Goal: Task Accomplishment & Management: Complete application form

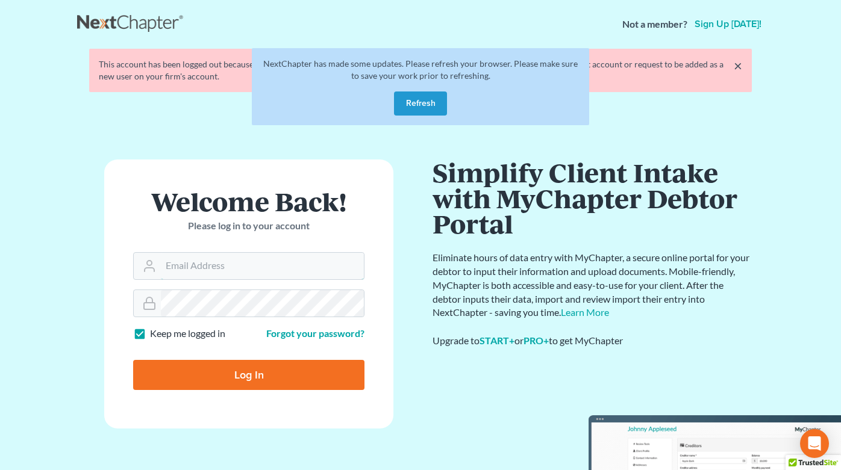
type input "ecf@bigeasybk.com"
click at [423, 109] on button "Refresh" at bounding box center [420, 104] width 53 height 24
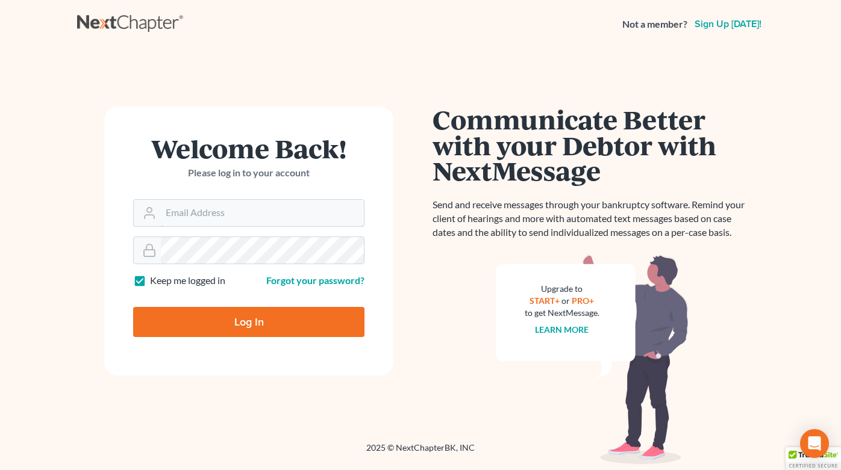
type input "ecf@bigeasybk.com"
click at [226, 320] on input "Log In" at bounding box center [248, 322] width 231 height 30
type input "Thinking..."
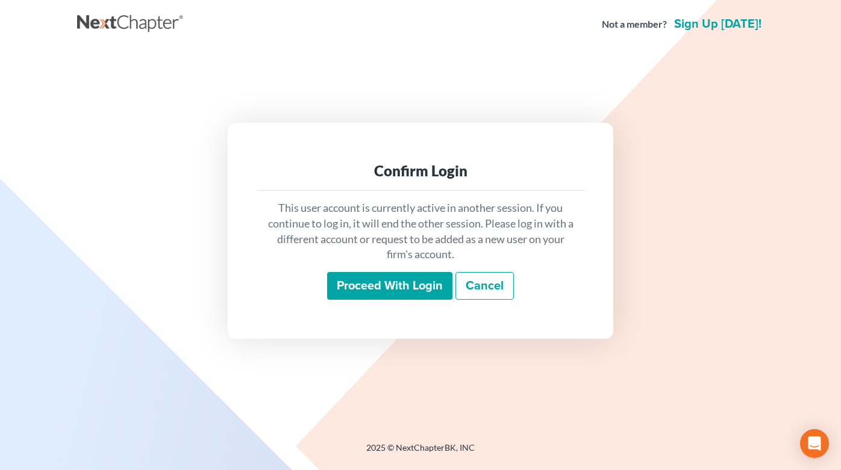
click at [377, 298] on input "Proceed with login" at bounding box center [389, 286] width 125 height 28
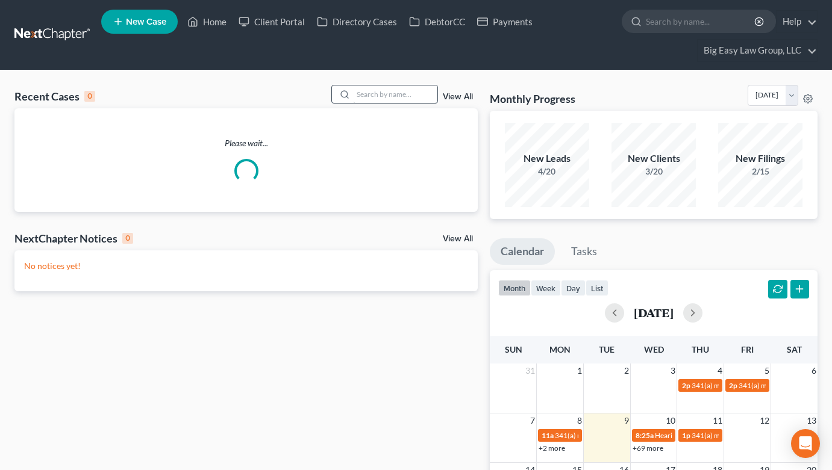
click at [404, 104] on div "Recent Cases 0 View All" at bounding box center [245, 96] width 463 height 23
click at [398, 96] on input "search" at bounding box center [395, 94] width 84 height 17
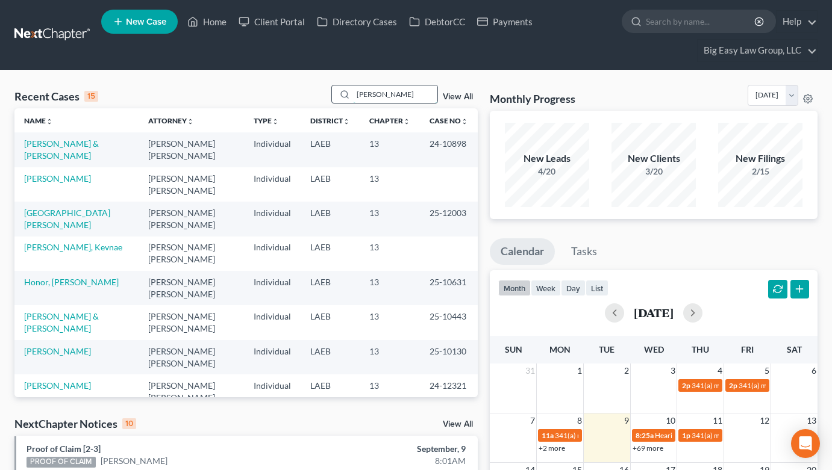
type input "henderson"
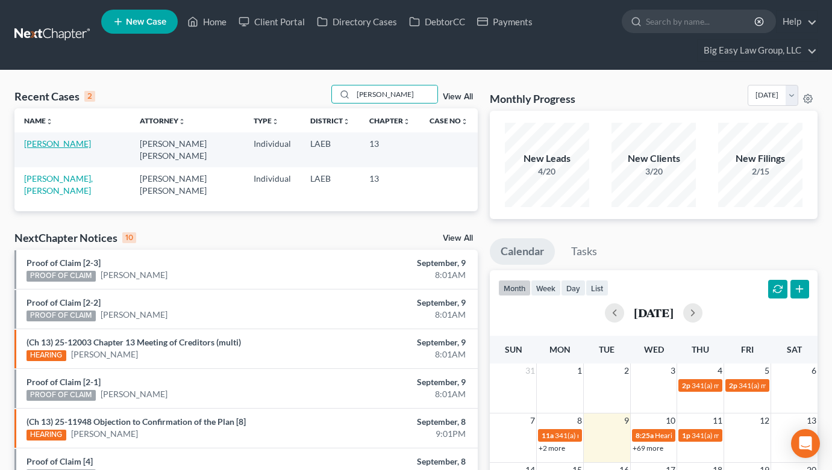
click at [43, 144] on link "[PERSON_NAME]" at bounding box center [57, 144] width 67 height 10
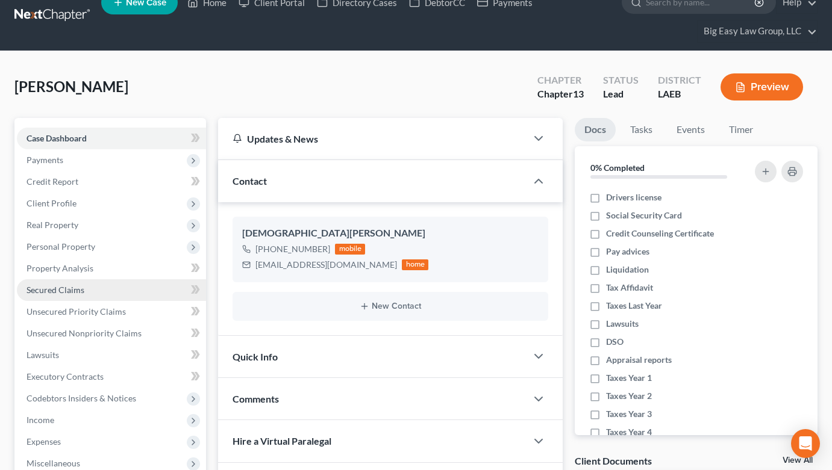
scroll to position [1396, 0]
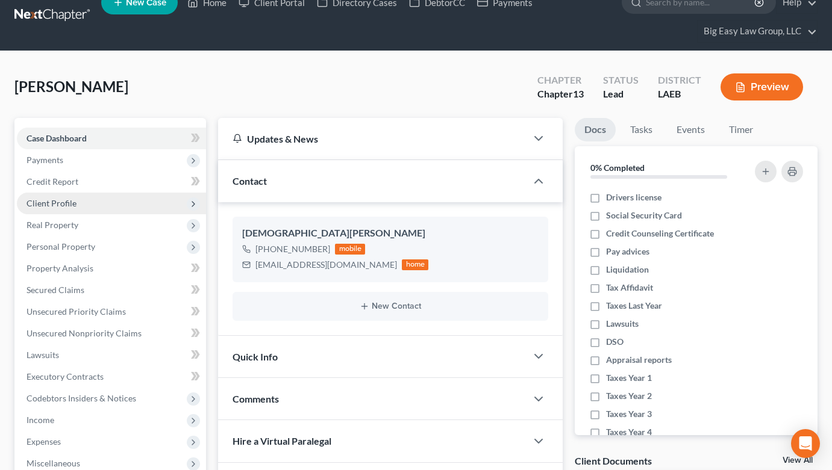
click at [61, 200] on span "Client Profile" at bounding box center [52, 203] width 50 height 10
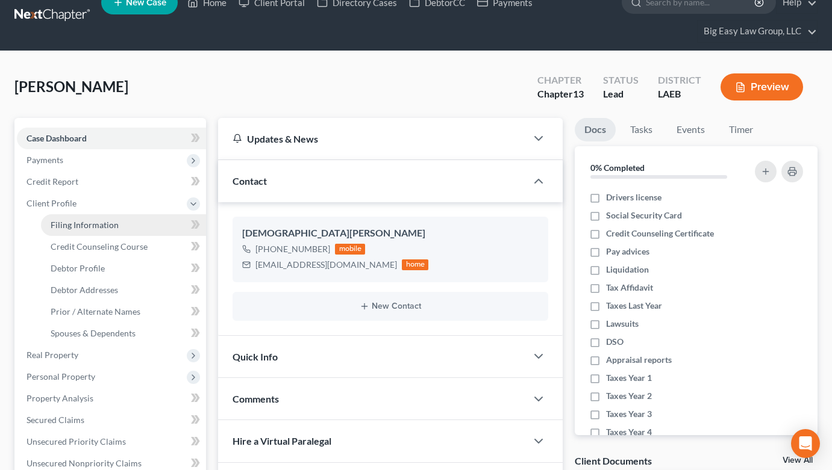
click at [126, 233] on link "Filing Information" at bounding box center [123, 225] width 165 height 22
select select "1"
select select "0"
select select "3"
select select "19"
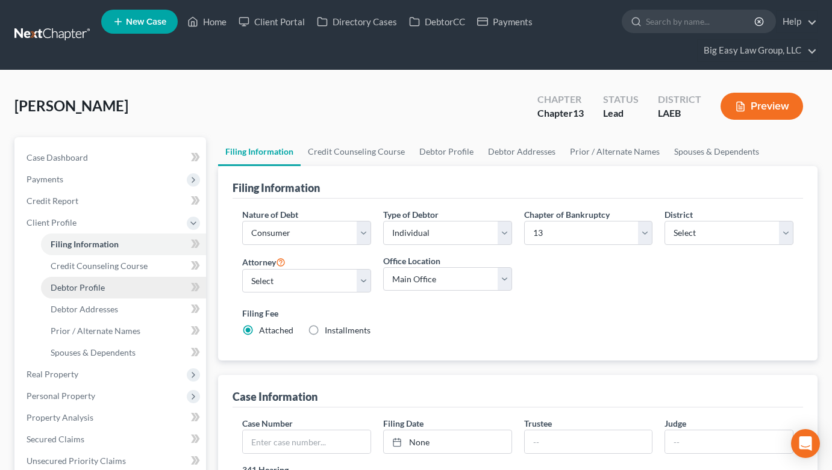
click at [98, 280] on link "Debtor Profile" at bounding box center [123, 288] width 165 height 22
select select "0"
select select "2"
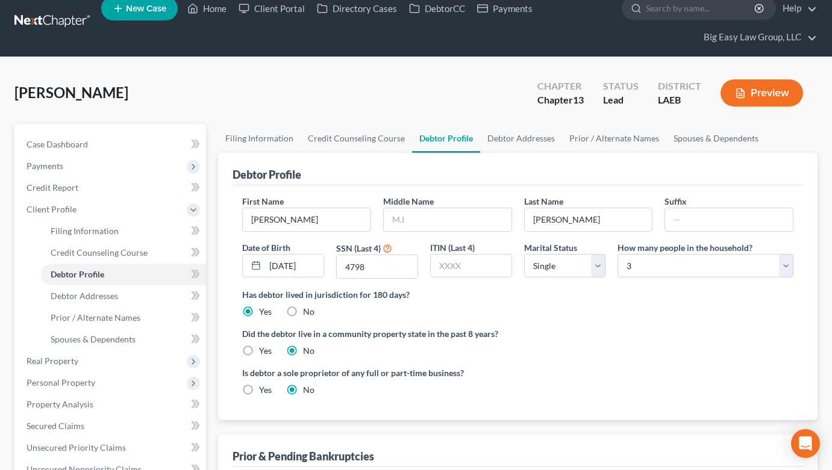
scroll to position [16, 0]
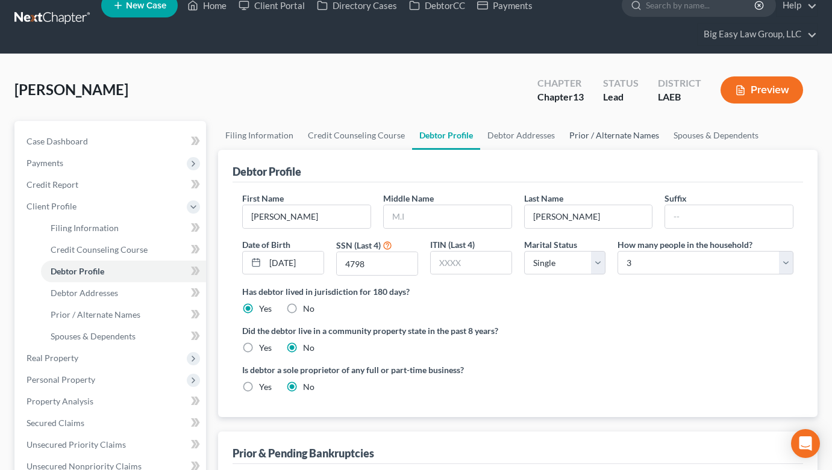
click at [596, 136] on link "Prior / Alternate Names" at bounding box center [614, 135] width 104 height 29
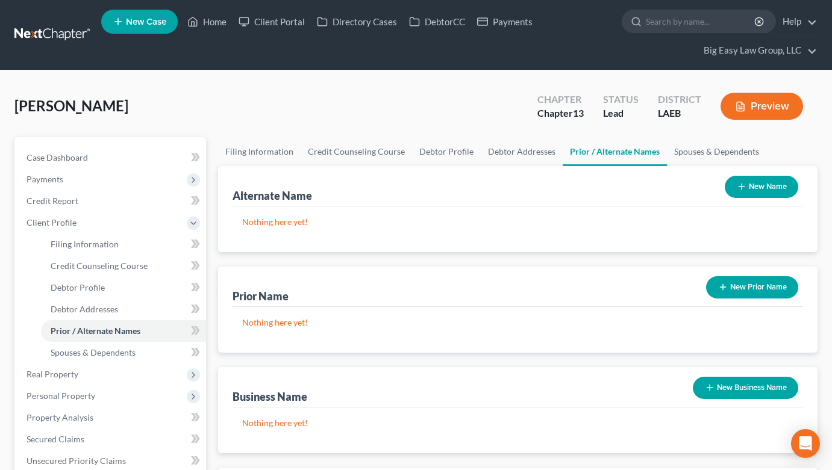
click at [732, 298] on div "New Prior Name" at bounding box center [752, 288] width 102 height 32
click at [731, 295] on button "New Prior Name" at bounding box center [752, 287] width 92 height 22
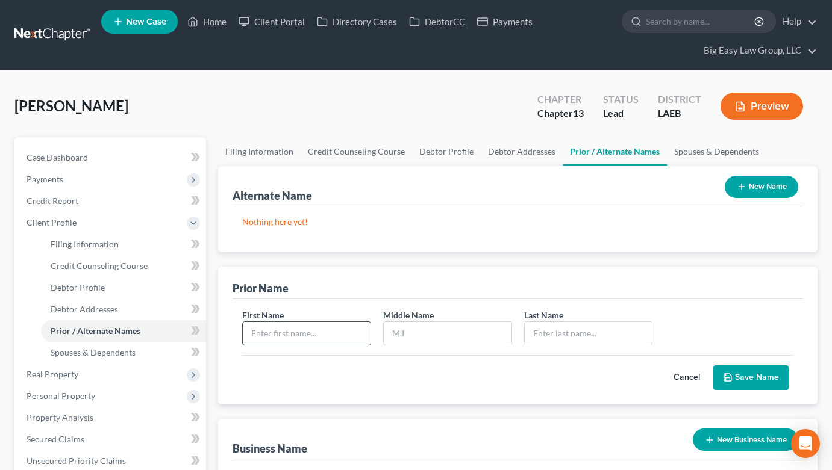
click at [319, 338] on input "text" at bounding box center [307, 333] width 128 height 23
type input "Kristen"
type input "Robinson"
click at [742, 376] on button "Save Name" at bounding box center [750, 378] width 75 height 25
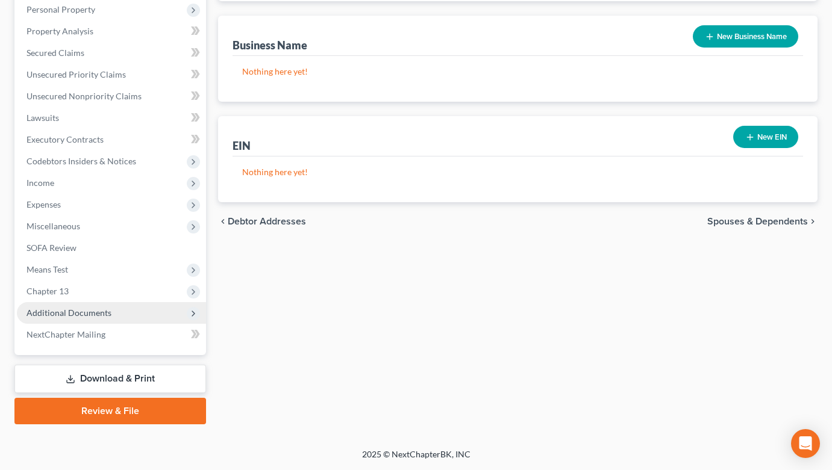
drag, startPoint x: 122, startPoint y: 310, endPoint x: 113, endPoint y: 305, distance: 10.2
click at [122, 310] on span "Additional Documents" at bounding box center [111, 313] width 189 height 22
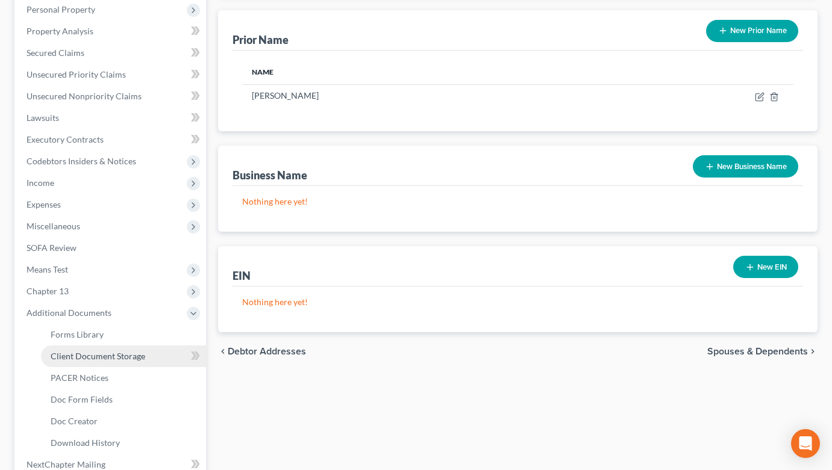
click at [124, 360] on span "Client Document Storage" at bounding box center [98, 356] width 95 height 10
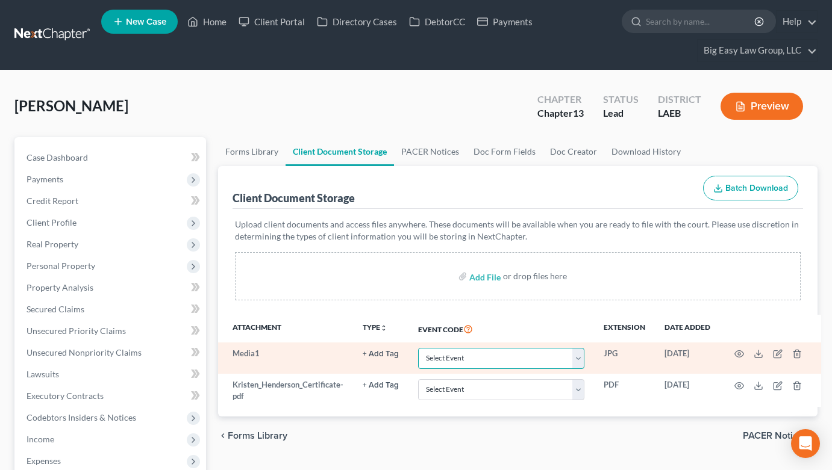
click at [507, 361] on select "Select Event Certificate of Credit Counseling Db (PF) Certificate of Credit Cou…" at bounding box center [501, 358] width 166 height 21
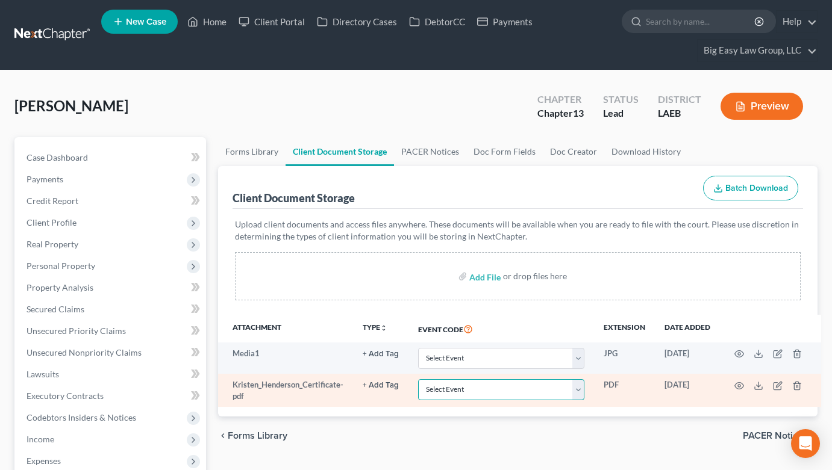
click at [476, 393] on select "Select Event Certificate of Credit Counseling Db (PF) Certificate of Credit Cou…" at bounding box center [501, 389] width 166 height 21
select select "0"
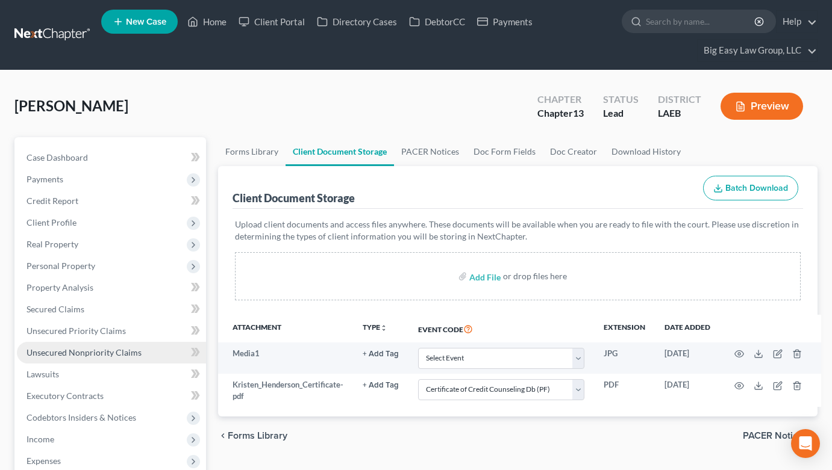
drag, startPoint x: 352, startPoint y: 449, endPoint x: 109, endPoint y: 344, distance: 264.4
click at [350, 449] on div "chevron_left Forms Library PACER Notices chevron_right" at bounding box center [517, 436] width 599 height 39
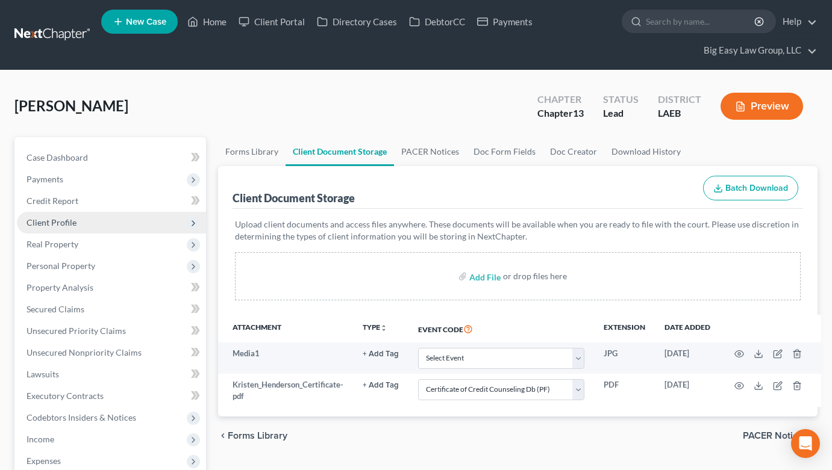
click at [104, 218] on span "Client Profile" at bounding box center [111, 223] width 189 height 22
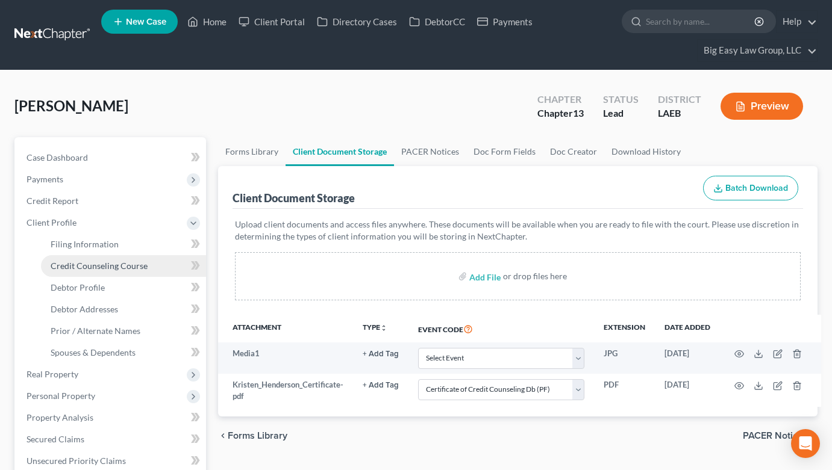
click at [148, 258] on link "Credit Counseling Course" at bounding box center [123, 266] width 165 height 22
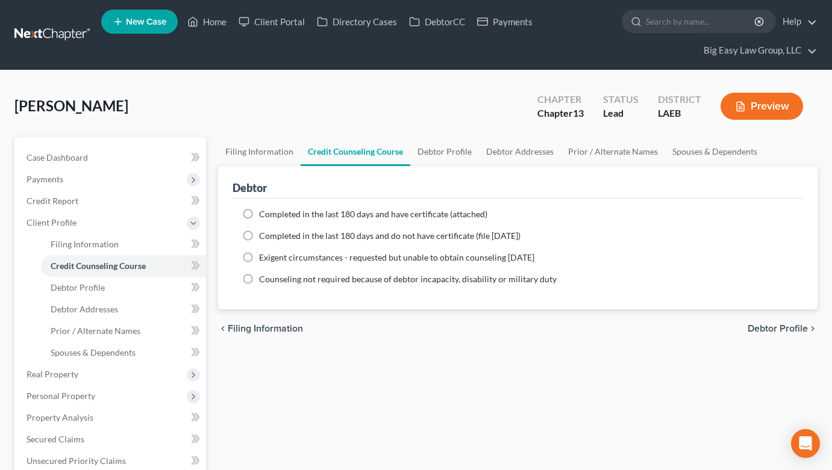
drag, startPoint x: 257, startPoint y: 201, endPoint x: 264, endPoint y: 213, distance: 14.4
click at [257, 201] on div "Completed in the last 180 days and have certificate (attached) Date Completed N…" at bounding box center [518, 254] width 570 height 111
click at [264, 214] on span "Completed in the last 180 days and have certificate (attached)" at bounding box center [373, 214] width 228 height 10
click at [264, 214] on input "Completed in the last 180 days and have certificate (attached)" at bounding box center [268, 212] width 8 height 8
radio input "true"
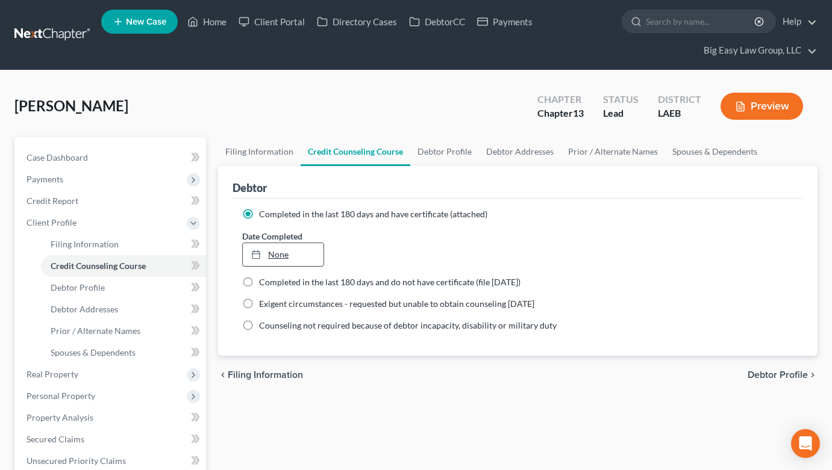
drag, startPoint x: 273, startPoint y: 247, endPoint x: 280, endPoint y: 254, distance: 10.2
click at [272, 248] on link "None" at bounding box center [283, 254] width 81 height 23
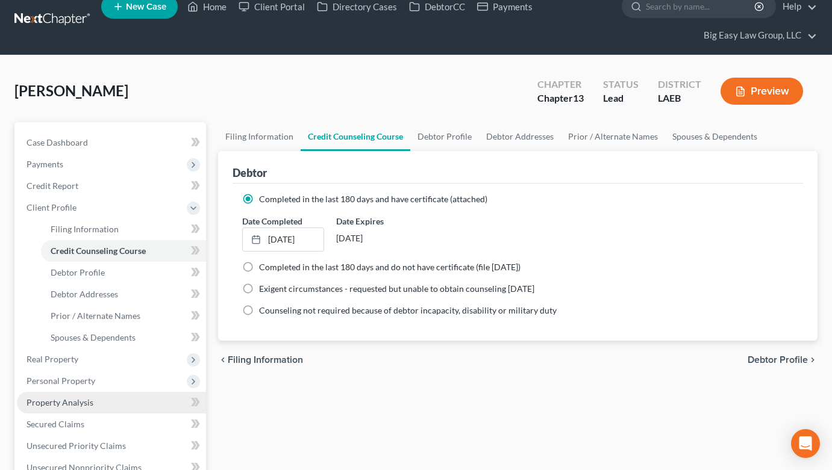
scroll to position [90, 0]
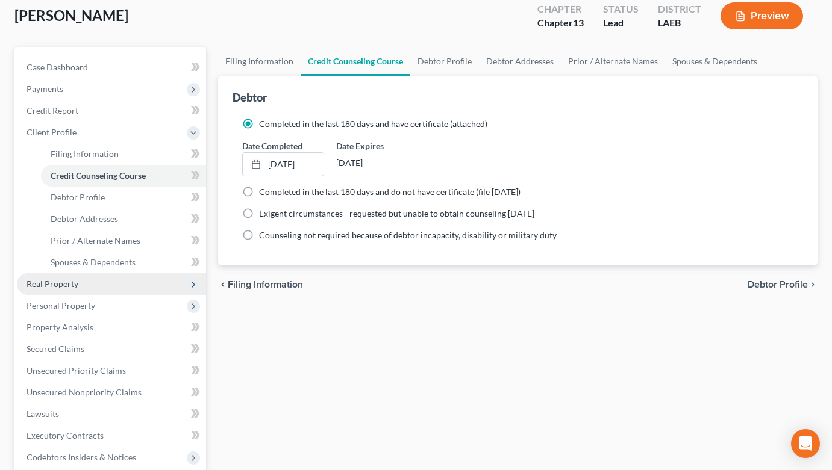
click at [97, 290] on span "Real Property" at bounding box center [111, 284] width 189 height 22
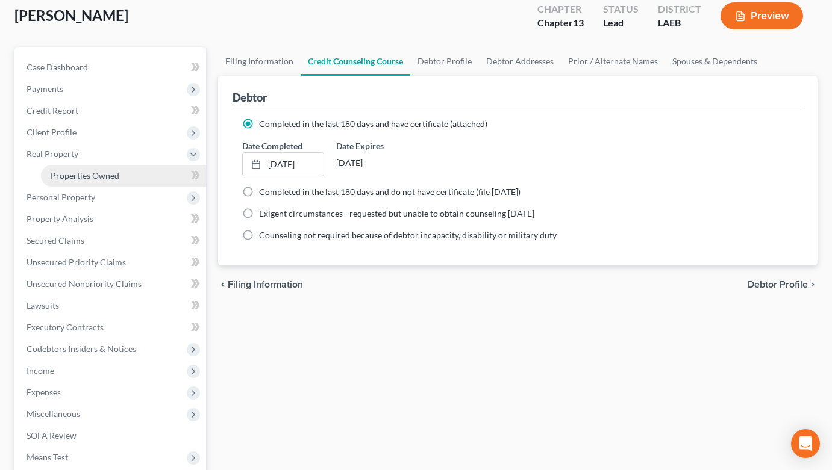
click at [134, 167] on link "Properties Owned" at bounding box center [123, 176] width 165 height 22
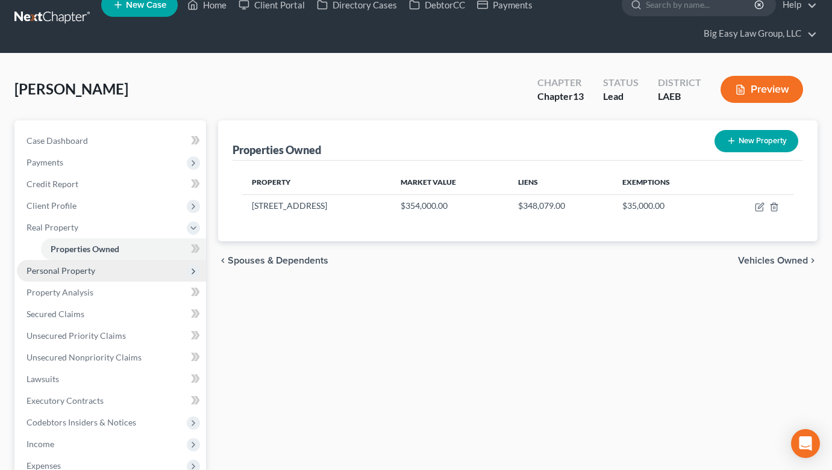
scroll to position [17, 0]
click at [94, 275] on span "Personal Property" at bounding box center [111, 271] width 189 height 22
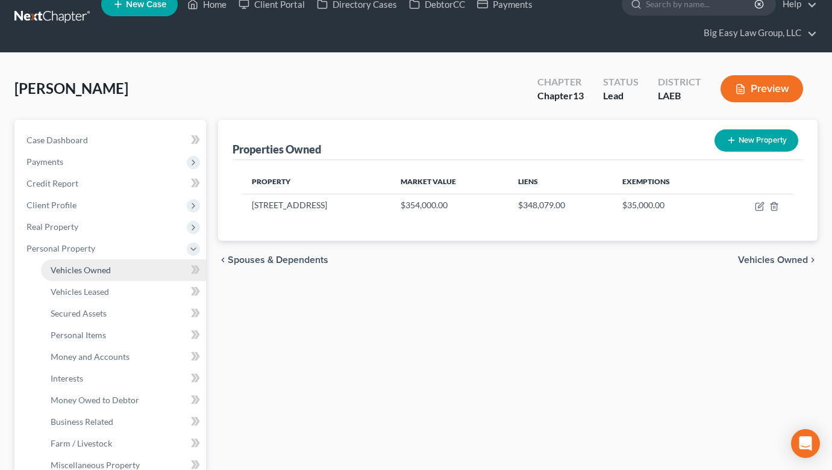
click at [112, 280] on link "Vehicles Owned" at bounding box center [123, 271] width 165 height 22
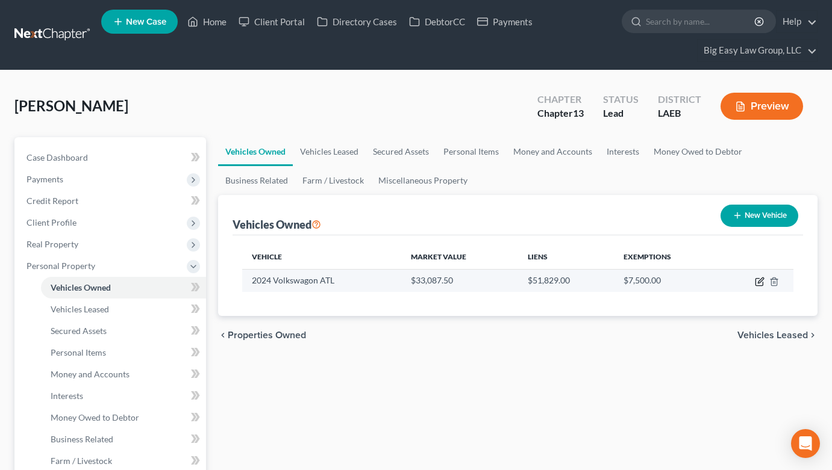
click at [761, 283] on icon "button" at bounding box center [760, 282] width 10 height 10
select select "0"
select select "2"
select select "1"
select select "0"
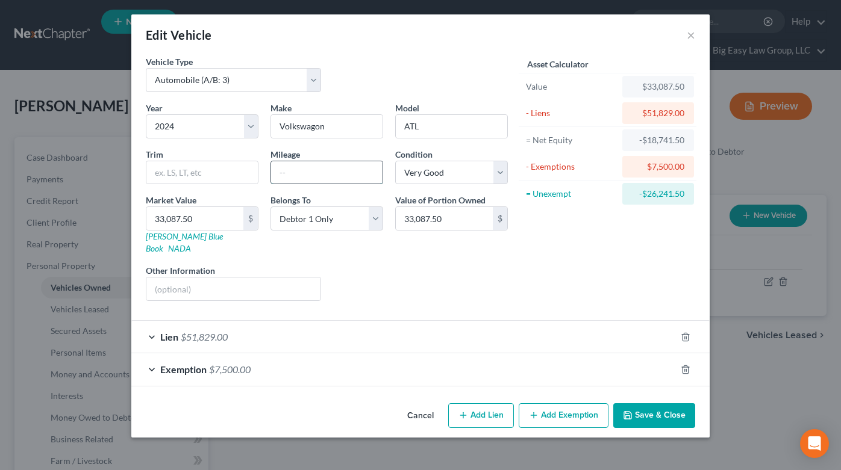
click at [323, 170] on input "text" at bounding box center [326, 172] width 111 height 23
type input "9800"
click at [674, 404] on button "Save & Close" at bounding box center [654, 416] width 82 height 25
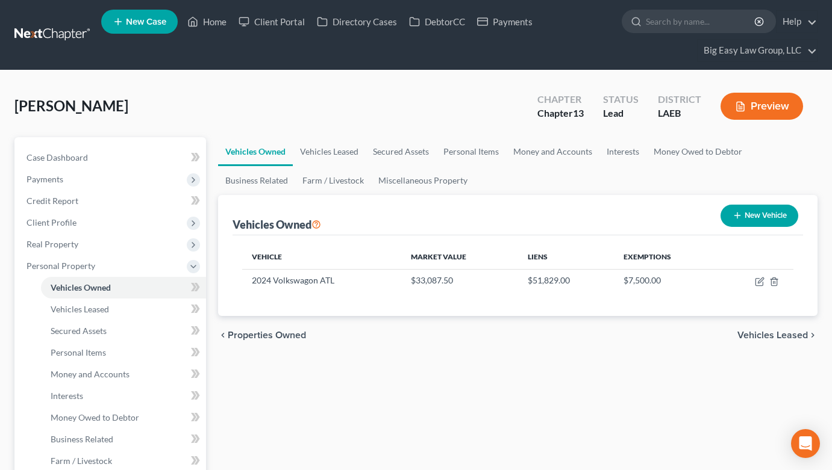
click at [737, 218] on line "button" at bounding box center [737, 215] width 0 height 5
select select "0"
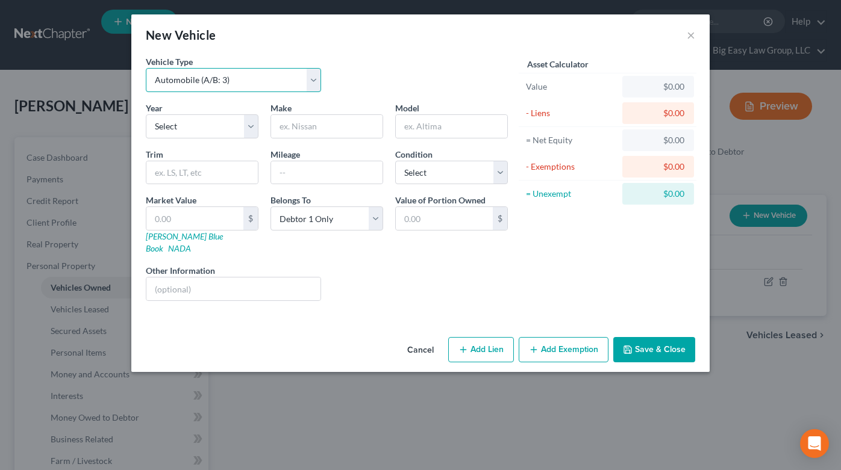
click at [266, 79] on select "Select Automobile (A/B: 3) Truck (A/B: 3) Trailer (A/B: 4) Watercraft (A/B: 4) …" at bounding box center [233, 80] width 175 height 24
select select "7"
click at [195, 129] on select "Select 2026 2025 2024 2023 2022 2021 2020 2019 2018 2017 2016 2015 2014 2013 20…" at bounding box center [202, 126] width 113 height 24
select select "6"
click at [297, 132] on input "text" at bounding box center [326, 126] width 111 height 23
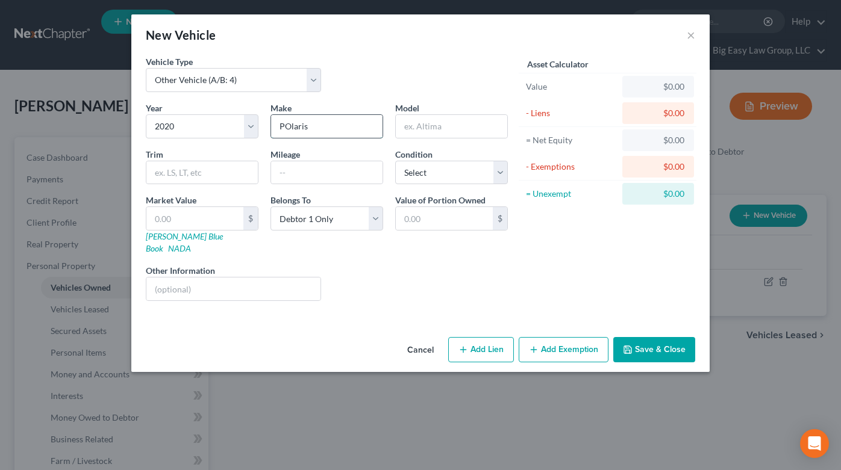
type input "POlaris"
type input "Slingshot"
click at [285, 125] on input "POlaris" at bounding box center [326, 126] width 111 height 23
type input "Polaris"
click at [328, 171] on input "text" at bounding box center [326, 172] width 111 height 23
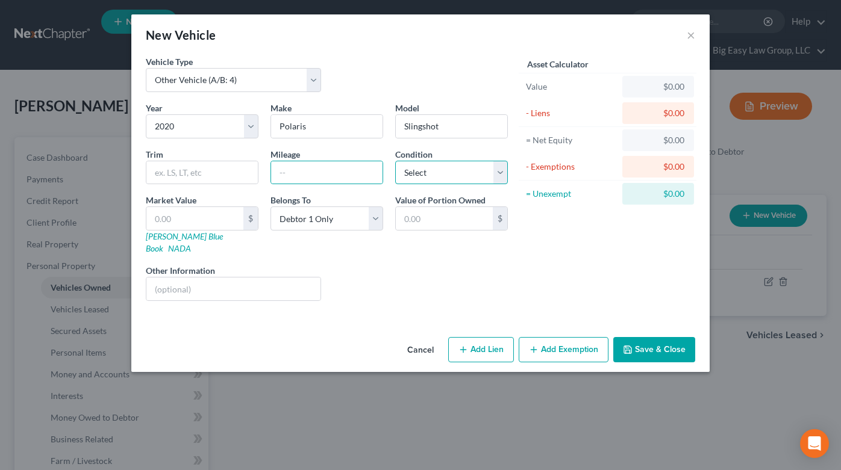
click at [431, 179] on select "Select Excellent Very Good Good Fair Poor" at bounding box center [451, 173] width 113 height 24
click at [322, 218] on select "Select Debtor 1 Only Debtor 2 Only Debtor 1 And Debtor 2 Only At Least One Of T…" at bounding box center [326, 219] width 113 height 24
click at [181, 225] on input "text" at bounding box center [194, 218] width 97 height 23
type input "2"
type input "2.00"
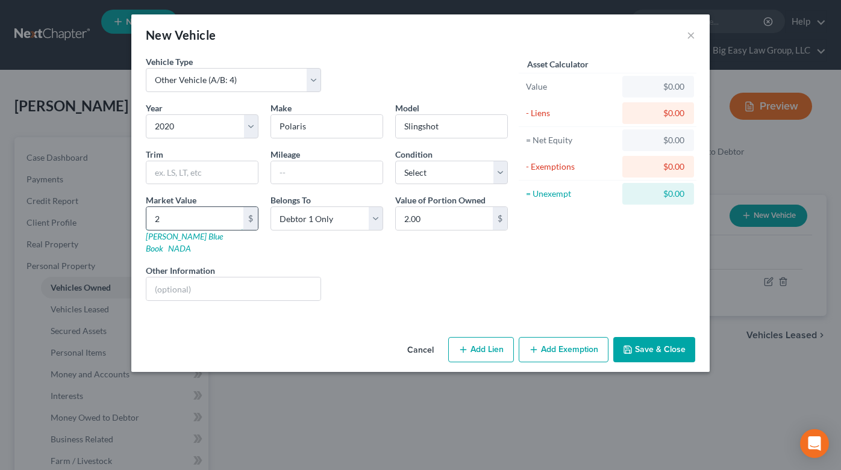
type input "28"
type input "28.00"
type input "280"
type input "280.00"
type input "2800"
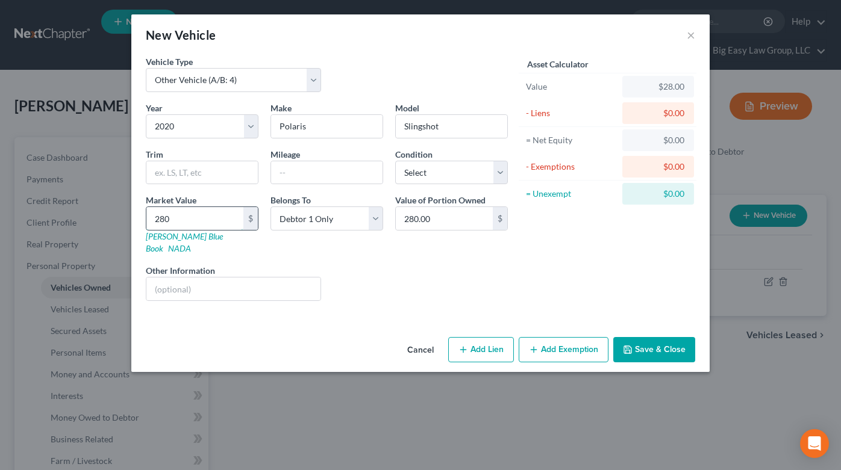
type input "2,800.00"
type input "2,8000"
type input "28,000.00"
type input "28,000"
click at [642, 337] on button "Save & Close" at bounding box center [654, 349] width 82 height 25
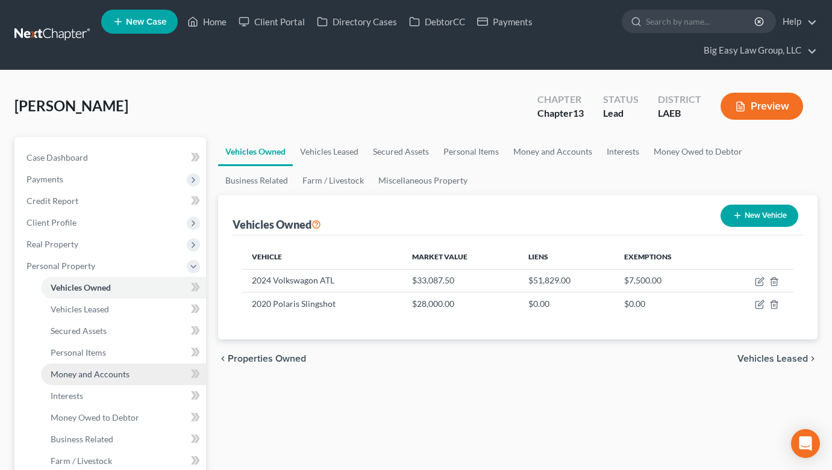
click at [145, 369] on link "Money and Accounts" at bounding box center [123, 375] width 165 height 22
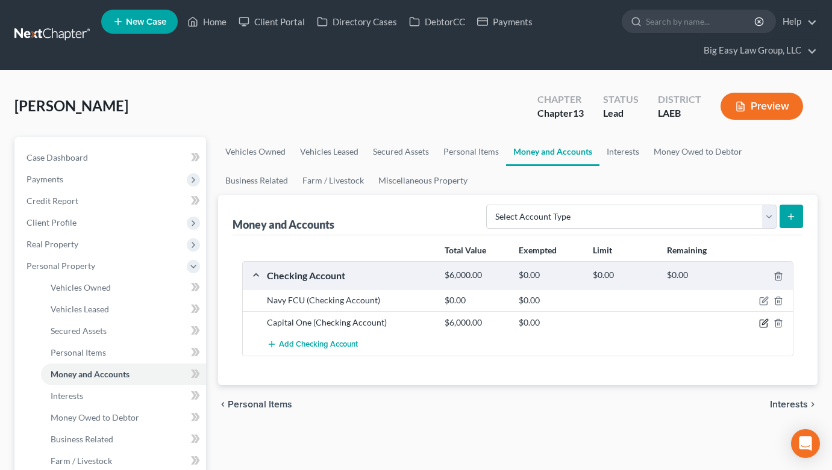
click at [766, 325] on icon "button" at bounding box center [764, 324] width 10 height 10
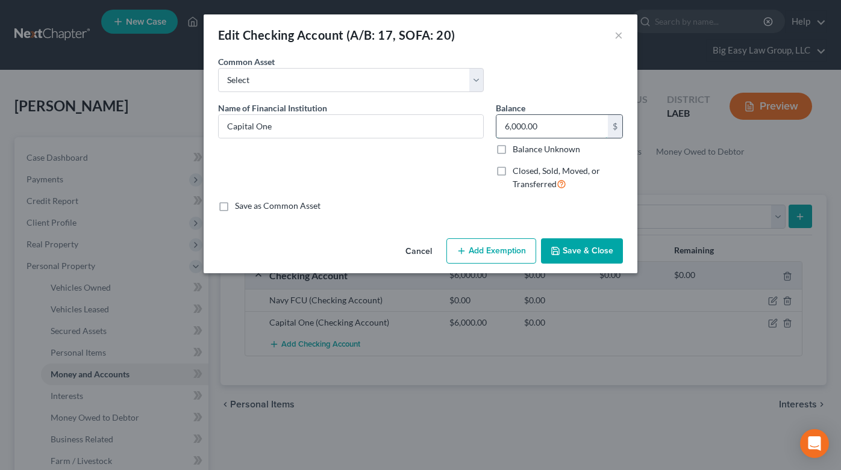
click at [548, 123] on input "6,000.00" at bounding box center [551, 126] width 111 height 23
type input "0.0"
click at [601, 248] on button "Save & Close" at bounding box center [582, 251] width 82 height 25
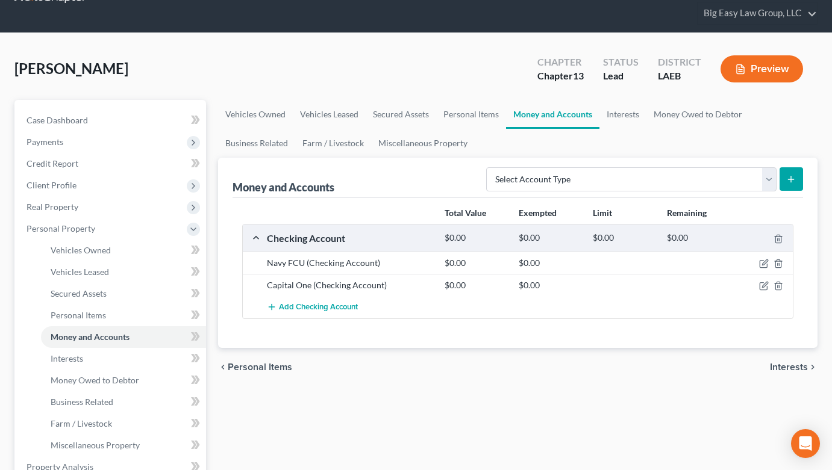
scroll to position [210, 0]
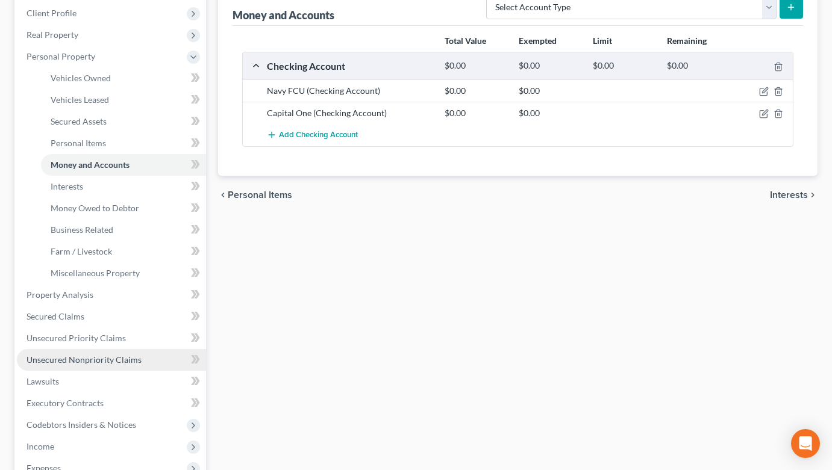
click at [137, 349] on link "Unsecured Nonpriority Claims" at bounding box center [111, 360] width 189 height 22
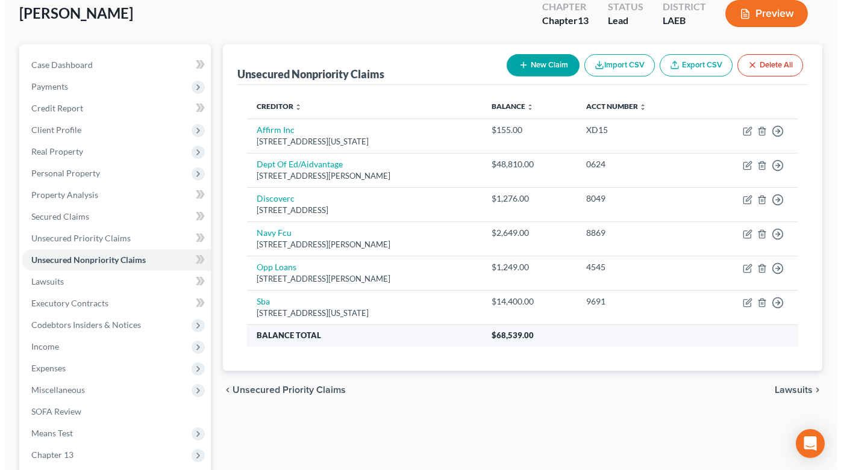
scroll to position [105, 0]
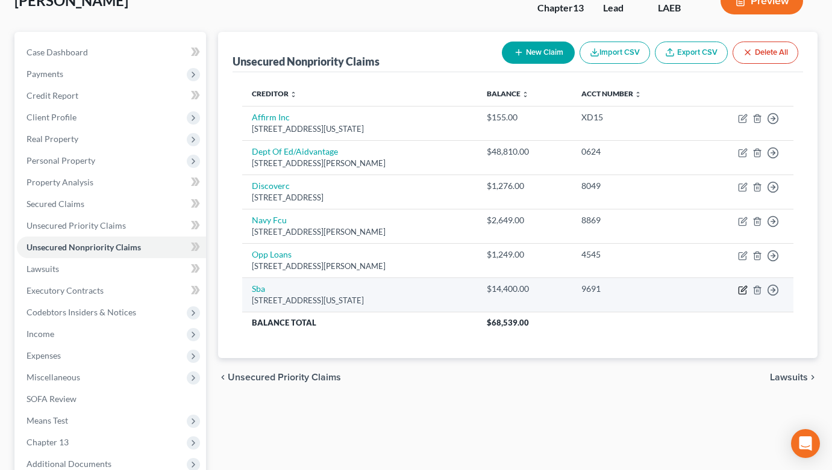
click at [744, 289] on icon "button" at bounding box center [743, 288] width 5 height 5
select select "8"
select select "0"
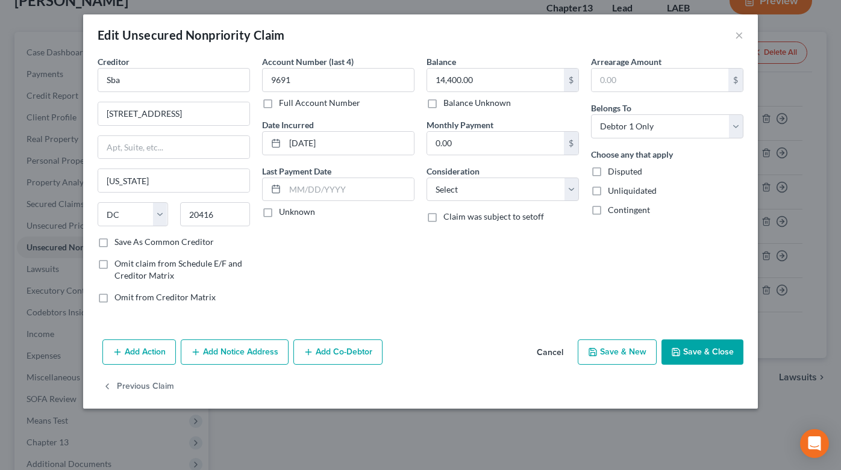
click at [240, 345] on button "Add Notice Address" at bounding box center [235, 352] width 108 height 25
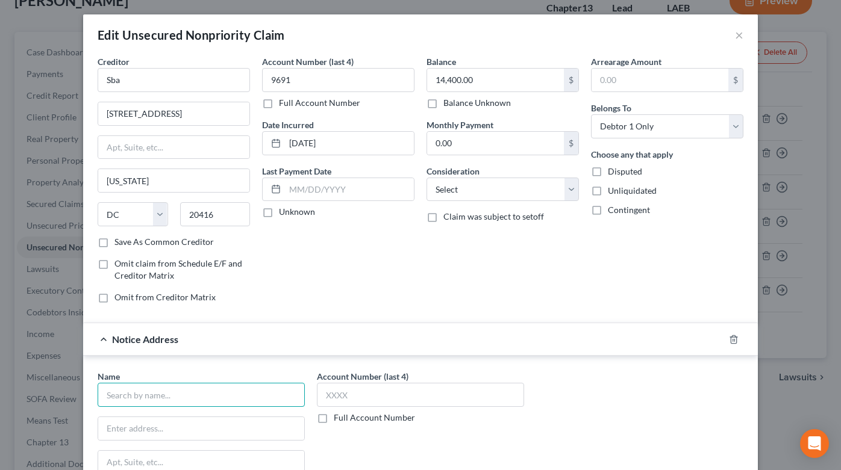
click at [168, 396] on input "text" at bounding box center [201, 395] width 207 height 24
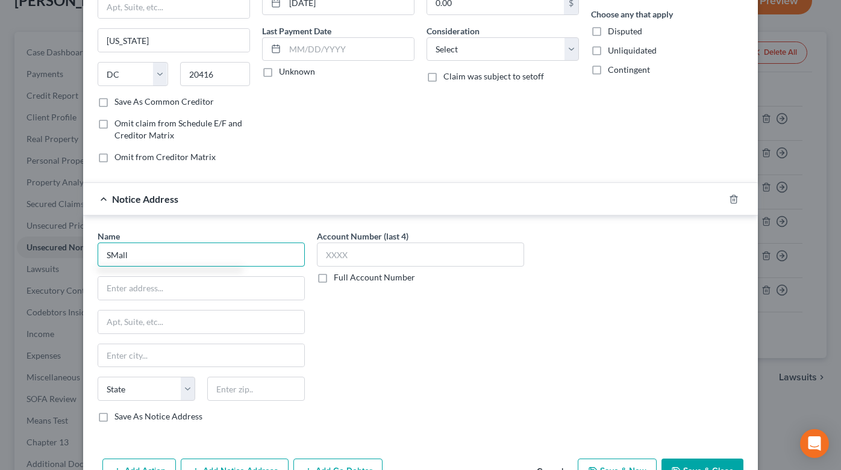
scroll to position [213, 0]
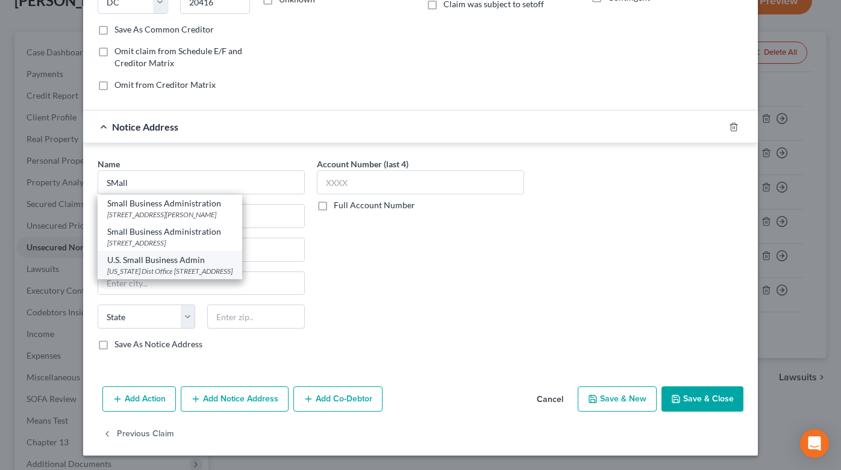
click at [222, 258] on div "U.S. Small Business Admin" at bounding box center [169, 260] width 125 height 12
type input "U.S. Small Business Admin"
type input "Louisiana Dist Office"
type input "500 Poydras St Ste 828"
type input "[GEOGRAPHIC_DATA]"
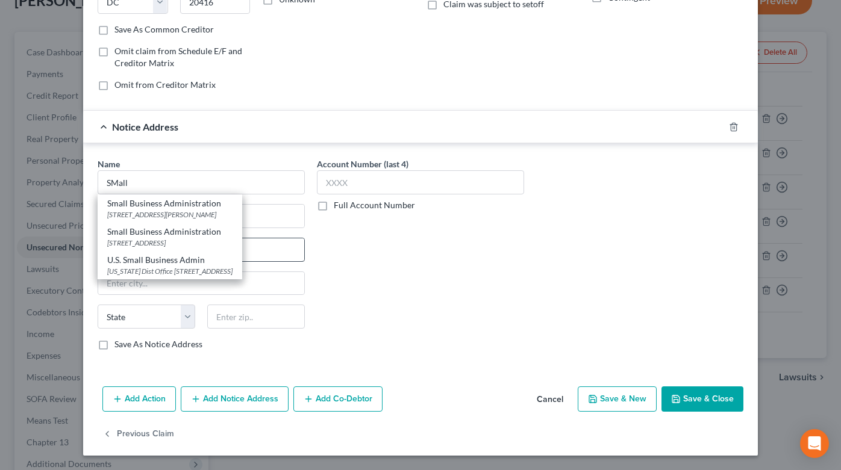
select select "19"
type input "70130"
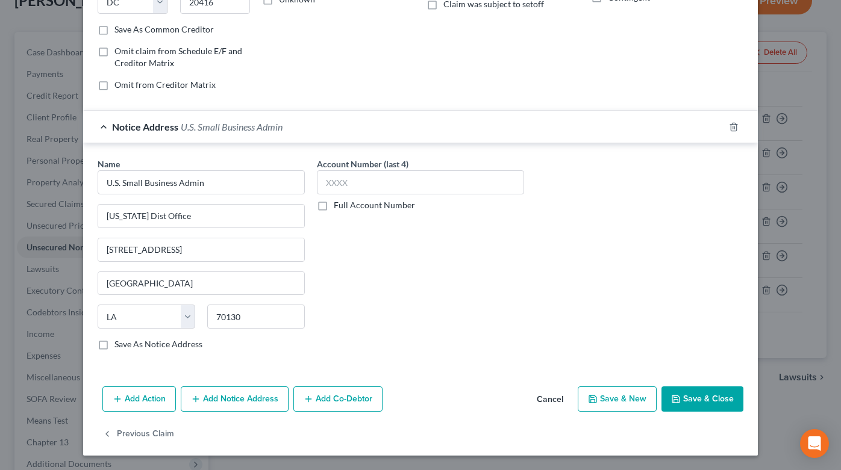
click at [627, 395] on button "Save & New" at bounding box center [617, 399] width 79 height 25
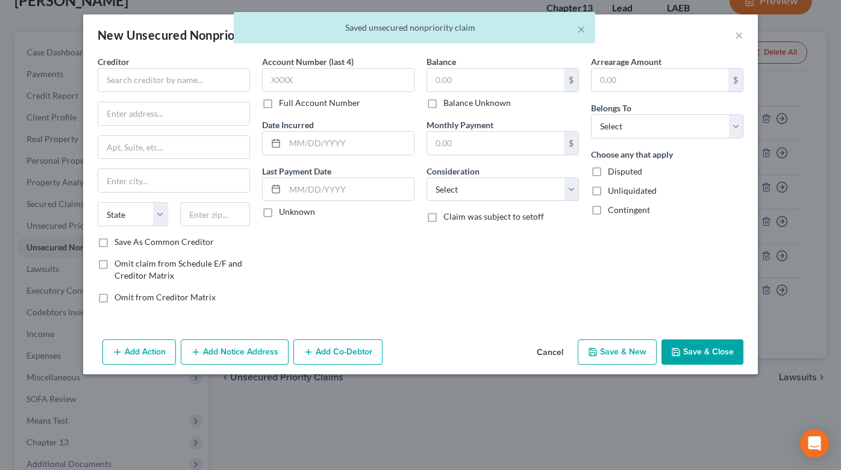
click at [556, 354] on button "Cancel" at bounding box center [550, 353] width 46 height 24
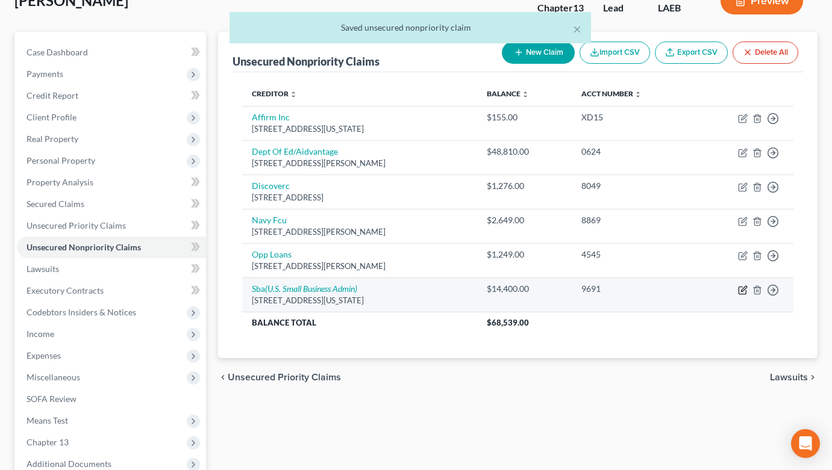
click at [743, 293] on icon "button" at bounding box center [743, 291] width 10 height 10
select select "8"
select select "0"
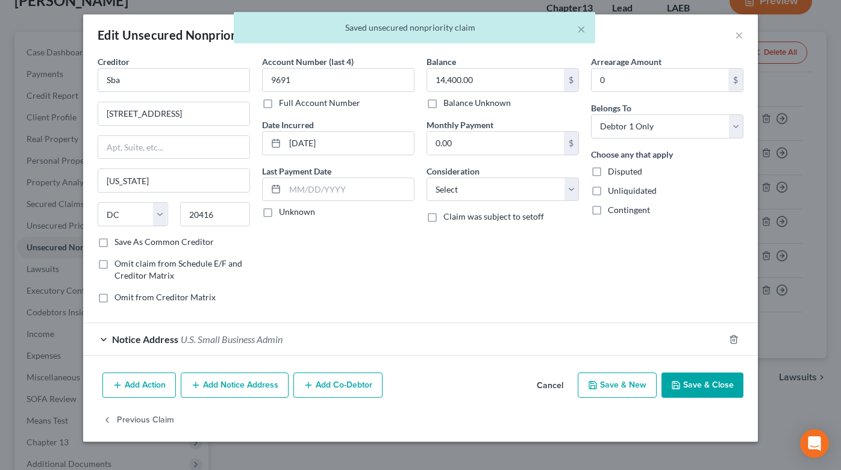
click at [264, 392] on button "Add Notice Address" at bounding box center [235, 385] width 108 height 25
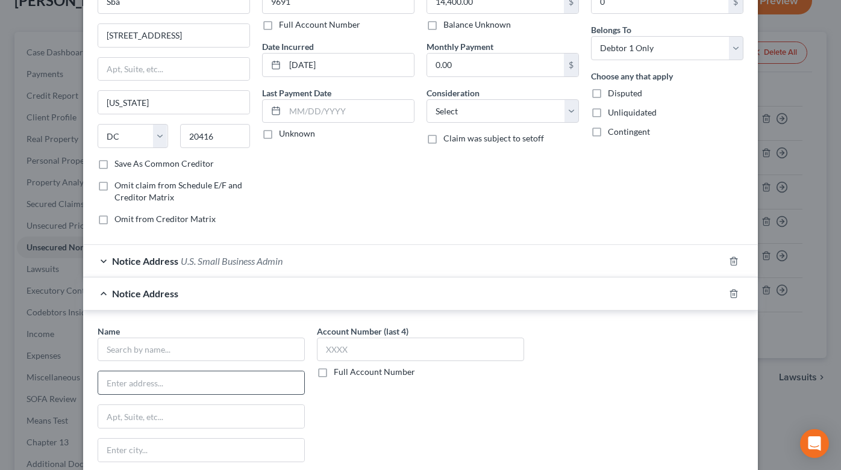
scroll to position [95, 0]
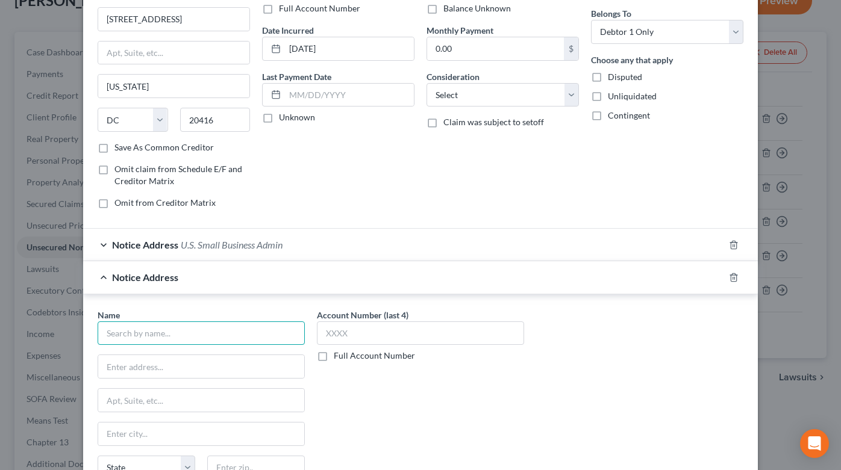
click at [211, 330] on input "text" at bounding box center [201, 334] width 207 height 24
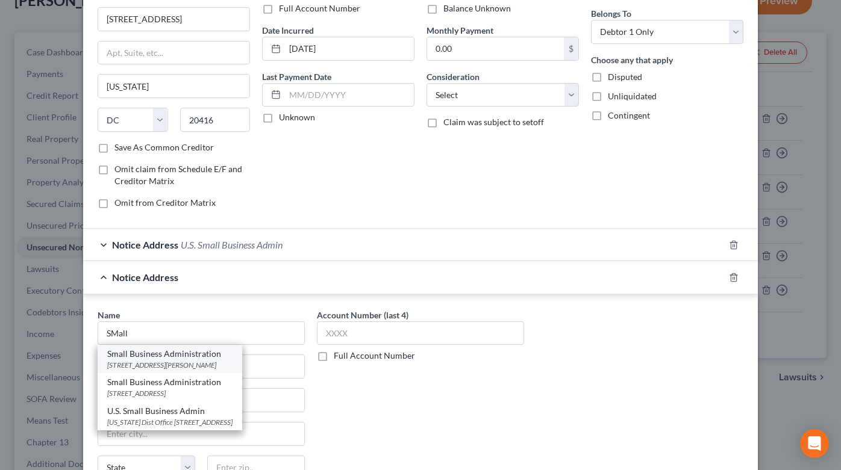
click at [233, 361] on div "200 W Santa Ana Blvd Ste 740, Santa Ana, CA 92701" at bounding box center [169, 365] width 125 height 10
type input "Small Business Administration"
type input "200 W Santa Ana Blvd Ste 740"
type input "Santa Ana"
select select "4"
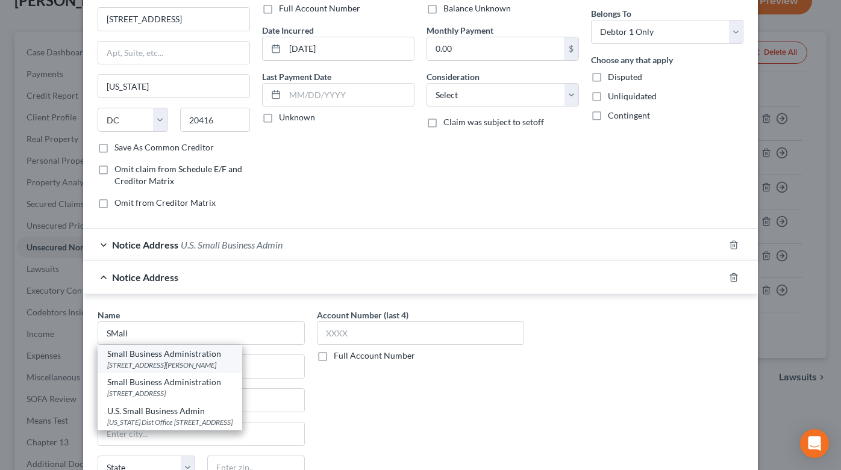
type input "92701"
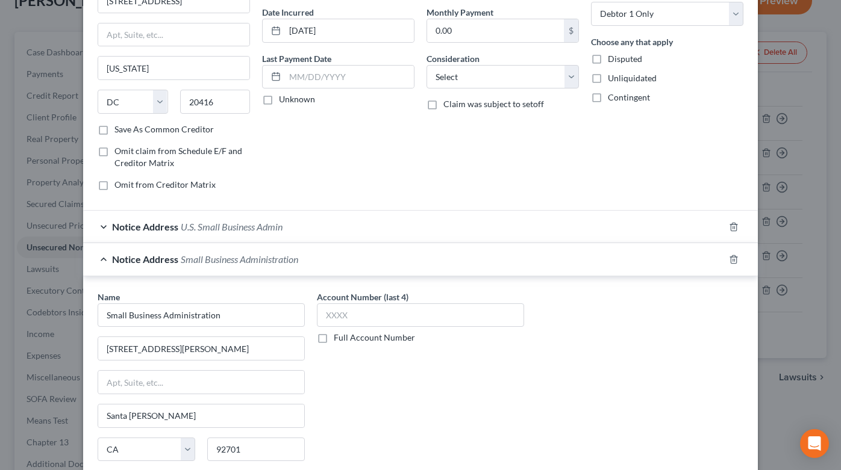
scroll to position [181, 0]
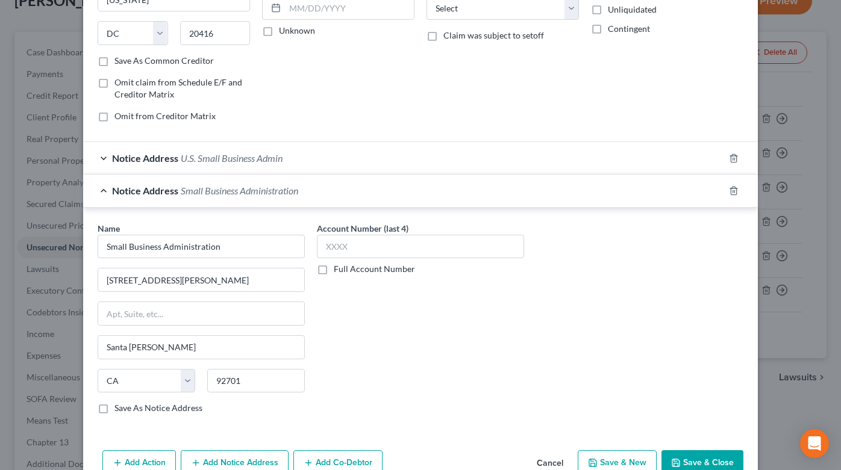
click at [687, 460] on button "Save & Close" at bounding box center [702, 463] width 82 height 25
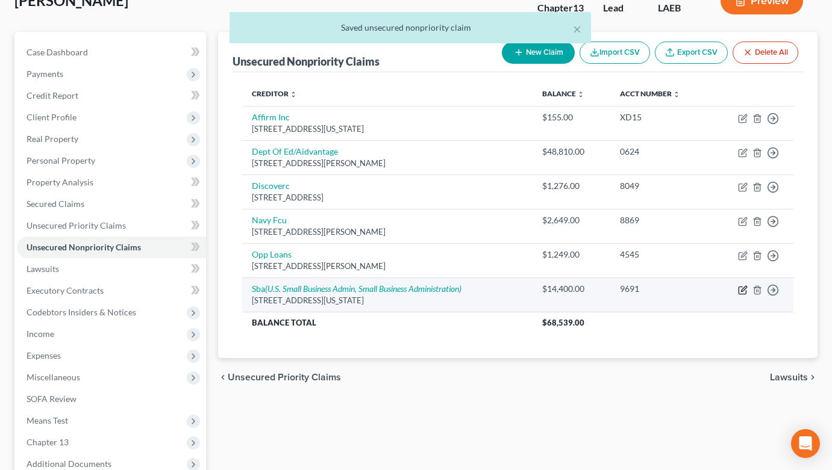
click at [739, 290] on icon "button" at bounding box center [743, 291] width 10 height 10
select select "8"
select select "0"
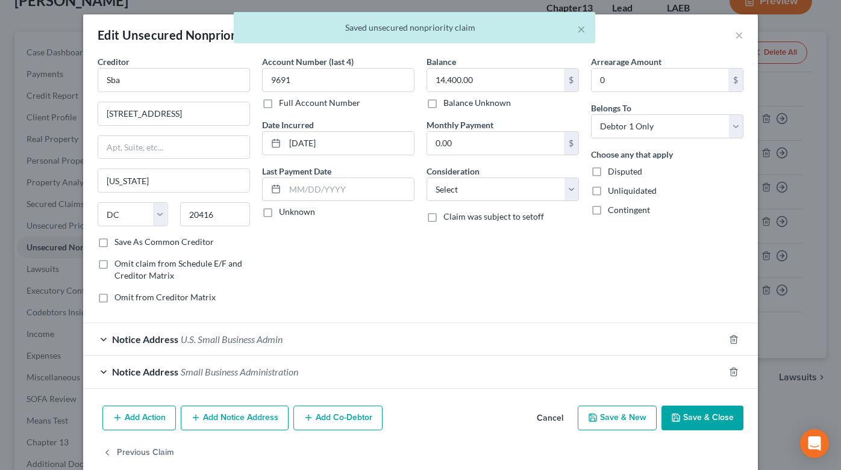
click at [269, 420] on button "Add Notice Address" at bounding box center [235, 418] width 108 height 25
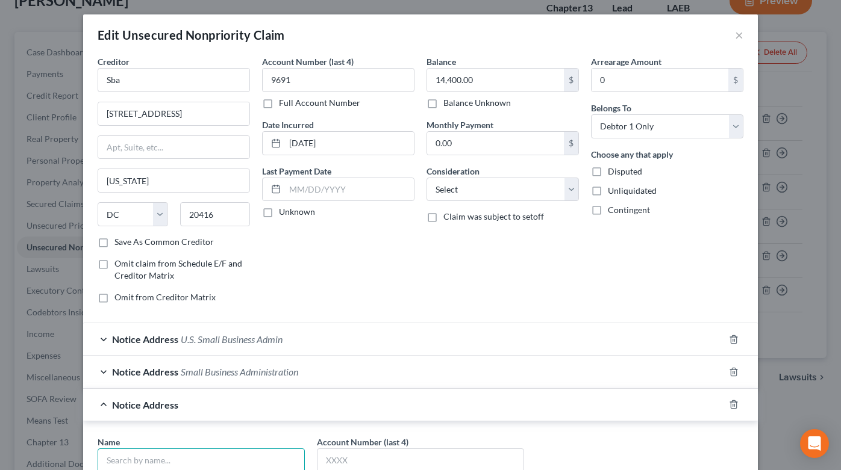
click at [177, 463] on input "text" at bounding box center [201, 461] width 207 height 24
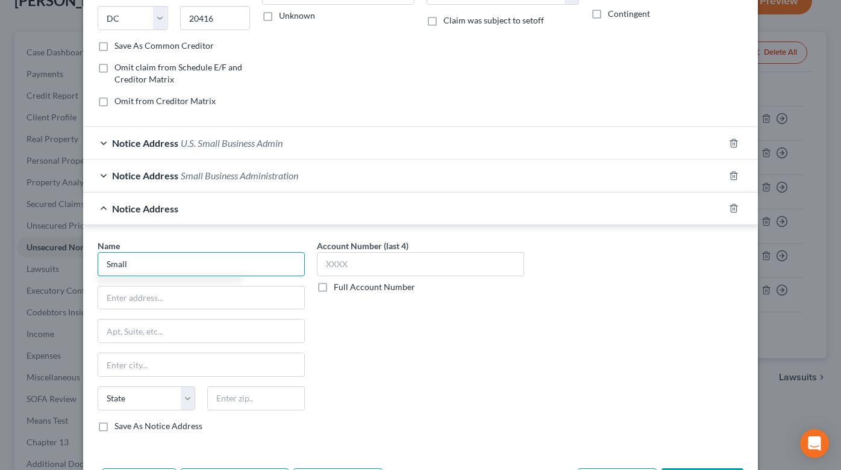
scroll to position [201, 0]
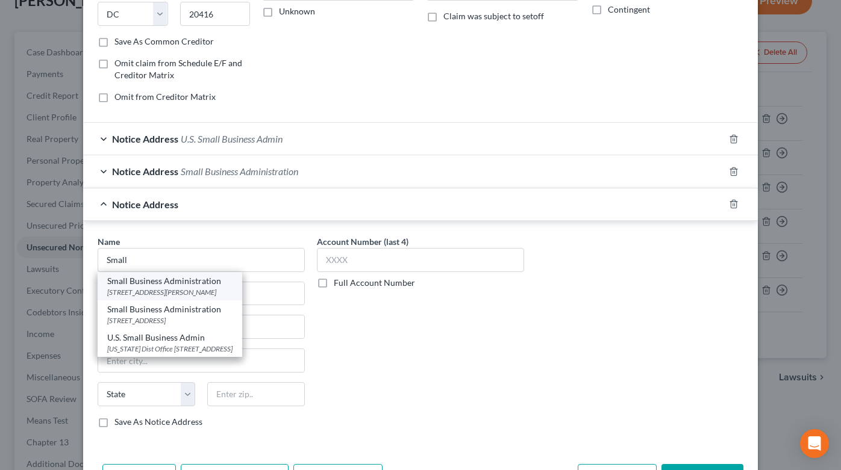
click at [225, 287] on div "200 W Santa Ana Blvd Ste 740, Santa Ana, CA 92701" at bounding box center [169, 292] width 125 height 10
type input "Small Business Administration"
type input "200 W Santa Ana Blvd Ste 740"
type input "Santa Ana"
select select "4"
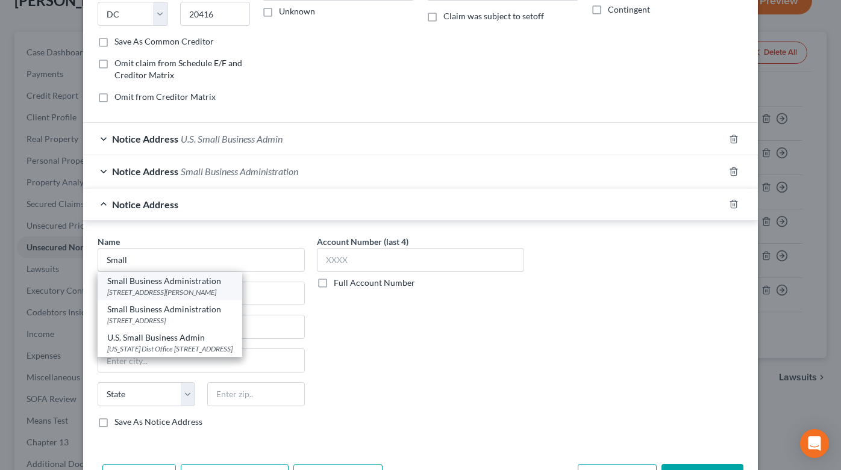
type input "92701"
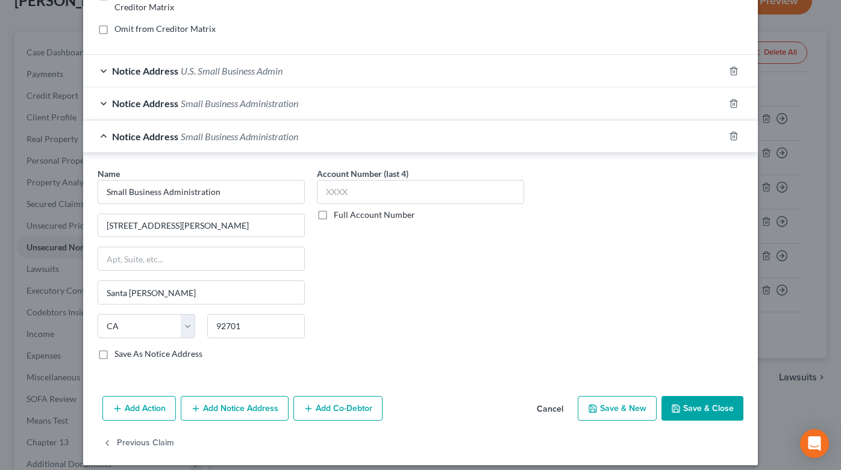
scroll to position [278, 0]
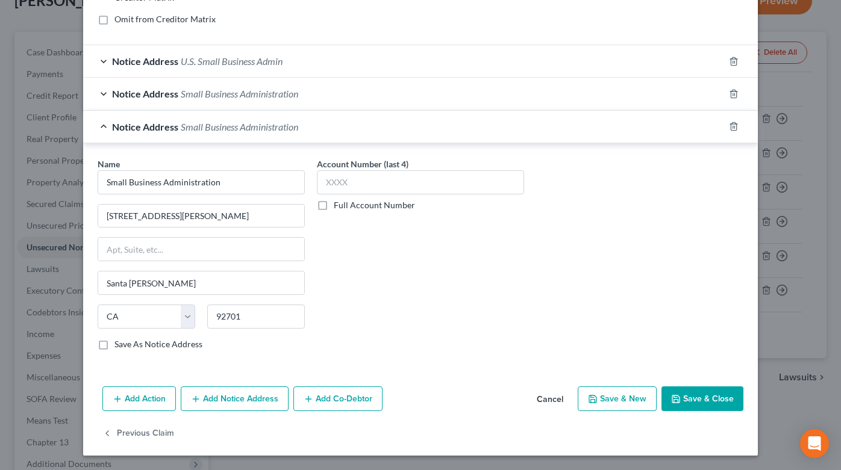
click at [689, 408] on button "Save & Close" at bounding box center [702, 399] width 82 height 25
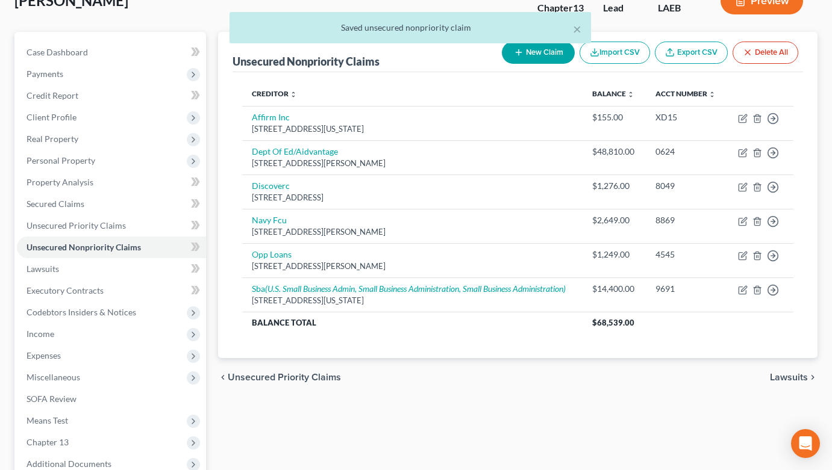
scroll to position [108, 0]
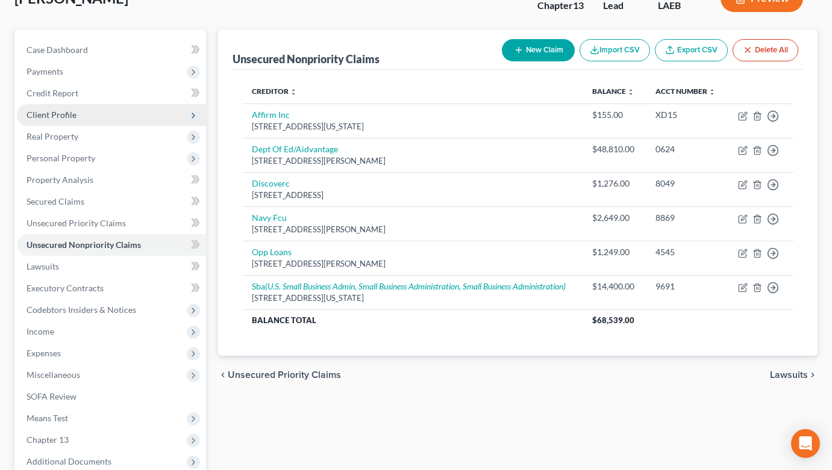
click at [102, 117] on span "Client Profile" at bounding box center [111, 115] width 189 height 22
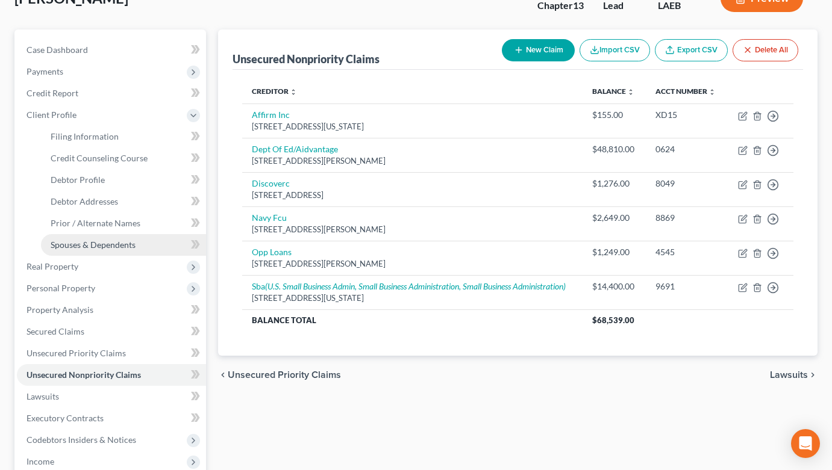
click at [130, 251] on link "Spouses & Dependents" at bounding box center [123, 245] width 165 height 22
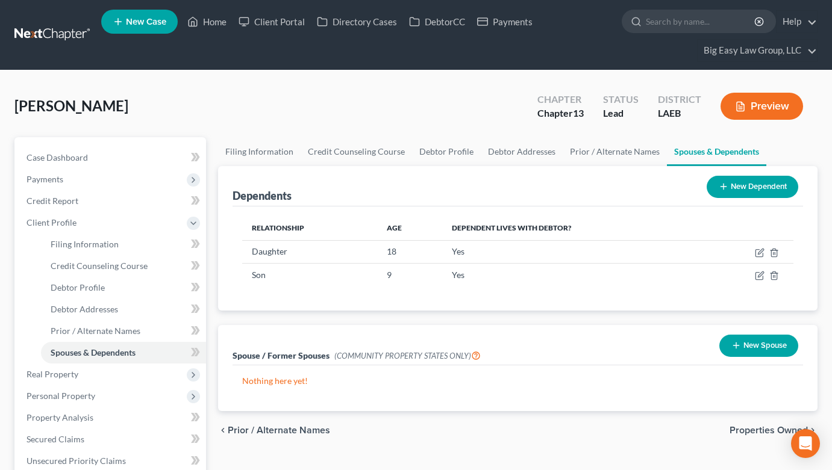
click at [751, 350] on button "New Spouse" at bounding box center [758, 346] width 79 height 22
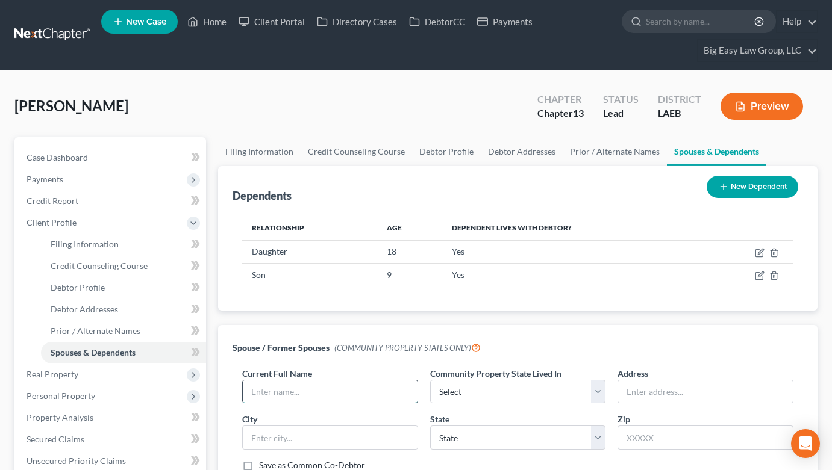
click at [322, 401] on input "text" at bounding box center [330, 392] width 175 height 23
type input "Howard Henderson (divorced 10/24)"
click at [472, 383] on select "Select AZ CA GU ID LA NV NM PR TX WA WI" at bounding box center [518, 392] width 176 height 24
select select "4"
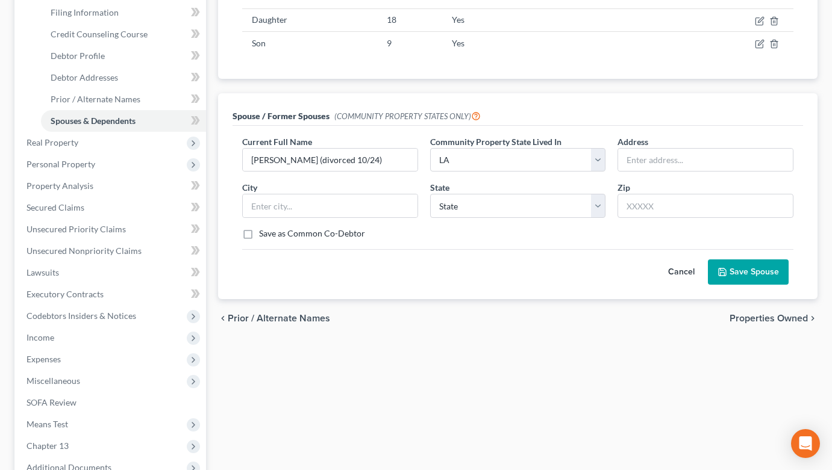
click at [729, 276] on button "Save Spouse" at bounding box center [748, 272] width 81 height 25
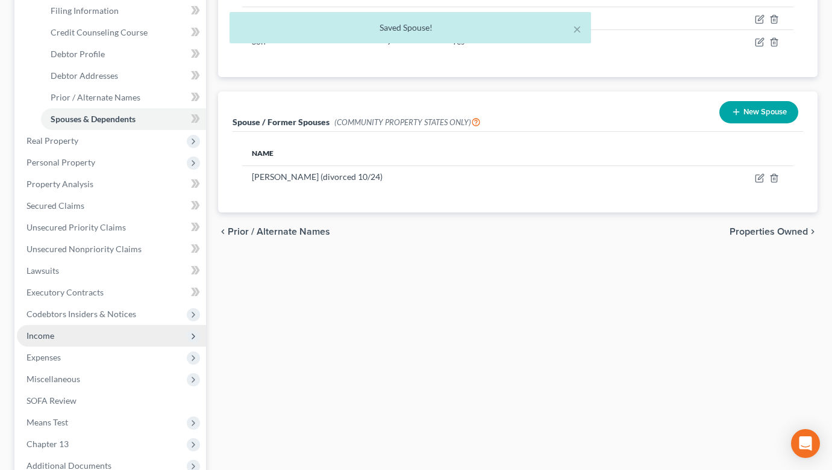
scroll to position [234, 0]
click at [86, 335] on span "Income" at bounding box center [111, 336] width 189 height 22
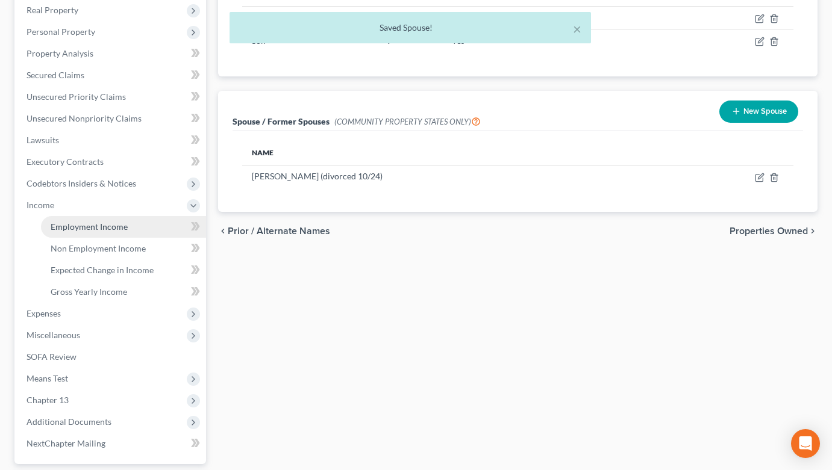
click at [121, 226] on span "Employment Income" at bounding box center [89, 227] width 77 height 10
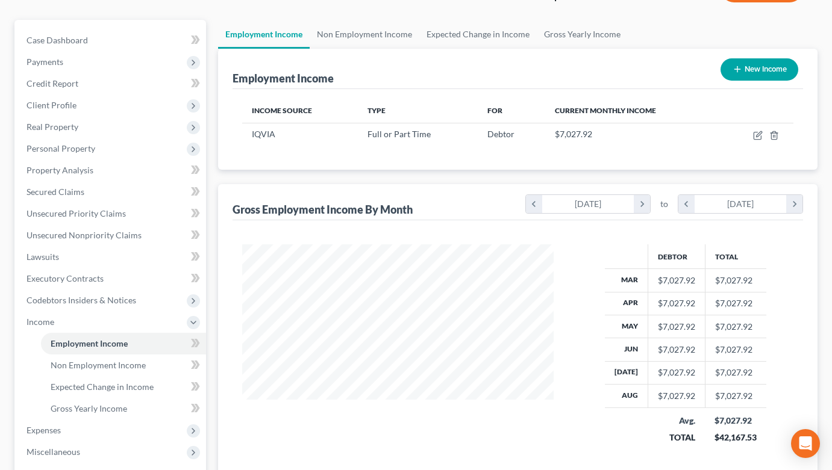
scroll to position [286, 0]
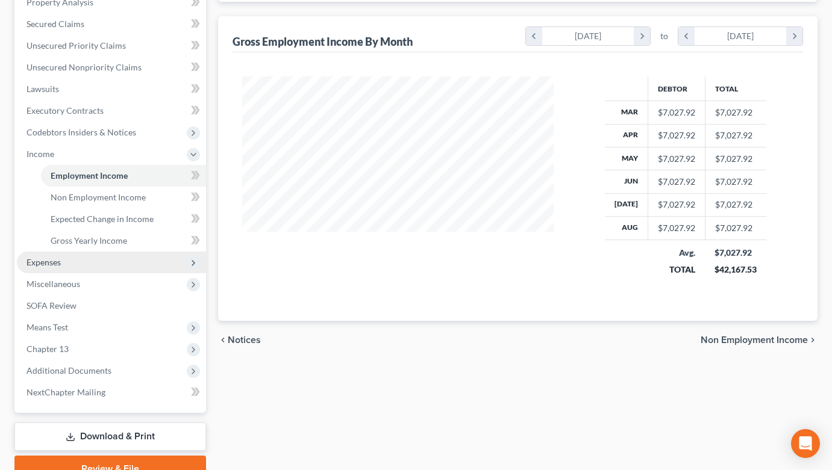
click at [95, 268] on span "Expenses" at bounding box center [111, 263] width 189 height 22
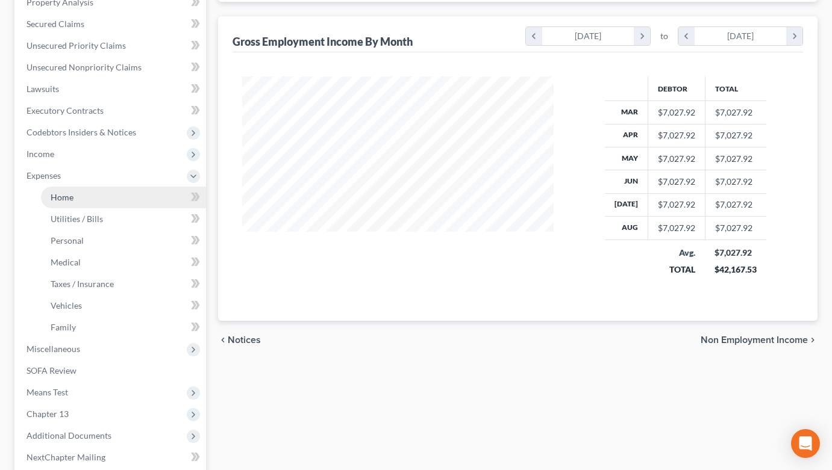
click at [131, 202] on link "Home" at bounding box center [123, 198] width 165 height 22
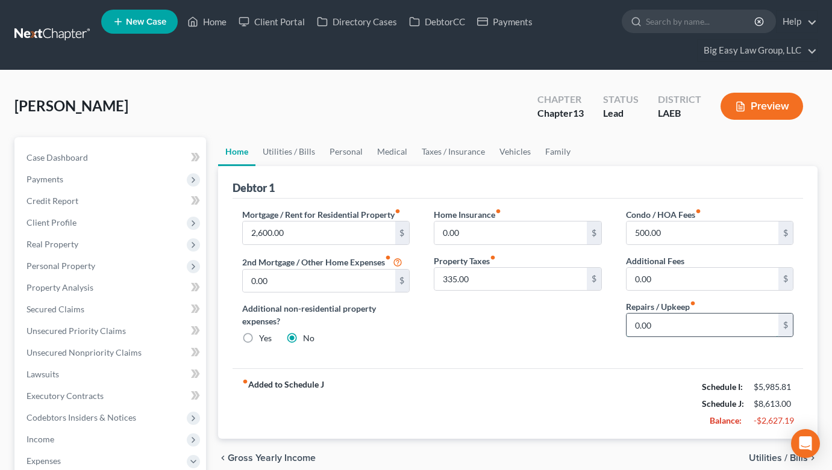
click at [676, 326] on input "0.00" at bounding box center [702, 325] width 152 height 23
click at [678, 239] on input "500.00" at bounding box center [702, 233] width 152 height 23
type input "42.00"
click at [521, 277] on input "335.00" at bounding box center [510, 279] width 152 height 23
click at [295, 152] on link "Utilities / Bills" at bounding box center [288, 151] width 67 height 29
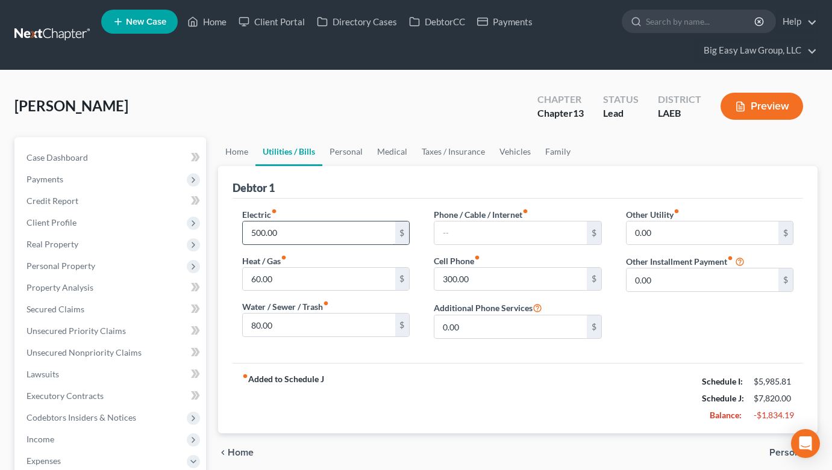
click at [310, 236] on input "500.00" at bounding box center [319, 233] width 152 height 23
click at [466, 242] on input "text" at bounding box center [510, 233] width 152 height 23
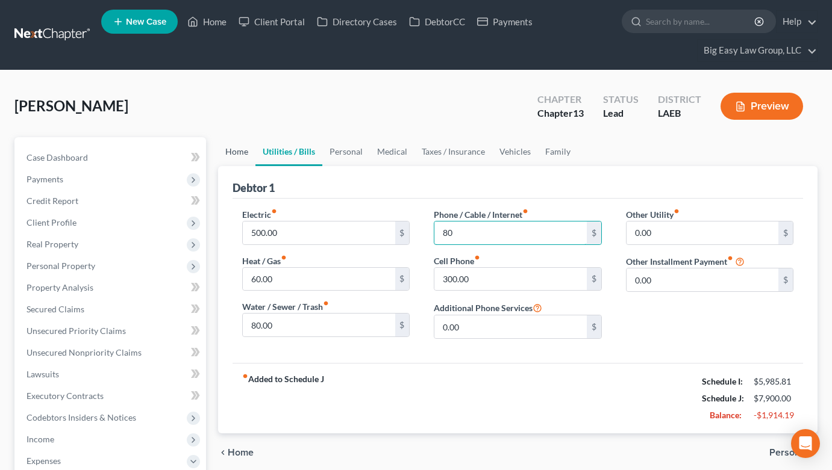
type input "80"
click at [239, 146] on link "Home" at bounding box center [236, 151] width 37 height 29
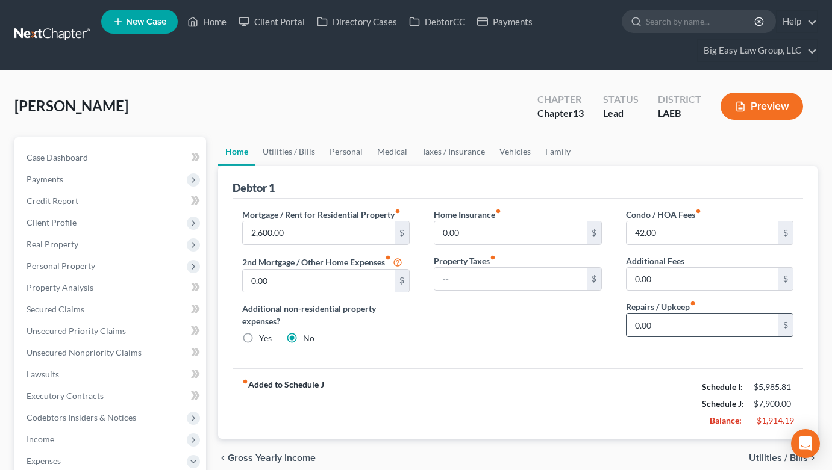
click at [734, 328] on input "0.00" at bounding box center [702, 325] width 152 height 23
type input "160"
click at [269, 151] on link "Utilities / Bills" at bounding box center [288, 151] width 67 height 29
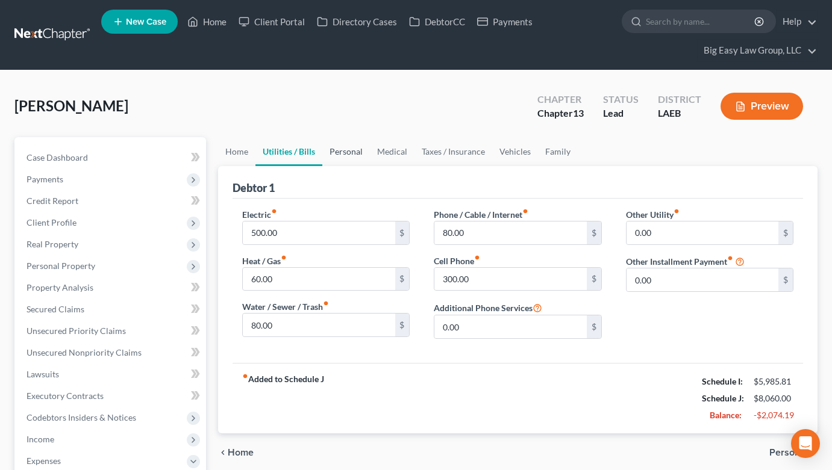
click at [351, 146] on link "Personal" at bounding box center [346, 151] width 48 height 29
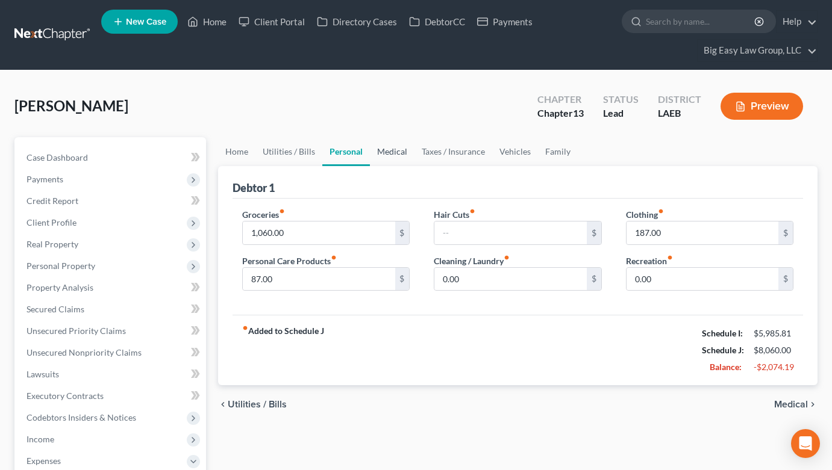
click at [387, 151] on link "Medical" at bounding box center [392, 151] width 45 height 29
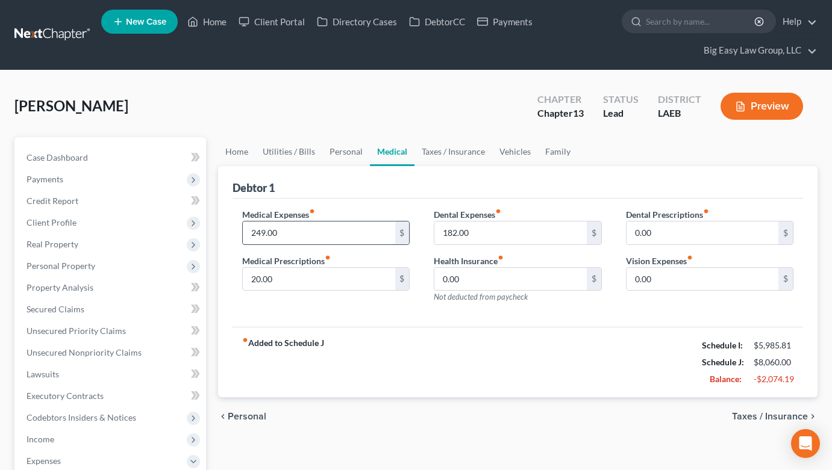
click at [328, 226] on input "249.00" at bounding box center [319, 233] width 152 height 23
click at [307, 287] on input "20.00" at bounding box center [319, 279] width 152 height 23
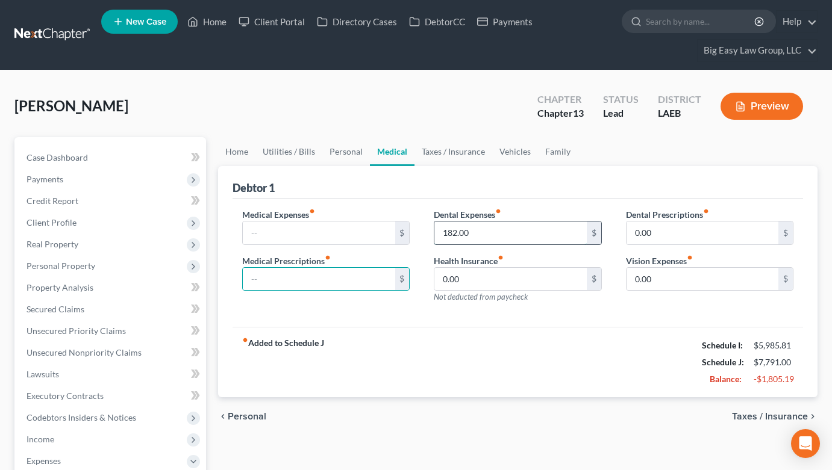
click at [482, 232] on input "182.00" at bounding box center [510, 233] width 152 height 23
drag, startPoint x: 465, startPoint y: 145, endPoint x: 484, endPoint y: 148, distance: 19.5
click at [465, 145] on link "Taxes / Insurance" at bounding box center [453, 151] width 78 height 29
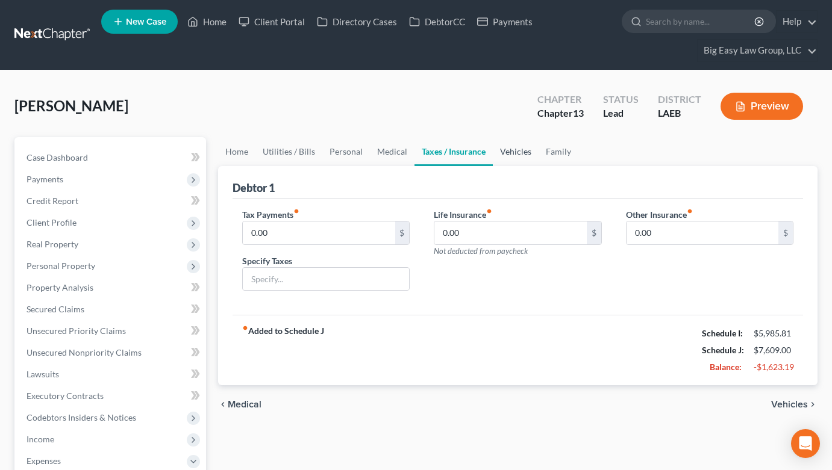
drag, startPoint x: 501, startPoint y: 149, endPoint x: 531, endPoint y: 154, distance: 29.9
click at [501, 149] on link "Vehicles" at bounding box center [516, 151] width 46 height 29
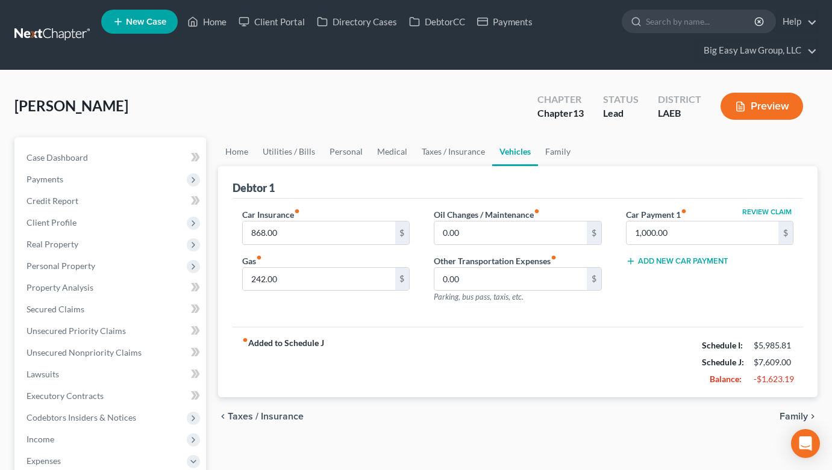
click at [573, 148] on ul "Home Utilities / Bills Personal Medical Taxes / Insurance Vehicles Family" at bounding box center [517, 151] width 599 height 29
click at [563, 150] on link "Family" at bounding box center [558, 151] width 40 height 29
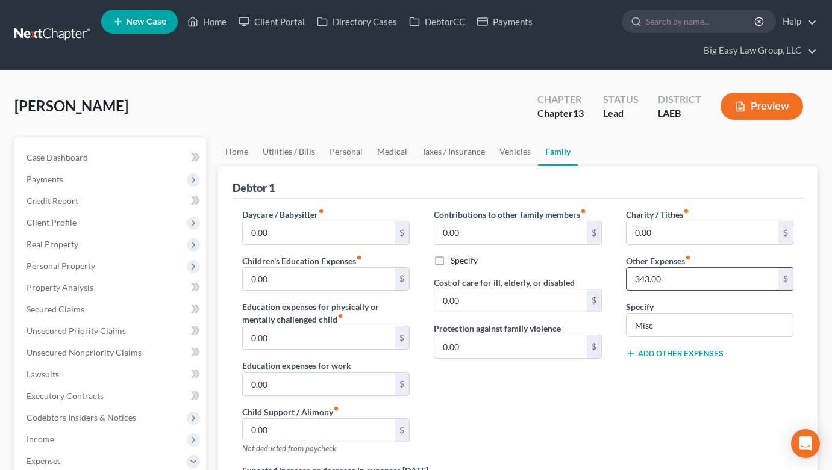
click at [708, 282] on input "343.00" at bounding box center [702, 279] width 152 height 23
click at [692, 333] on input "Misc" at bounding box center [709, 325] width 166 height 23
type input "Mis"
drag, startPoint x: 642, startPoint y: 318, endPoint x: 663, endPoint y: 326, distance: 22.7
click at [644, 319] on input "Mis" at bounding box center [709, 325] width 166 height 23
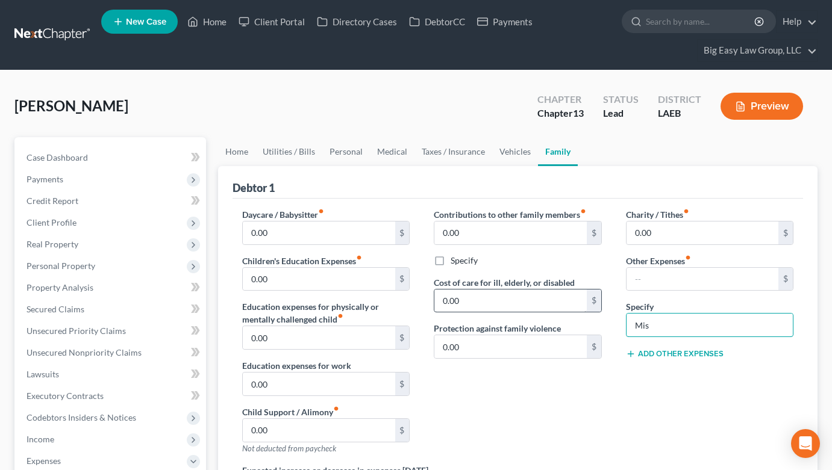
drag, startPoint x: 666, startPoint y: 327, endPoint x: 564, endPoint y: 310, distance: 103.3
click at [572, 313] on div "Daycare / Babysitter fiber_manual_record 0.00 $ Children's Education Expenses f…" at bounding box center [517, 389] width 575 height 362
click at [240, 144] on link "Home" at bounding box center [236, 151] width 37 height 29
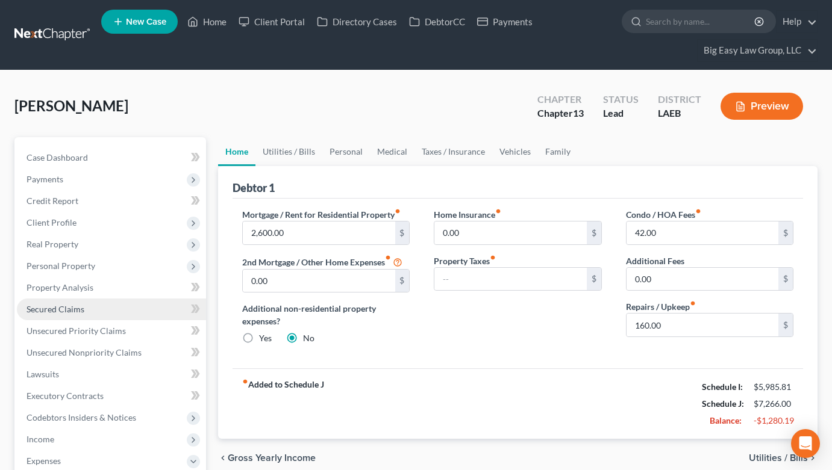
click at [116, 306] on link "Secured Claims" at bounding box center [111, 310] width 189 height 22
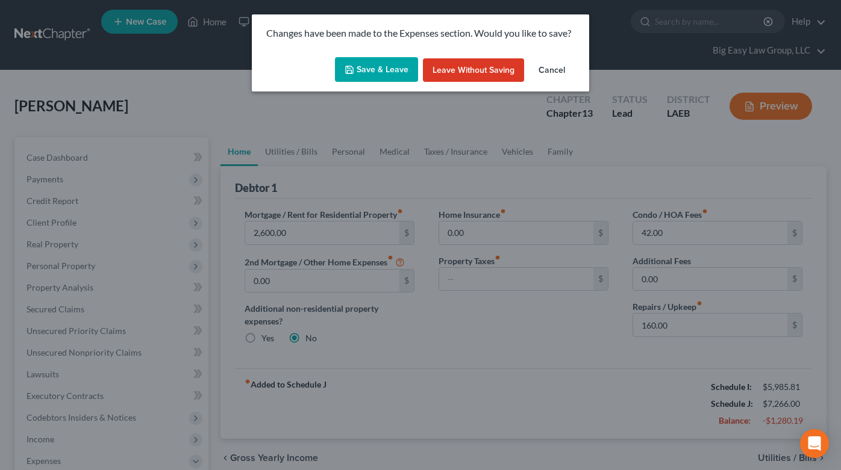
click at [372, 72] on button "Save & Leave" at bounding box center [376, 69] width 83 height 25
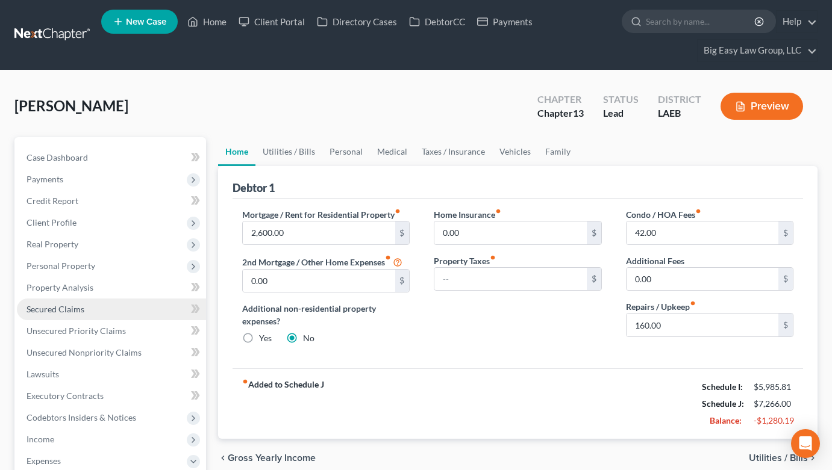
click at [79, 311] on span "Secured Claims" at bounding box center [56, 309] width 58 height 10
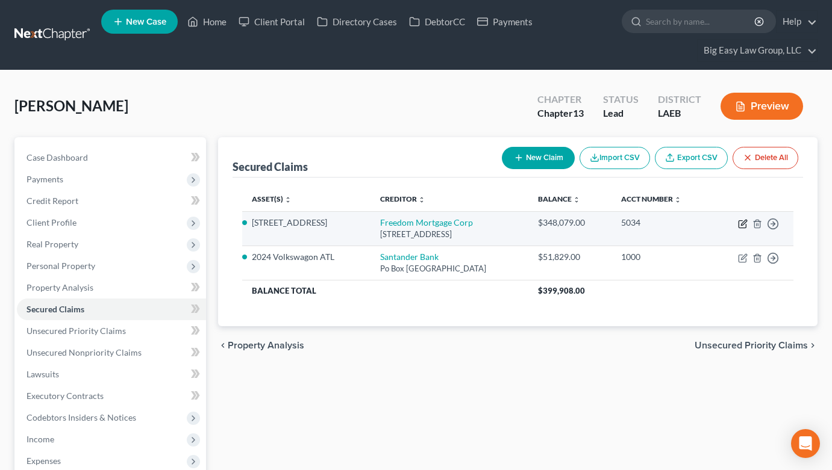
click at [742, 223] on icon "button" at bounding box center [743, 224] width 10 height 10
select select "9"
select select "0"
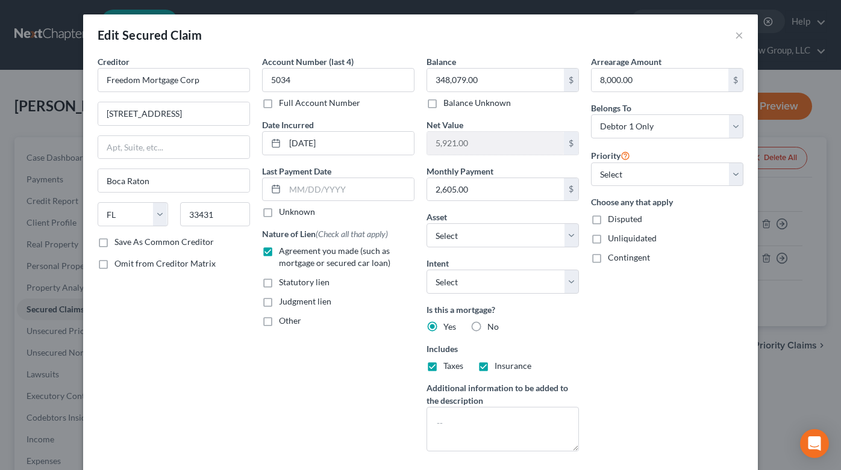
click at [739, 35] on div "Edit Secured Claim ×" at bounding box center [420, 34] width 675 height 41
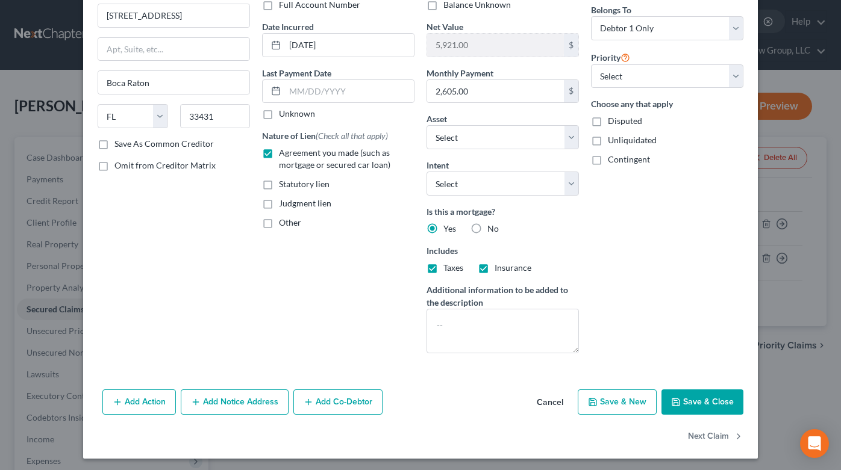
scroll to position [101, 0]
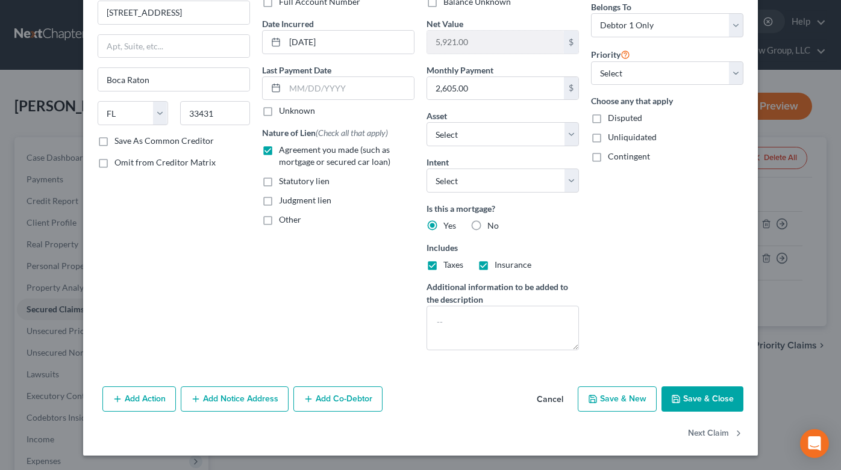
click at [686, 397] on button "Save & Close" at bounding box center [702, 399] width 82 height 25
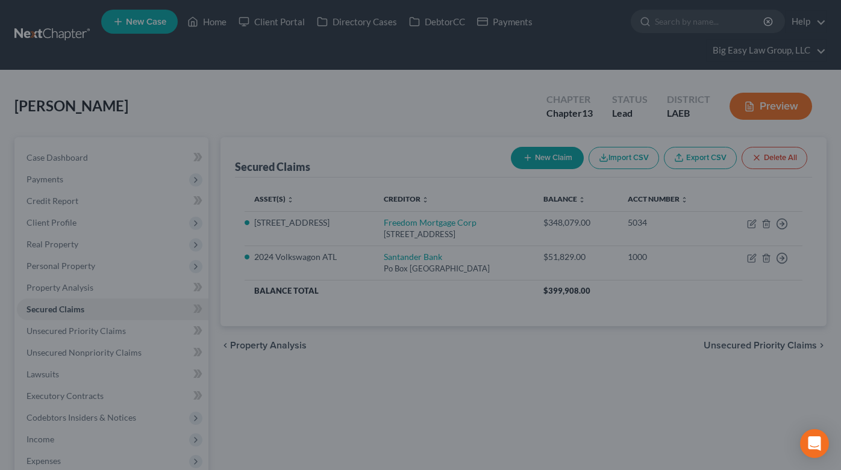
select select "12"
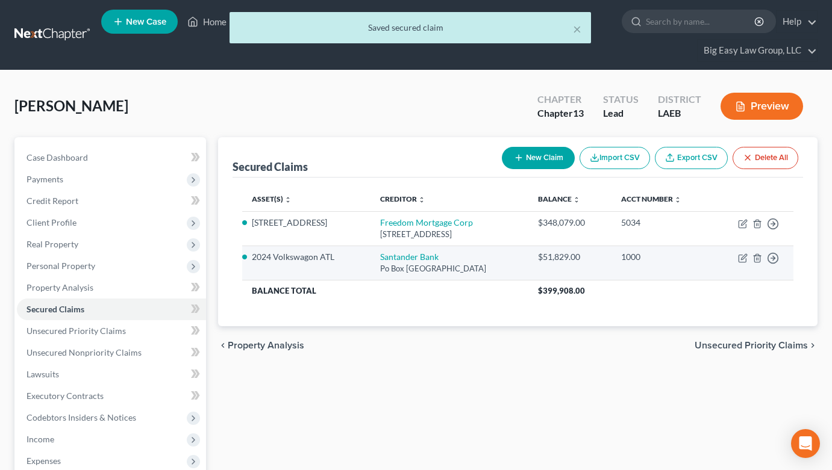
click at [749, 258] on td "Move to E Move to F Move to G Move to Notice Only" at bounding box center [752, 263] width 82 height 34
click at [745, 258] on icon "button" at bounding box center [743, 259] width 10 height 10
select select "45"
select select "0"
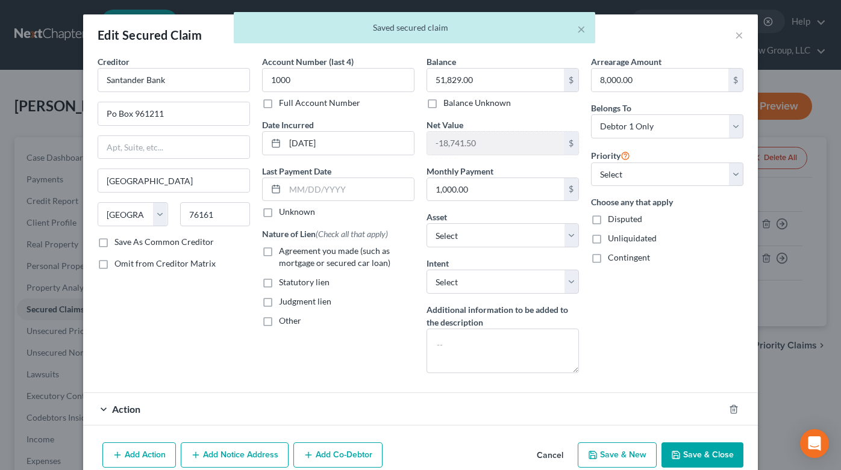
click at [335, 260] on span "Agreement you made (such as mortgage or secured car loan)" at bounding box center [334, 257] width 111 height 22
click at [292, 253] on input "Agreement you made (such as mortgage or secured car loan)" at bounding box center [288, 249] width 8 height 8
checkbox input "true"
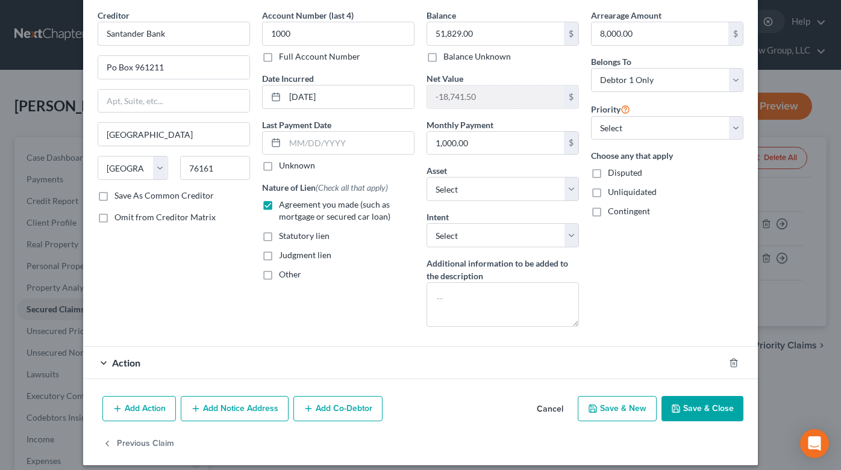
scroll to position [56, 0]
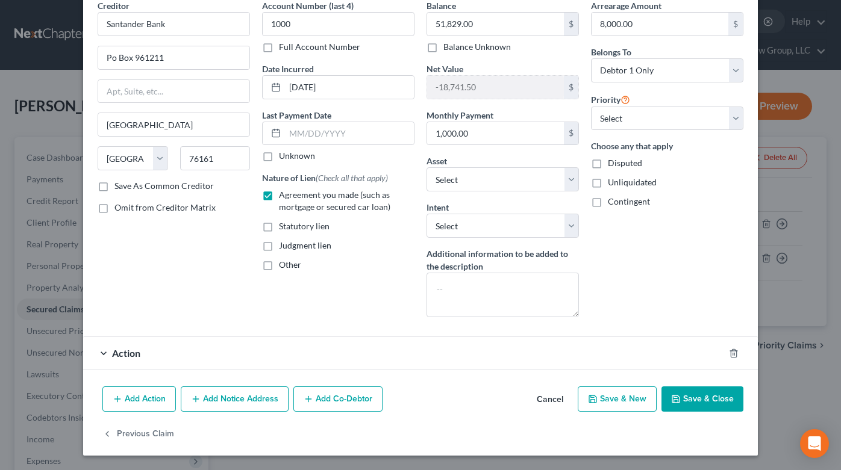
click at [705, 393] on button "Save & Close" at bounding box center [702, 399] width 82 height 25
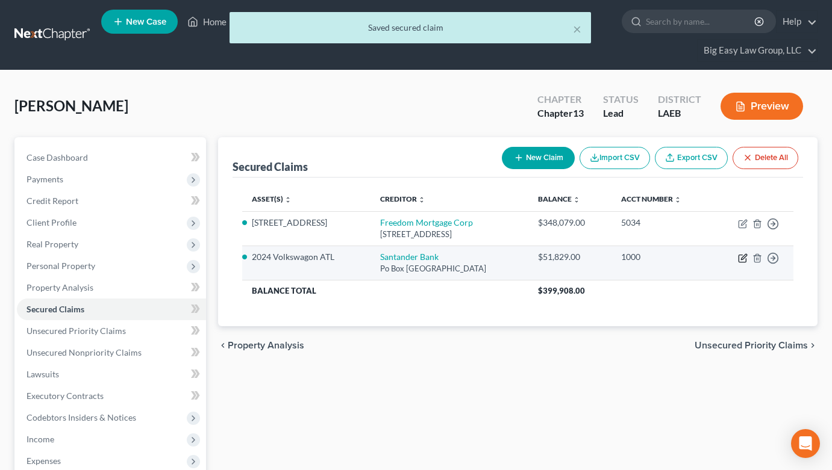
click at [741, 254] on icon "button" at bounding box center [743, 259] width 10 height 10
select select "45"
select select "13"
select select "0"
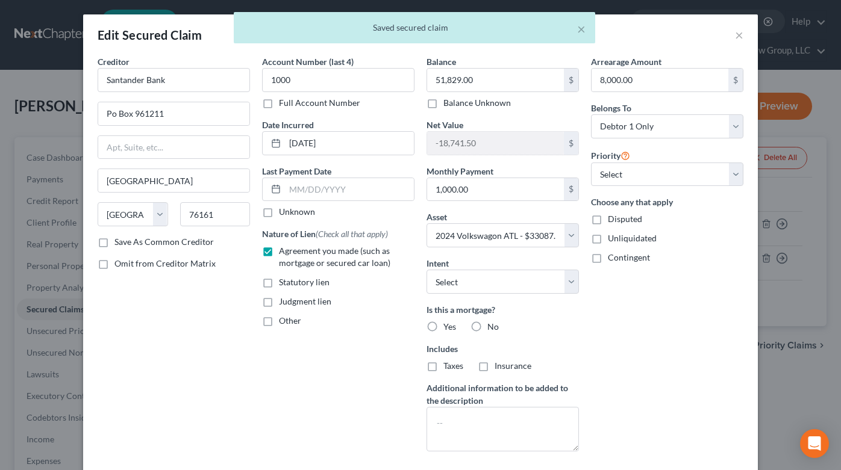
click at [487, 323] on label "No" at bounding box center [492, 327] width 11 height 12
click at [492, 323] on input "No" at bounding box center [496, 325] width 8 height 8
radio input "true"
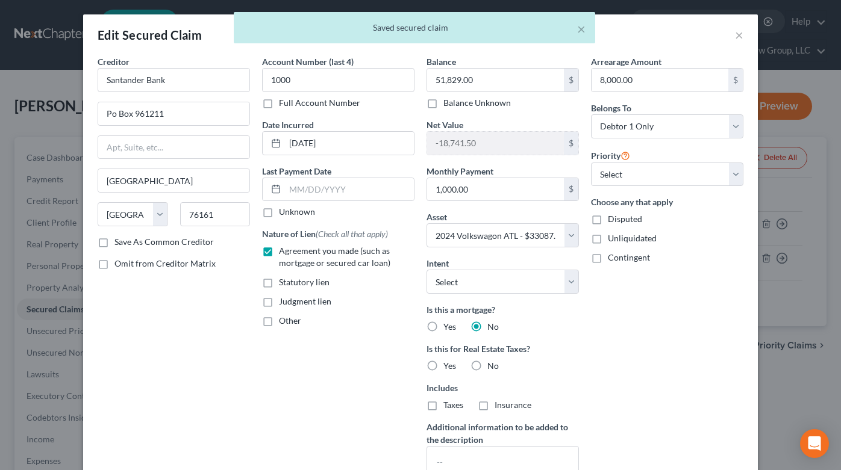
drag, startPoint x: 484, startPoint y: 363, endPoint x: 504, endPoint y: 363, distance: 19.9
click at [487, 363] on span "No" at bounding box center [492, 366] width 11 height 10
click at [492, 363] on input "No" at bounding box center [496, 364] width 8 height 8
radio input "true"
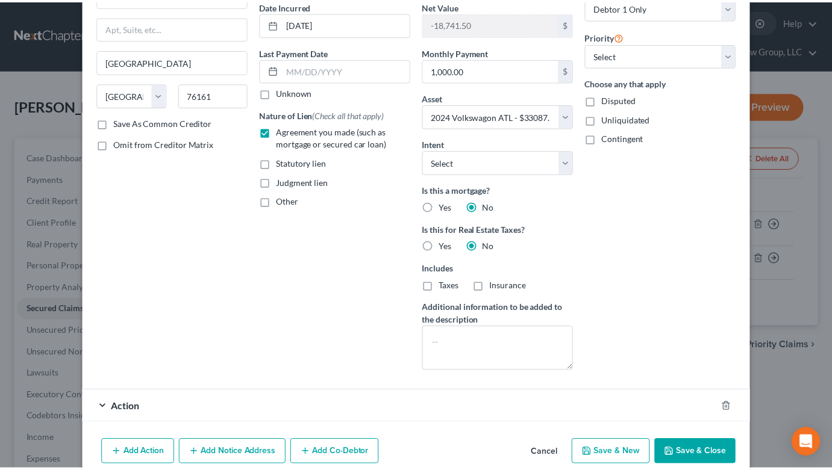
scroll to position [172, 0]
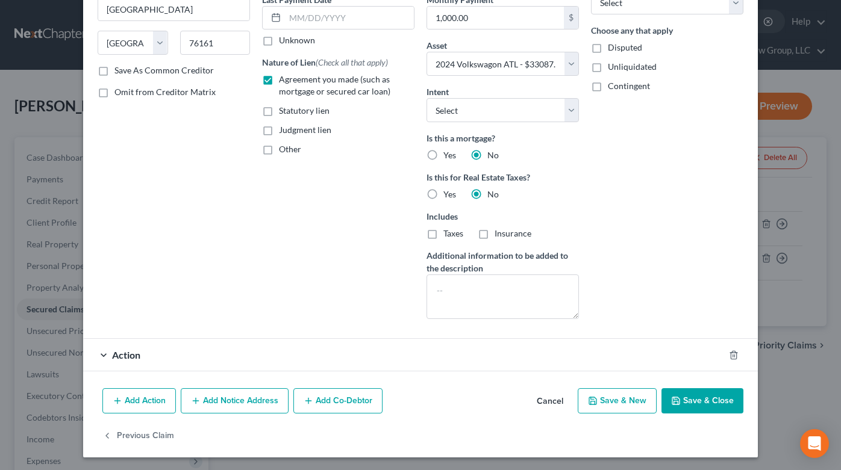
click at [679, 404] on button "Save & Close" at bounding box center [702, 401] width 82 height 25
select select
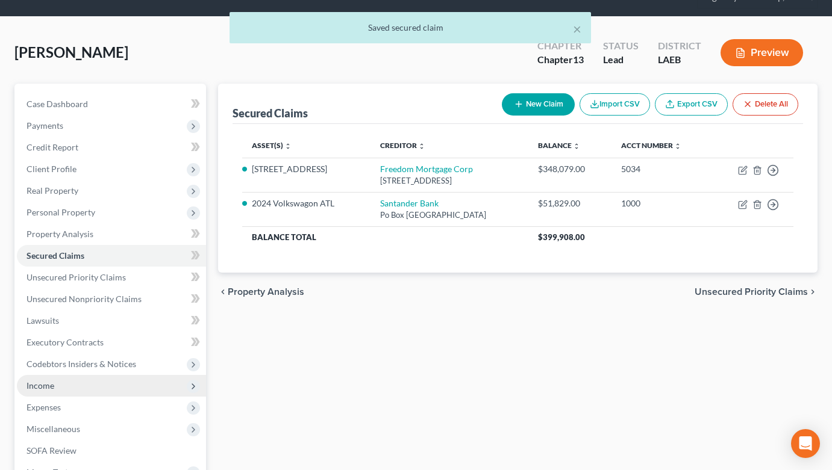
scroll to position [55, 0]
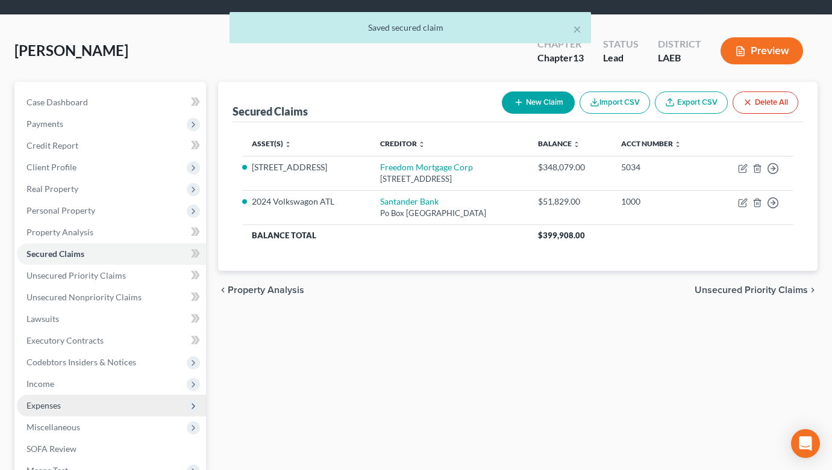
click at [93, 410] on span "Expenses" at bounding box center [111, 406] width 189 height 22
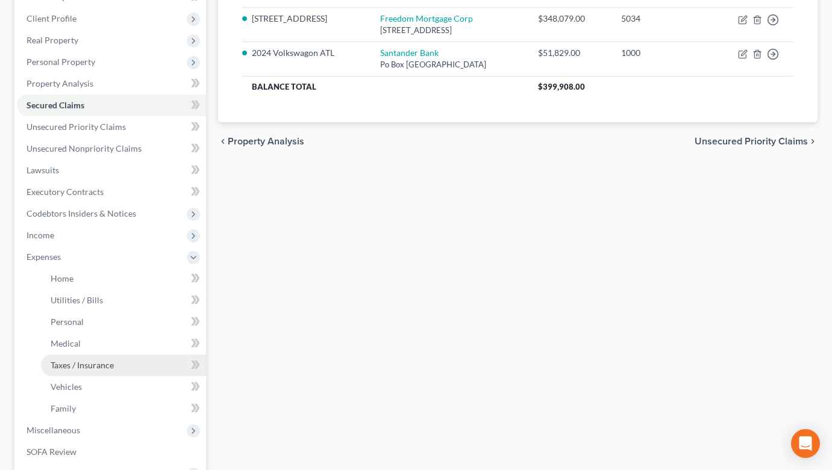
scroll to position [207, 0]
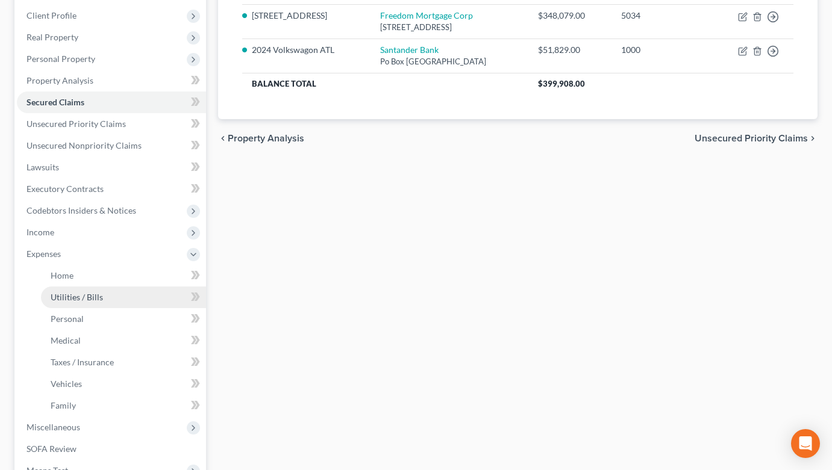
click at [102, 304] on link "Utilities / Bills" at bounding box center [123, 298] width 165 height 22
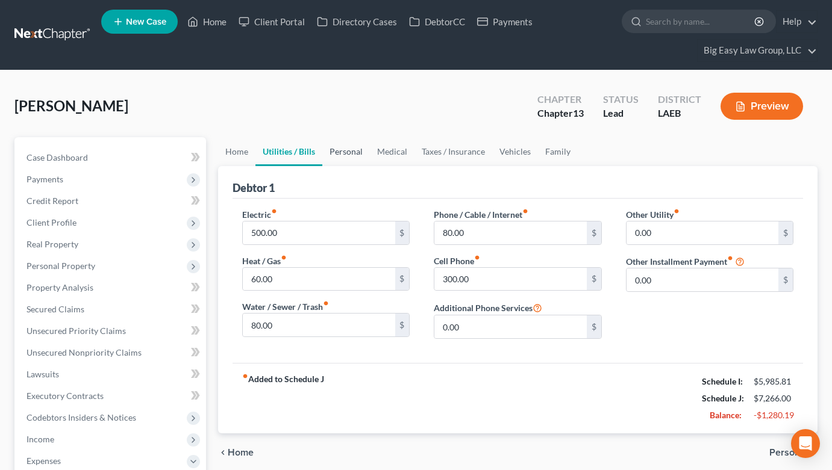
click at [348, 151] on link "Personal" at bounding box center [346, 151] width 48 height 29
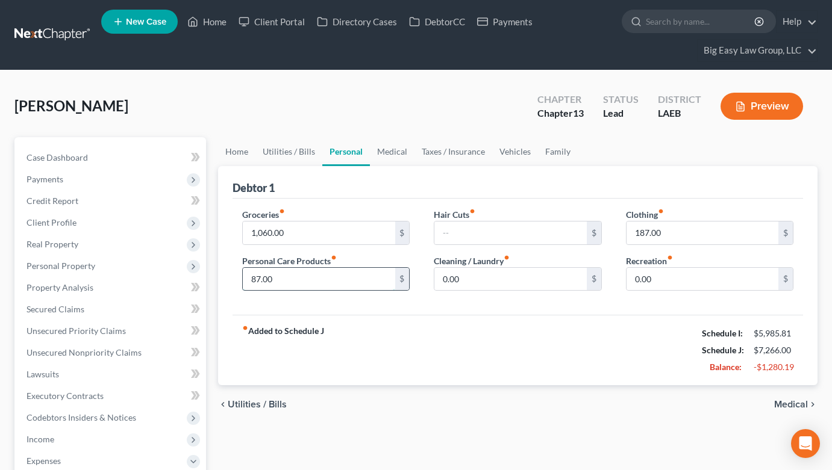
click at [280, 286] on input "87.00" at bounding box center [319, 279] width 152 height 23
click at [681, 245] on div "Clothing fiber_manual_record 187.00 $ Recreation fiber_manual_record 0.00 $" at bounding box center [710, 254] width 192 height 93
drag, startPoint x: 678, startPoint y: 240, endPoint x: 589, endPoint y: 207, distance: 94.3
click at [606, 214] on div "Groceries fiber_manual_record 1,060.00 $ Personal Care Products fiber_manual_re…" at bounding box center [517, 254] width 575 height 93
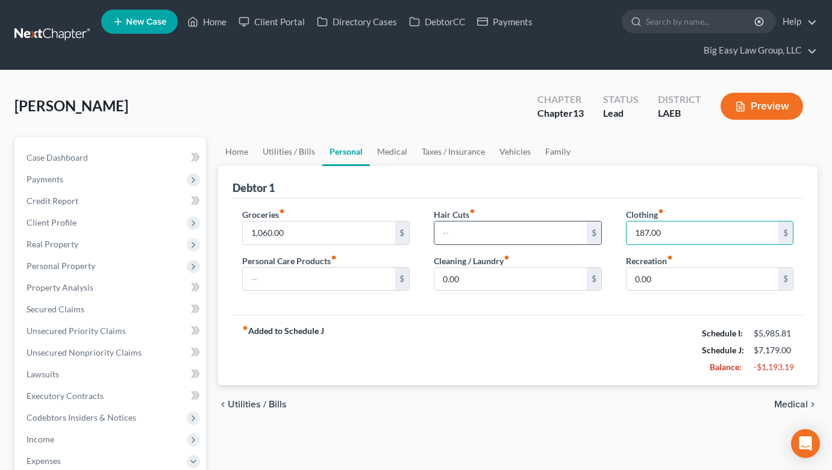
drag, startPoint x: 682, startPoint y: 237, endPoint x: 595, endPoint y: 222, distance: 88.0
click at [595, 222] on div "Groceries fiber_manual_record 1,060.00 $ Personal Care Products fiber_manual_re…" at bounding box center [517, 254] width 575 height 93
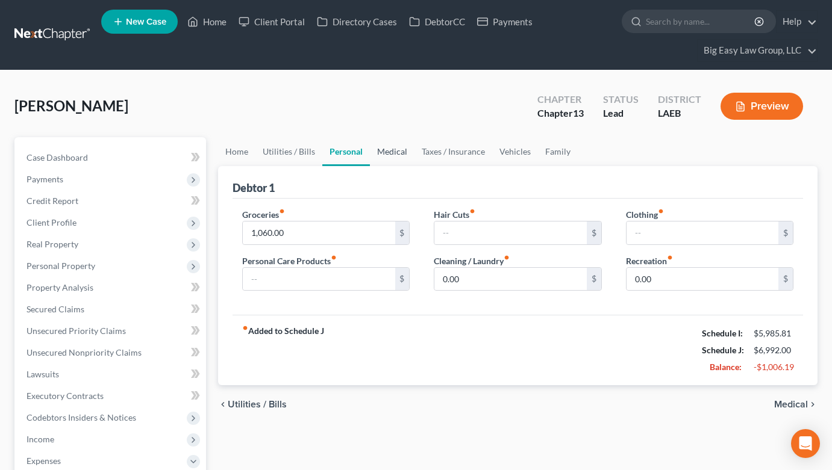
click at [408, 149] on link "Medical" at bounding box center [392, 151] width 45 height 29
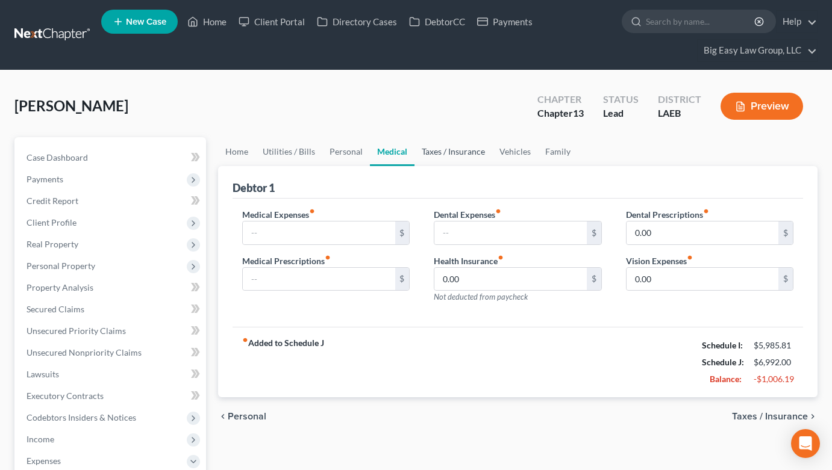
click at [428, 151] on link "Taxes / Insurance" at bounding box center [453, 151] width 78 height 29
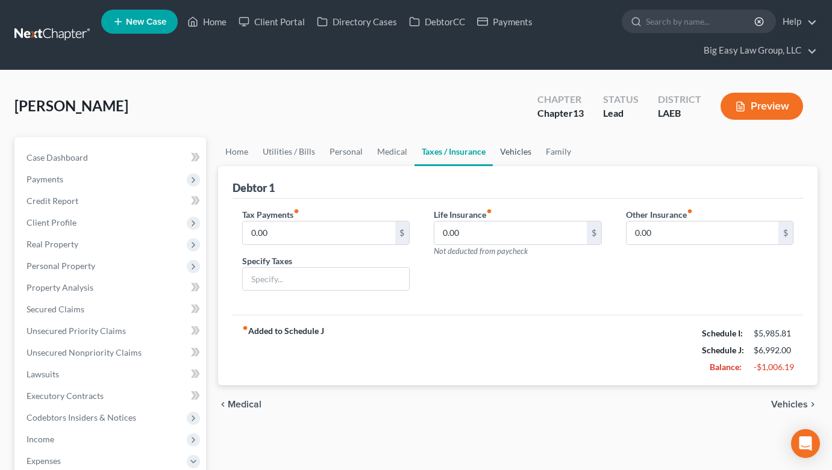
click at [504, 159] on link "Vehicles" at bounding box center [516, 151] width 46 height 29
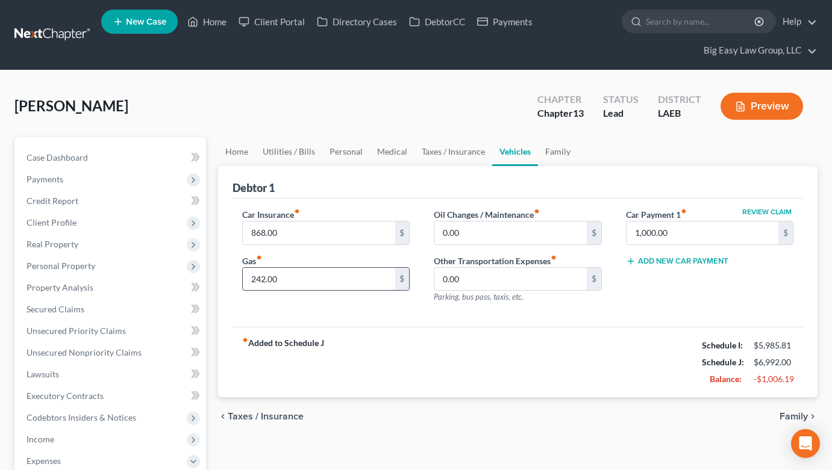
click at [342, 281] on input "242.00" at bounding box center [319, 279] width 152 height 23
type input "150"
click at [542, 154] on link "Family" at bounding box center [558, 151] width 40 height 29
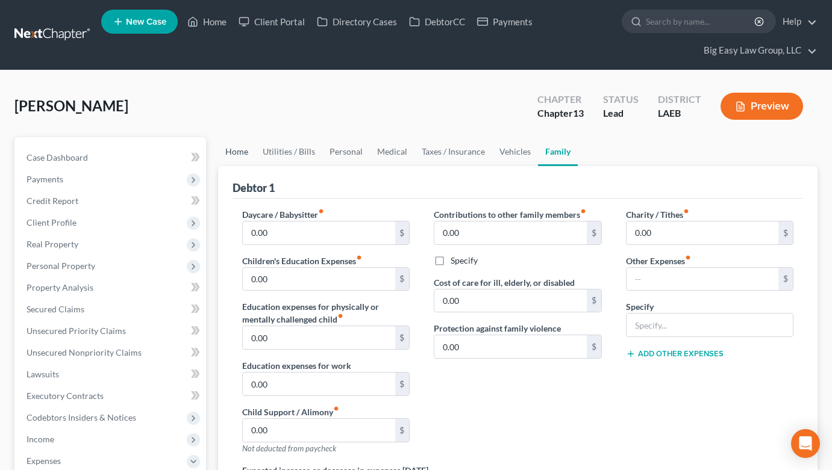
click at [238, 152] on link "Home" at bounding box center [236, 151] width 37 height 29
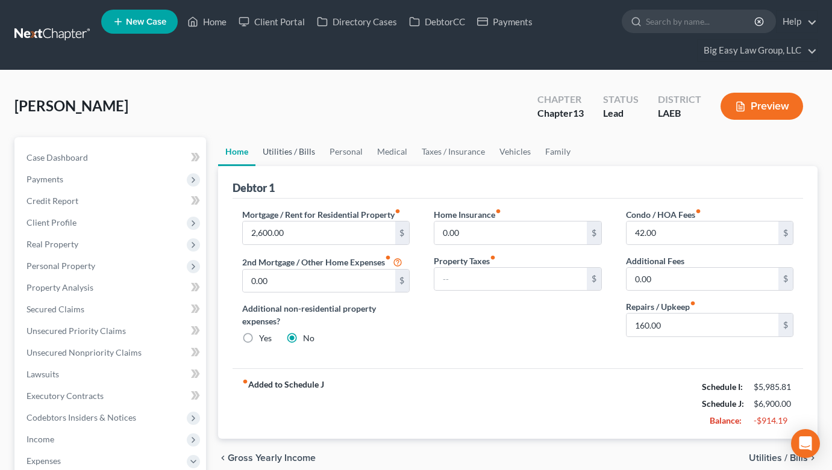
click at [281, 152] on link "Utilities / Bills" at bounding box center [288, 151] width 67 height 29
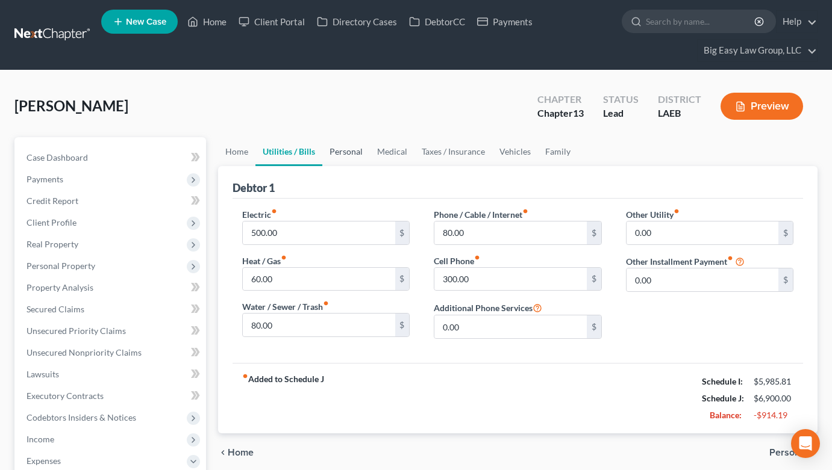
click at [348, 152] on link "Personal" at bounding box center [346, 151] width 48 height 29
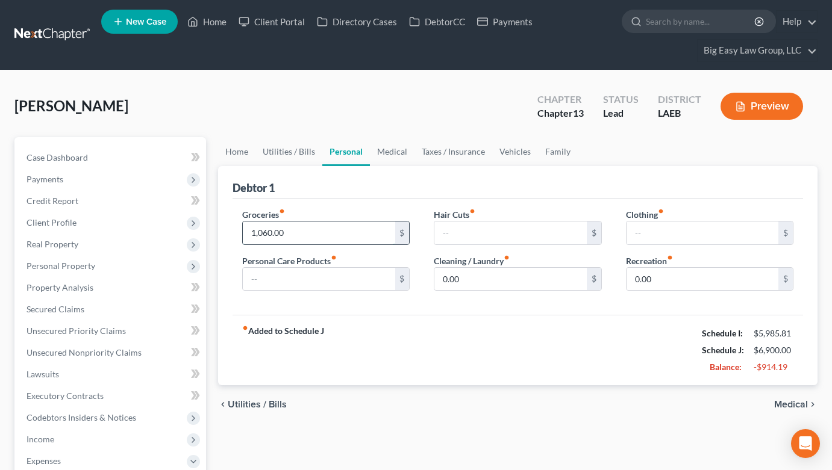
click at [347, 236] on input "1,060.00" at bounding box center [319, 233] width 152 height 23
type input "200"
click at [395, 151] on link "Medical" at bounding box center [392, 151] width 45 height 29
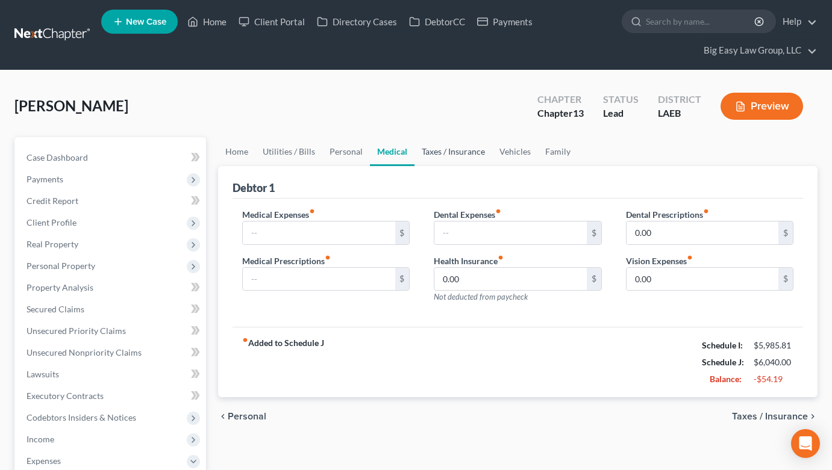
drag, startPoint x: 446, startPoint y: 148, endPoint x: 475, endPoint y: 148, distance: 28.3
click at [446, 148] on link "Taxes / Insurance" at bounding box center [453, 151] width 78 height 29
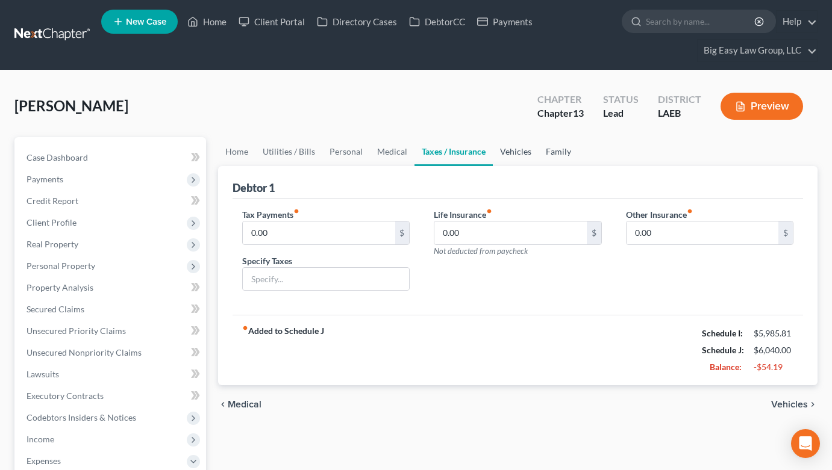
drag, startPoint x: 513, startPoint y: 153, endPoint x: 540, endPoint y: 151, distance: 27.2
click at [514, 153] on link "Vehicles" at bounding box center [516, 151] width 46 height 29
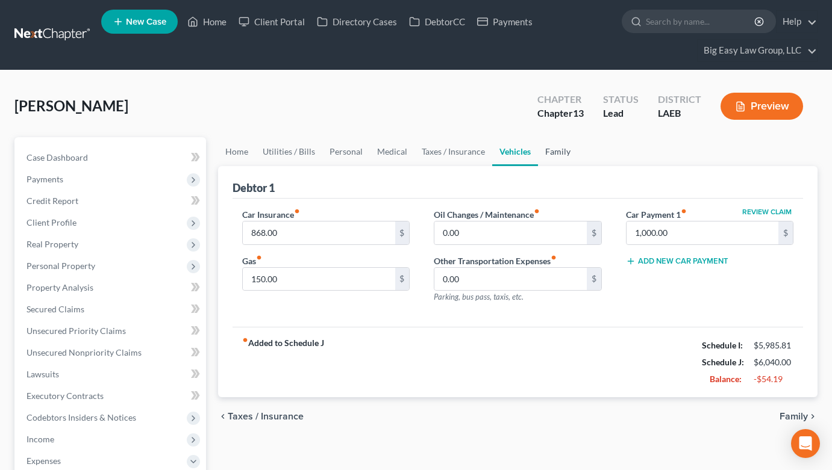
click at [554, 150] on link "Family" at bounding box center [558, 151] width 40 height 29
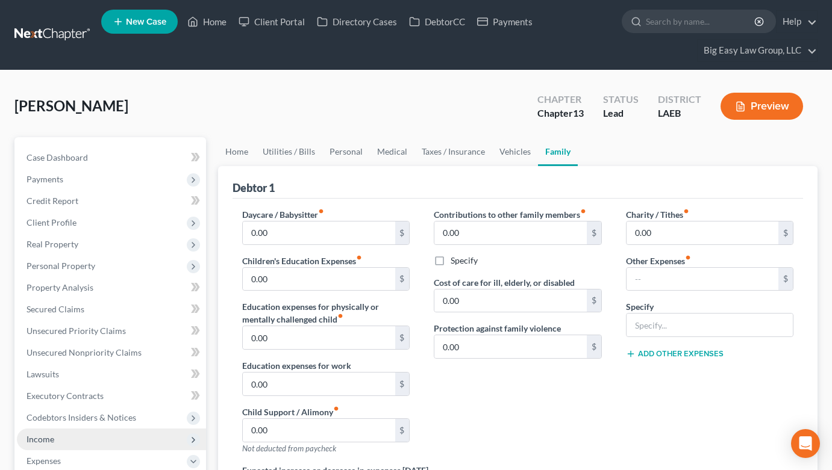
click at [118, 430] on span "Income" at bounding box center [111, 440] width 189 height 22
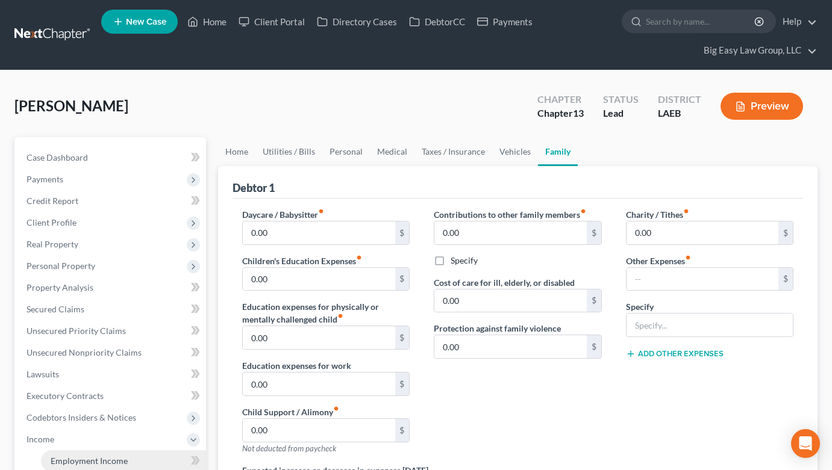
click at [134, 453] on link "Employment Income" at bounding box center [123, 462] width 165 height 22
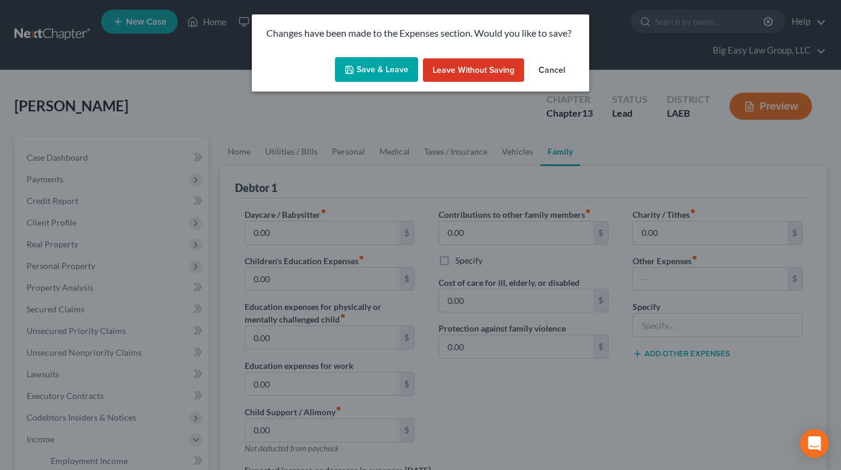
drag, startPoint x: 359, startPoint y: 89, endPoint x: 361, endPoint y: 81, distance: 8.0
click at [359, 89] on div "Save & Leave Leave without Saving Cancel" at bounding box center [420, 72] width 337 height 40
click at [363, 70] on button "Save & Leave" at bounding box center [376, 69] width 83 height 25
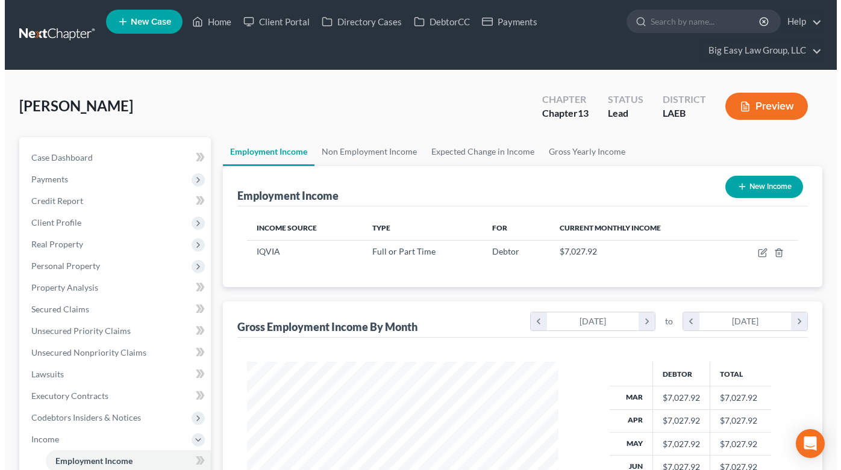
scroll to position [216, 336]
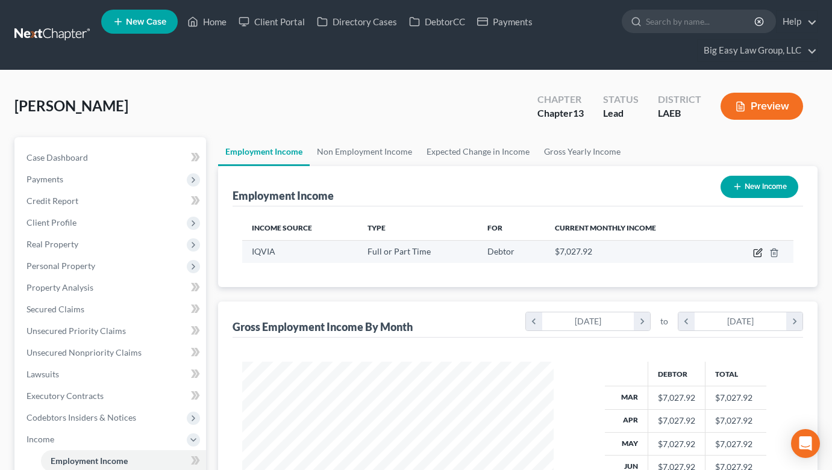
click at [759, 249] on icon "button" at bounding box center [758, 253] width 10 height 10
select select "0"
select select "28"
select select "1"
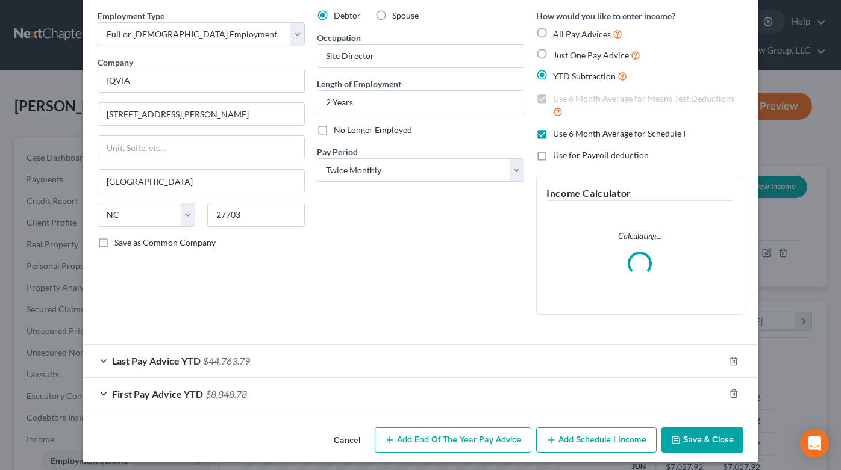
scroll to position [52, 0]
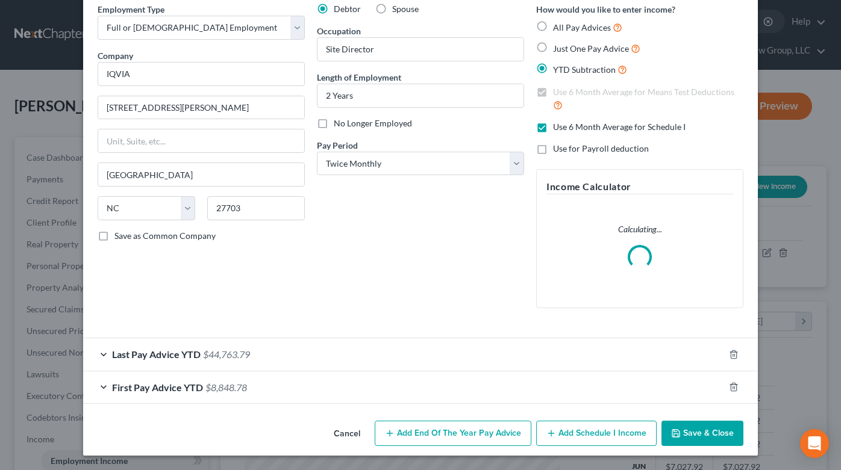
drag, startPoint x: 539, startPoint y: 130, endPoint x: 548, endPoint y: 178, distance: 49.7
click at [553, 130] on label "Use 6 Month Average for Schedule I" at bounding box center [619, 127] width 133 height 12
click at [558, 129] on input "Use 6 Month Average for Schedule I" at bounding box center [562, 125] width 8 height 8
checkbox input "false"
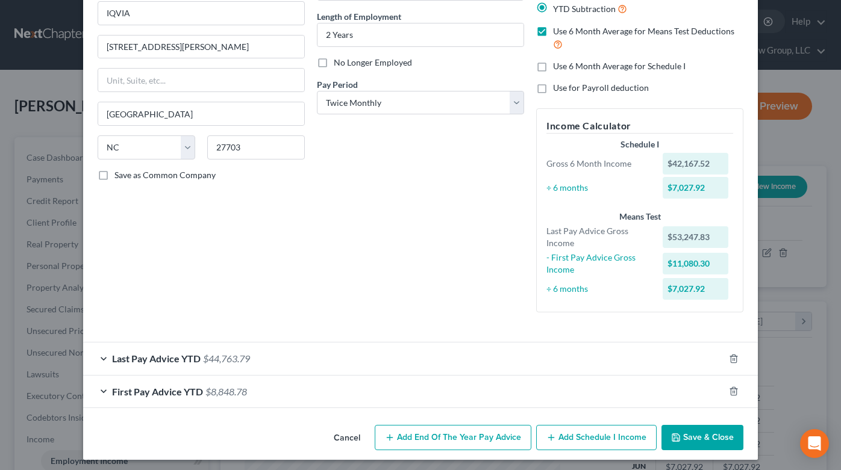
scroll to position [117, 0]
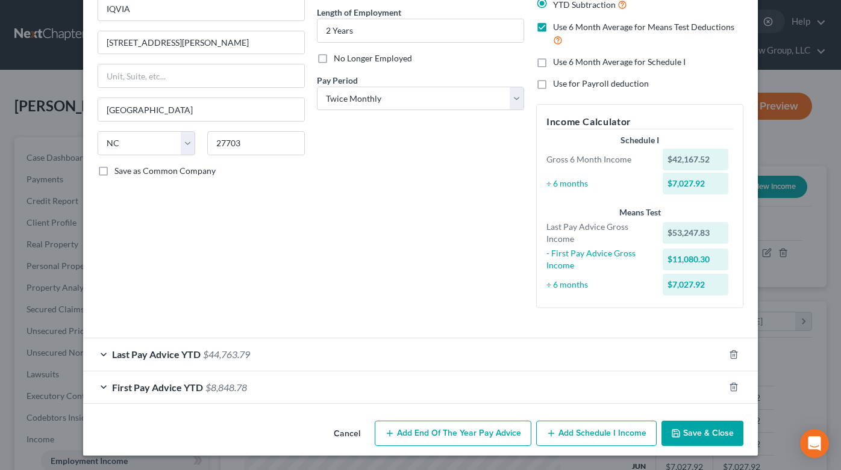
click at [599, 435] on button "Add Schedule I Income" at bounding box center [596, 433] width 120 height 25
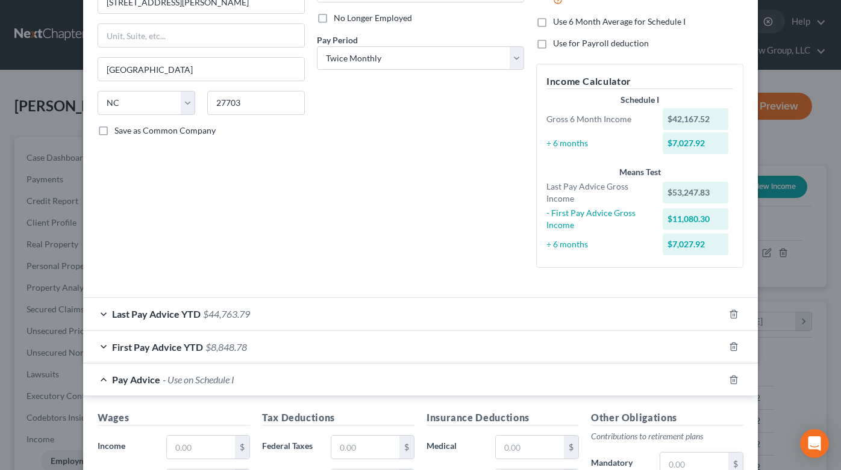
scroll to position [0, 0]
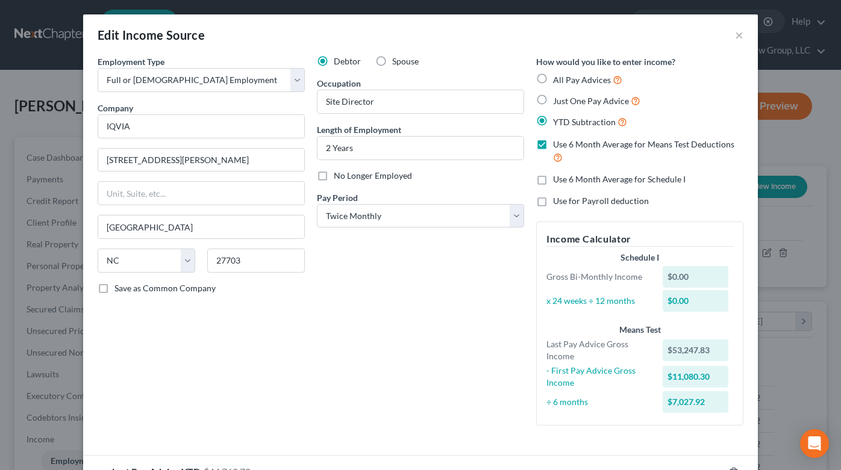
click at [298, 244] on div "Employment Type * Select Full or Part Time Employment Self Employment Company *…" at bounding box center [201, 245] width 219 height 380
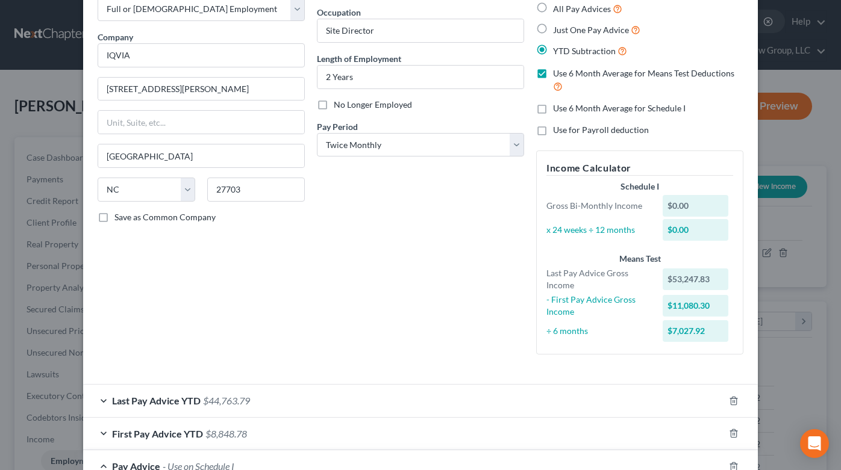
scroll to position [243, 0]
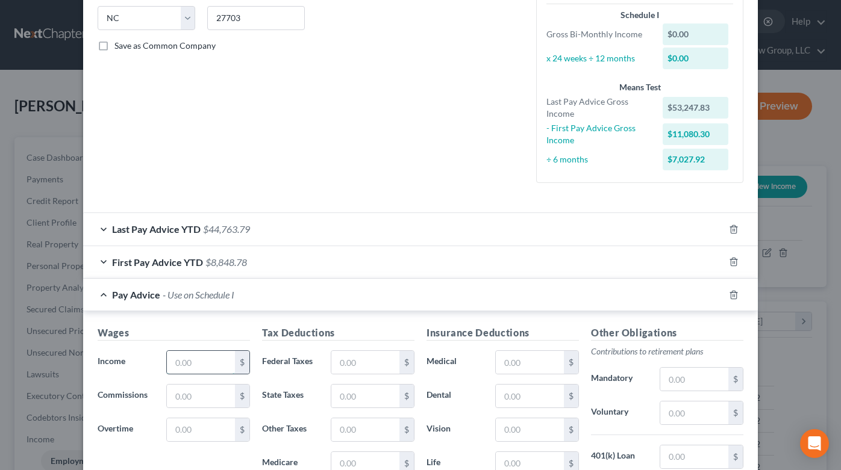
click at [199, 351] on input "text" at bounding box center [201, 362] width 68 height 23
type input "3,433"
click at [346, 373] on input "text" at bounding box center [365, 362] width 68 height 23
click at [331, 363] on input "text" at bounding box center [365, 362] width 68 height 23
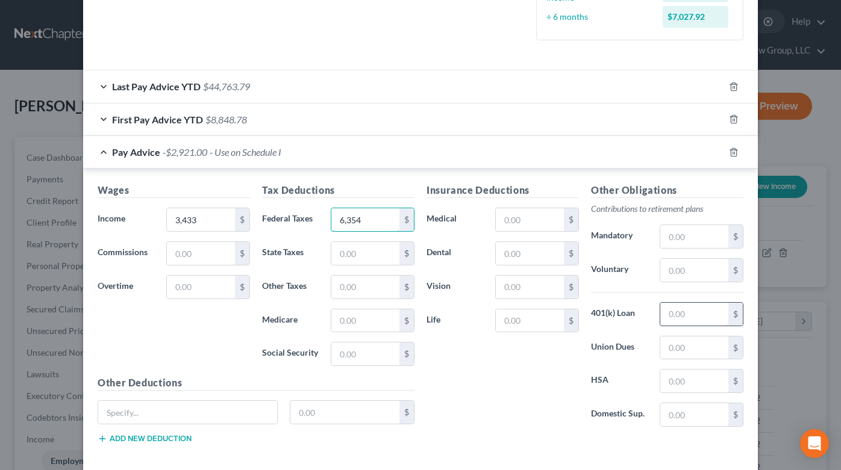
scroll to position [386, 0]
type input "6,354"
click at [697, 313] on input "text" at bounding box center [694, 313] width 68 height 23
click at [669, 263] on input "text" at bounding box center [694, 269] width 68 height 23
click at [672, 277] on input "text" at bounding box center [694, 269] width 68 height 23
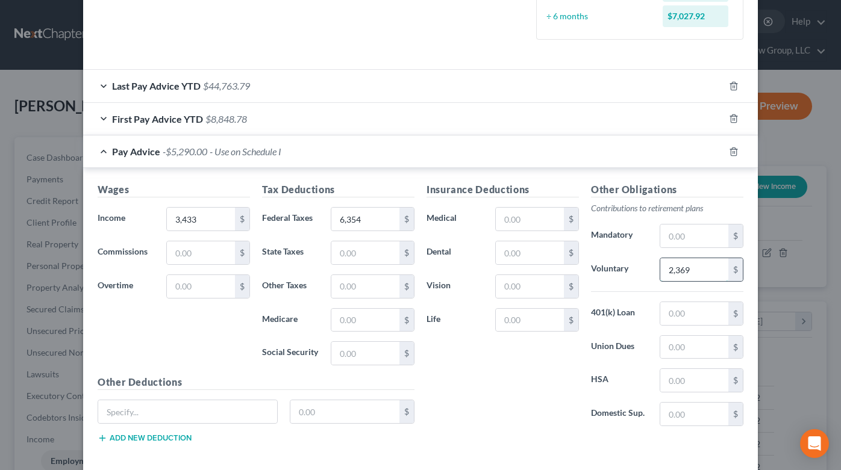
type input "2,369"
drag, startPoint x: 383, startPoint y: 211, endPoint x: 378, endPoint y: 217, distance: 7.4
click at [383, 211] on input "6,354" at bounding box center [365, 219] width 68 height 23
drag, startPoint x: 377, startPoint y: 217, endPoint x: 314, endPoint y: 207, distance: 63.4
click at [354, 216] on input "6,354" at bounding box center [365, 219] width 68 height 23
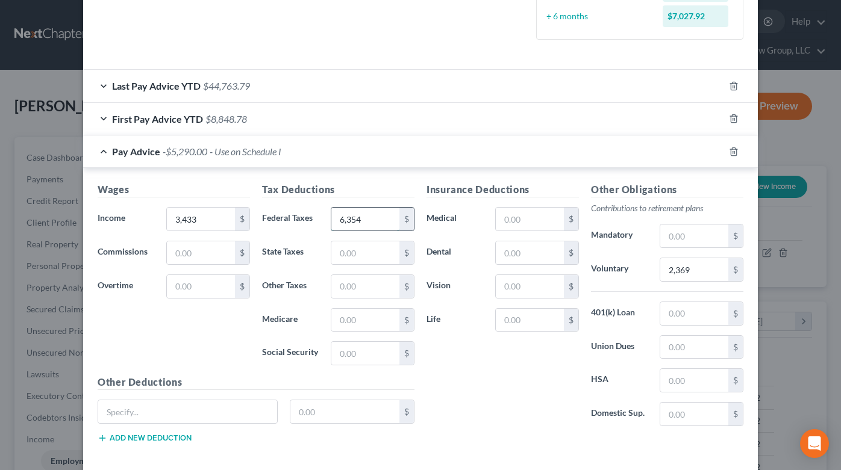
click at [367, 213] on input "6,354" at bounding box center [365, 219] width 68 height 23
drag, startPoint x: 366, startPoint y: 217, endPoint x: 252, endPoint y: 189, distance: 117.2
click at [258, 190] on div "Tax Deductions Federal Taxes 6,354 $ State Taxes $ Other Taxes $ Medicare $ Soc…" at bounding box center [338, 279] width 164 height 193
type input "346"
click at [707, 270] on input "2,369" at bounding box center [694, 269] width 68 height 23
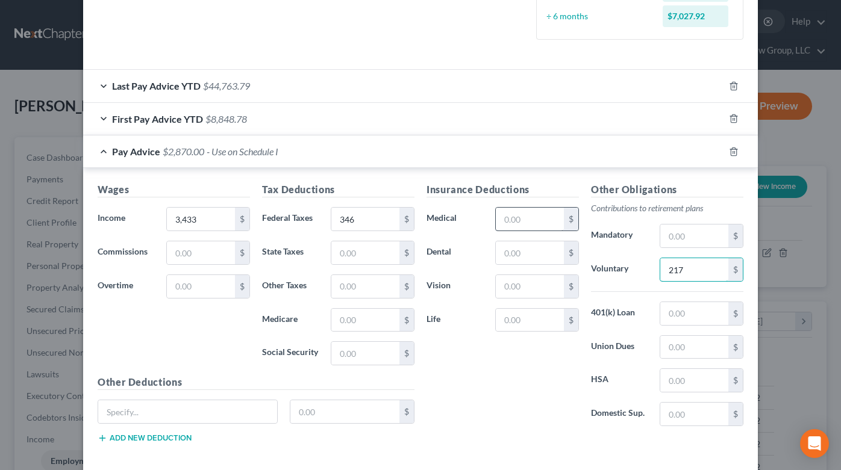
type input "217"
click at [498, 218] on input "text" at bounding box center [530, 219] width 68 height 23
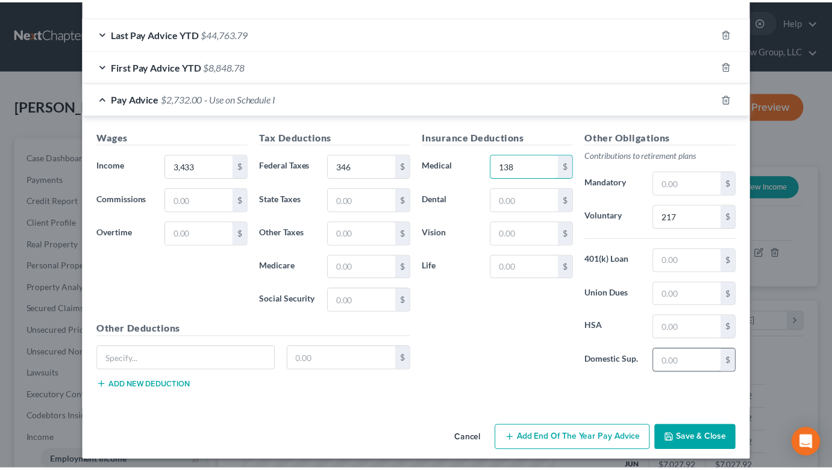
scroll to position [445, 0]
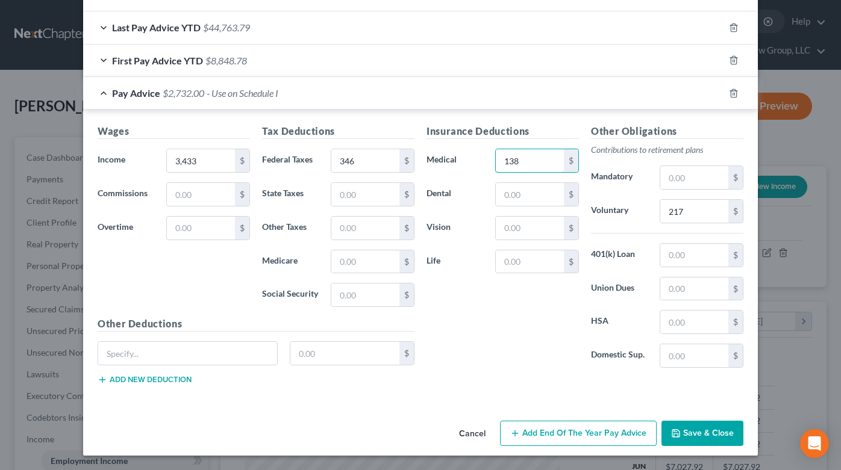
type input "138"
click at [693, 422] on button "Save & Close" at bounding box center [702, 433] width 82 height 25
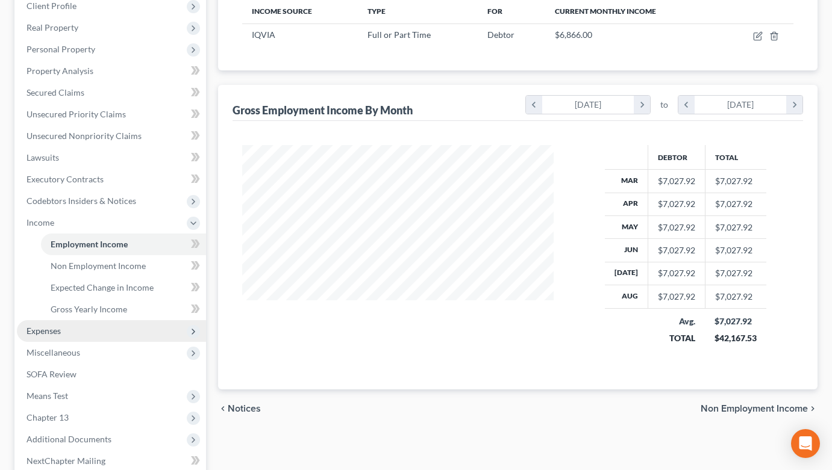
scroll to position [224, 0]
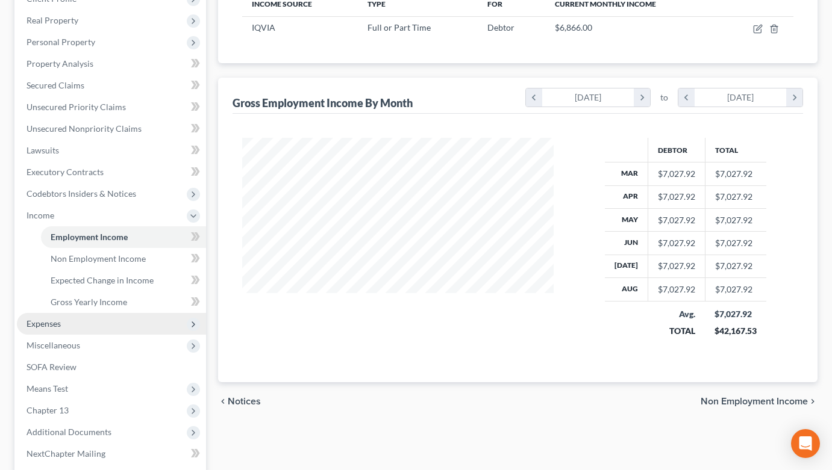
click at [103, 326] on span "Expenses" at bounding box center [111, 324] width 189 height 22
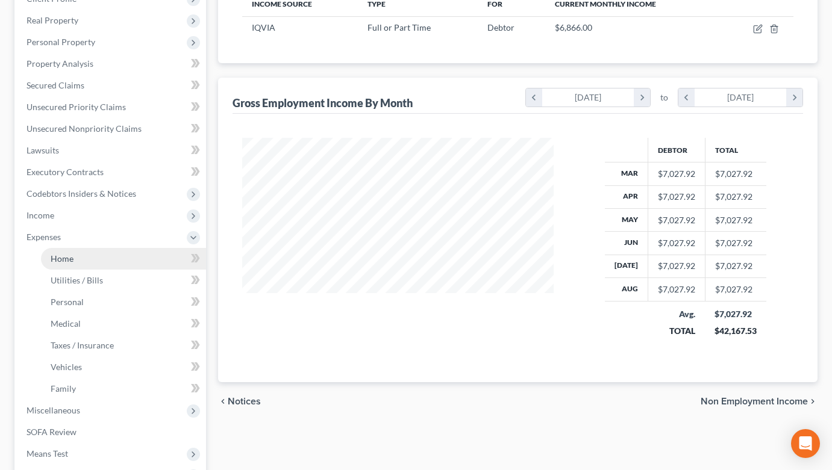
click at [93, 260] on link "Home" at bounding box center [123, 259] width 165 height 22
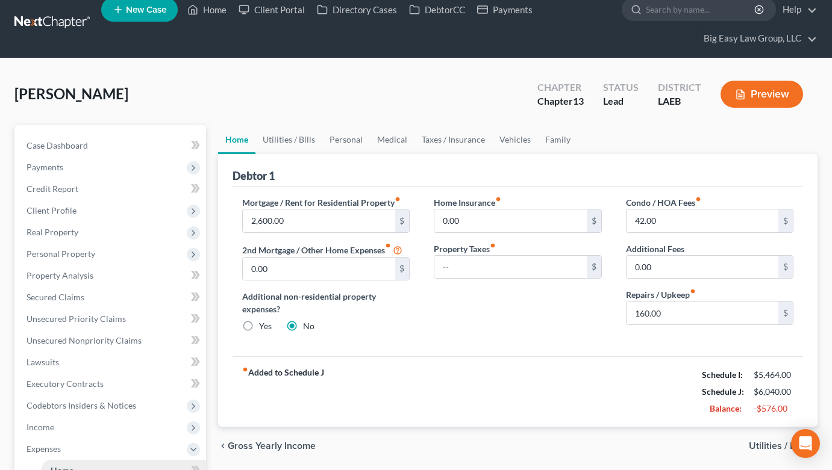
scroll to position [192, 0]
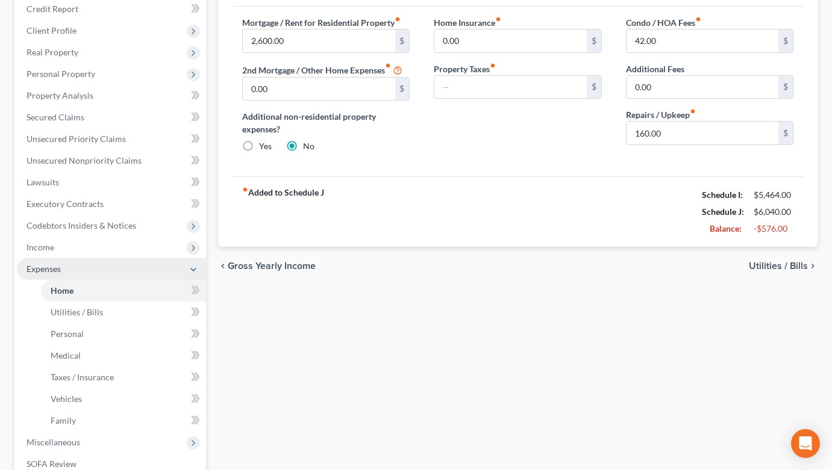
click at [127, 259] on span "Expenses" at bounding box center [111, 269] width 189 height 22
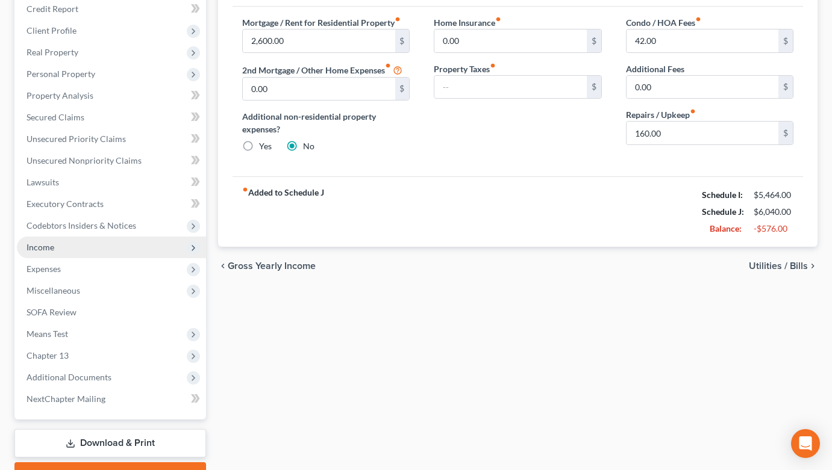
click at [129, 252] on span "Income" at bounding box center [111, 248] width 189 height 22
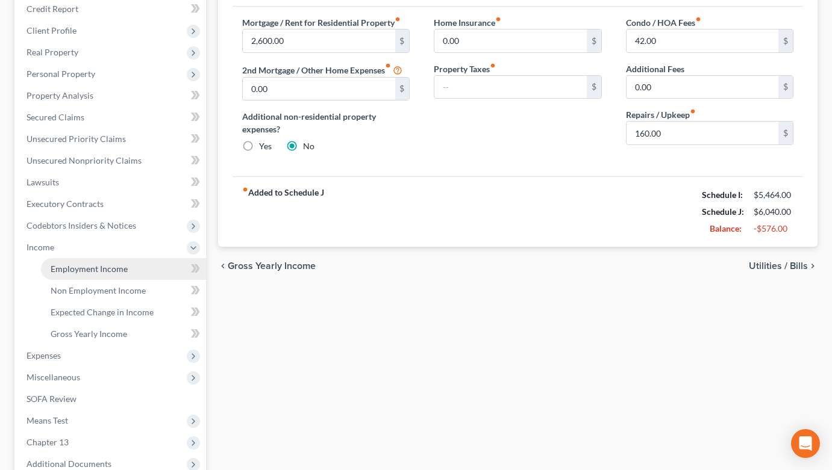
click at [164, 277] on link "Employment Income" at bounding box center [123, 269] width 165 height 22
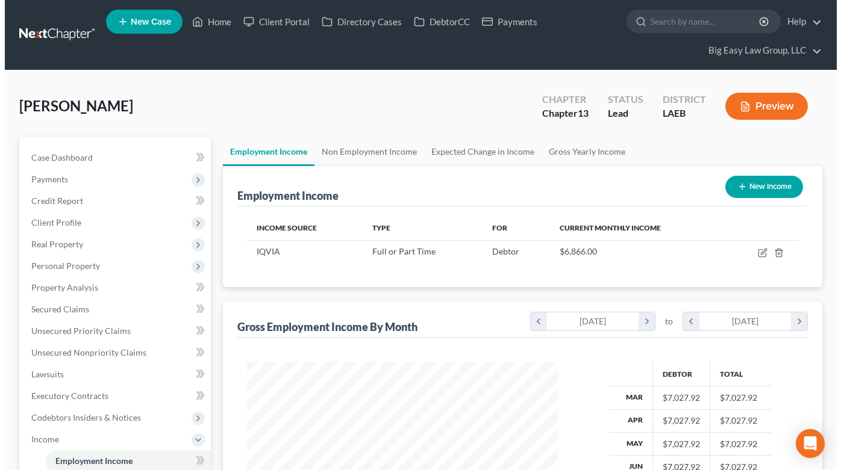
scroll to position [216, 336]
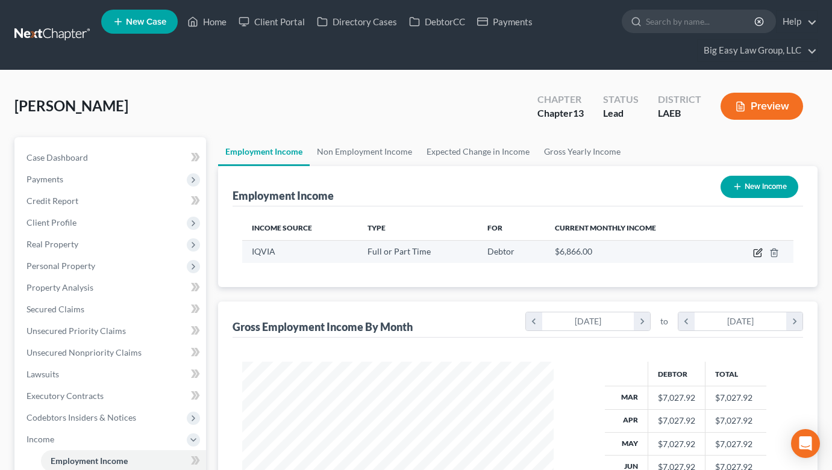
click at [757, 251] on icon "button" at bounding box center [758, 253] width 10 height 10
select select "0"
select select "28"
select select "1"
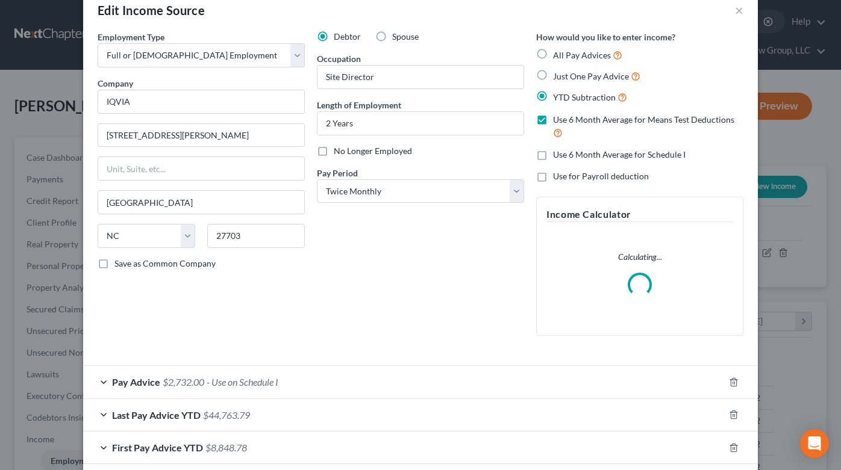
scroll to position [85, 0]
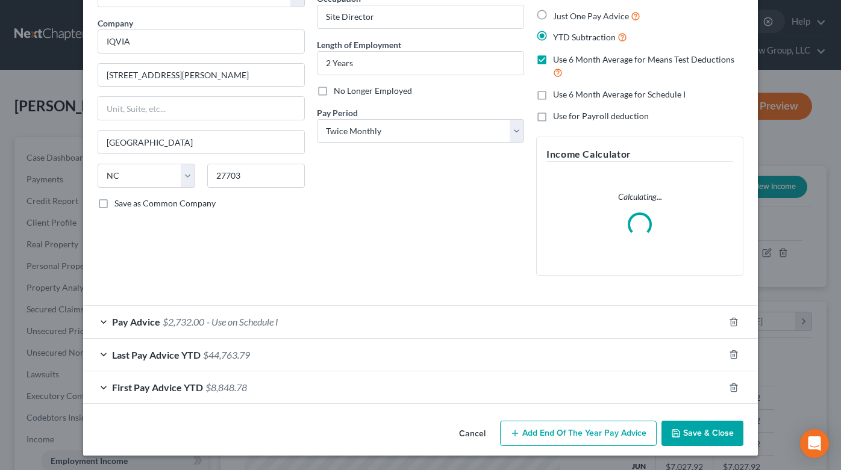
click at [336, 317] on div "Pay Advice $2,732.00 - Use on Schedule I" at bounding box center [403, 322] width 641 height 32
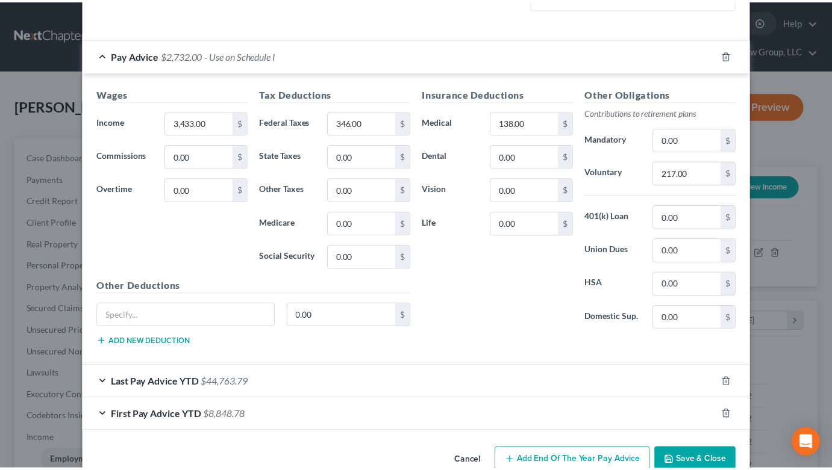
scroll to position [445, 0]
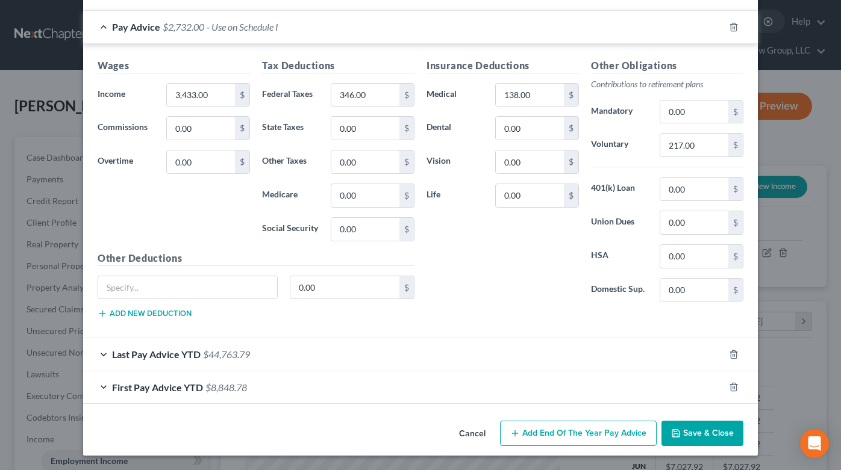
click at [692, 426] on button "Save & Close" at bounding box center [702, 433] width 82 height 25
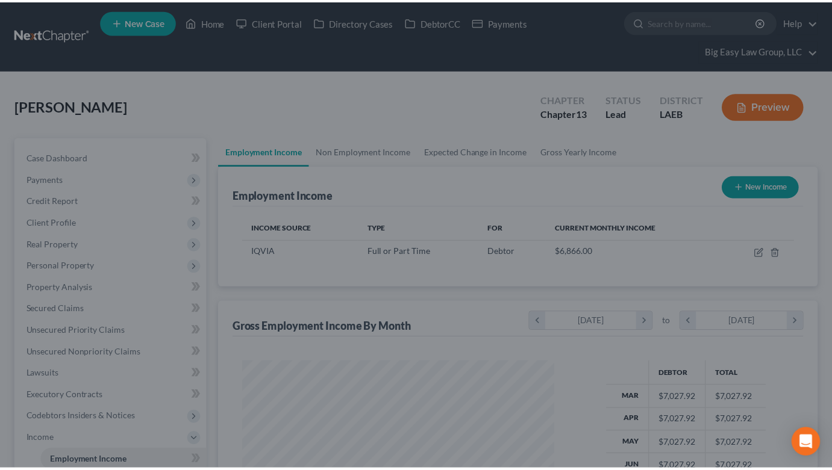
scroll to position [602163, 602043]
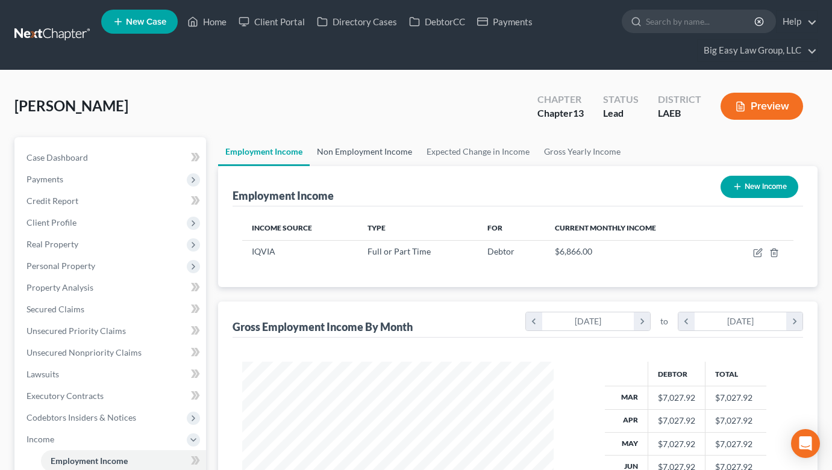
click at [404, 155] on link "Non Employment Income" at bounding box center [365, 151] width 110 height 29
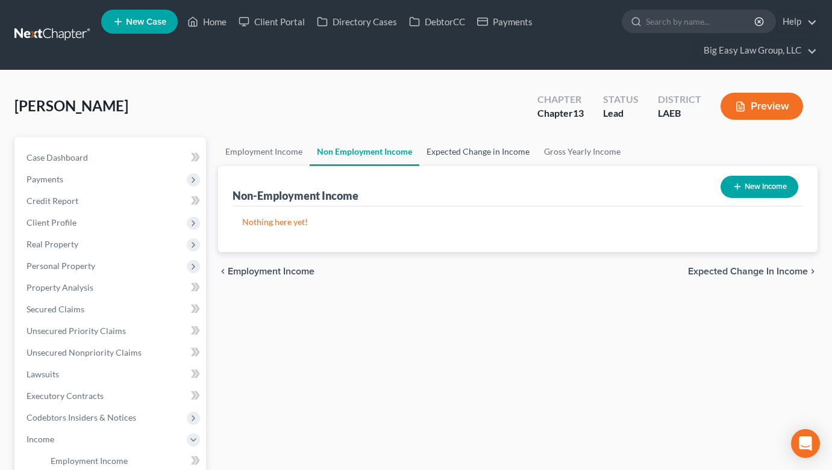
click at [456, 151] on link "Expected Change in Income" at bounding box center [477, 151] width 117 height 29
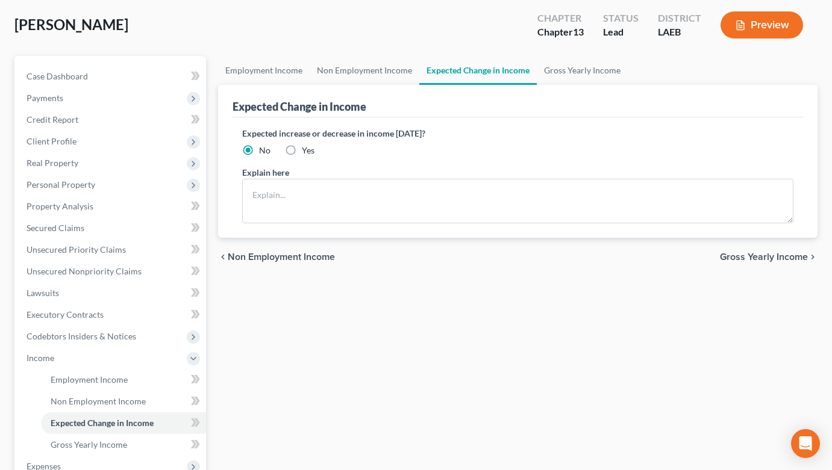
scroll to position [238, 0]
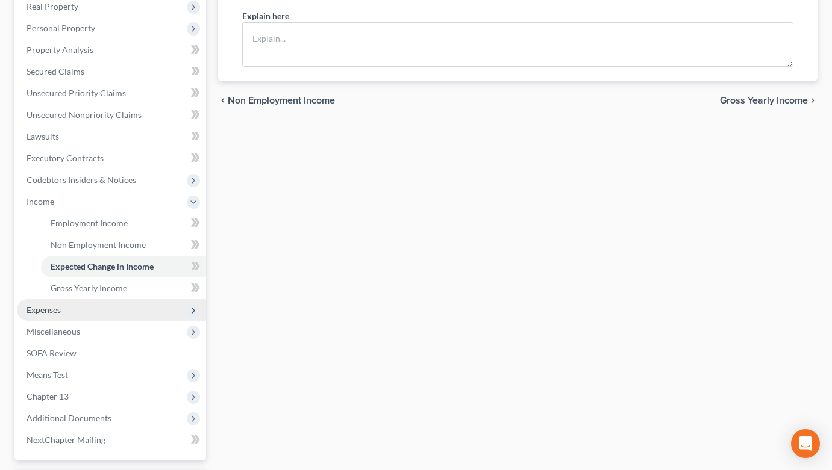
click at [92, 310] on span "Expenses" at bounding box center [111, 310] width 189 height 22
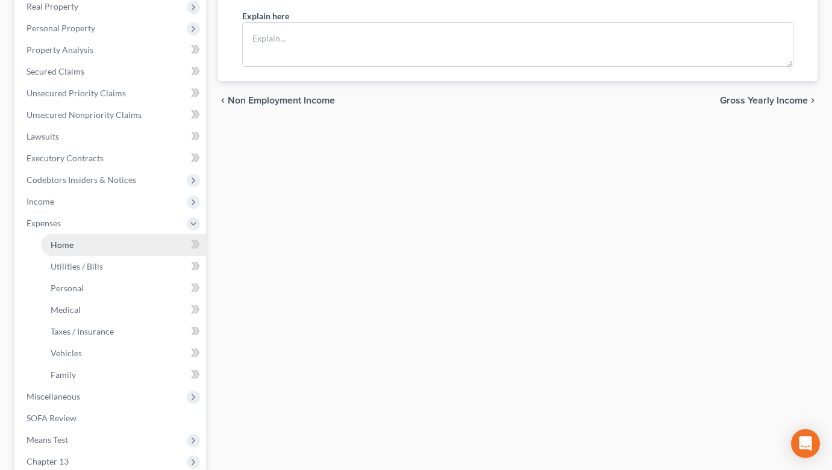
click at [73, 252] on link "Home" at bounding box center [123, 245] width 165 height 22
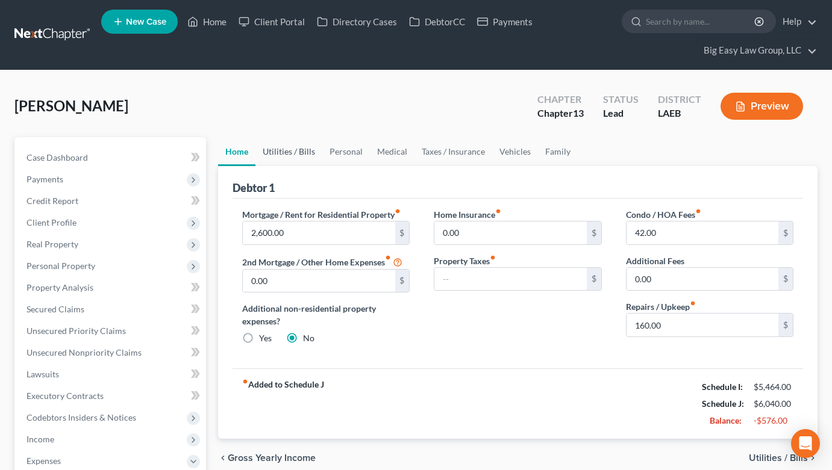
click at [295, 151] on link "Utilities / Bills" at bounding box center [288, 151] width 67 height 29
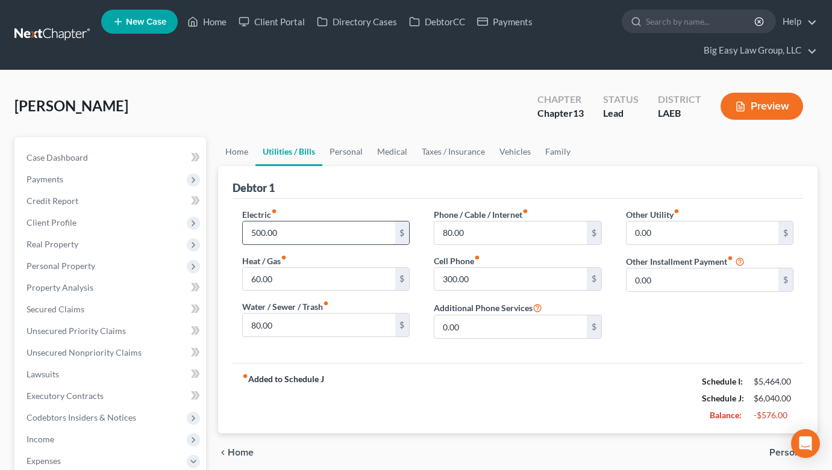
click at [361, 228] on input "500.00" at bounding box center [319, 233] width 152 height 23
click at [74, 434] on span "Income" at bounding box center [111, 440] width 189 height 22
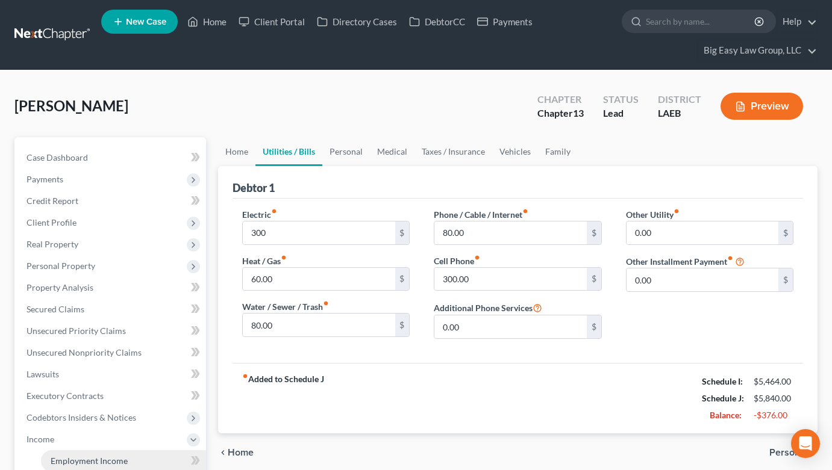
click at [120, 460] on span "Employment Income" at bounding box center [89, 461] width 77 height 10
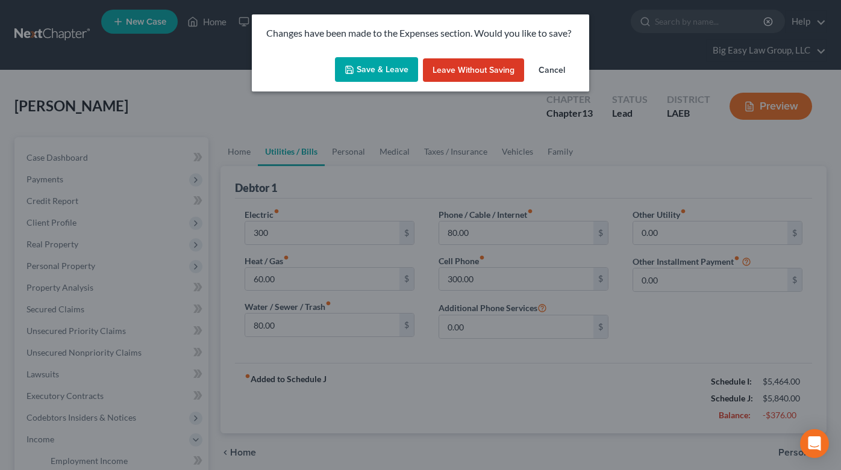
click at [371, 67] on button "Save & Leave" at bounding box center [376, 69] width 83 height 25
type input "300.00"
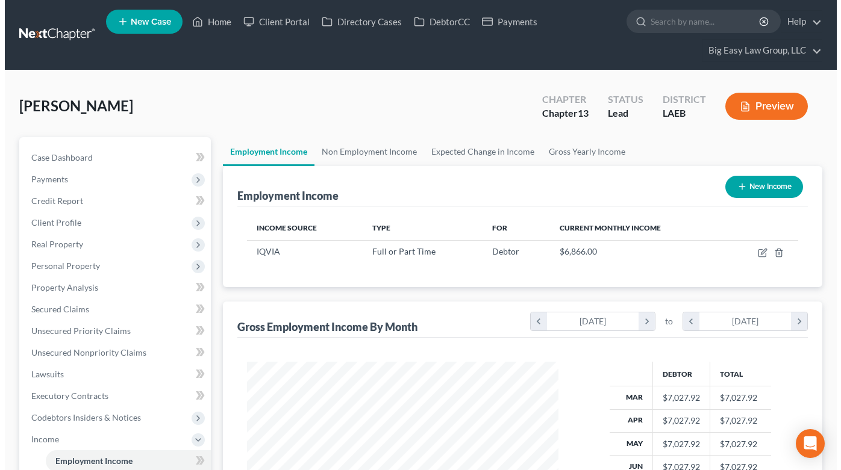
scroll to position [216, 336]
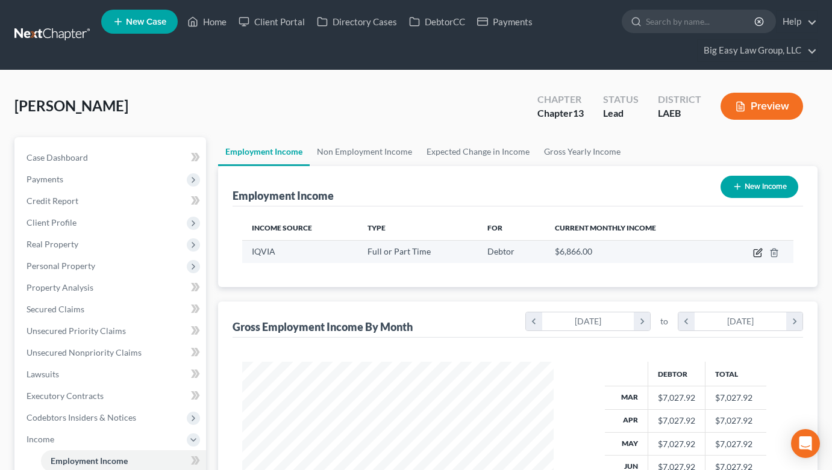
click at [757, 253] on icon "button" at bounding box center [758, 251] width 5 height 5
select select "0"
select select "28"
select select "1"
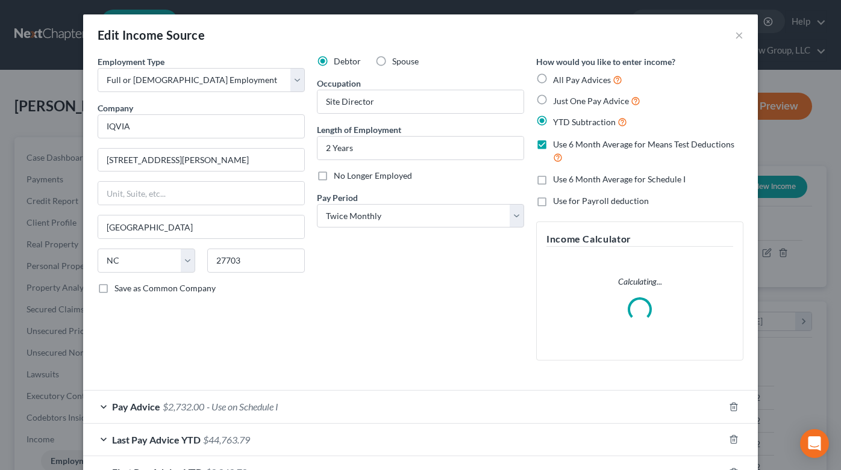
scroll to position [216, 339]
click at [553, 176] on label "Use 6 Month Average for Schedule I" at bounding box center [619, 179] width 133 height 12
click at [558, 176] on input "Use 6 Month Average for Schedule I" at bounding box center [562, 177] width 8 height 8
checkbox input "true"
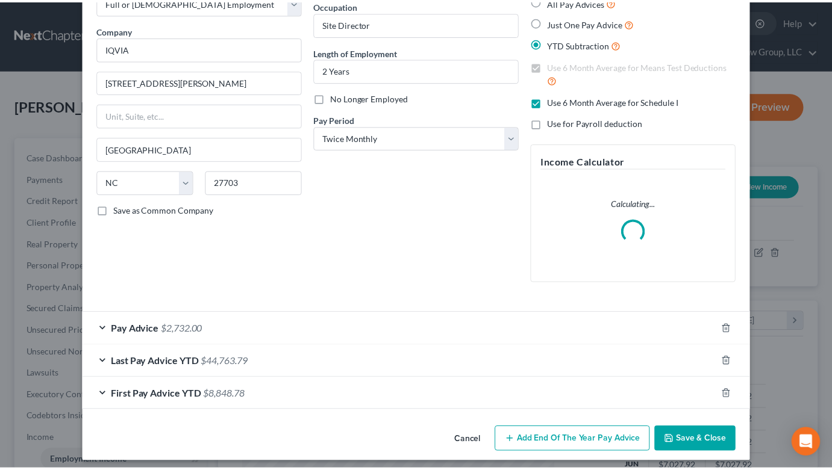
scroll to position [85, 0]
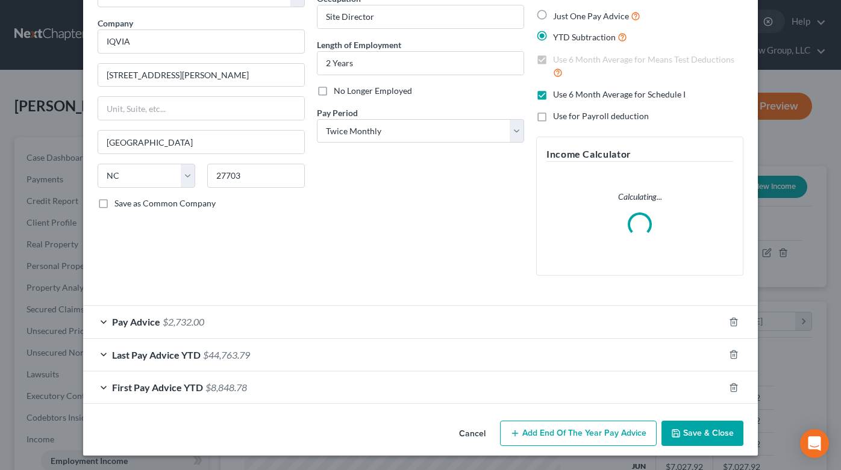
click at [692, 436] on button "Save & Close" at bounding box center [702, 433] width 82 height 25
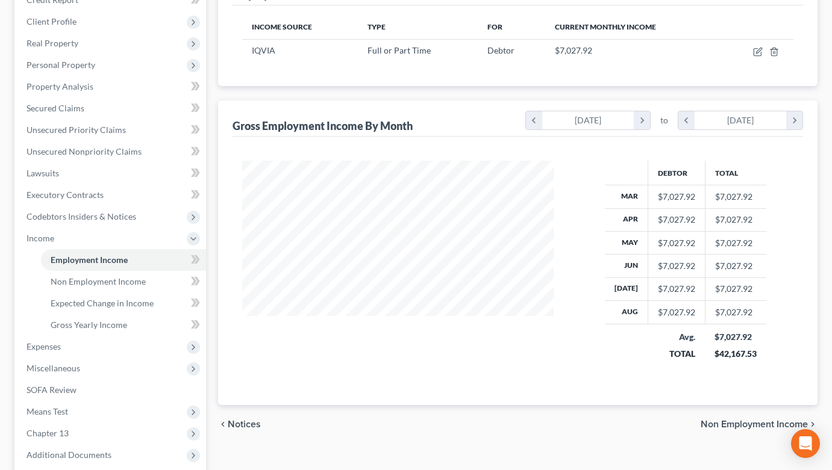
scroll to position [213, 0]
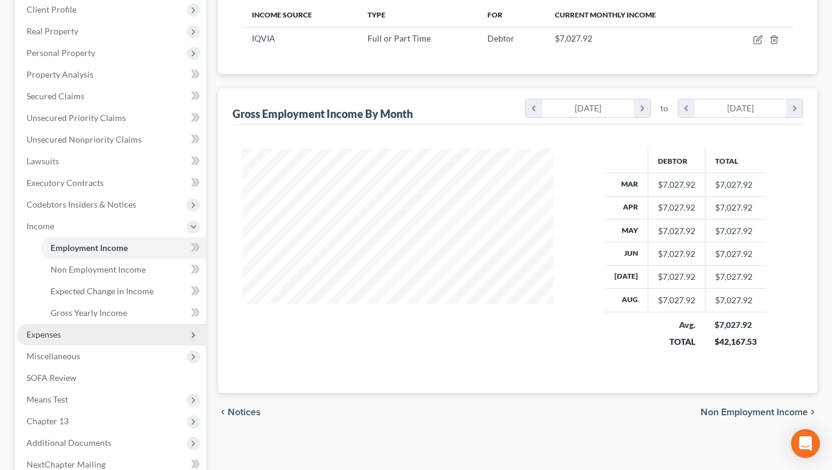
click at [92, 337] on span "Expenses" at bounding box center [111, 335] width 189 height 22
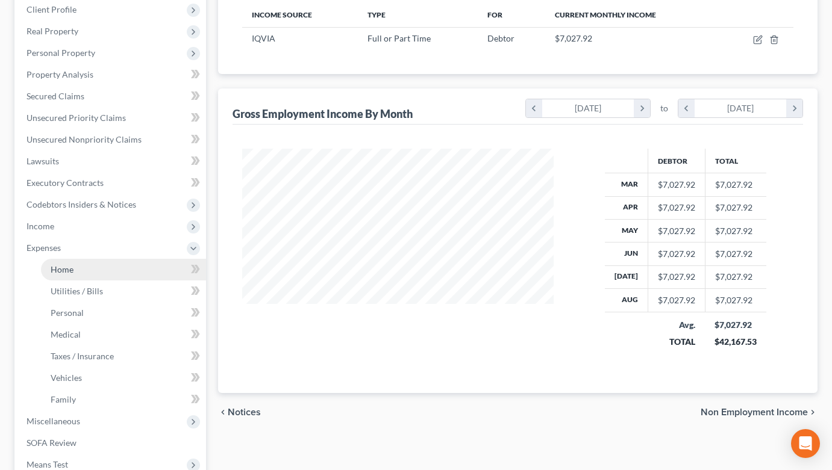
click at [106, 263] on link "Home" at bounding box center [123, 270] width 165 height 22
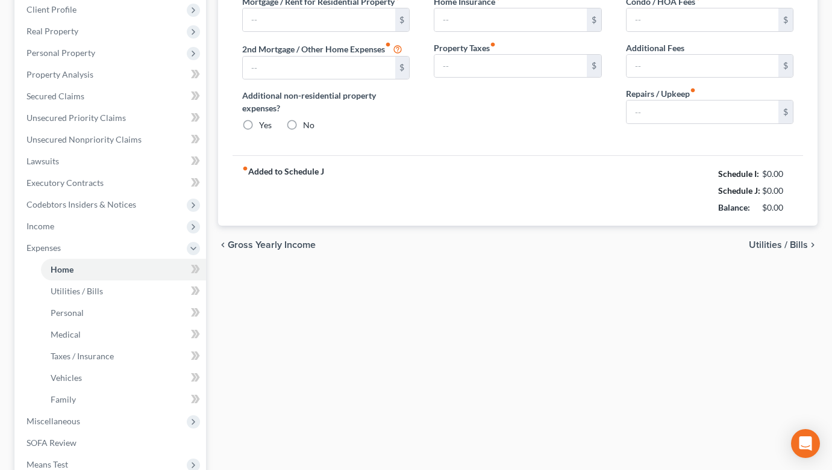
type input "2,600.00"
type input "0.00"
radio input "true"
type input "0.00"
type input "42.00"
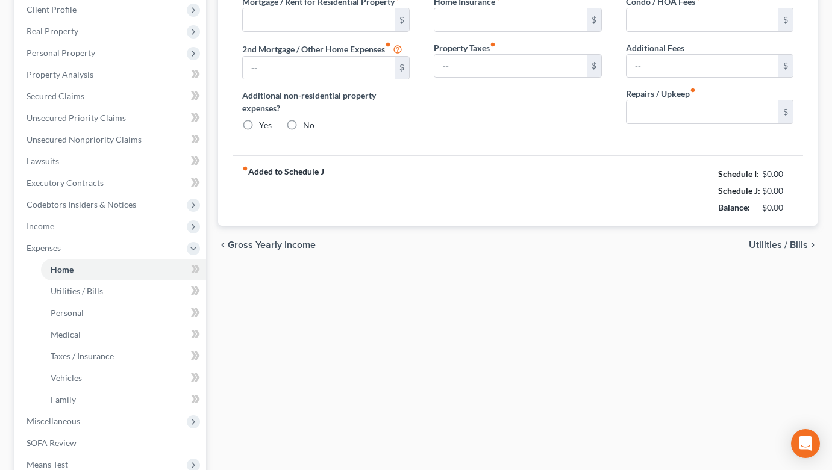
type input "0.00"
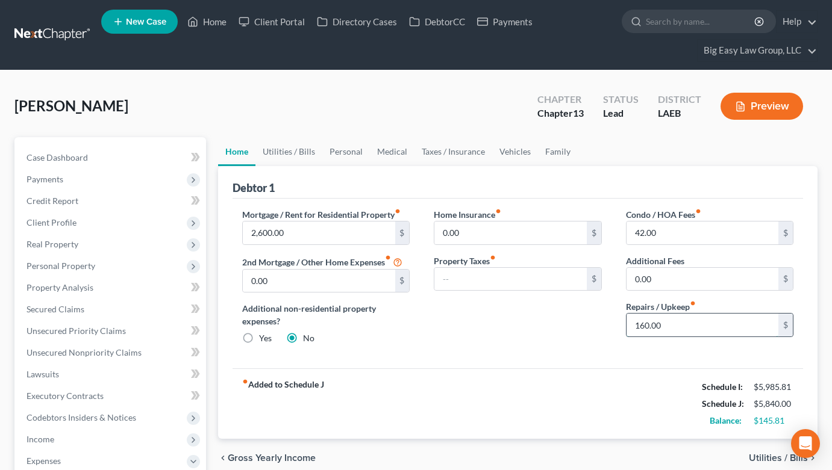
click at [681, 333] on input "160.00" at bounding box center [702, 325] width 152 height 23
type input "80"
click at [296, 144] on link "Utilities / Bills" at bounding box center [288, 151] width 67 height 29
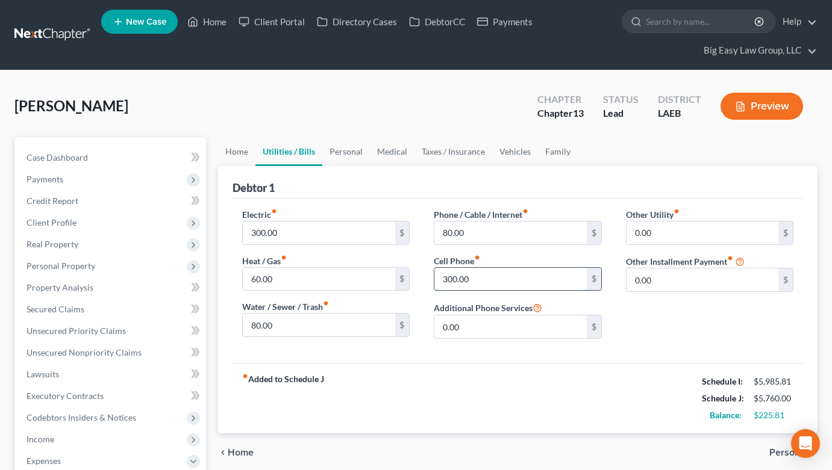
click at [517, 279] on input "300.00" at bounding box center [510, 279] width 152 height 23
type input "200"
click at [337, 147] on link "Personal" at bounding box center [346, 151] width 48 height 29
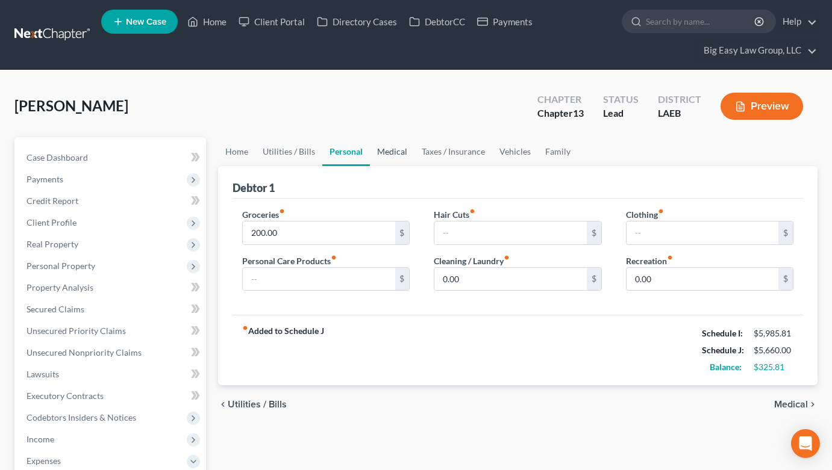
click at [391, 152] on link "Medical" at bounding box center [392, 151] width 45 height 29
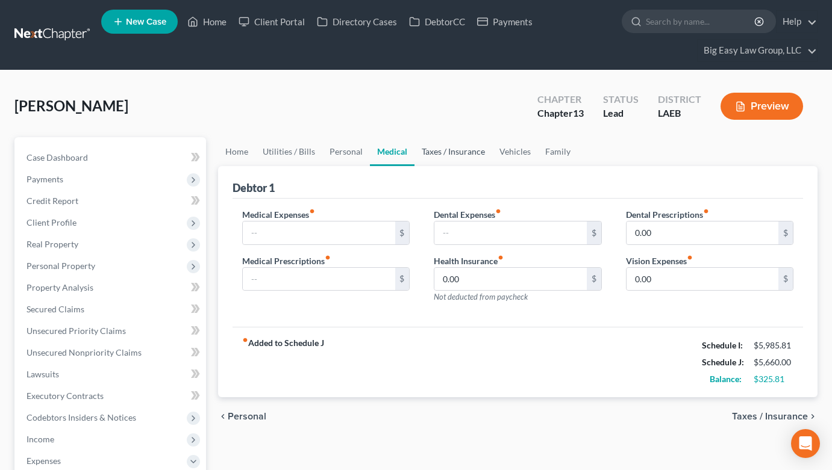
drag, startPoint x: 436, startPoint y: 153, endPoint x: 455, endPoint y: 149, distance: 19.6
click at [436, 153] on link "Taxes / Insurance" at bounding box center [453, 151] width 78 height 29
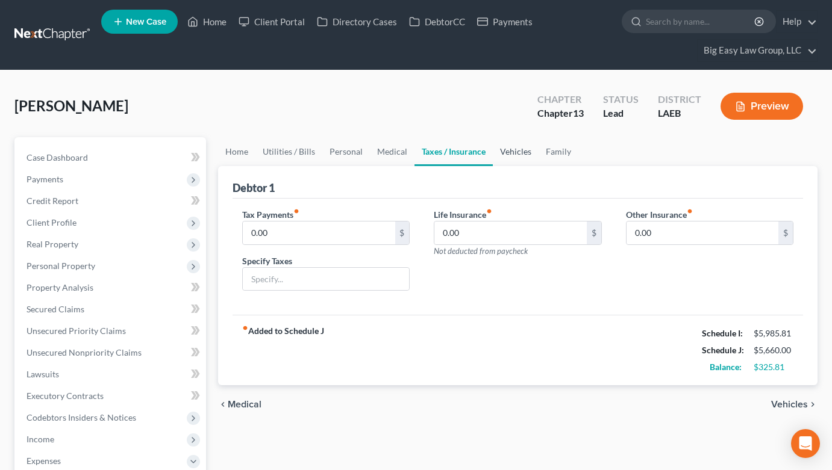
click at [502, 151] on link "Vehicles" at bounding box center [516, 151] width 46 height 29
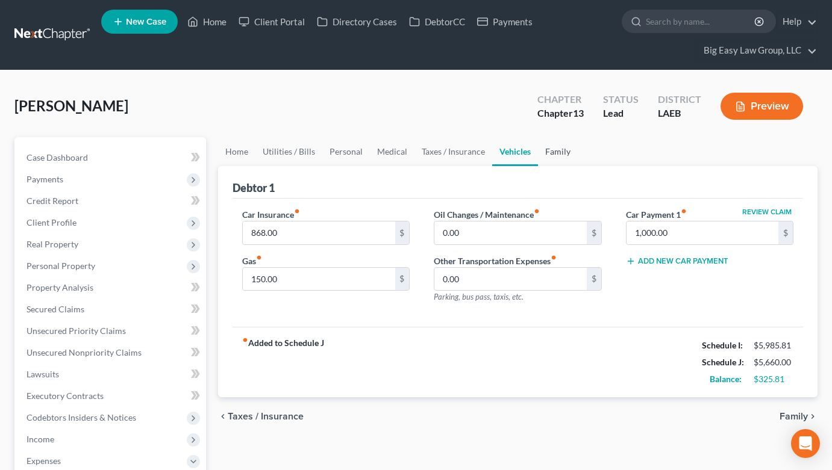
click at [553, 152] on link "Family" at bounding box center [558, 151] width 40 height 29
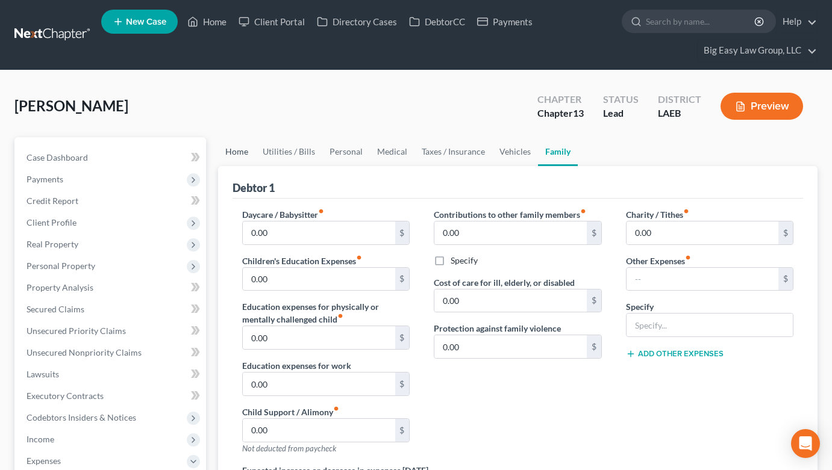
click at [233, 148] on link "Home" at bounding box center [236, 151] width 37 height 29
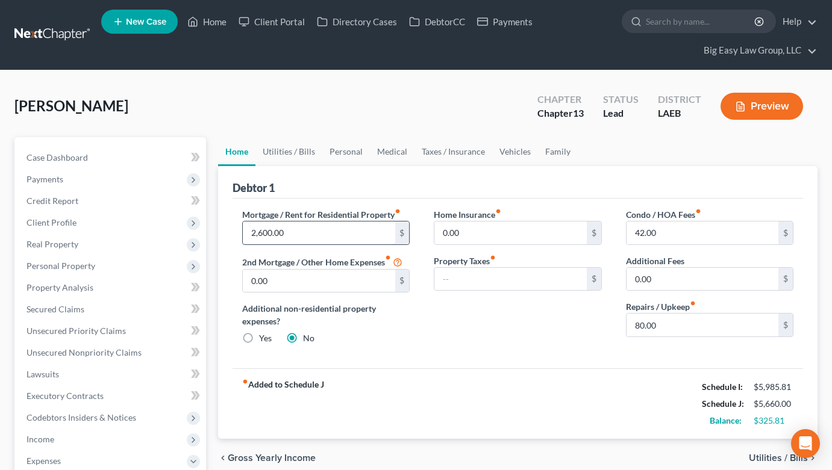
click at [261, 236] on input "2,600.00" at bounding box center [319, 233] width 152 height 23
type input "2,500"
click at [498, 240] on input "0.00" at bounding box center [510, 233] width 152 height 23
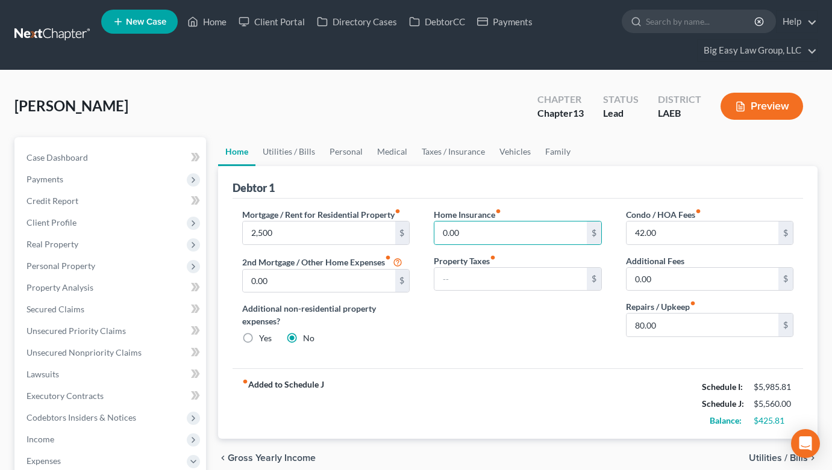
click at [492, 300] on div "Home Insurance fiber_manual_record 0.00 $ Property Taxes fiber_manual_record $" at bounding box center [518, 281] width 192 height 146
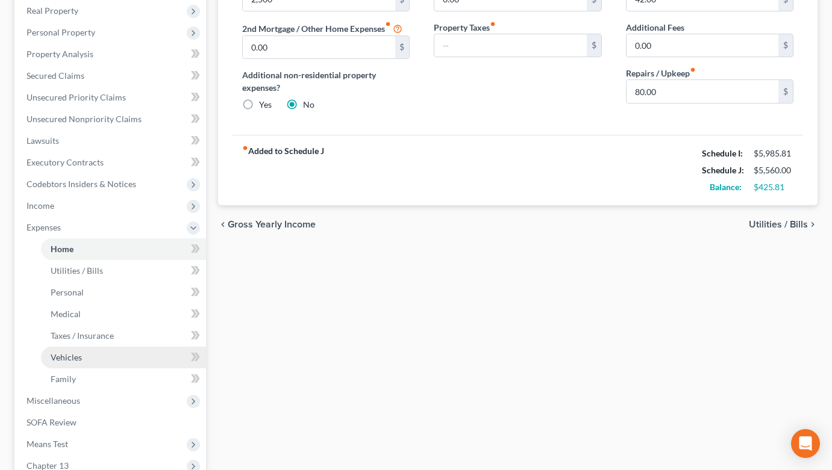
scroll to position [269, 0]
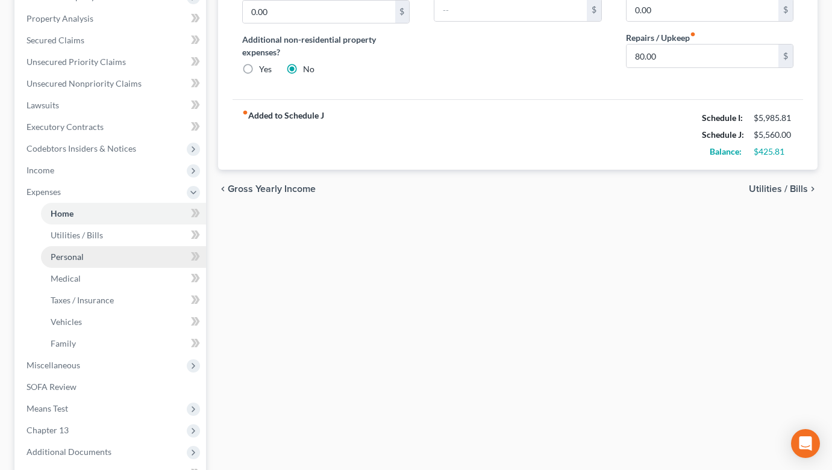
click at [125, 261] on link "Personal" at bounding box center [123, 257] width 165 height 22
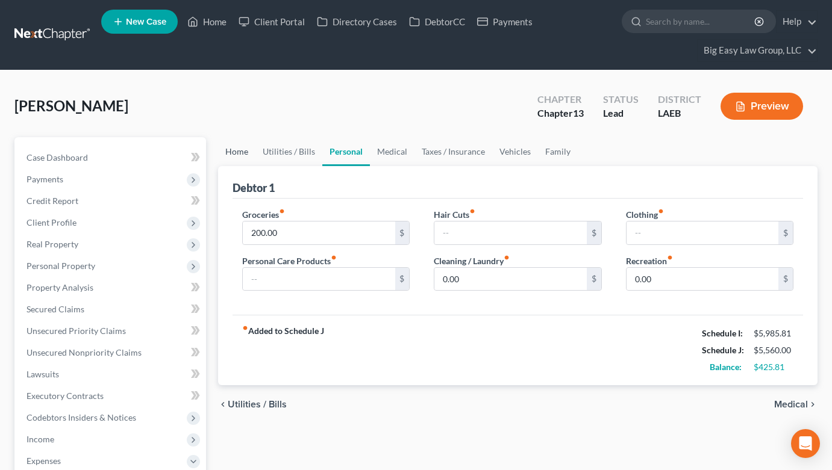
click at [238, 151] on link "Home" at bounding box center [236, 151] width 37 height 29
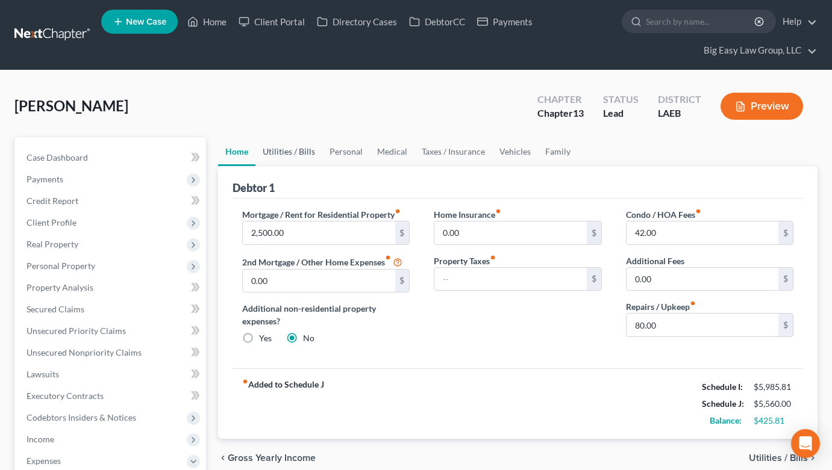
click at [298, 152] on link "Utilities / Bills" at bounding box center [288, 151] width 67 height 29
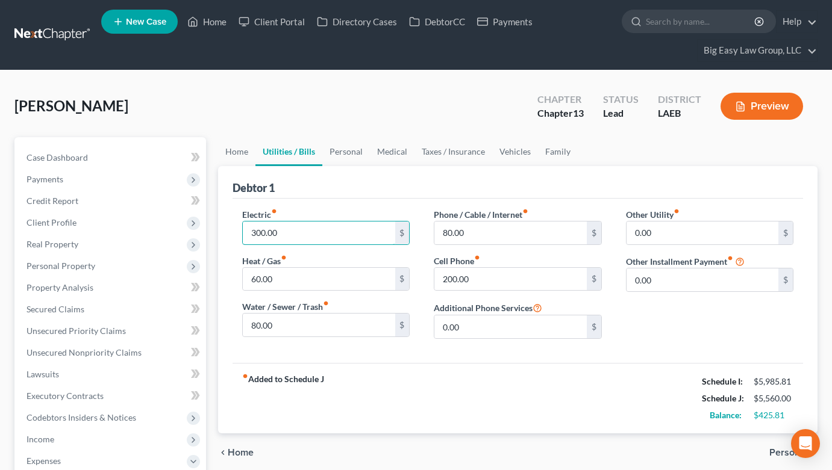
drag, startPoint x: 266, startPoint y: 234, endPoint x: 227, endPoint y: 222, distance: 40.8
click at [227, 222] on div "Debtor 1 Electric fiber_manual_record 300.00 $ Heat / Gas fiber_manual_record 6…" at bounding box center [517, 299] width 599 height 267
drag, startPoint x: 266, startPoint y: 231, endPoint x: 219, endPoint y: 223, distance: 48.1
click at [219, 223] on div "Debtor 1 Electric fiber_manual_record 300.00 $ Heat / Gas fiber_manual_record 6…" at bounding box center [517, 299] width 599 height 267
type input "275.00"
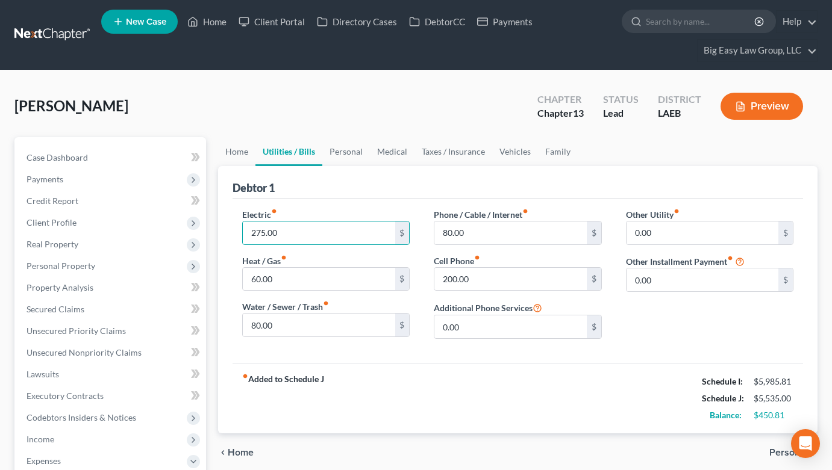
click at [526, 246] on div "Phone / Cable / Internet fiber_manual_record 80.00 $ Cell Phone fiber_manual_re…" at bounding box center [518, 278] width 192 height 140
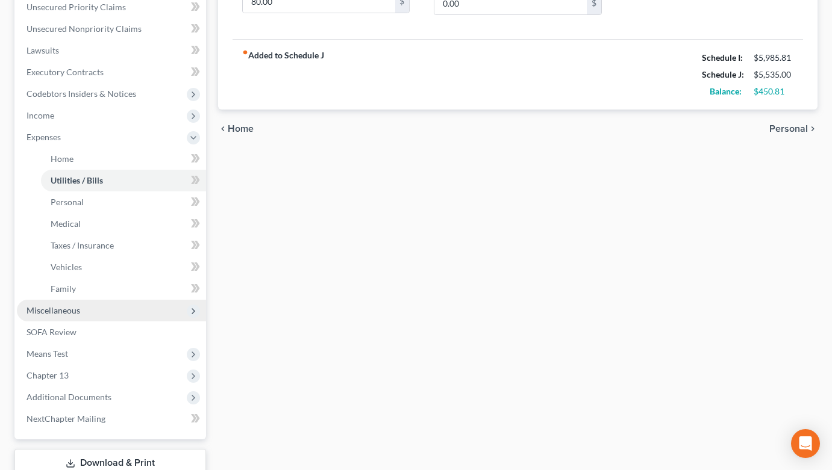
scroll to position [397, 0]
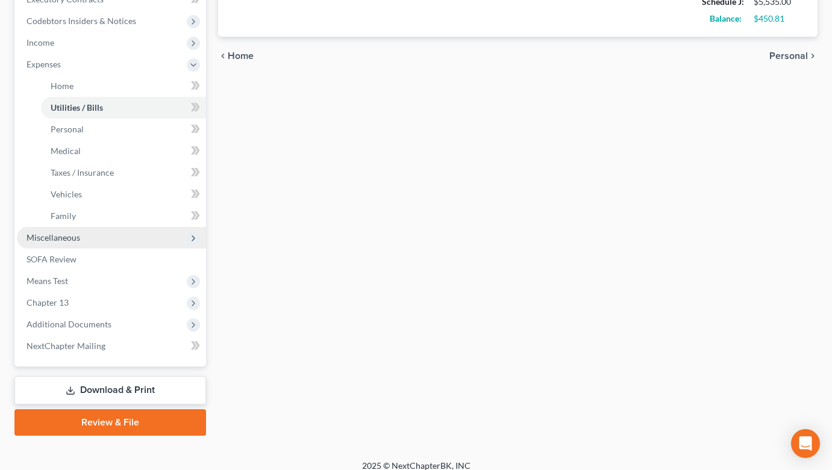
click at [119, 242] on span "Miscellaneous" at bounding box center [111, 238] width 189 height 22
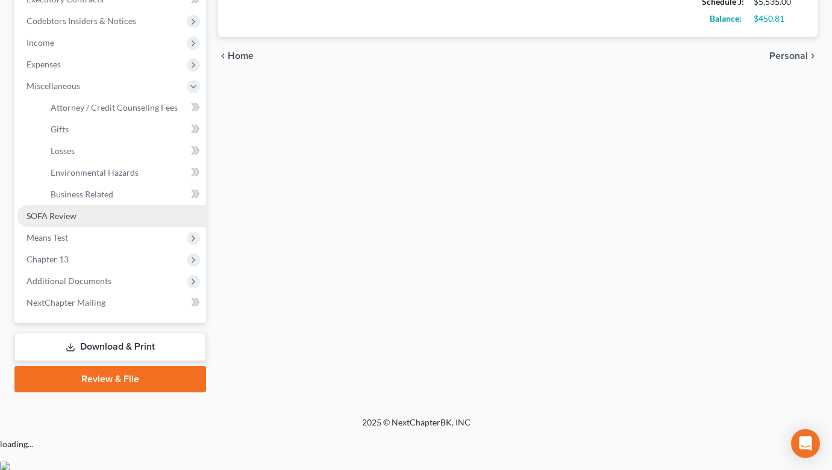
scroll to position [365, 0]
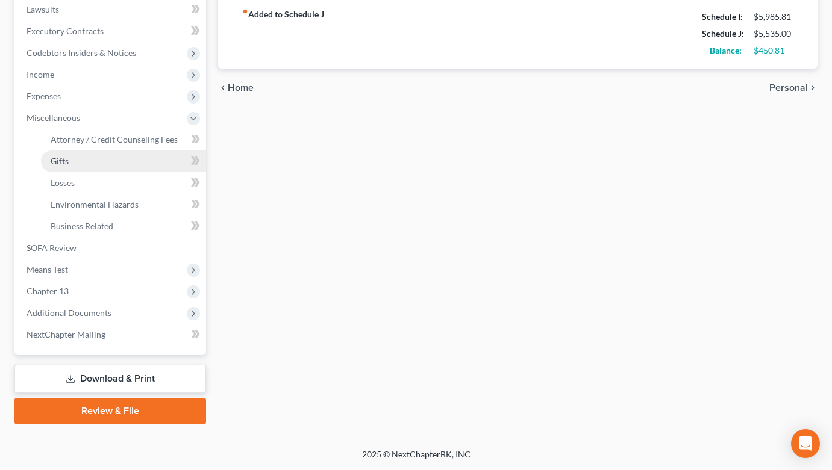
click at [133, 154] on link "Gifts" at bounding box center [123, 162] width 165 height 22
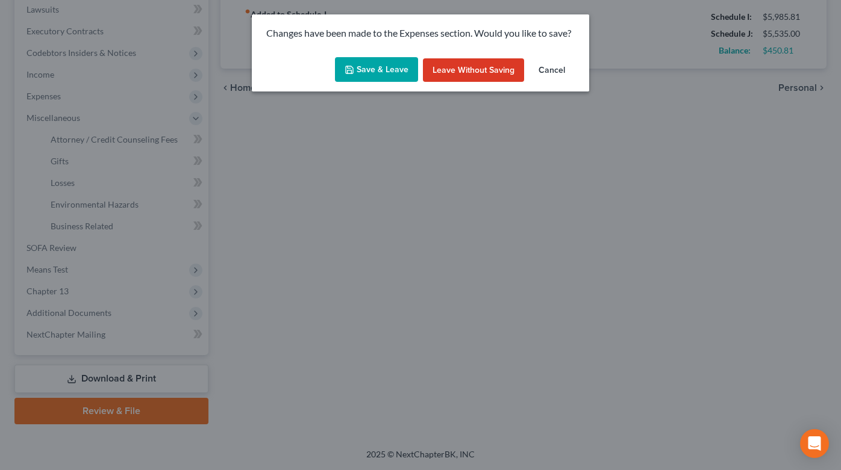
click at [369, 58] on button "Save & Leave" at bounding box center [376, 69] width 83 height 25
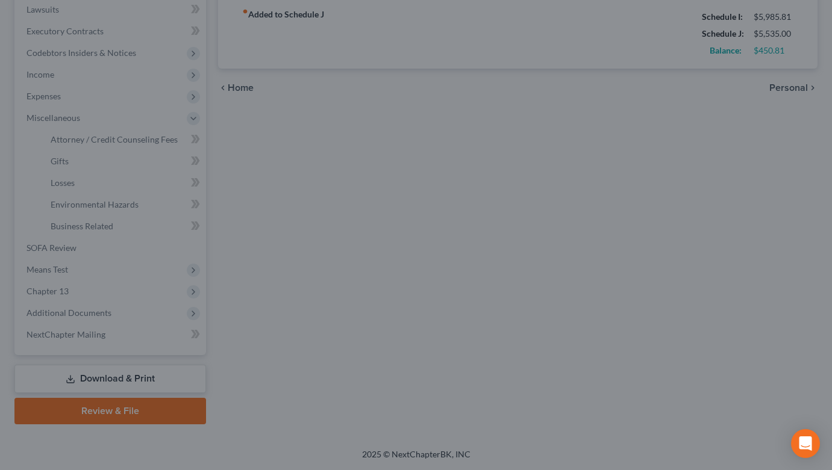
click at [372, 62] on div at bounding box center [416, 235] width 832 height 470
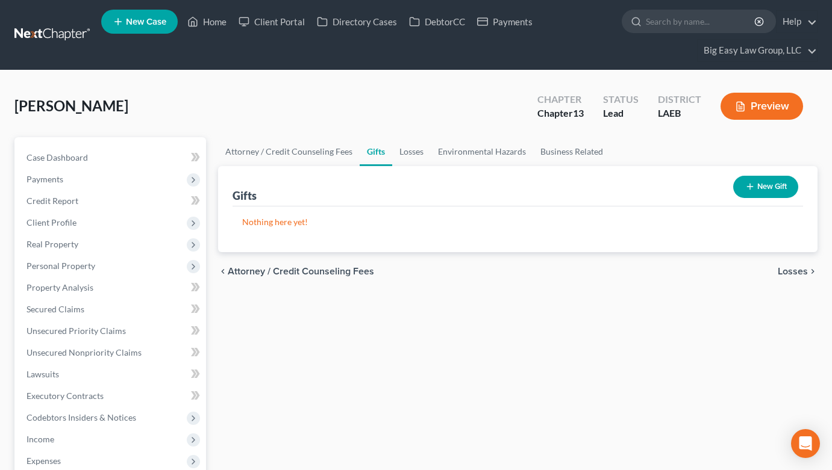
click at [749, 192] on button "New Gift" at bounding box center [765, 187] width 65 height 22
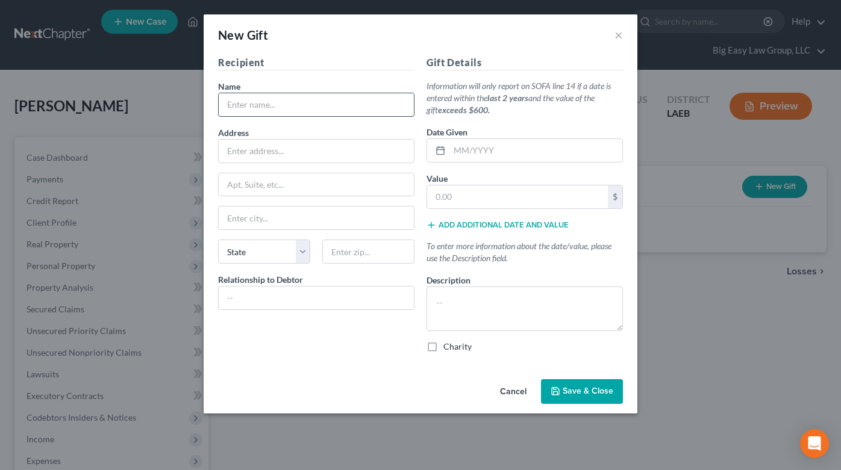
click at [317, 95] on input "text" at bounding box center [316, 104] width 195 height 23
drag, startPoint x: 281, startPoint y: 104, endPoint x: 314, endPoint y: 116, distance: 35.3
click at [281, 104] on input "Tabernacle MIssionary Baptist CHruch" at bounding box center [316, 104] width 195 height 23
type input "Tabernacle Missionary Baptist CHruch"
click at [546, 153] on input "text" at bounding box center [535, 150] width 173 height 23
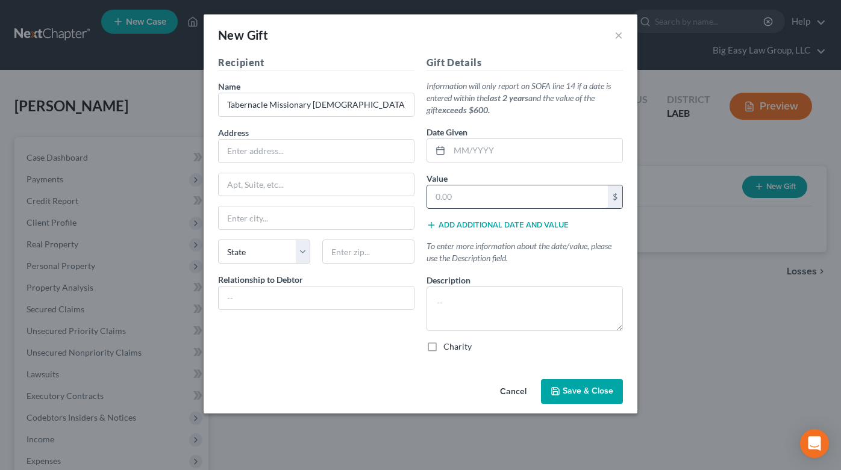
drag, startPoint x: 469, startPoint y: 195, endPoint x: 464, endPoint y: 202, distance: 8.7
click at [469, 195] on input "text" at bounding box center [517, 197] width 181 height 23
click at [461, 301] on textarea at bounding box center [524, 309] width 196 height 45
type textarea "varies as able to give"
click at [509, 195] on input "text" at bounding box center [517, 197] width 181 height 23
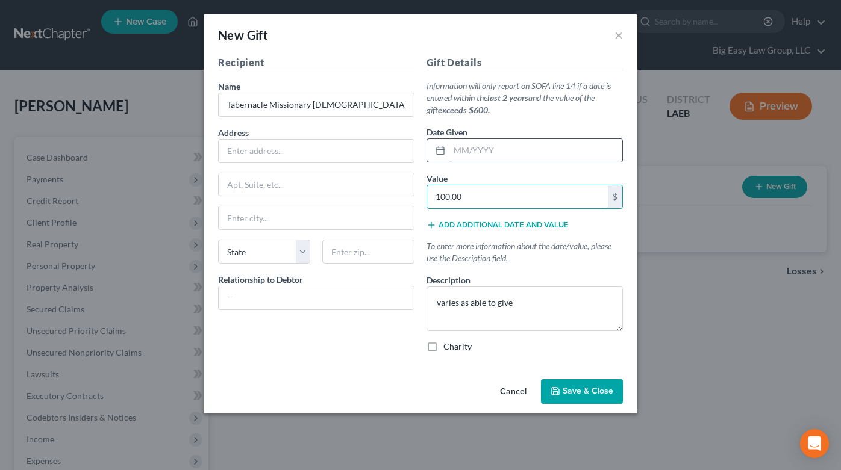
type input "100.00"
click at [492, 150] on input "text" at bounding box center [535, 150] width 173 height 23
drag, startPoint x: 495, startPoint y: 154, endPoint x: 393, endPoint y: 126, distance: 105.1
click at [399, 128] on div "Recipient Name * Tabernacle Missionary Baptist CHruch Address Apt, Suite, etc S…" at bounding box center [420, 208] width 417 height 307
type input "12/2024"
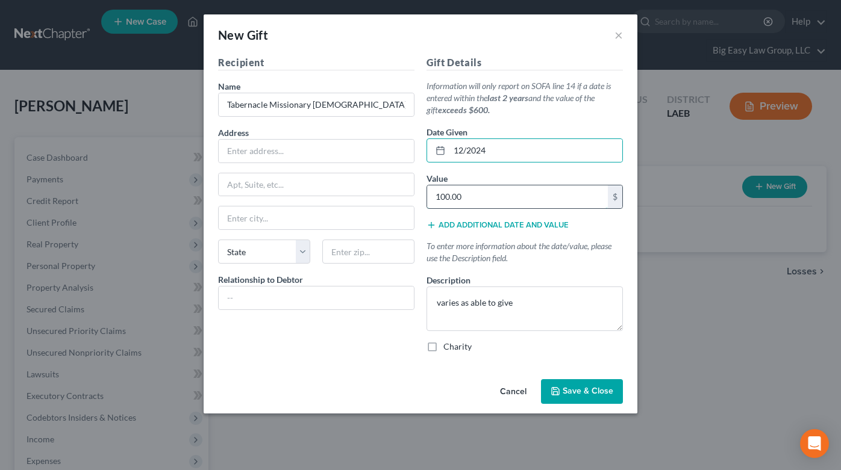
drag, startPoint x: 461, startPoint y: 195, endPoint x: 470, endPoint y: 196, distance: 9.1
click at [462, 195] on input "100.00" at bounding box center [517, 197] width 181 height 23
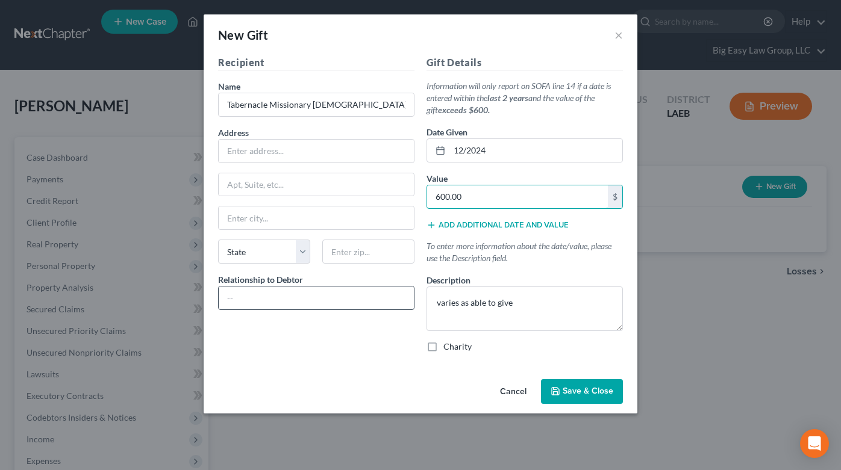
type input "600.00"
click at [342, 298] on input "text" at bounding box center [316, 298] width 195 height 23
type input "Congregation"
click at [292, 152] on input "text" at bounding box center [316, 151] width 195 height 23
click at [246, 155] on input "text" at bounding box center [316, 151] width 195 height 23
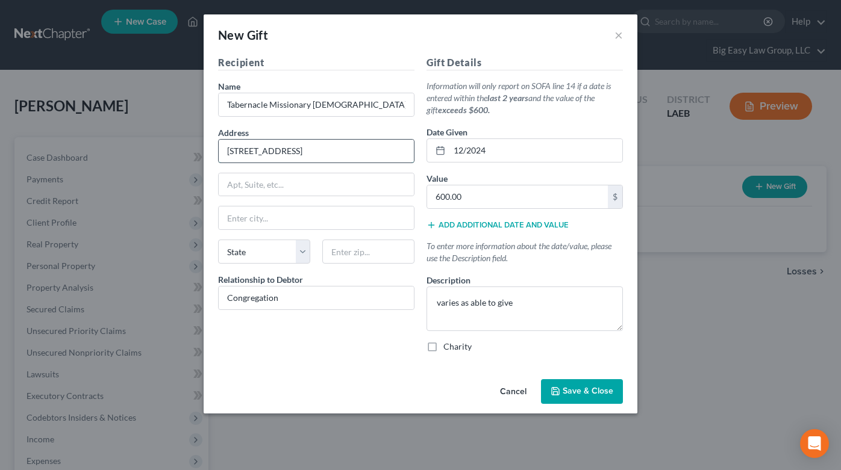
type input "2445 4th St"
type input "70048"
type input "Reserve"
select select "19"
drag, startPoint x: 364, startPoint y: 259, endPoint x: 357, endPoint y: 255, distance: 8.4
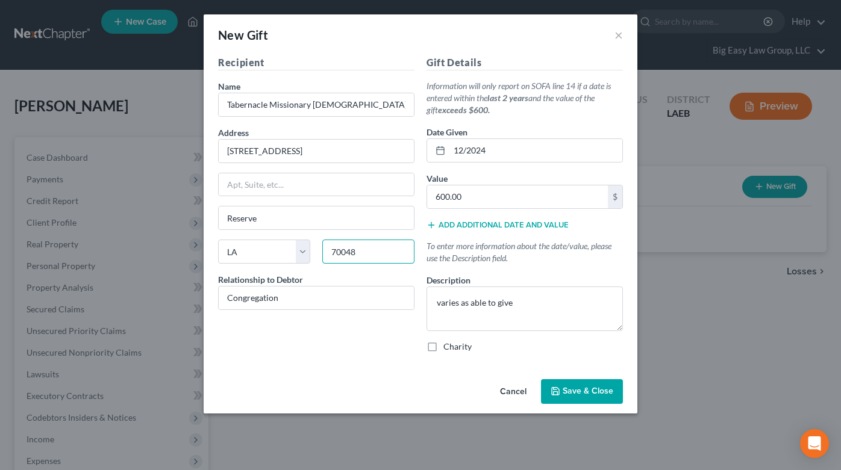
click at [363, 259] on input "70048" at bounding box center [368, 252] width 92 height 24
type input "70458"
type input "Slidell"
click at [458, 358] on div "Gift Details Information will only report on SOFA line 14 if a date is entered …" at bounding box center [524, 208] width 208 height 307
click at [461, 347] on label "Charity" at bounding box center [457, 347] width 28 height 12
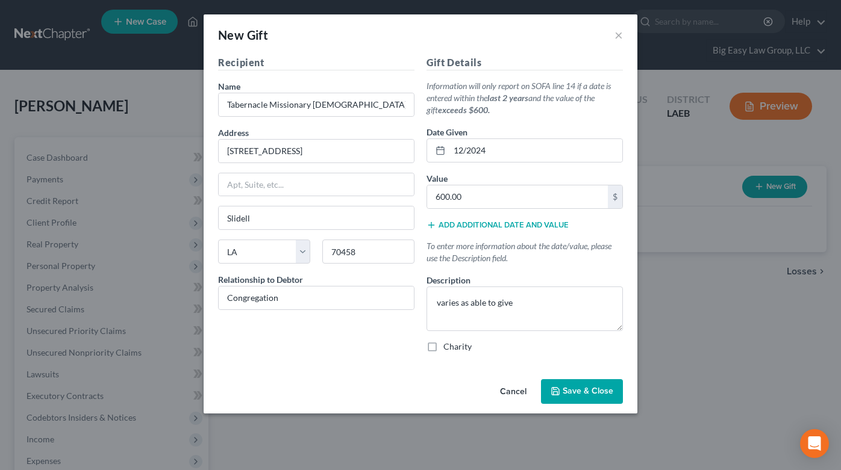
click at [456, 347] on input "Charity" at bounding box center [452, 345] width 8 height 8
checkbox input "true"
click at [564, 407] on div "Cancel Save & Close" at bounding box center [421, 395] width 434 height 40
click at [567, 396] on span "Save & Close" at bounding box center [588, 392] width 51 height 10
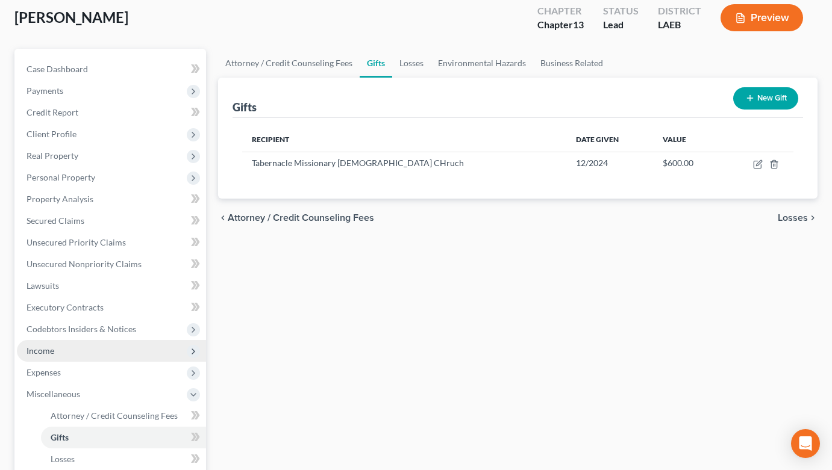
click at [85, 356] on span "Income" at bounding box center [111, 351] width 189 height 22
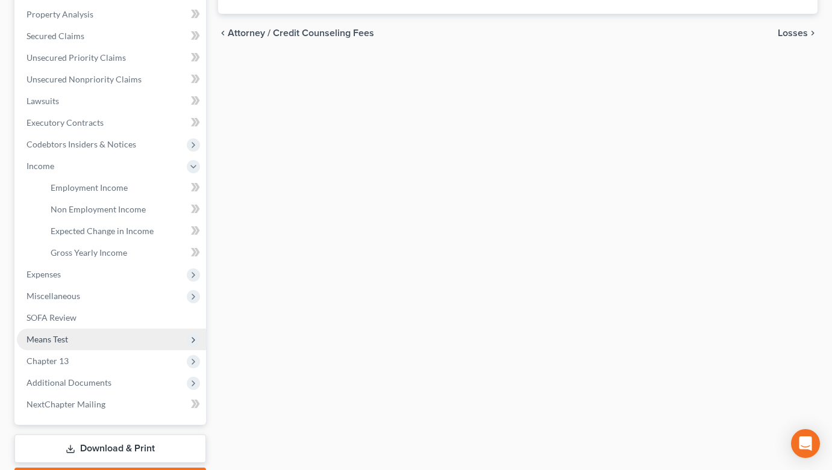
scroll to position [278, 0]
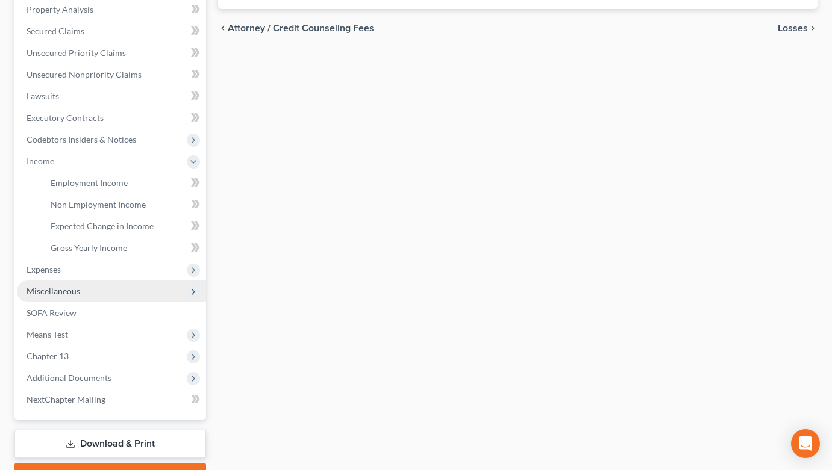
click at [73, 292] on span "Miscellaneous" at bounding box center [54, 291] width 54 height 10
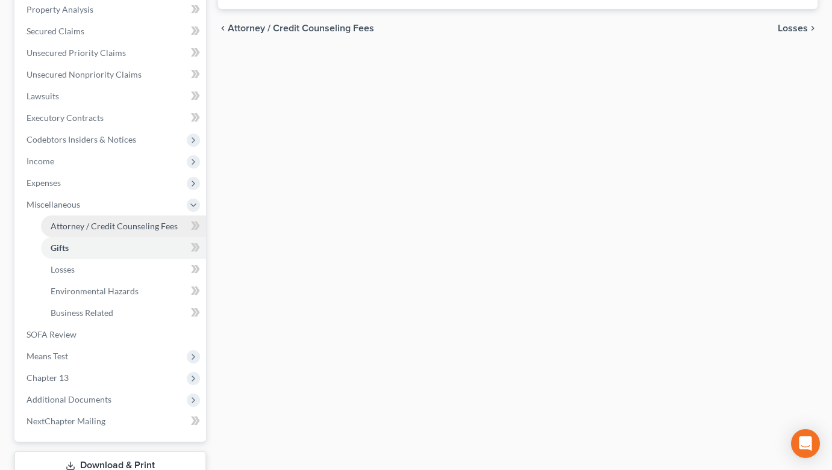
drag, startPoint x: 117, startPoint y: 222, endPoint x: 119, endPoint y: 243, distance: 20.5
click at [118, 222] on span "Attorney / Credit Counseling Fees" at bounding box center [114, 226] width 127 height 10
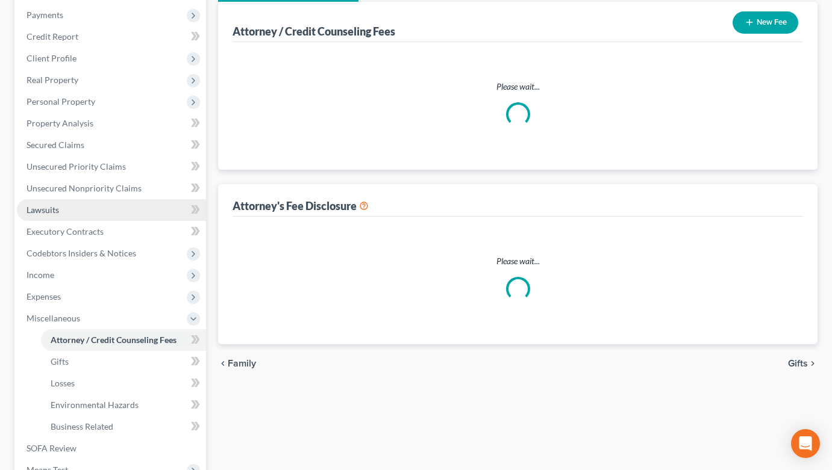
scroll to position [6, 0]
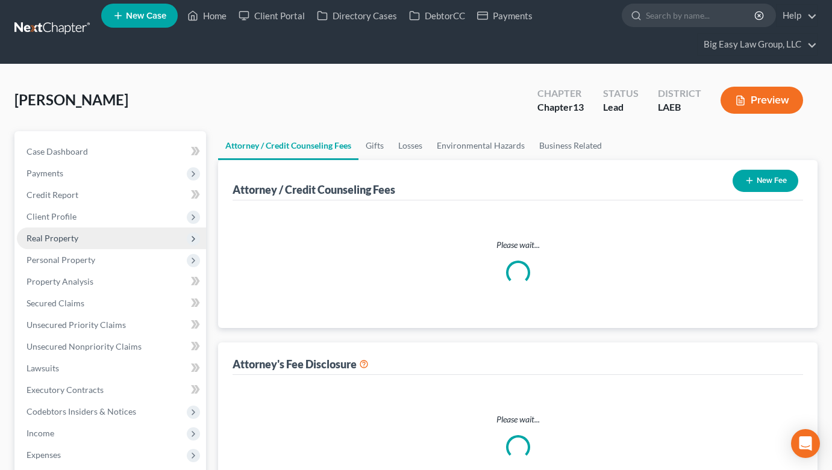
select select "0"
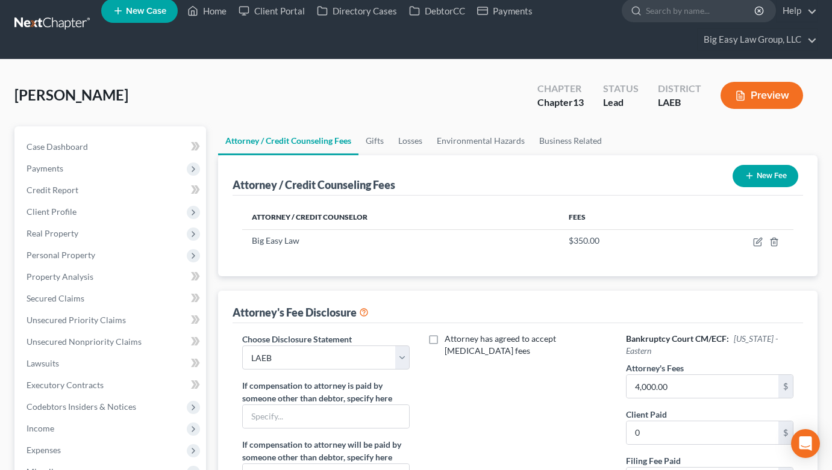
scroll to position [13, 0]
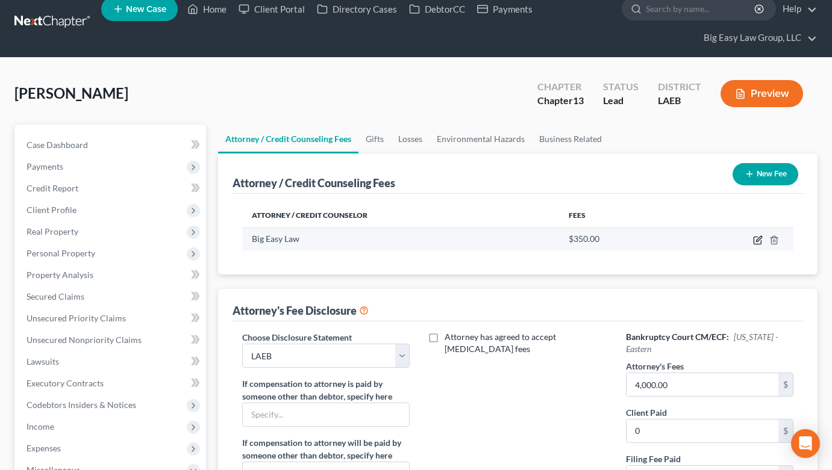
click at [753, 242] on icon "button" at bounding box center [758, 241] width 10 height 10
select select "19"
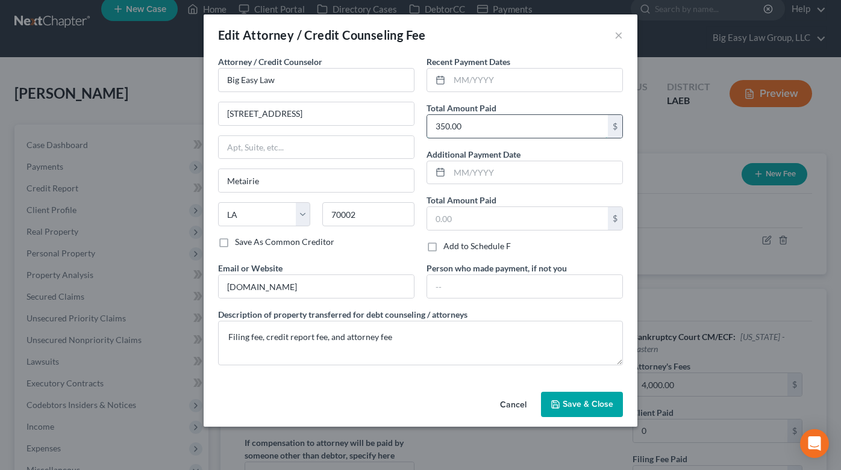
click at [435, 128] on input "350.00" at bounding box center [517, 126] width 181 height 23
type input "1,350"
click at [577, 406] on span "Save & Close" at bounding box center [588, 404] width 51 height 10
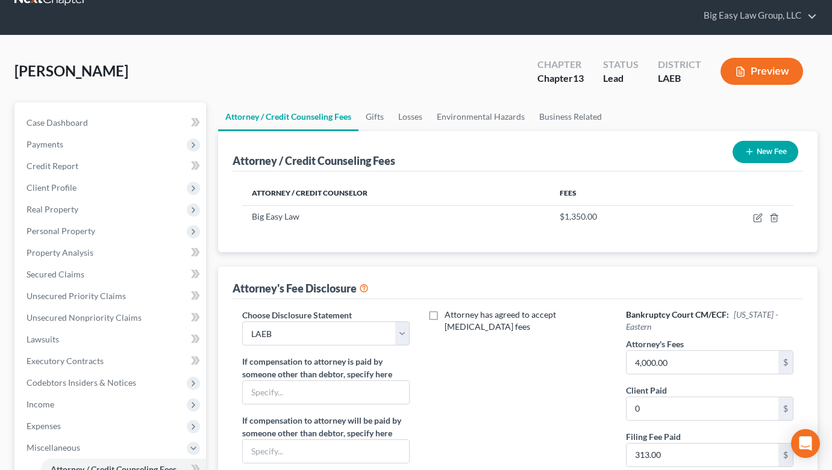
scroll to position [107, 0]
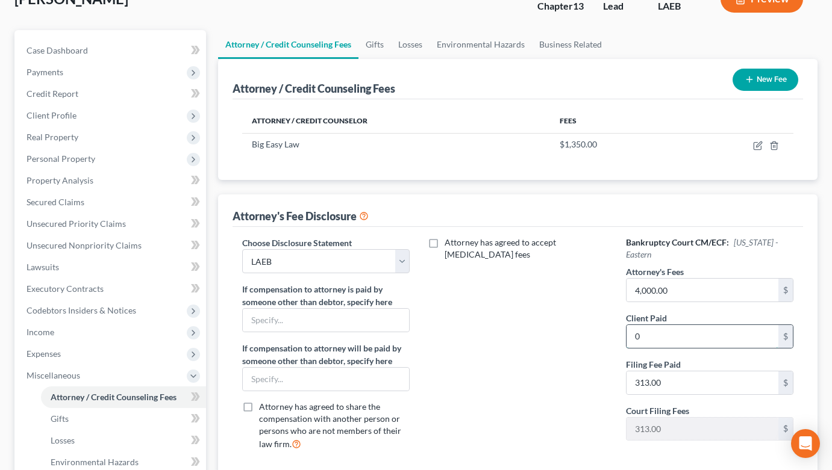
click at [661, 334] on input "0" at bounding box center [702, 336] width 152 height 23
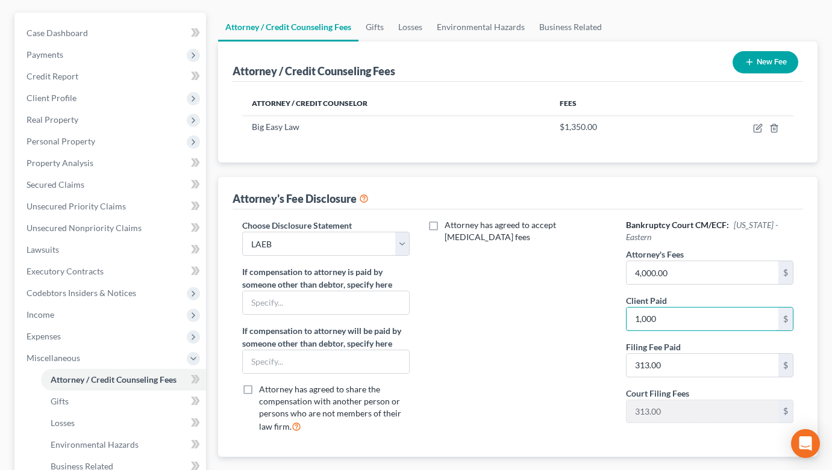
scroll to position [308, 0]
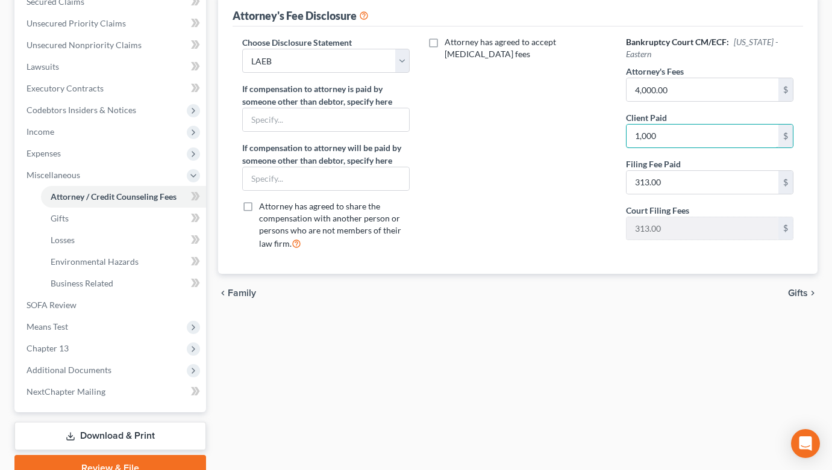
type input "1,000"
click at [526, 322] on div "Attorney / Credit Counseling Fees Gifts Losses Environmental Hazards Business R…" at bounding box center [517, 156] width 611 height 652
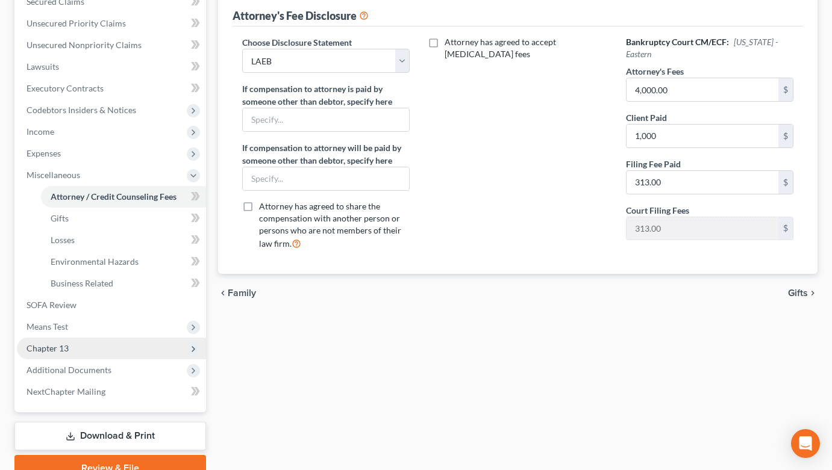
click at [129, 343] on span "Chapter 13" at bounding box center [111, 349] width 189 height 22
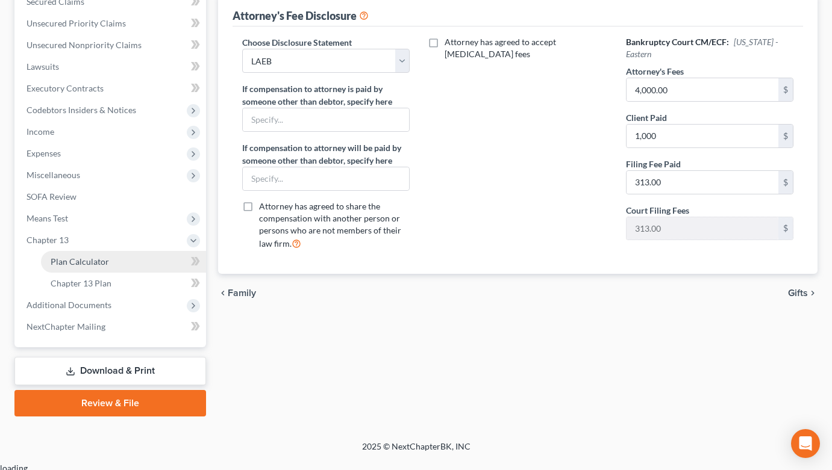
scroll to position [300, 0]
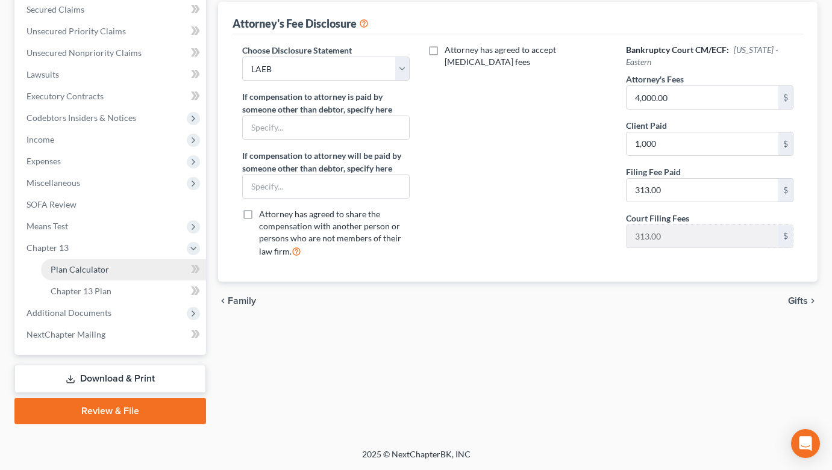
click at [131, 275] on link "Plan Calculator" at bounding box center [123, 270] width 165 height 22
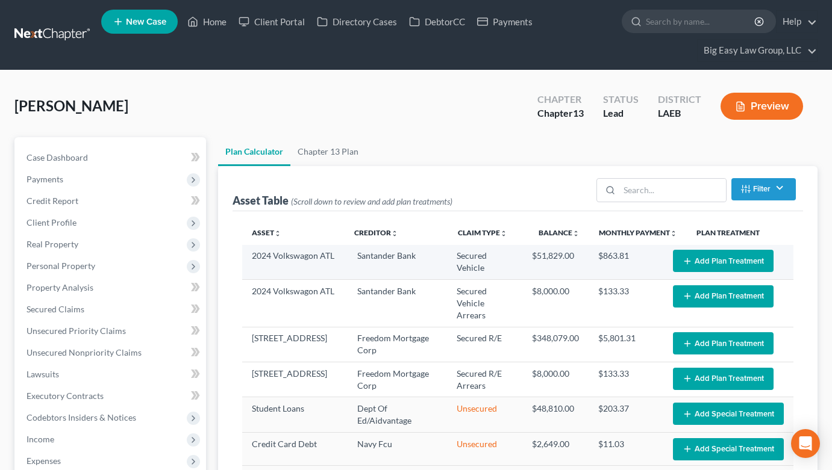
select select "59"
click at [708, 265] on button "Add Plan Treatment" at bounding box center [723, 261] width 101 height 22
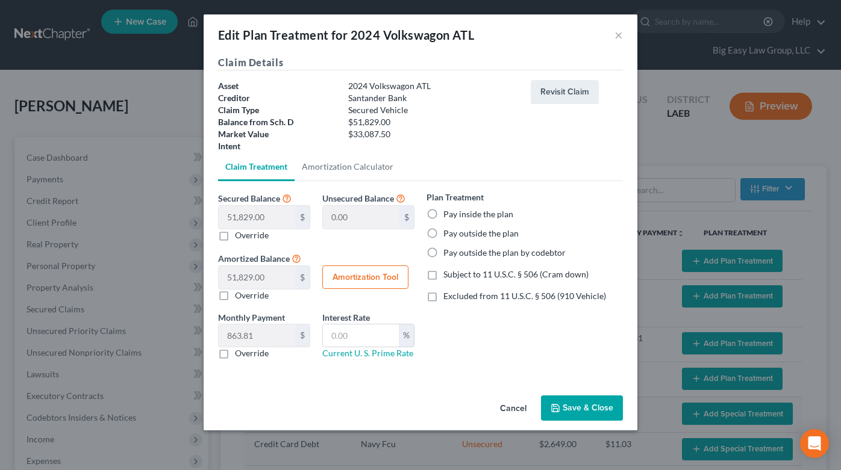
click at [481, 231] on label "Pay outside the plan" at bounding box center [480, 234] width 75 height 12
click at [456, 231] on input "Pay outside the plan" at bounding box center [452, 232] width 8 height 8
radio input "true"
click at [603, 407] on button "Save & Close" at bounding box center [582, 408] width 82 height 25
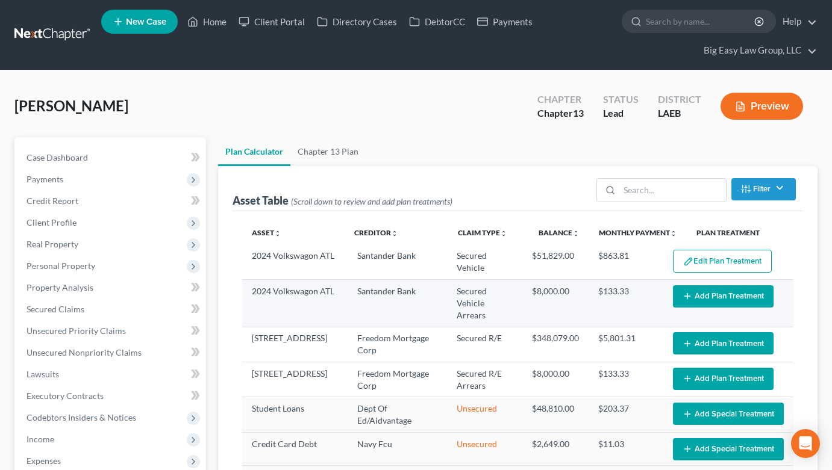
click at [691, 304] on button "Add Plan Treatment" at bounding box center [723, 297] width 101 height 22
select select "59"
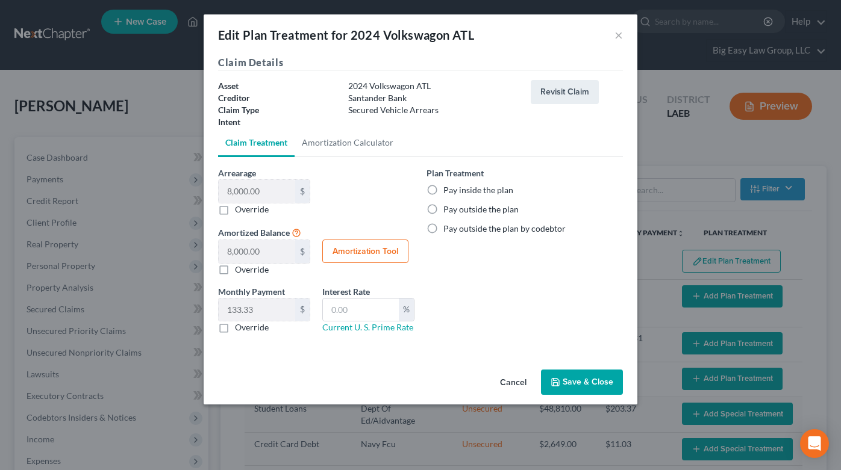
click at [443, 191] on label "Pay inside the plan" at bounding box center [478, 190] width 70 height 12
click at [448, 191] on input "Pay inside the plan" at bounding box center [452, 188] width 8 height 8
radio input "true"
click at [585, 383] on button "Save & Close" at bounding box center [582, 382] width 82 height 25
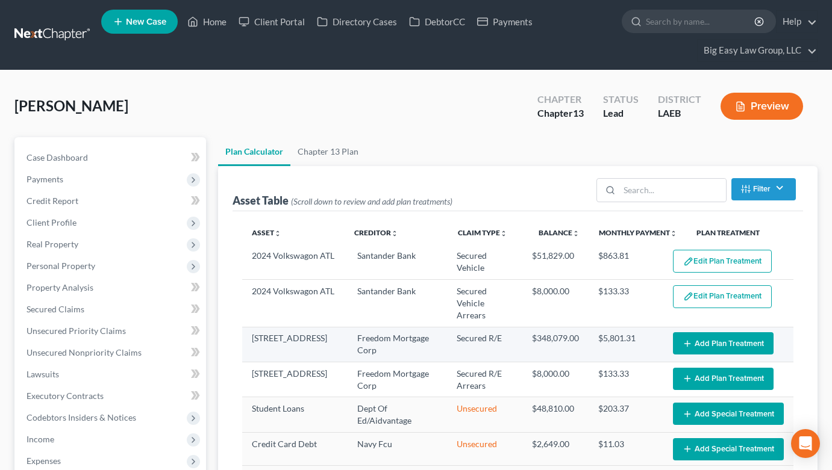
select select "59"
click at [699, 351] on button "Add Plan Treatment" at bounding box center [723, 344] width 101 height 22
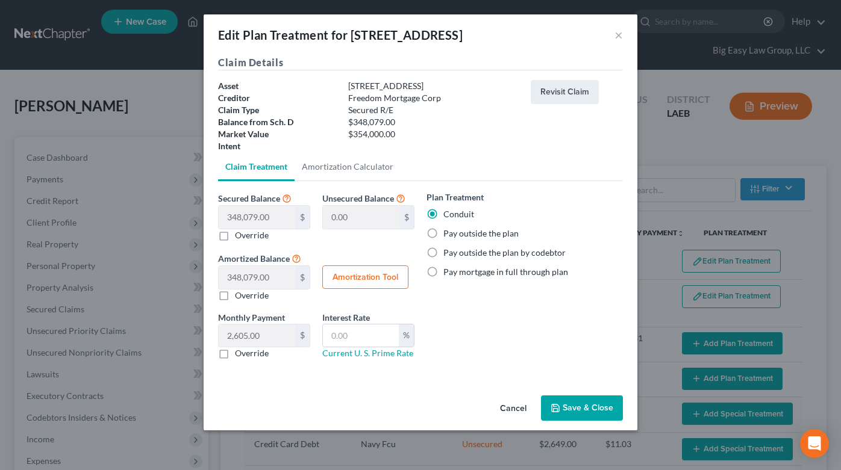
click at [443, 236] on label "Pay outside the plan" at bounding box center [480, 234] width 75 height 12
click at [448, 236] on input "Pay outside the plan" at bounding box center [452, 232] width 8 height 8
radio input "true"
drag, startPoint x: 587, startPoint y: 411, endPoint x: 636, endPoint y: 397, distance: 50.9
click at [587, 411] on button "Save & Close" at bounding box center [582, 408] width 82 height 25
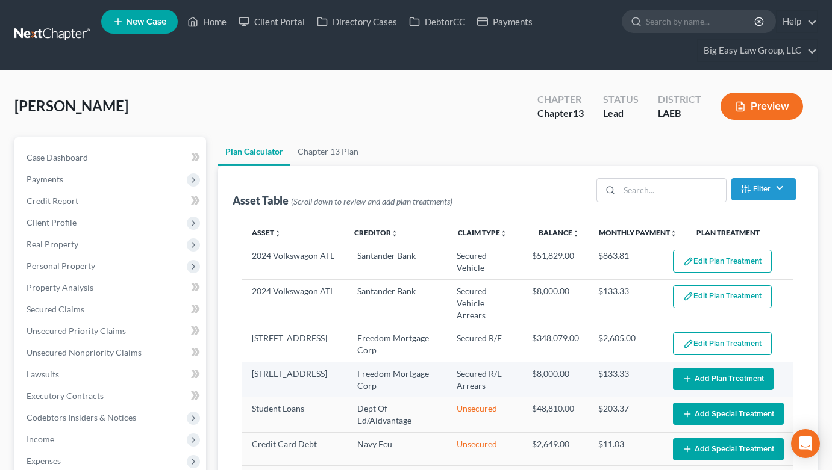
click at [689, 385] on button "Add Plan Treatment" at bounding box center [723, 379] width 101 height 22
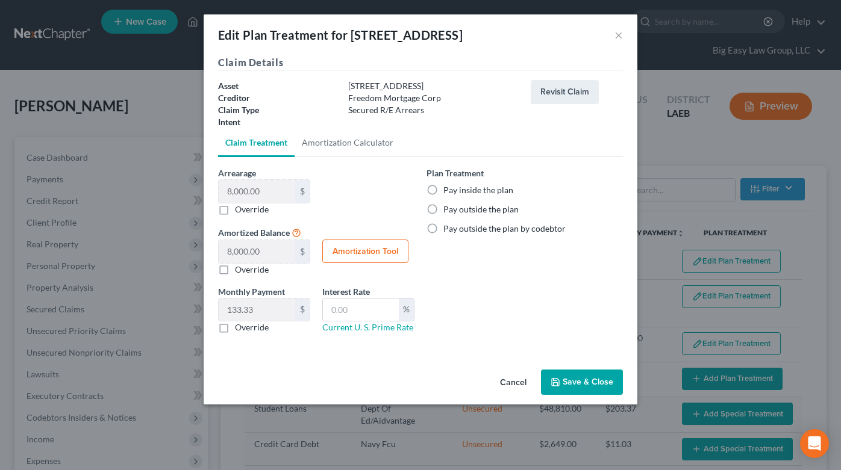
select select "59"
drag, startPoint x: 469, startPoint y: 194, endPoint x: 513, endPoint y: 270, distance: 87.4
click at [469, 194] on label "Pay inside the plan" at bounding box center [478, 190] width 70 height 12
click at [456, 192] on input "Pay inside the plan" at bounding box center [452, 188] width 8 height 8
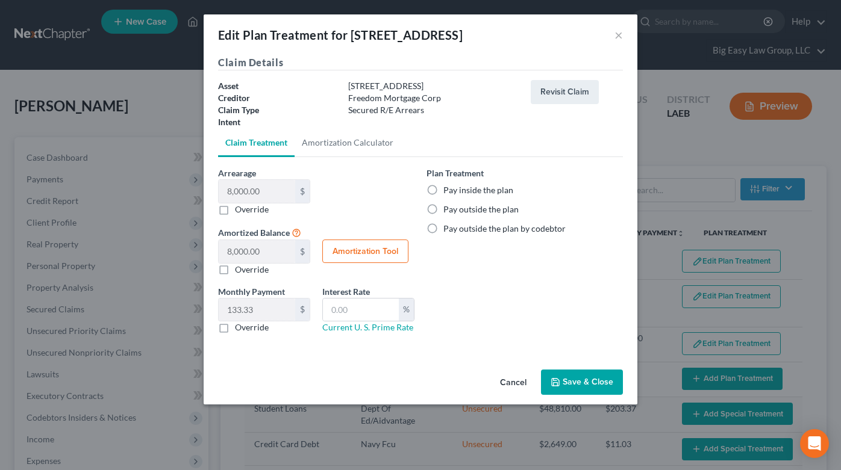
radio input "true"
click at [598, 380] on button "Save & Close" at bounding box center [582, 382] width 82 height 25
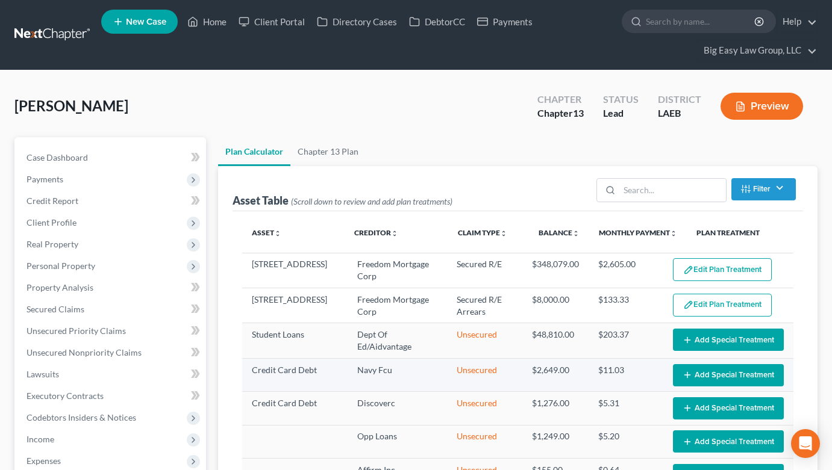
select select "59"
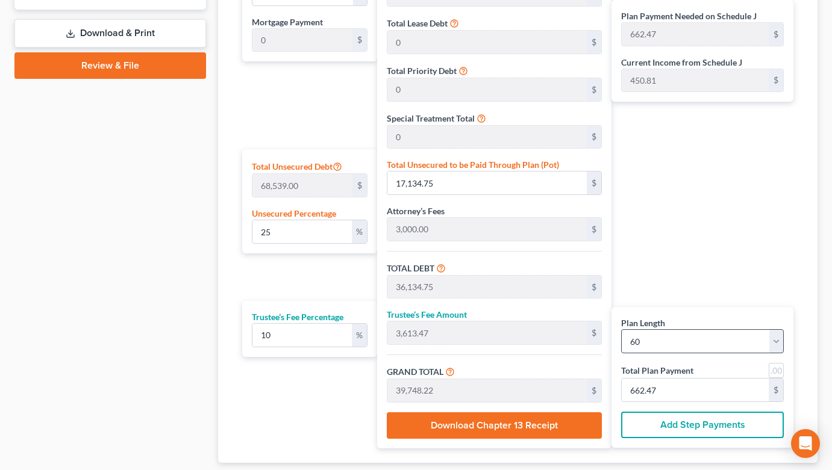
scroll to position [710, 0]
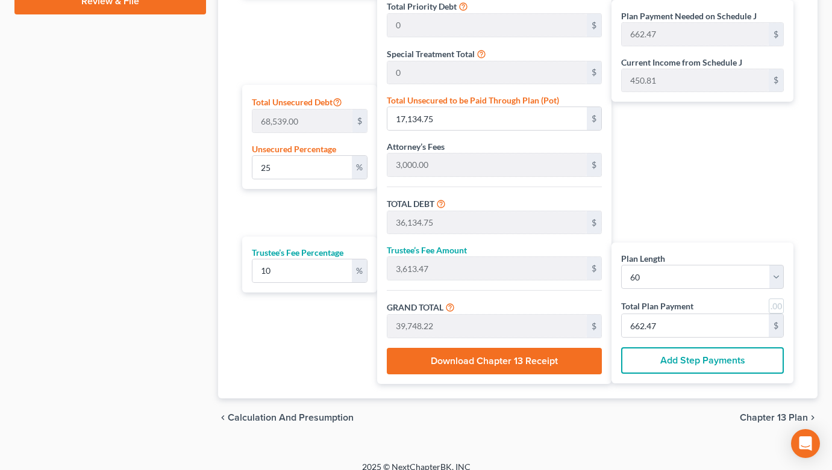
click at [683, 339] on div "Plan Length 1 2 3 4 5 6 7 8 9 10 11 12 13 14 15 16 17 18 19 20 21 22 23 24 25 2…" at bounding box center [702, 313] width 182 height 141
click at [682, 331] on input "662.47" at bounding box center [695, 325] width 147 height 23
type input "0"
type input "218.18"
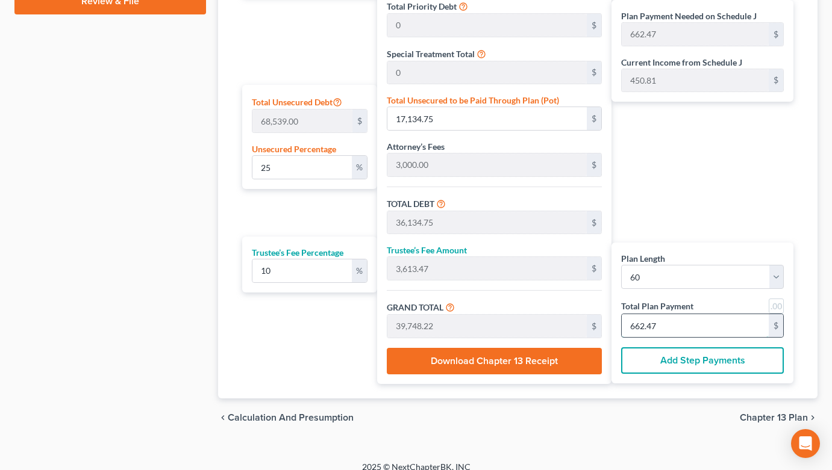
type input "21.81"
type input "240.00"
type input "4"
type input "2,454.54"
type input "245.45"
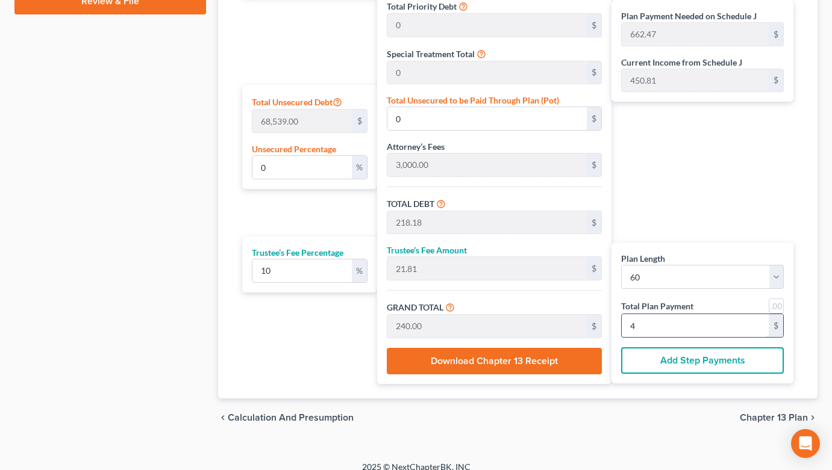
type input "2,700.00"
type input "45"
type input "8.09"
type input "5,545.45"
type input "24,545.45"
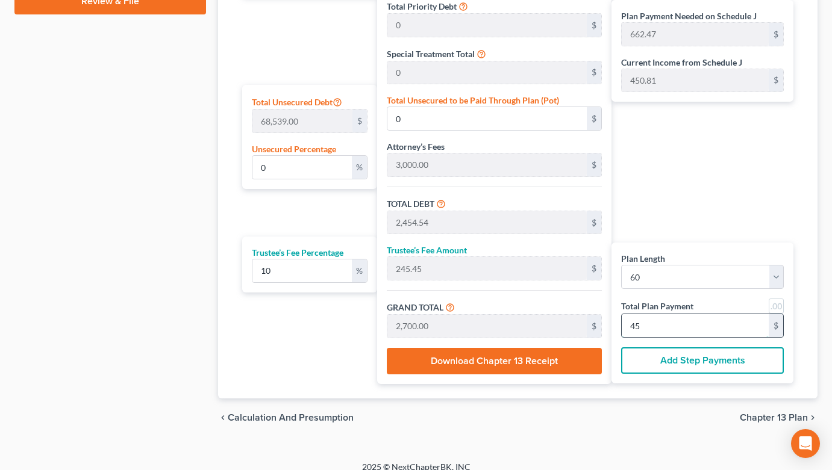
type input "2,454.54"
type input "27,000.00"
type input "450"
type input "330.40"
type input "226,454.54"
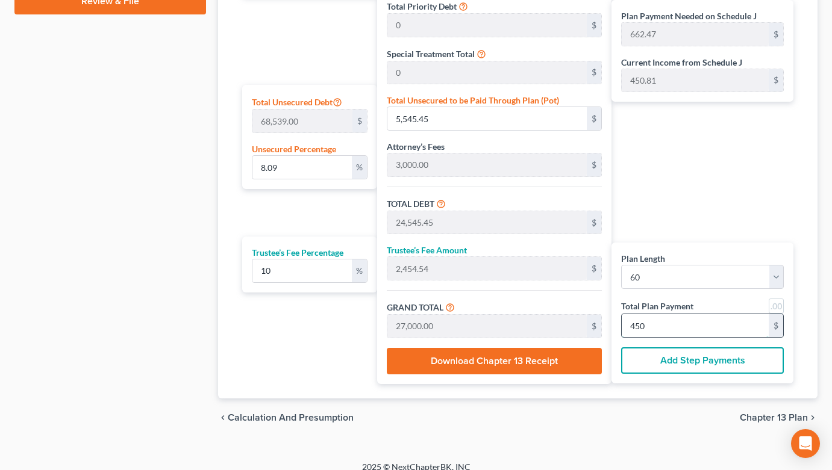
type input "245,454.54"
type input "24,545.45"
type input "270,000.00"
type input "4,500"
type input "3553.52"
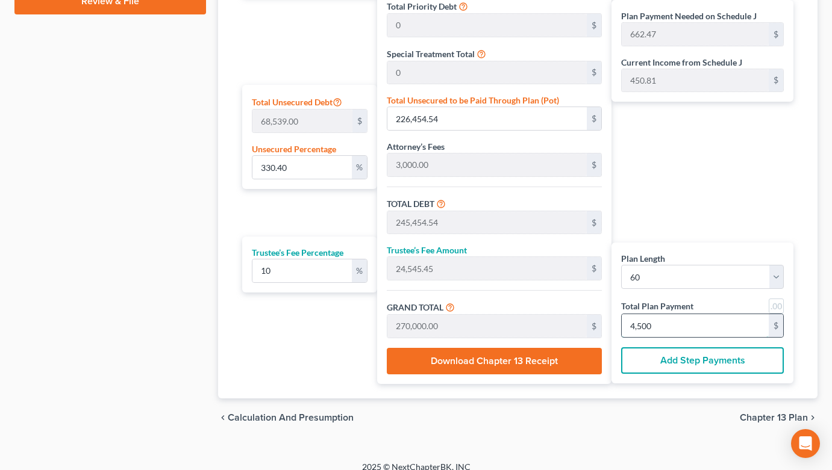
type input "2,435,545.45"
type input "2,454,545.45"
type input "245,454.54"
type input "2,700,000.00"
type input "45,000"
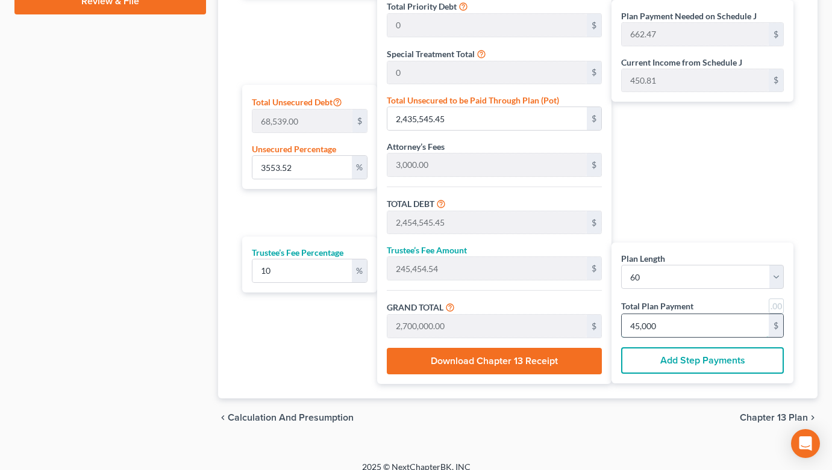
click at [669, 330] on input "45,000" at bounding box center [695, 325] width 147 height 23
type input "330.40"
type input "226,454.54"
type input "245,454.54"
type input "24,545.45"
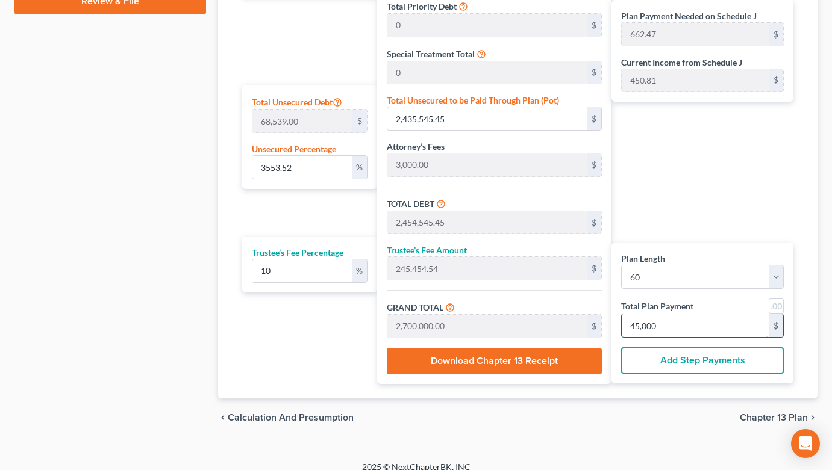
type input "270,000.00"
type input "4,500"
type input "8.09"
type input "5,545.45"
type input "24,545.45"
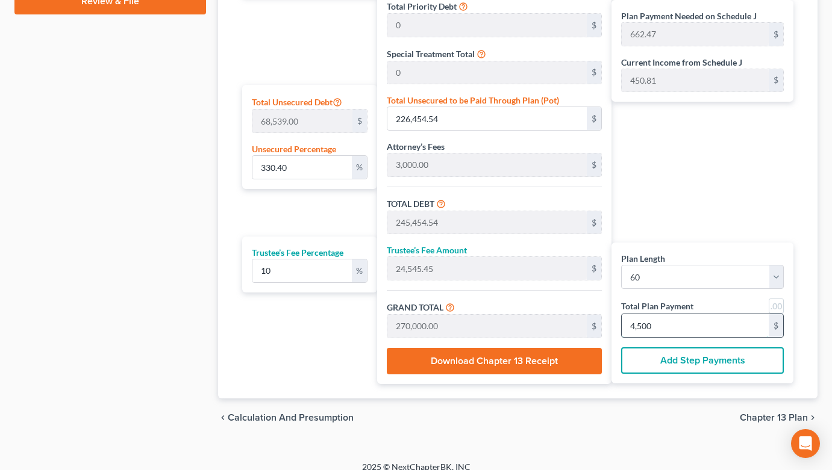
type input "2,454.54"
type input "27,000.00"
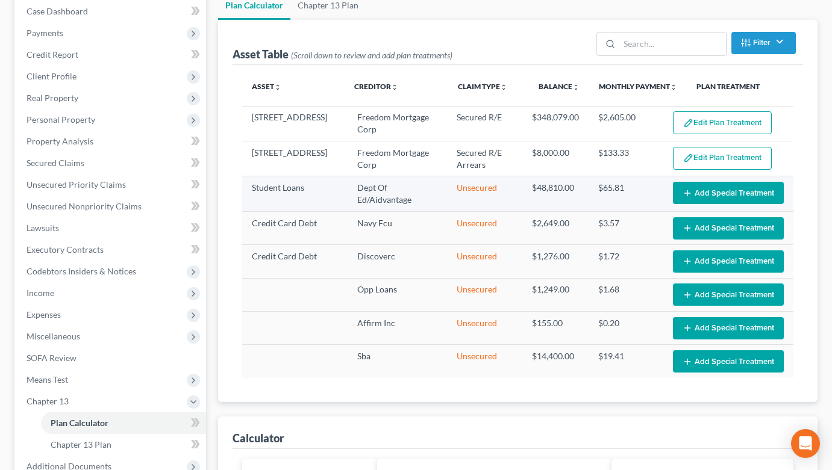
type input "450.00"
click at [682, 195] on icon "button" at bounding box center [687, 194] width 10 height 10
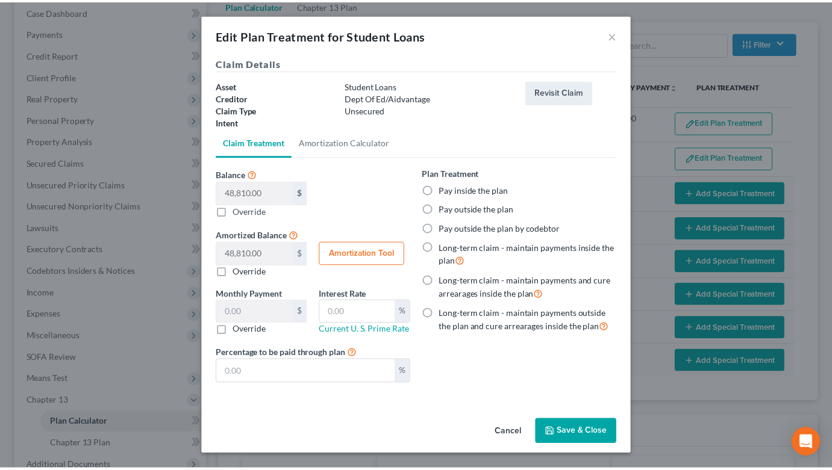
scroll to position [63, 0]
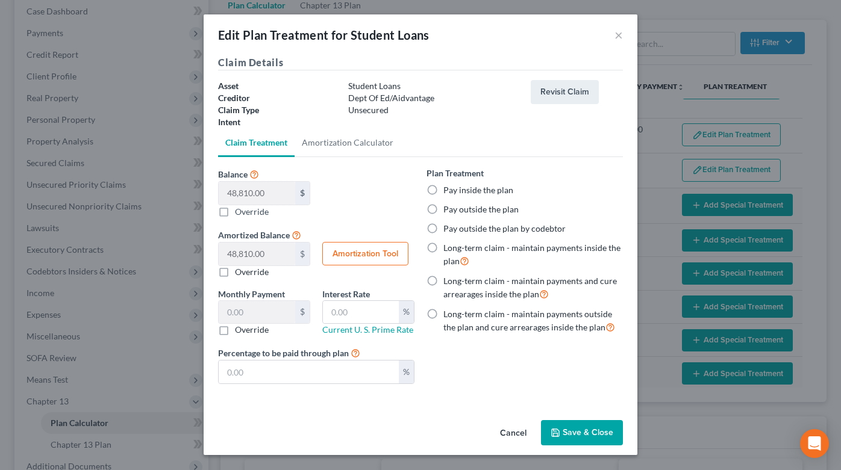
click at [516, 320] on label "Long-term claim - maintain payments outside the plan and cure arrearages inside…" at bounding box center [533, 321] width 180 height 26
click at [456, 316] on input "Long-term claim - maintain payments outside the plan and cure arrearages inside…" at bounding box center [452, 312] width 8 height 8
radio input "true"
drag, startPoint x: 586, startPoint y: 417, endPoint x: 593, endPoint y: 431, distance: 15.9
click at [593, 430] on div "Cancel Save & Close" at bounding box center [421, 436] width 434 height 40
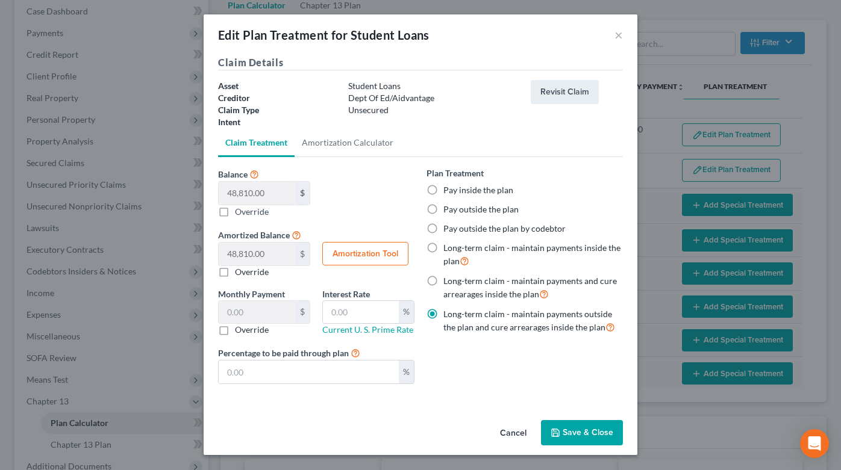
click at [594, 432] on button "Save & Close" at bounding box center [582, 432] width 82 height 25
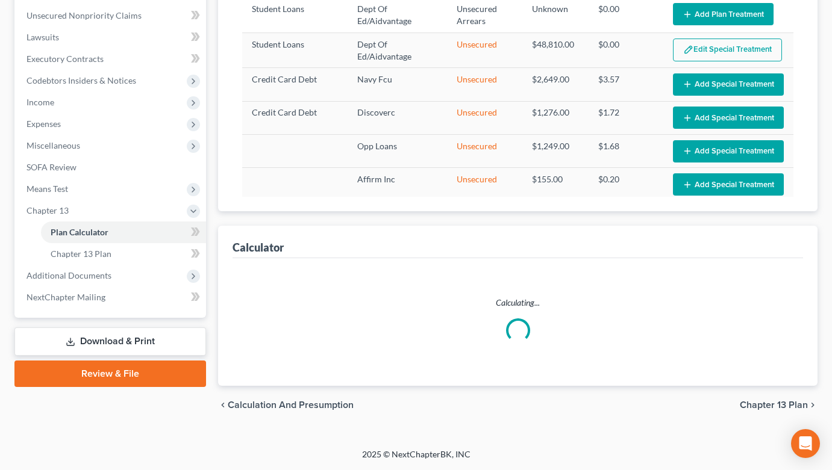
select select "59"
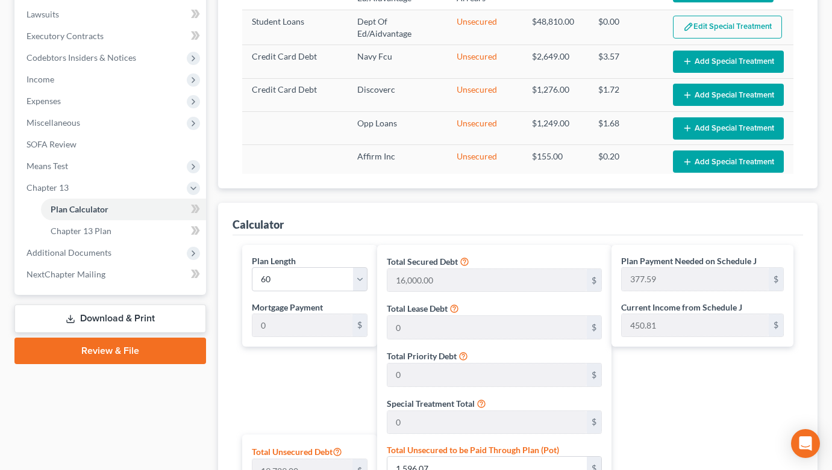
scroll to position [723, 0]
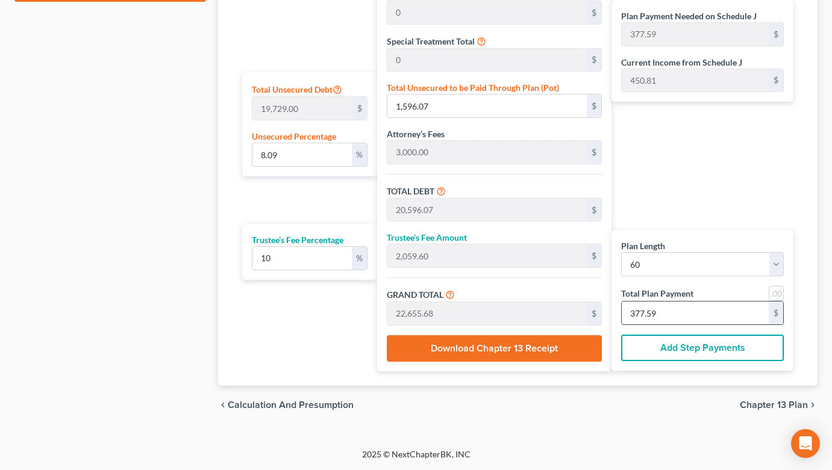
click at [685, 308] on input "377.59" at bounding box center [695, 313] width 147 height 23
type input "0"
type input "218.18"
type input "21.81"
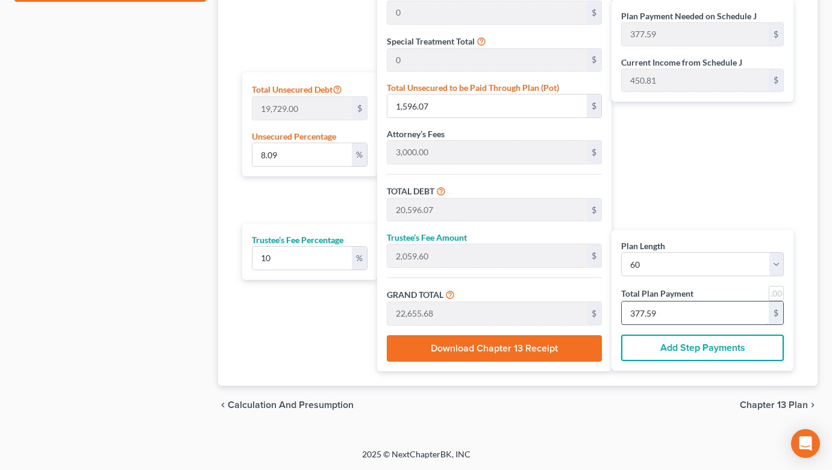
type input "240.00"
type input "4"
type input "2,454.54"
type input "245.45"
type input "2,700.00"
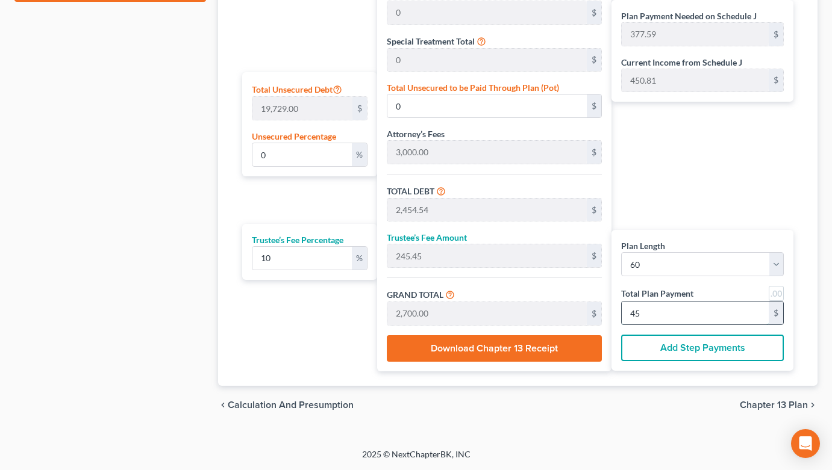
type input "450"
type input "28.11"
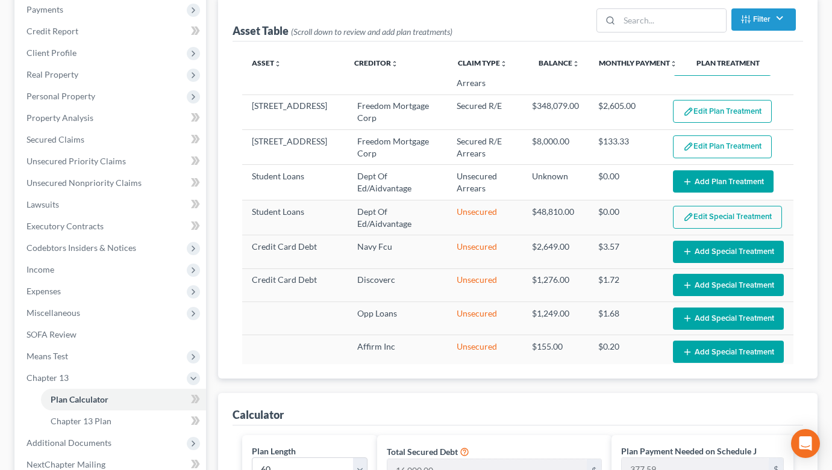
scroll to position [166, 0]
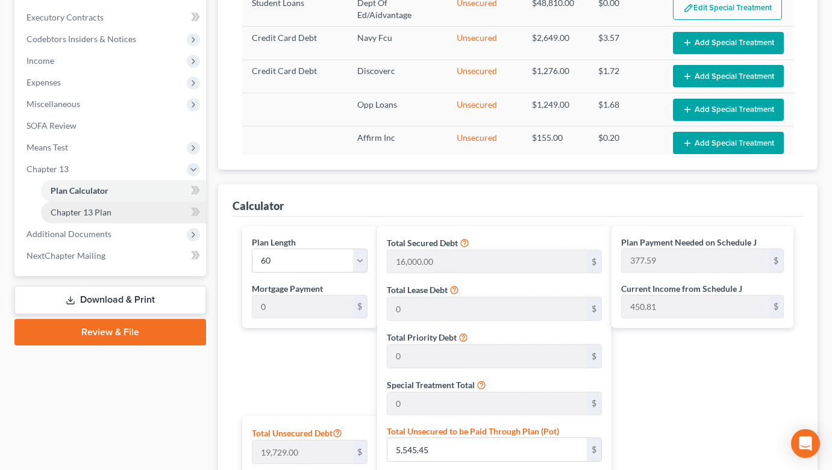
click at [176, 207] on link "Chapter 13 Plan" at bounding box center [123, 213] width 165 height 22
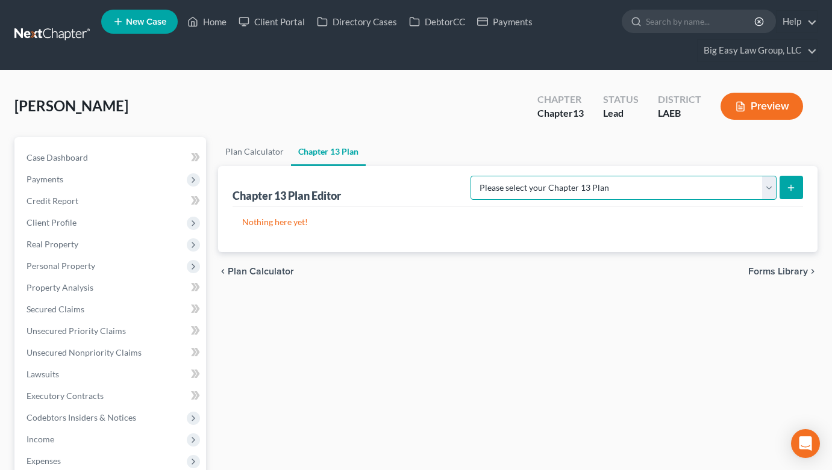
click at [702, 183] on select "Please select your Chapter 13 Plan Eastern District of Louisiana Eastern Distri…" at bounding box center [623, 188] width 306 height 24
click at [790, 185] on icon "submit" at bounding box center [791, 188] width 10 height 10
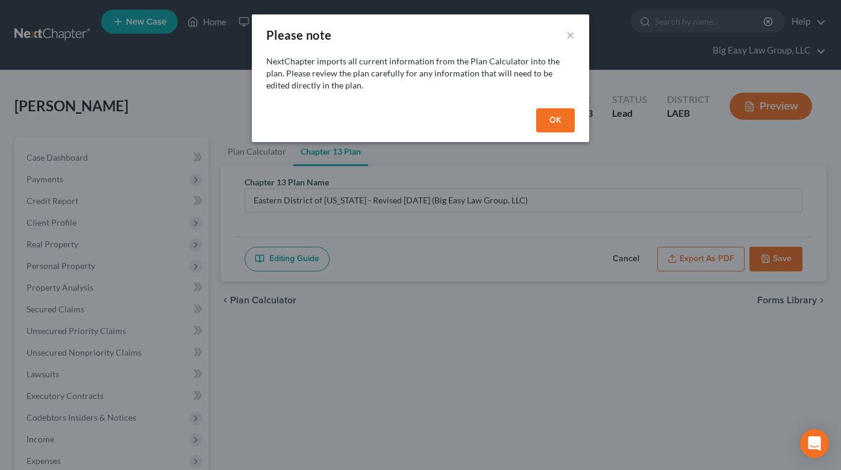
click at [550, 123] on button "OK" at bounding box center [555, 120] width 39 height 24
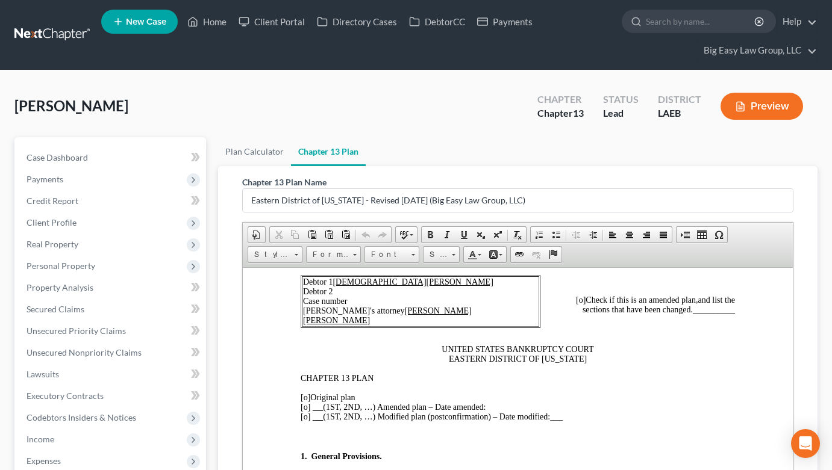
scroll to position [115, 0]
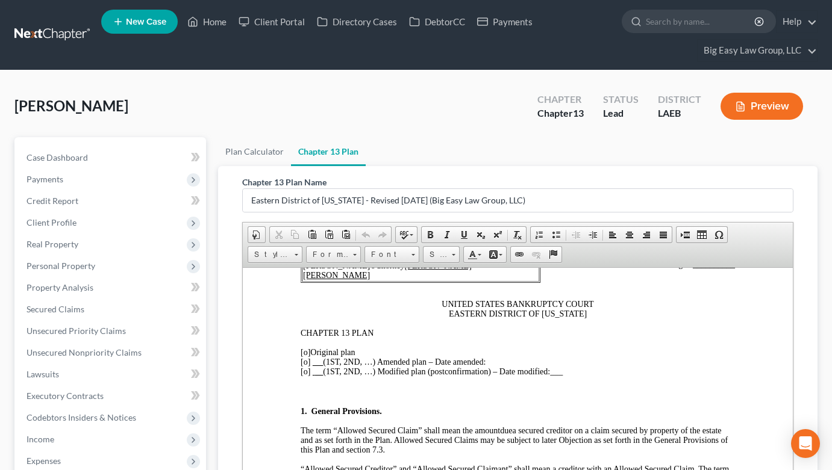
click at [305, 351] on span "[o]" at bounding box center [306, 352] width 10 height 9
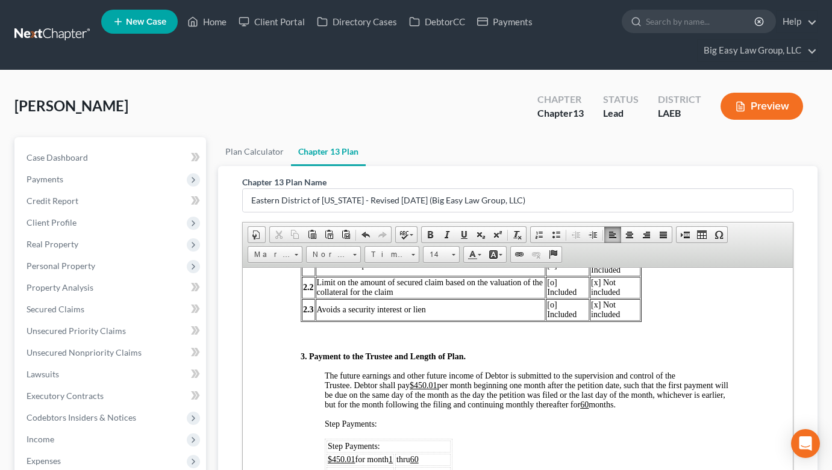
scroll to position [686, 0]
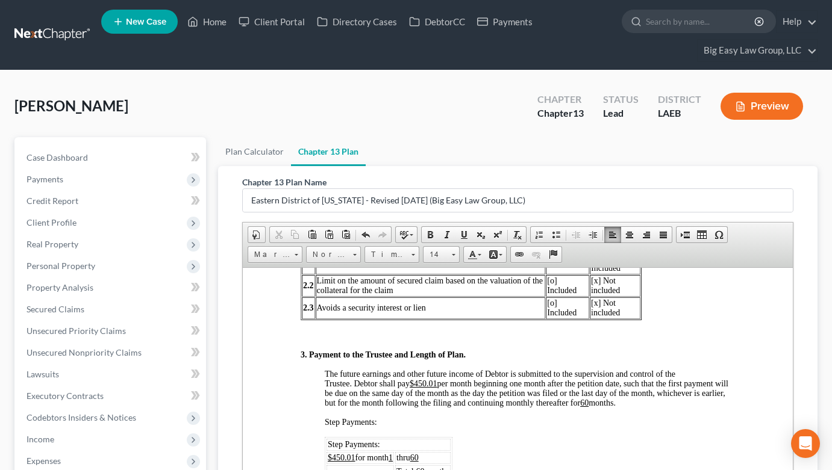
click at [436, 382] on u "$450.01" at bounding box center [424, 383] width 28 height 9
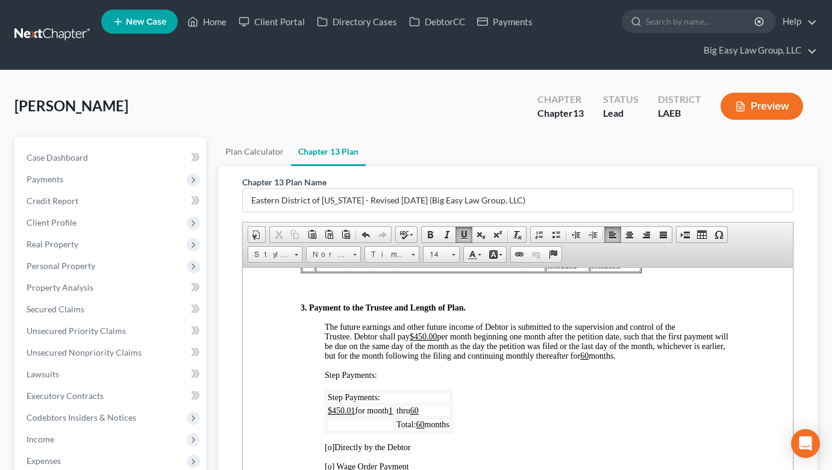
scroll to position [736, 0]
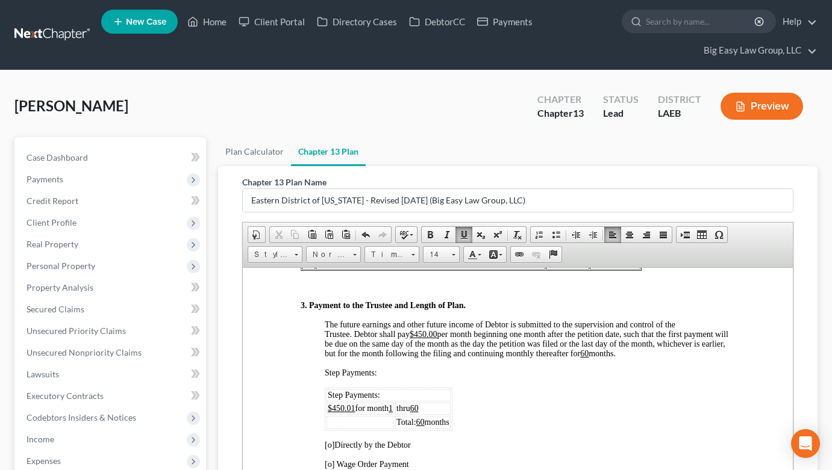
click at [351, 405] on u "$450.01" at bounding box center [342, 408] width 28 height 9
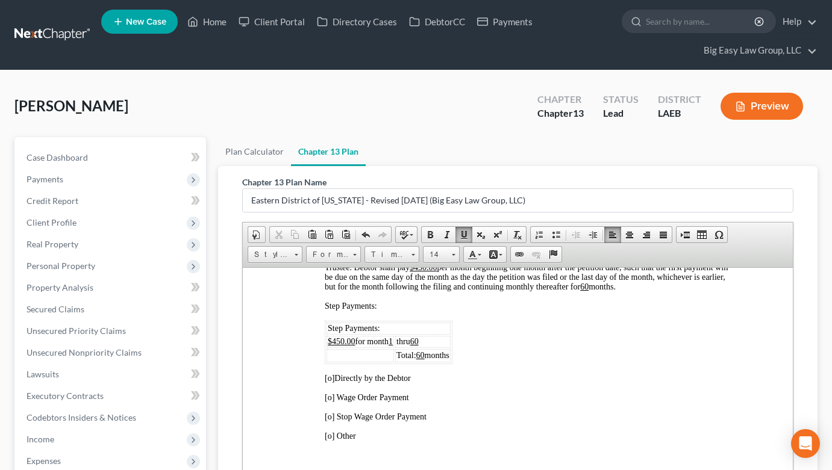
scroll to position [803, 0]
click at [330, 377] on span "[o]" at bounding box center [330, 377] width 10 height 9
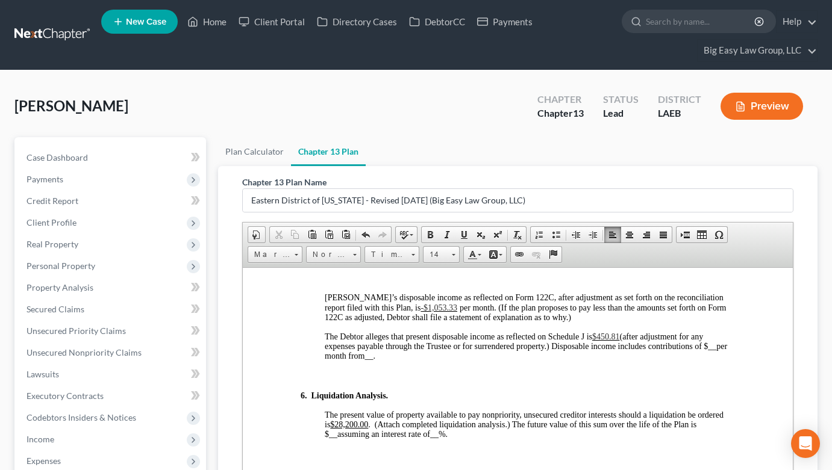
scroll to position [1362, 0]
drag, startPoint x: 359, startPoint y: 424, endPoint x: 341, endPoint y: 424, distance: 18.1
click at [341, 424] on u "$28,200.00" at bounding box center [349, 423] width 38 height 9
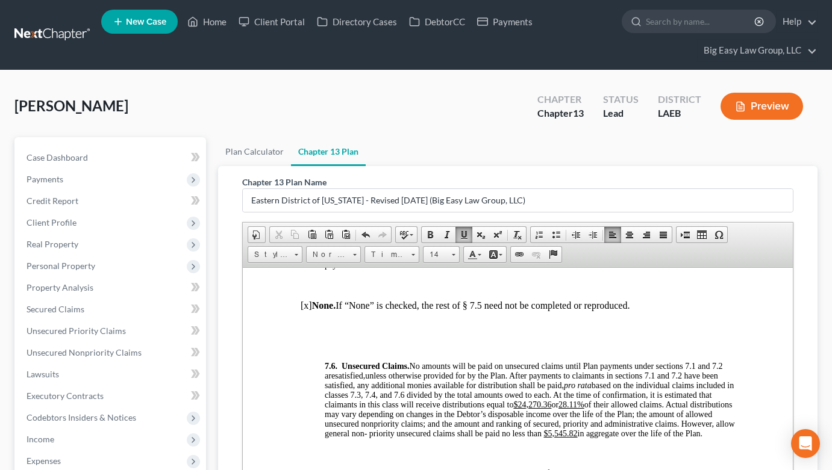
scroll to position [4361, 0]
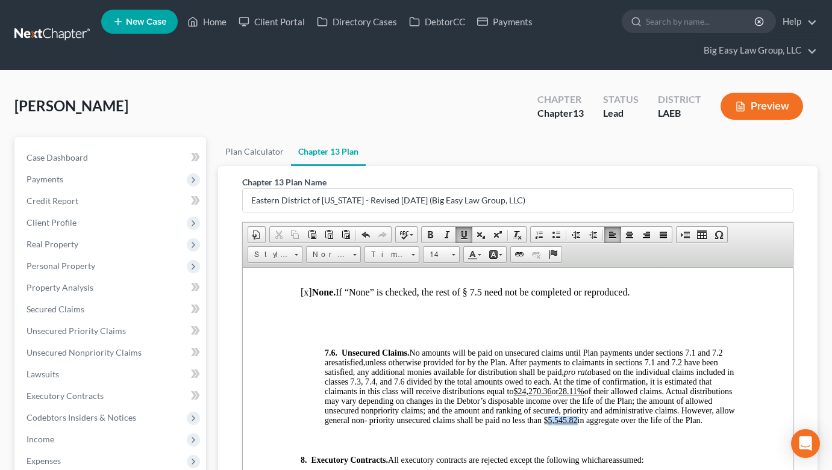
drag, startPoint x: 660, startPoint y: 429, endPoint x: 633, endPoint y: 430, distance: 27.1
click at [578, 425] on u "$5,545.82" at bounding box center [561, 420] width 34 height 9
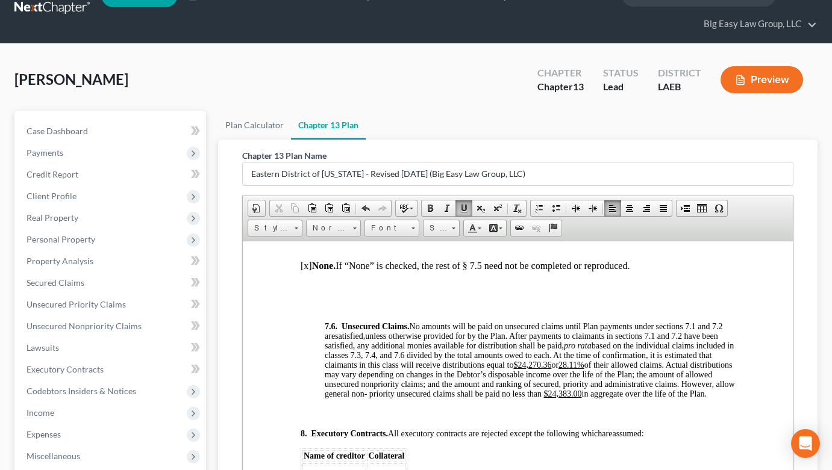
scroll to position [30, 0]
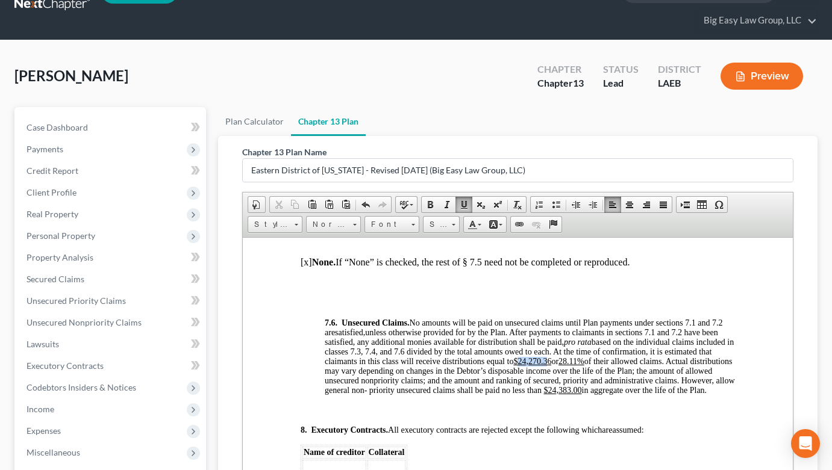
drag, startPoint x: 601, startPoint y: 372, endPoint x: 569, endPoint y: 372, distance: 31.3
click at [551, 366] on u "$24,270.36" at bounding box center [532, 361] width 38 height 9
drag, startPoint x: 627, startPoint y: 369, endPoint x: 609, endPoint y: 369, distance: 18.1
click at [580, 366] on u "28.11%" at bounding box center [567, 361] width 26 height 9
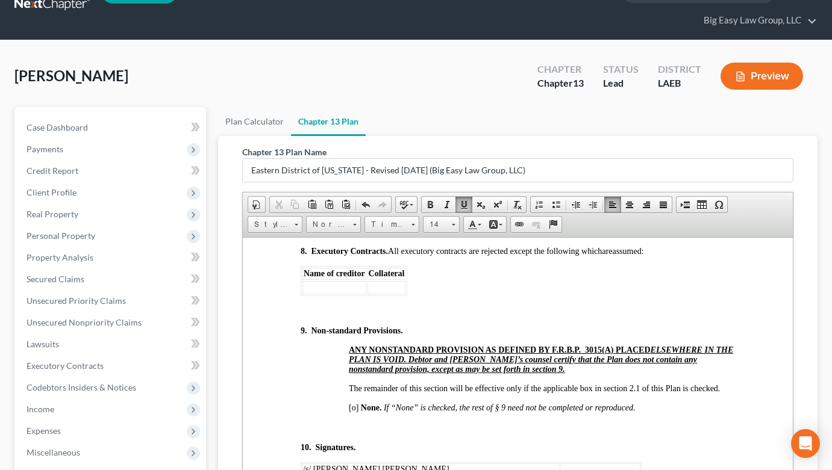
scroll to position [4540, 0]
drag, startPoint x: 567, startPoint y: 428, endPoint x: 340, endPoint y: 425, distance: 227.7
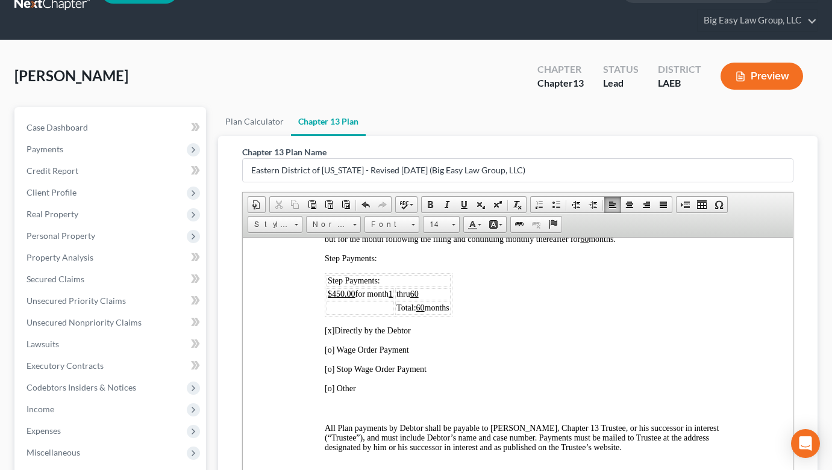
scroll to position [611, 0]
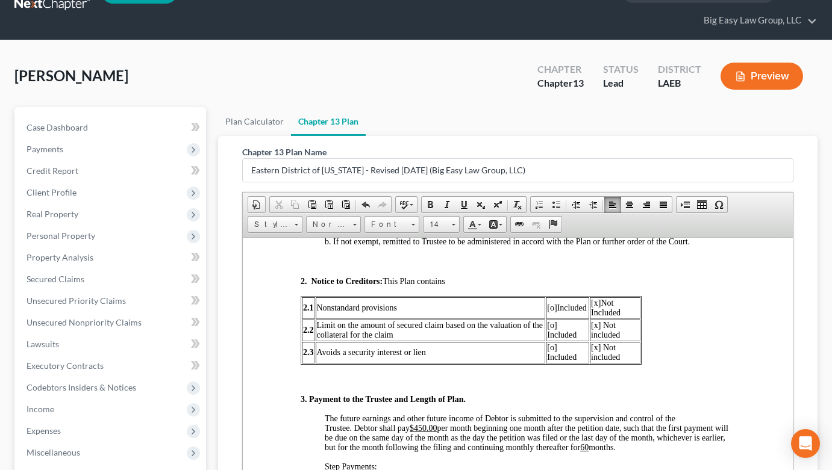
click at [552, 307] on span "[o]" at bounding box center [552, 307] width 10 height 9
click at [596, 305] on span "[x]" at bounding box center [596, 302] width 10 height 9
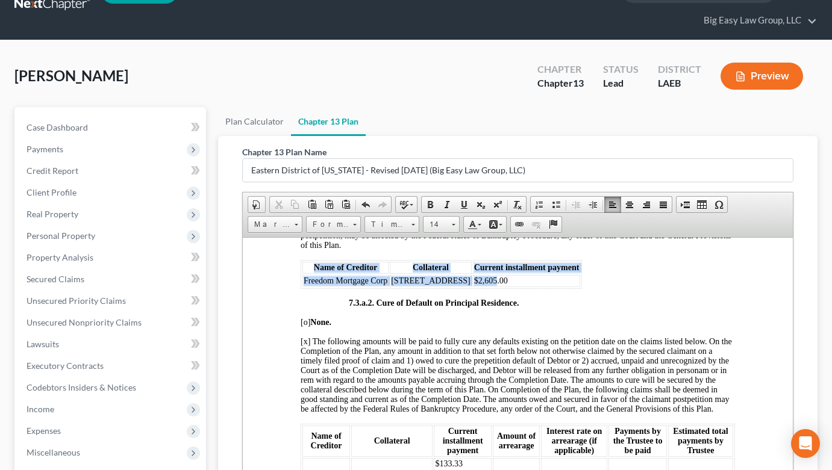
scroll to position [2959, 0]
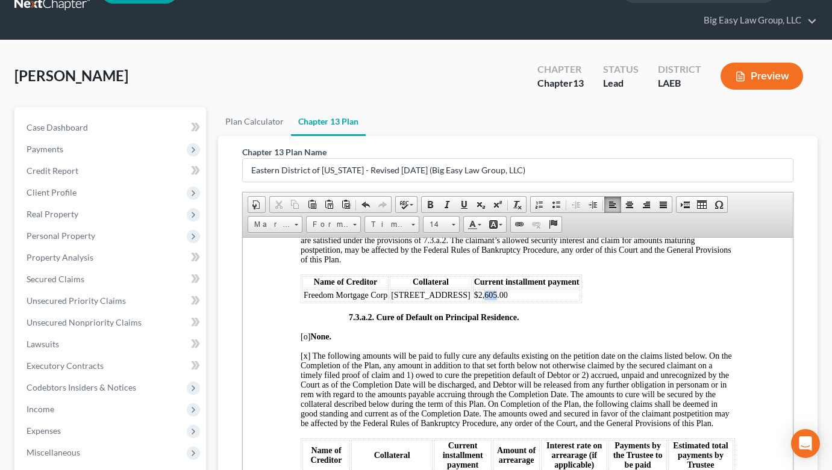
drag, startPoint x: 505, startPoint y: 248, endPoint x: 495, endPoint y: 295, distance: 47.5
click at [495, 296] on span "$2,605.00" at bounding box center [491, 294] width 34 height 9
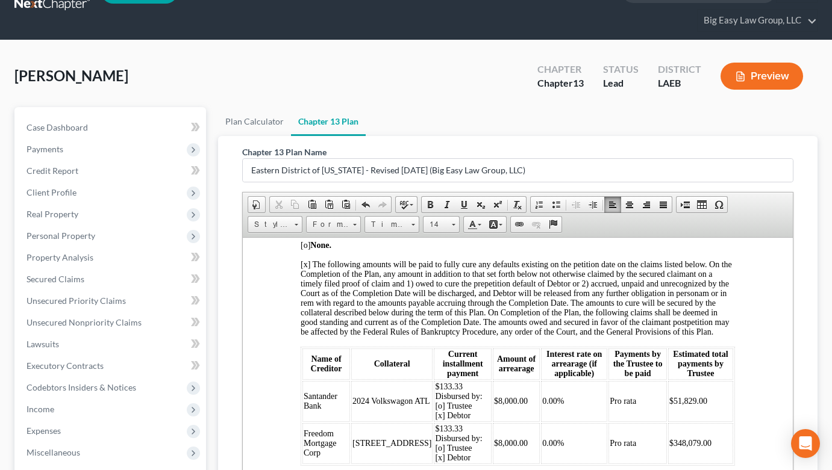
scroll to position [3052, 0]
click at [439, 398] on td "$133.33 Disbursed by: [o] Trustee [x] Debtor" at bounding box center [463, 400] width 58 height 41
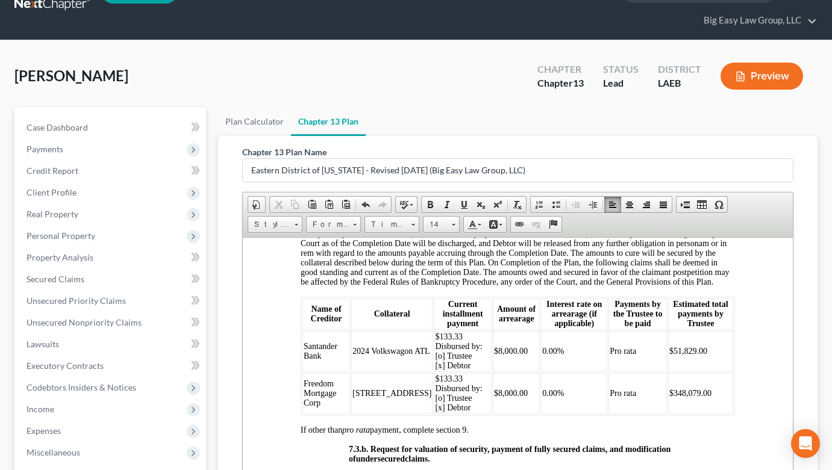
scroll to position [3104, 0]
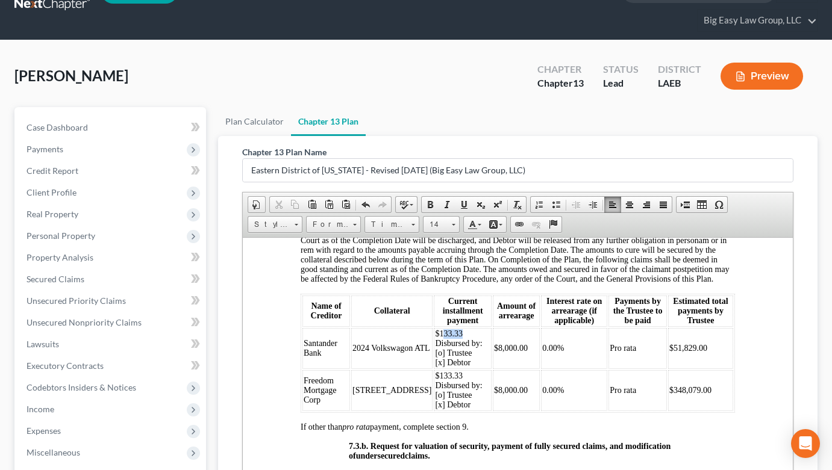
drag, startPoint x: 443, startPoint y: 342, endPoint x: 420, endPoint y: 342, distance: 22.9
click at [434, 342] on td "$133.33 Disbursed by: [o] Trustee [x] Debtor" at bounding box center [463, 348] width 58 height 41
drag, startPoint x: 440, startPoint y: 385, endPoint x: 417, endPoint y: 386, distance: 23.5
click at [434, 386] on td "$133.33 Disbursed by: [o] Trustee [x] Debtor" at bounding box center [463, 390] width 58 height 41
drag, startPoint x: 700, startPoint y: 402, endPoint x: 662, endPoint y: 399, distance: 38.1
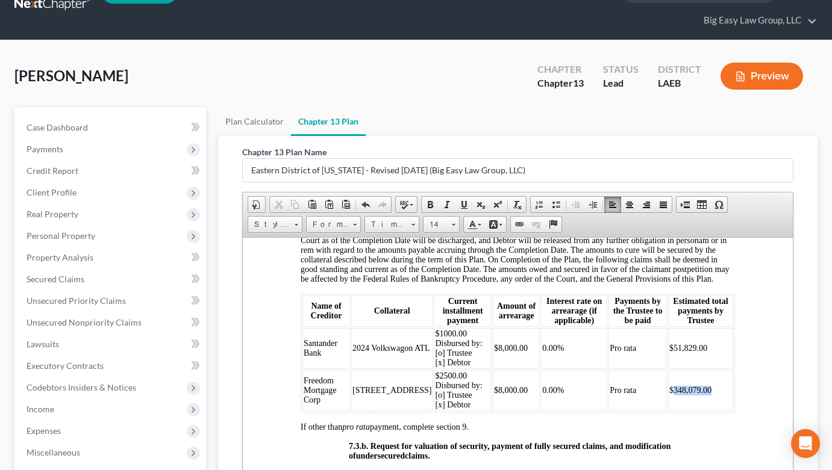
click at [668, 399] on td "$348,079.00" at bounding box center [700, 390] width 65 height 41
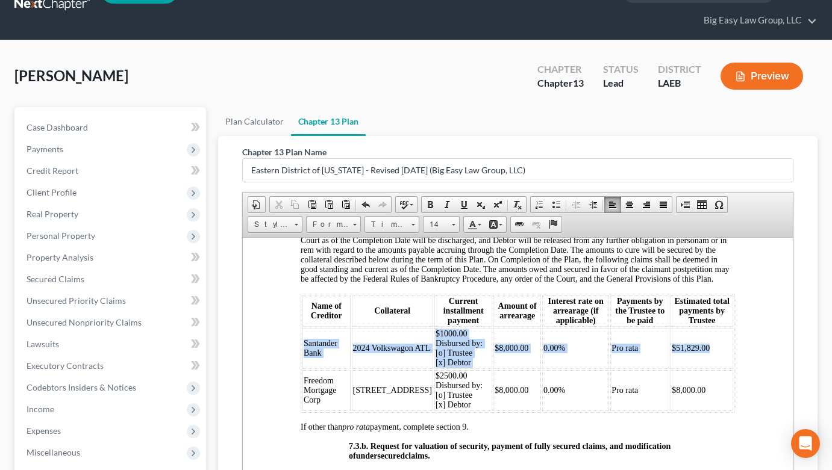
drag, startPoint x: 639, startPoint y: 357, endPoint x: 305, endPoint y: 356, distance: 334.3
click at [305, 356] on tr "Santander Bank 2024 Volkswagon ATL $1000.00 Disbursed by: [o] Trustee [x] Debto…" at bounding box center [517, 348] width 431 height 41
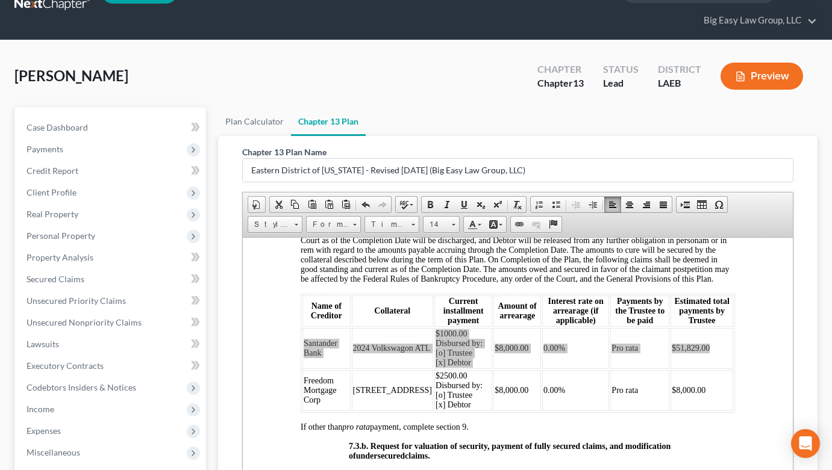
scroll to position [0, 0]
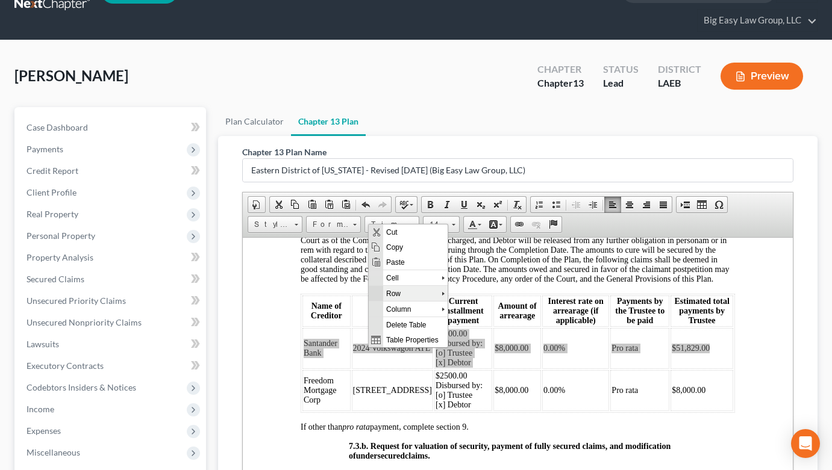
click at [415, 296] on span "Row" at bounding box center [412, 293] width 58 height 15
click at [486, 317] on span "Delete Rows" at bounding box center [497, 323] width 70 height 15
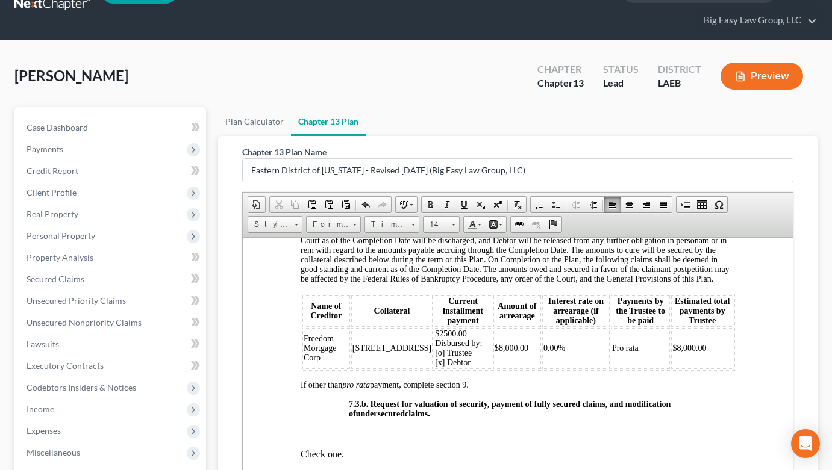
drag, startPoint x: 419, startPoint y: 345, endPoint x: 429, endPoint y: 346, distance: 10.4
click at [435, 345] on span "$2500.00 Disbursed by: [o] Trustee [x] Debtor" at bounding box center [458, 348] width 47 height 38
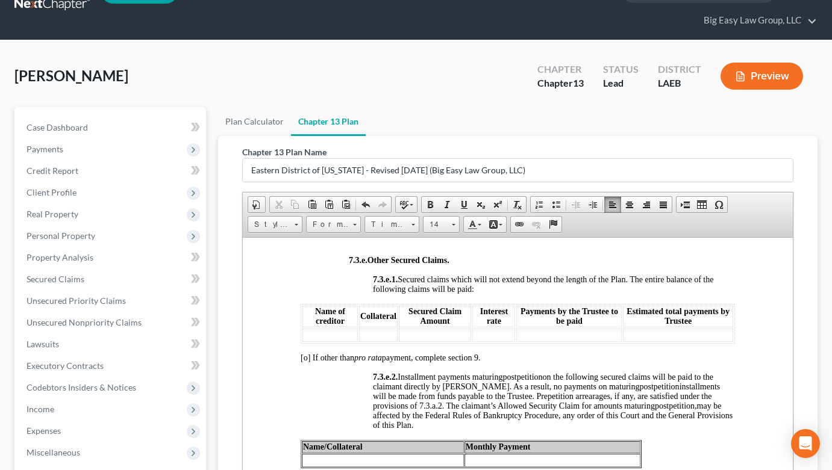
scroll to position [3621, 0]
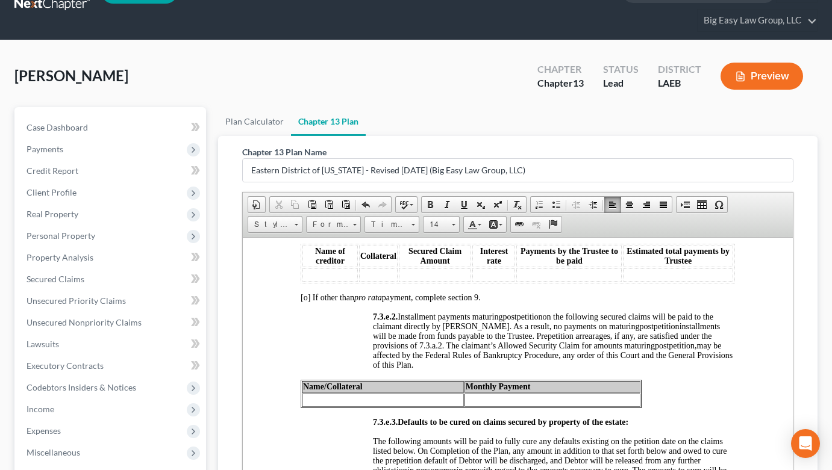
click at [418, 408] on table "Name/Collateral Monthly Payment" at bounding box center [471, 393] width 341 height 28
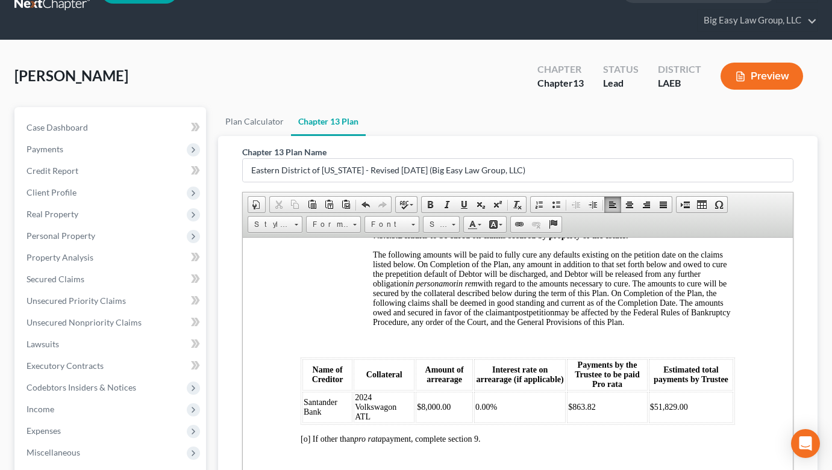
scroll to position [3821, 0]
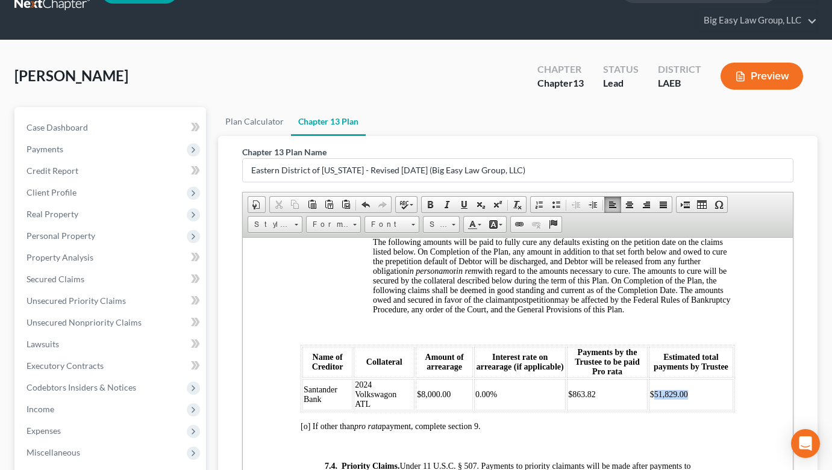
drag, startPoint x: 658, startPoint y: 403, endPoint x: 648, endPoint y: 402, distance: 10.9
click at [649, 402] on td "$51,829.00" at bounding box center [691, 394] width 84 height 31
drag, startPoint x: 602, startPoint y: 401, endPoint x: 561, endPoint y: 400, distance: 41.0
click at [561, 400] on tr "Santander Bank 2024 Volkswagon ATL $8,000.00 0.00% $863.82 $8,000.00" at bounding box center [517, 394] width 431 height 31
drag, startPoint x: 495, startPoint y: 403, endPoint x: 526, endPoint y: 405, distance: 31.4
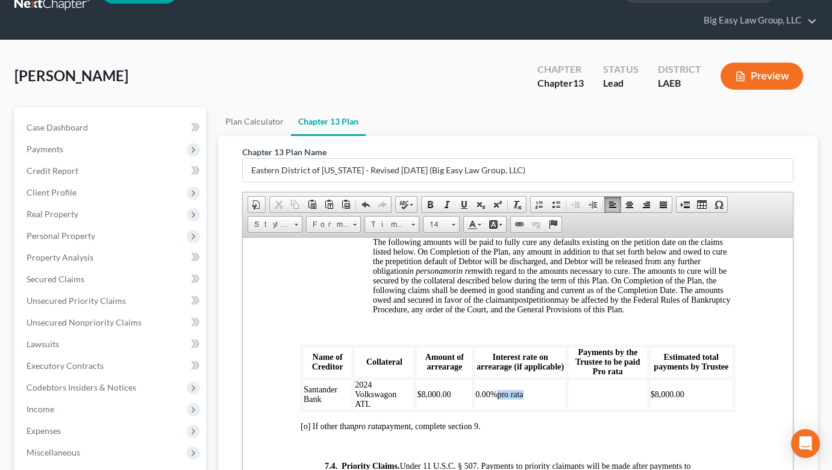
click at [526, 405] on td "0.00%pro rata" at bounding box center [520, 394] width 92 height 31
click at [596, 399] on td at bounding box center [607, 394] width 81 height 31
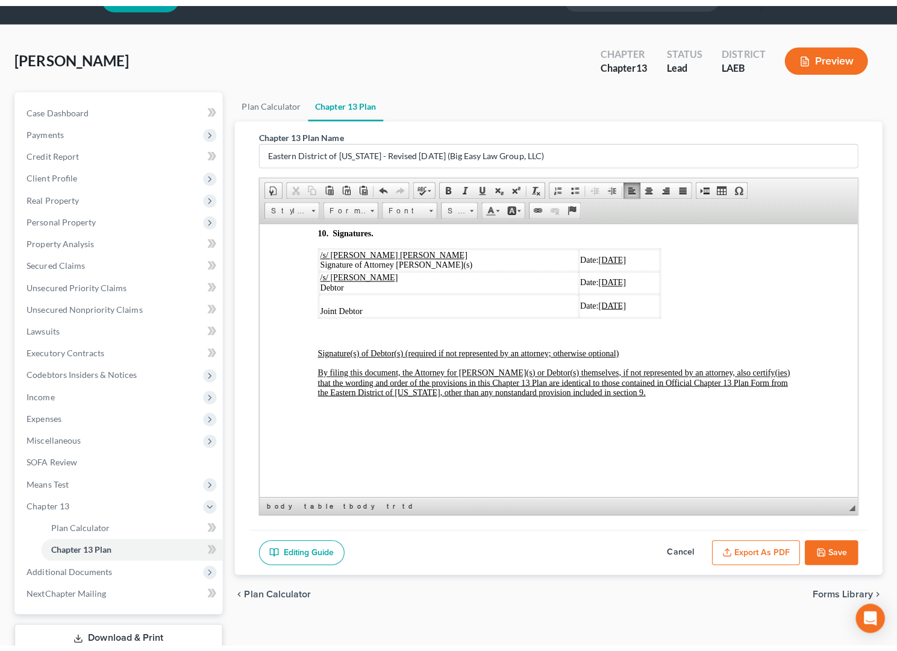
scroll to position [4496, 0]
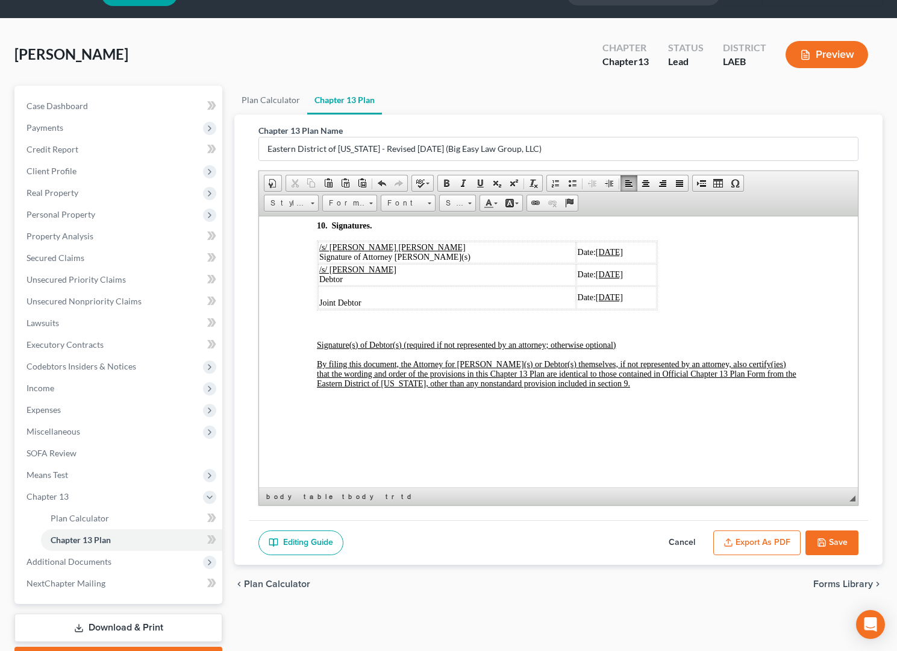
click at [783, 470] on button "Export as PDF" at bounding box center [756, 542] width 87 height 25
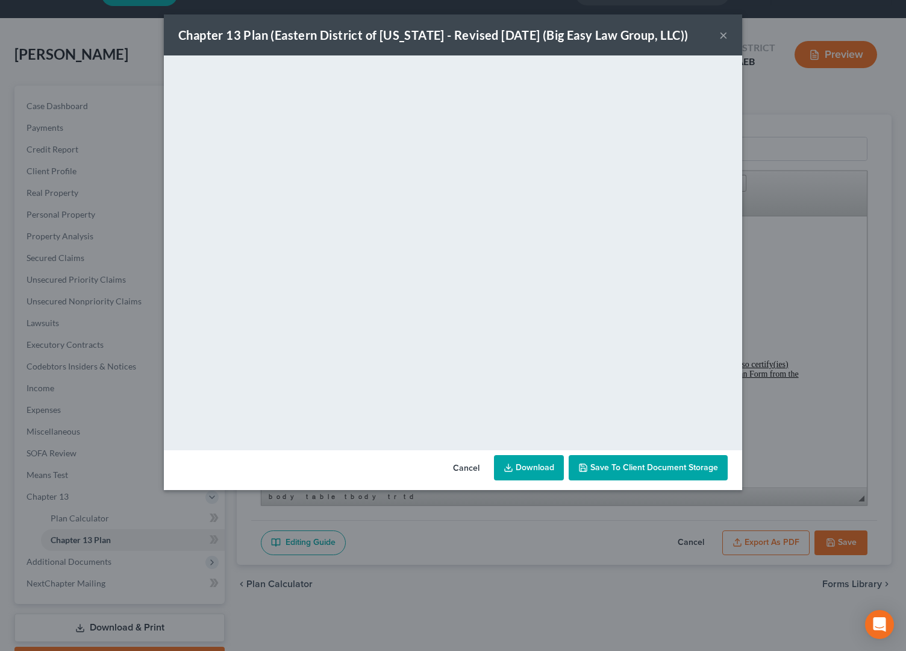
click at [653, 464] on span "Save to Client Document Storage" at bounding box center [654, 467] width 128 height 10
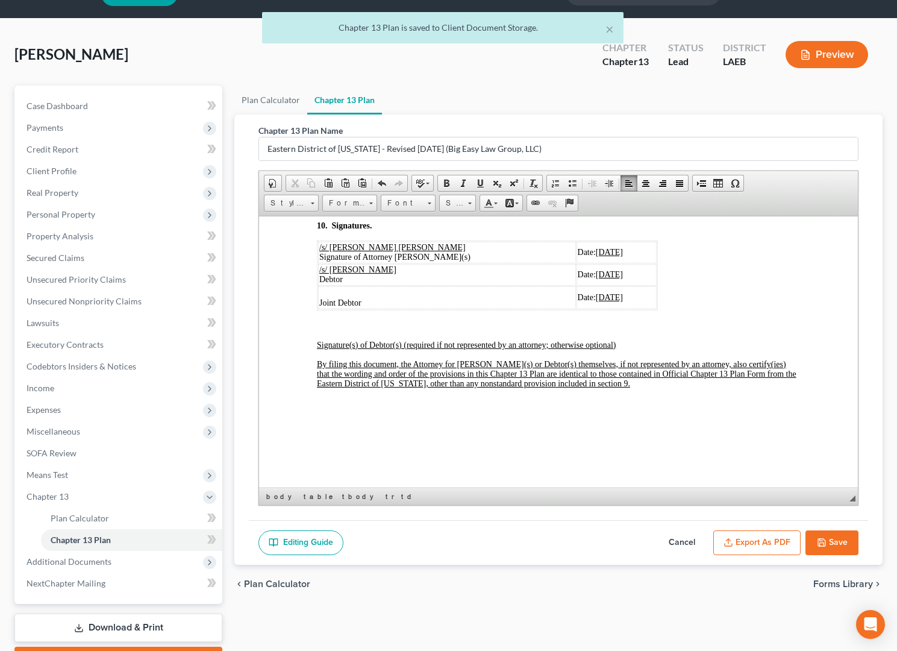
click at [813, 470] on button "Save" at bounding box center [831, 542] width 53 height 25
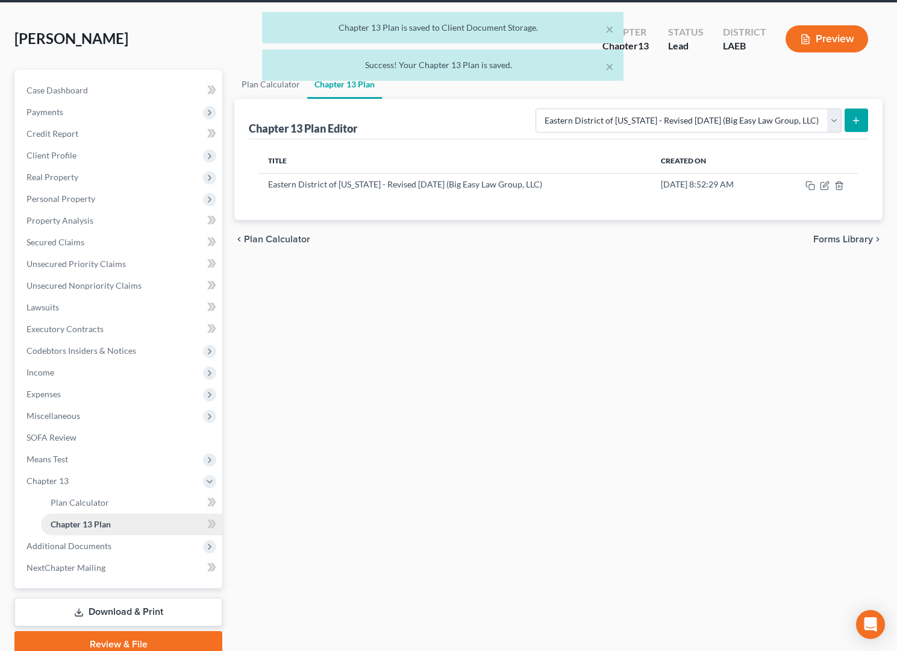
scroll to position [47, 0]
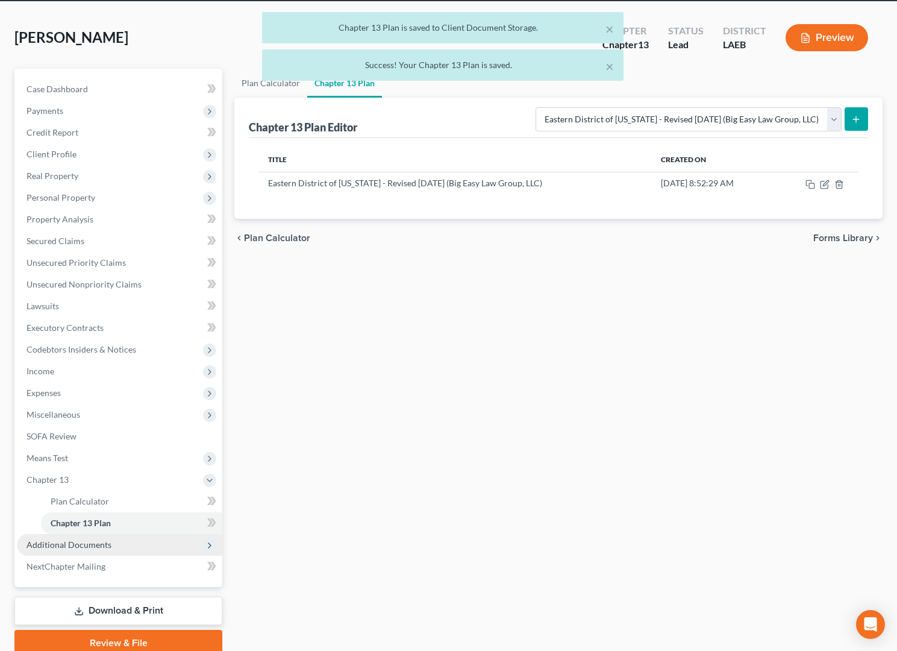
click at [139, 470] on span "Additional Documents" at bounding box center [119, 545] width 205 height 22
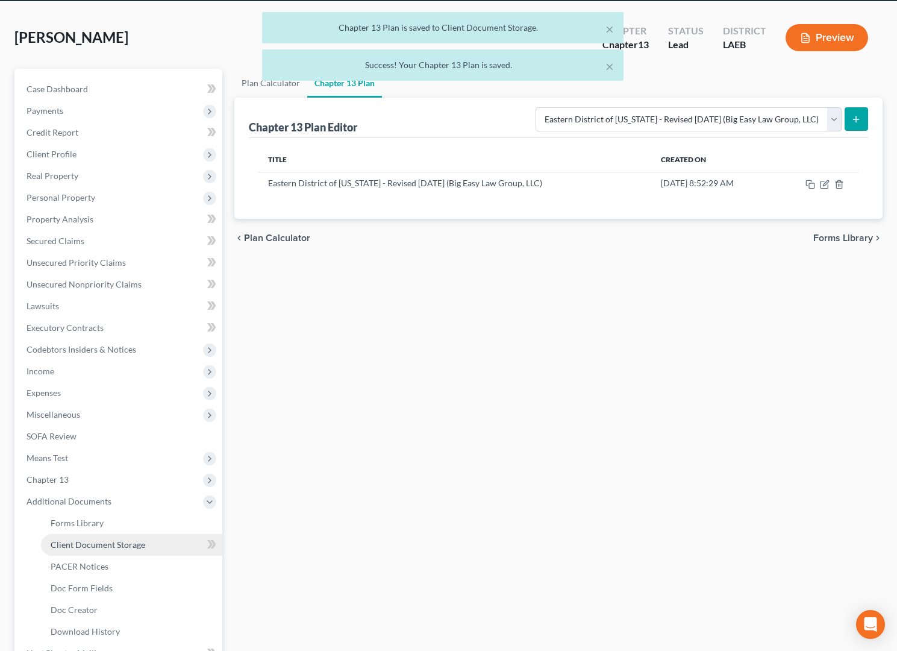
click at [145, 470] on link "Client Document Storage" at bounding box center [131, 545] width 181 height 22
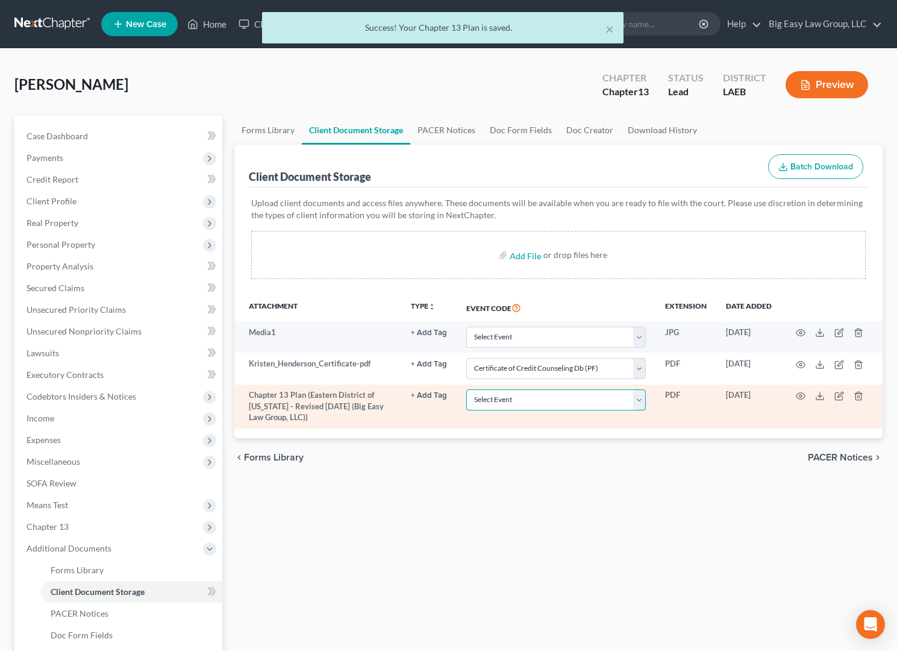
click at [571, 402] on select "Select Event Certificate of Credit Counseling Db (PF) Certificate of Credit Cou…" at bounding box center [556, 399] width 180 height 21
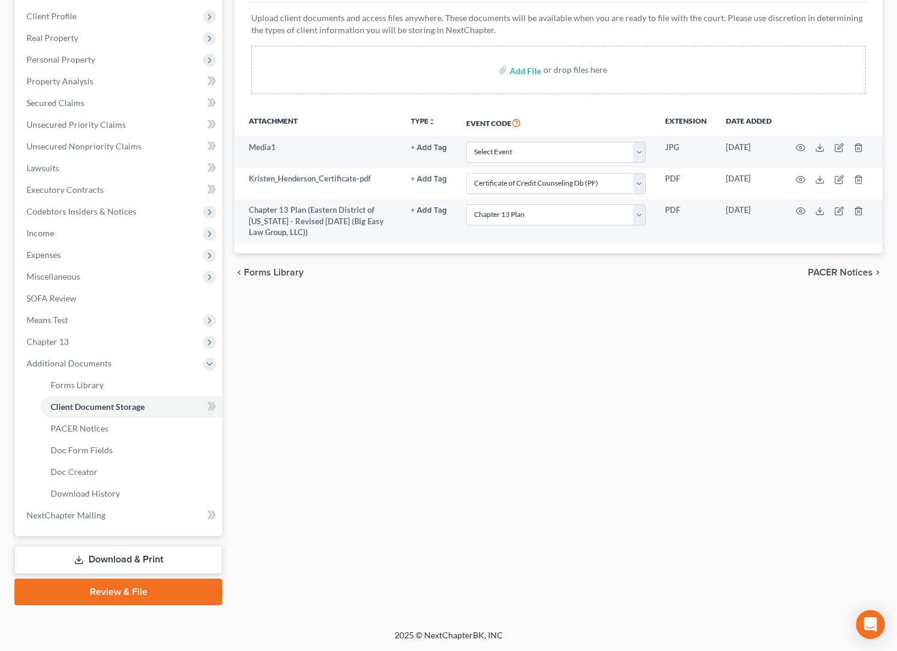
click at [200, 470] on link "Review & File" at bounding box center [118, 591] width 208 height 27
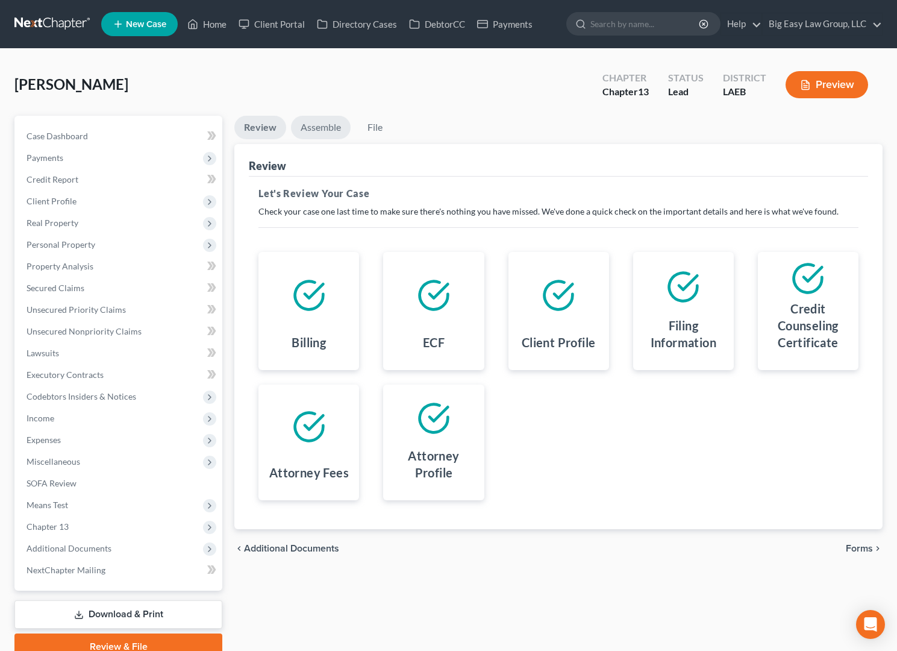
click at [331, 127] on link "Assemble" at bounding box center [321, 127] width 60 height 23
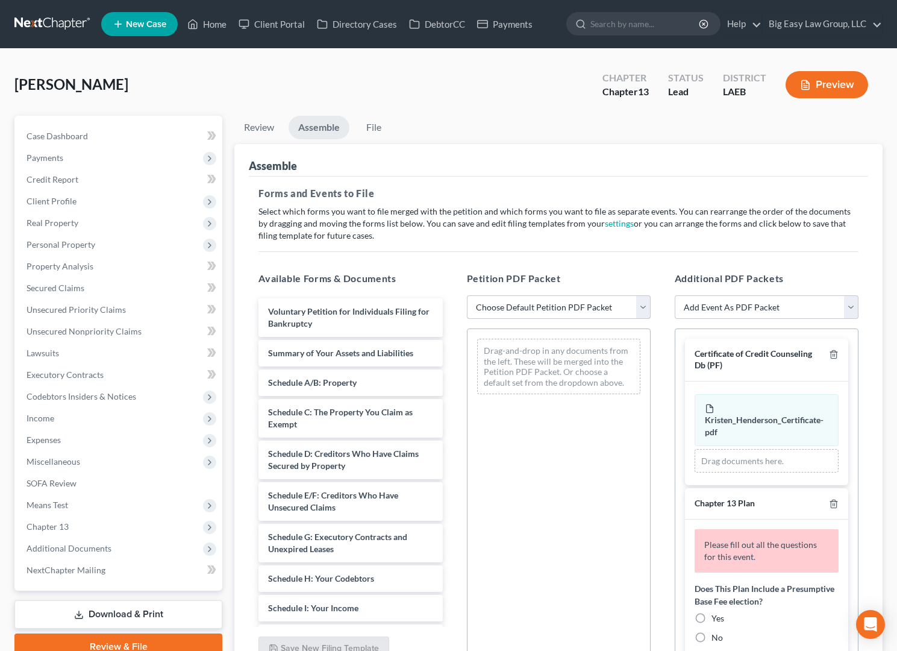
drag, startPoint x: 536, startPoint y: 293, endPoint x: 542, endPoint y: 301, distance: 9.9
click at [536, 294] on div "Petition PDF Packet Choose Default Petition PDF Packet Complete Bankruptcy Peti…" at bounding box center [559, 465] width 208 height 408
click at [542, 302] on select "Choose Default Petition PDF Packet Complete Bankruptcy Petition (all forms and …" at bounding box center [559, 307] width 184 height 24
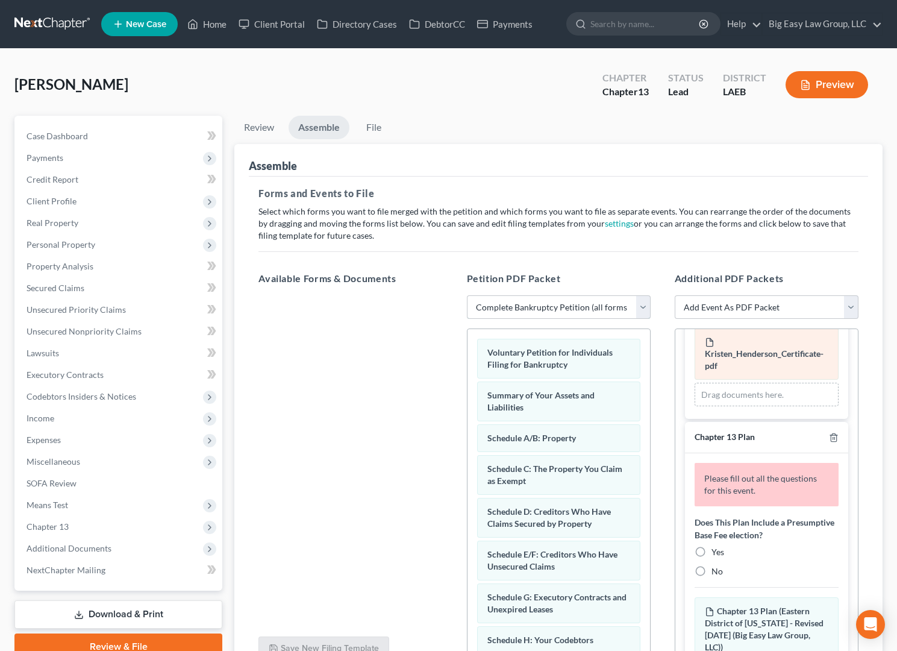
scroll to position [212, 0]
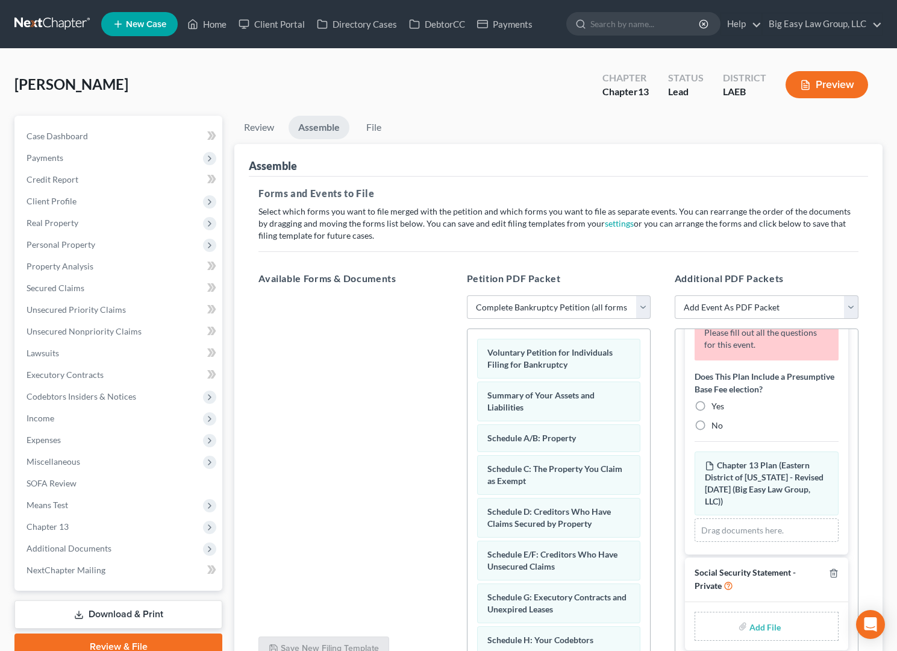
click at [711, 403] on label "Yes" at bounding box center [717, 406] width 13 height 12
click at [716, 403] on input "Yes" at bounding box center [720, 404] width 8 height 8
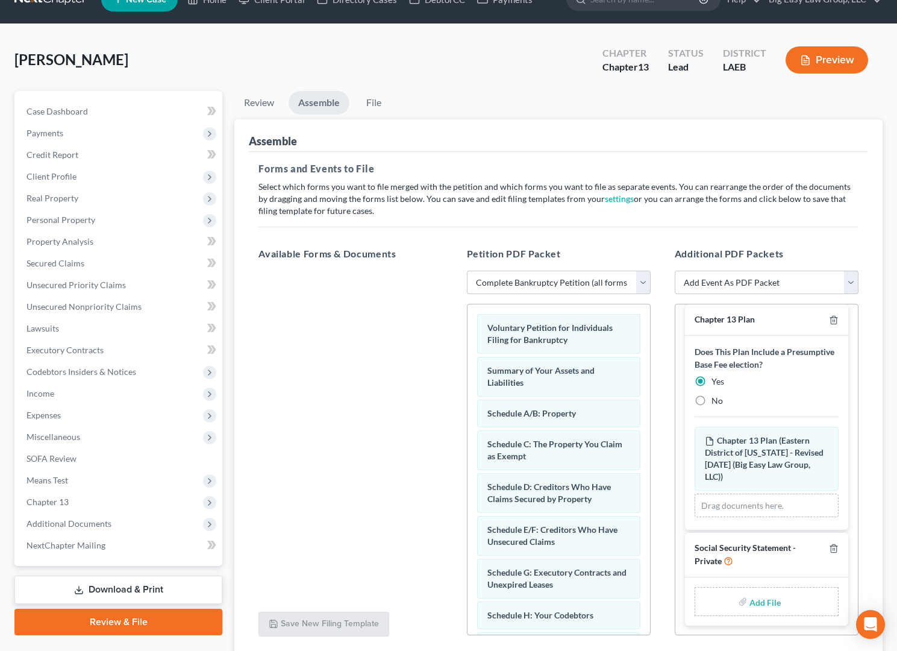
scroll to position [25, 0]
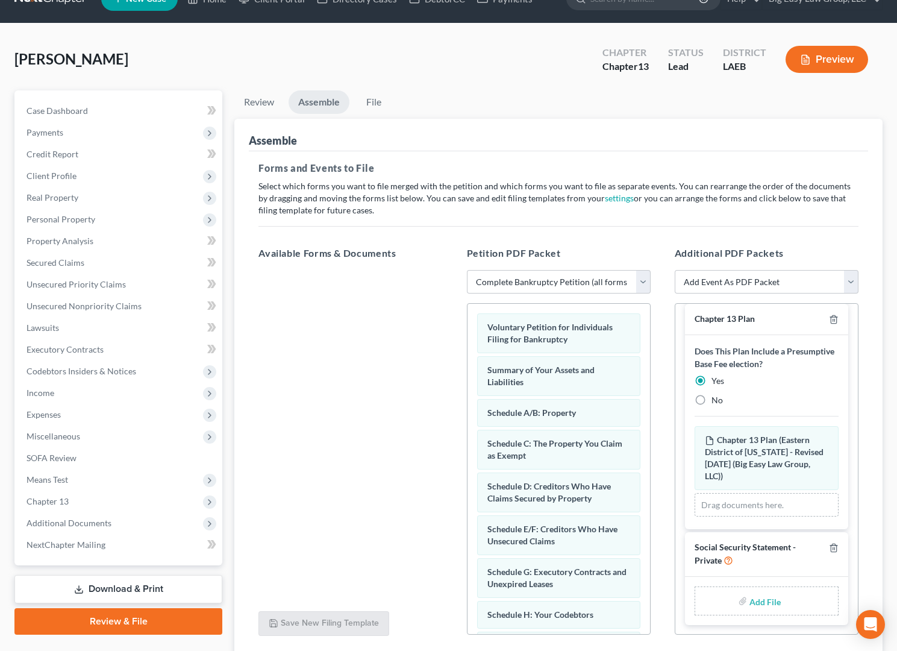
click at [798, 470] on div "Add File" at bounding box center [767, 600] width 144 height 29
click at [754, 470] on input "file" at bounding box center [763, 601] width 29 height 22
click at [179, 470] on link "Download & Print" at bounding box center [118, 589] width 208 height 28
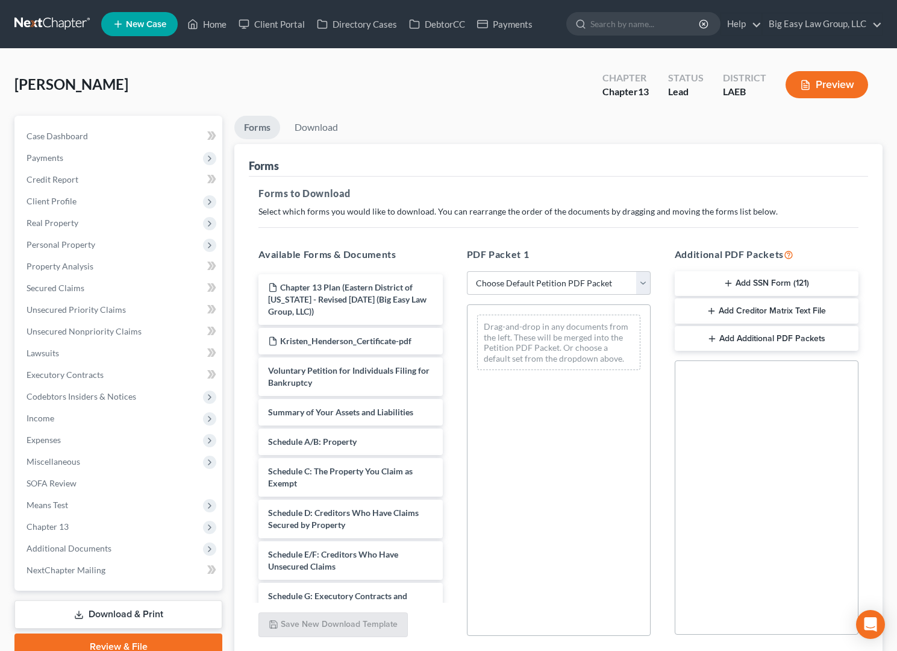
click at [693, 281] on button "Add SSN Form (121)" at bounding box center [767, 283] width 184 height 25
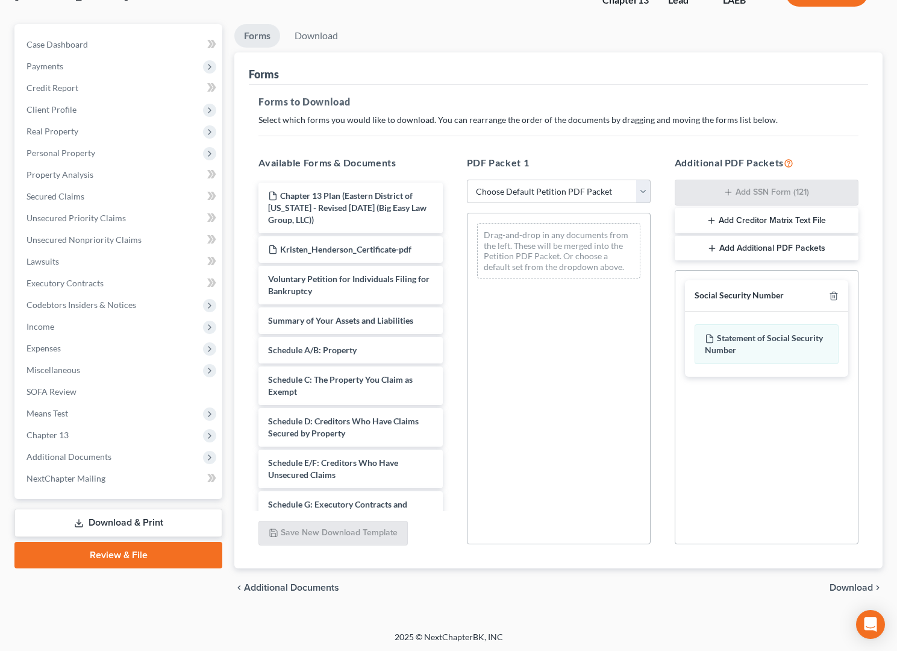
scroll to position [93, 0]
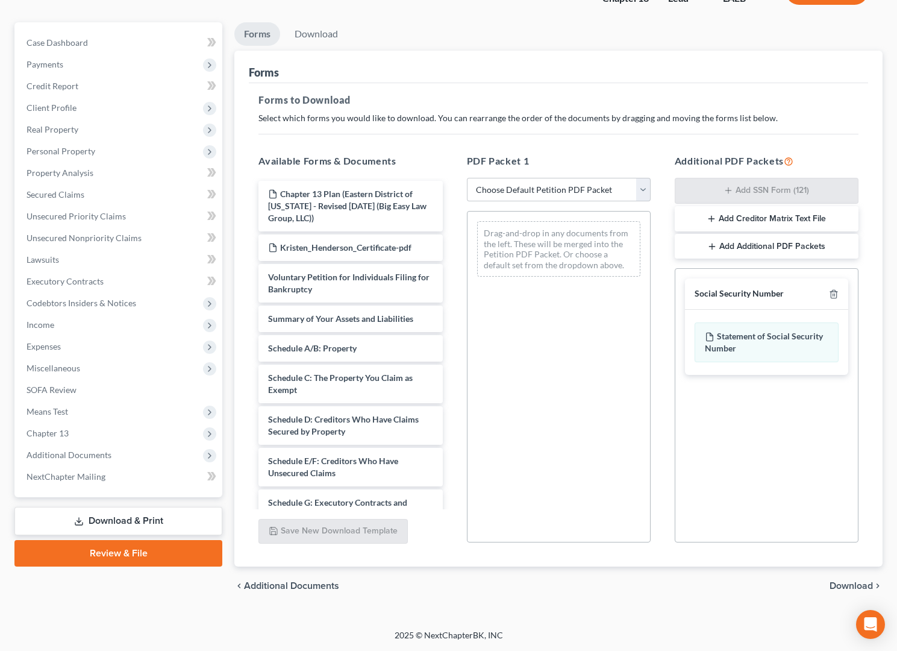
click at [830, 470] on span "Download" at bounding box center [850, 586] width 43 height 10
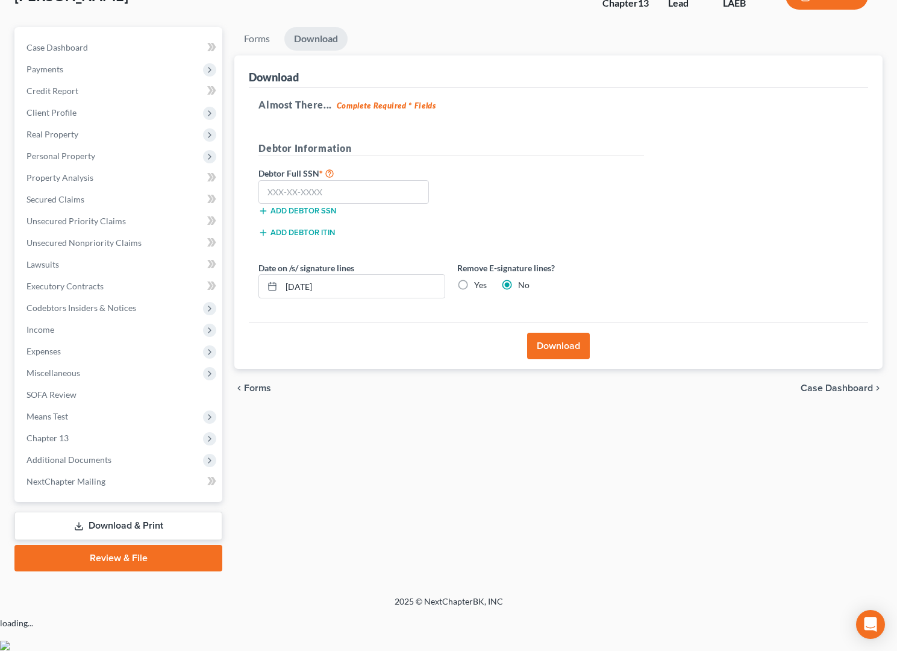
scroll to position [55, 0]
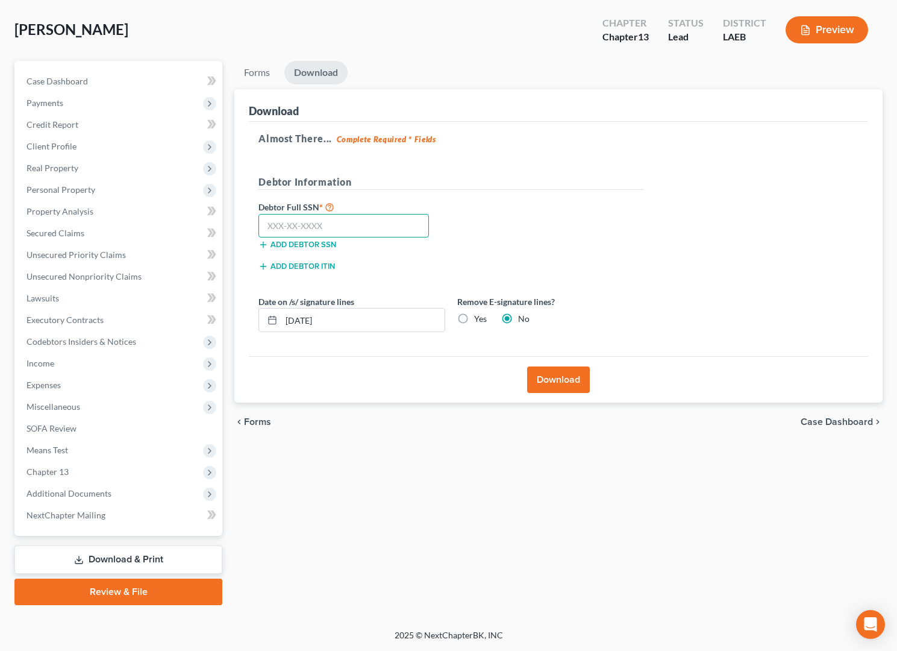
click at [381, 228] on input "text" at bounding box center [343, 226] width 170 height 24
click at [551, 372] on button "Download" at bounding box center [558, 379] width 63 height 27
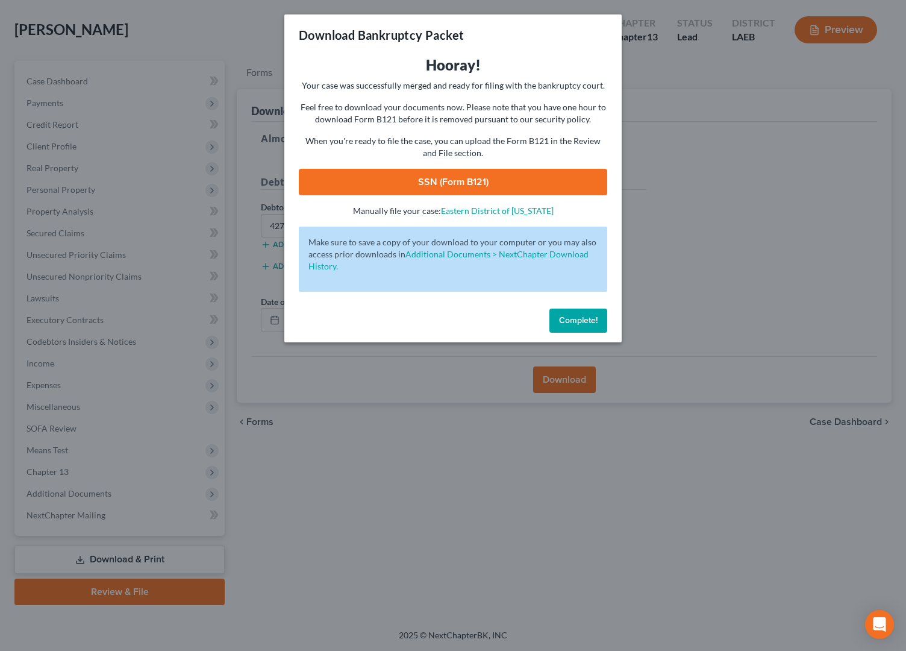
click at [474, 176] on link "SSN (Form B121)" at bounding box center [453, 182] width 308 height 27
click at [573, 322] on span "Complete!" at bounding box center [578, 320] width 39 height 10
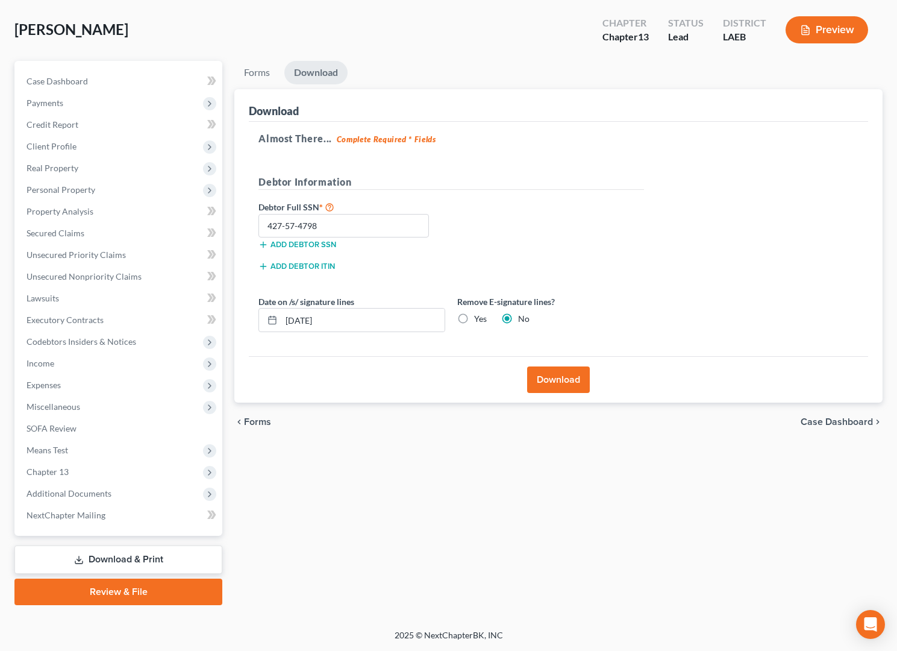
click at [170, 470] on link "Review & File" at bounding box center [118, 591] width 208 height 27
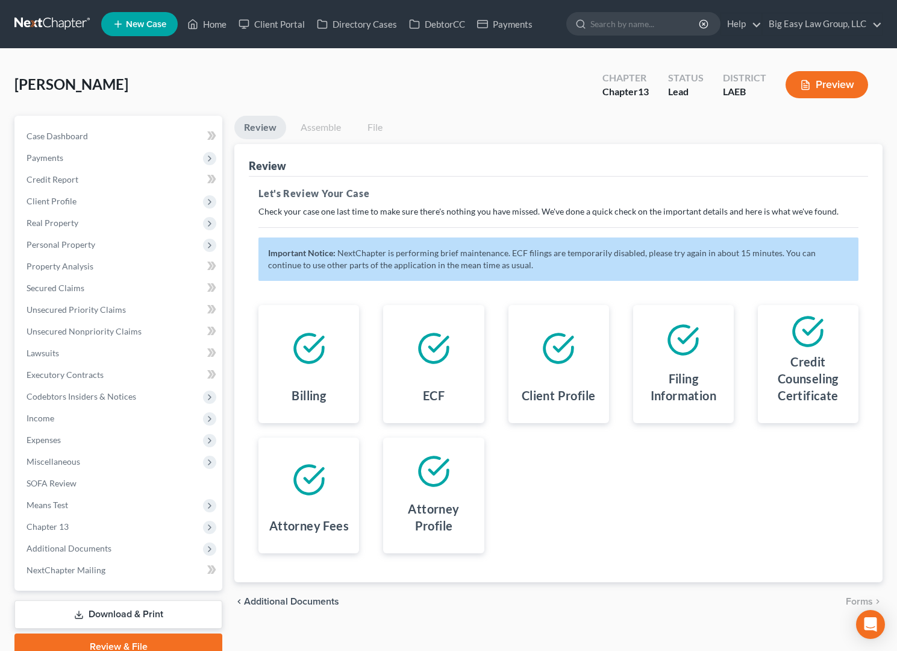
click at [308, 124] on link "Assemble" at bounding box center [321, 127] width 60 height 23
click at [311, 126] on link "Assemble" at bounding box center [321, 127] width 60 height 23
click at [222, 17] on link "Home" at bounding box center [206, 24] width 51 height 22
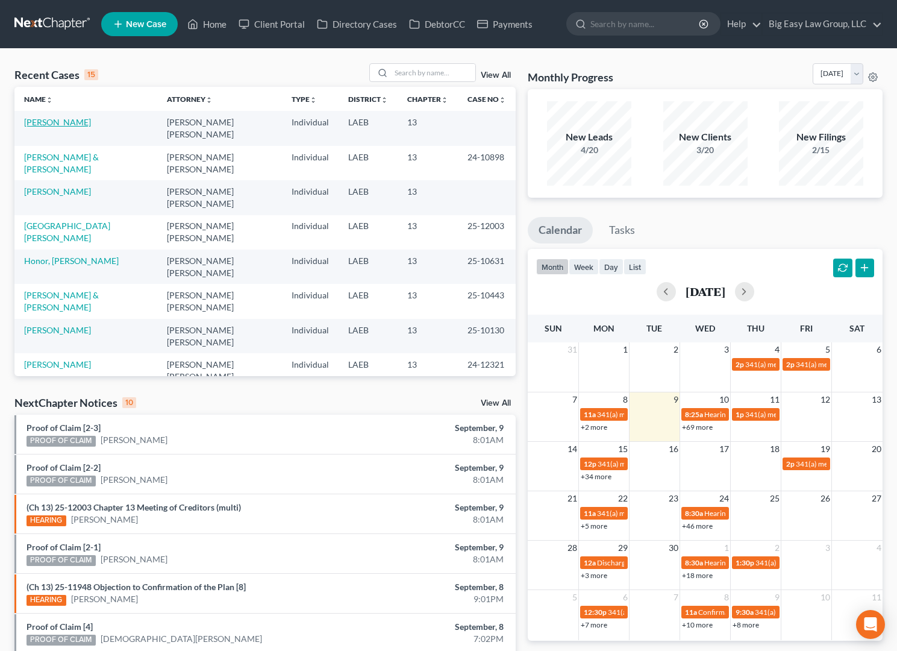
click at [48, 120] on link "[PERSON_NAME]" at bounding box center [57, 122] width 67 height 10
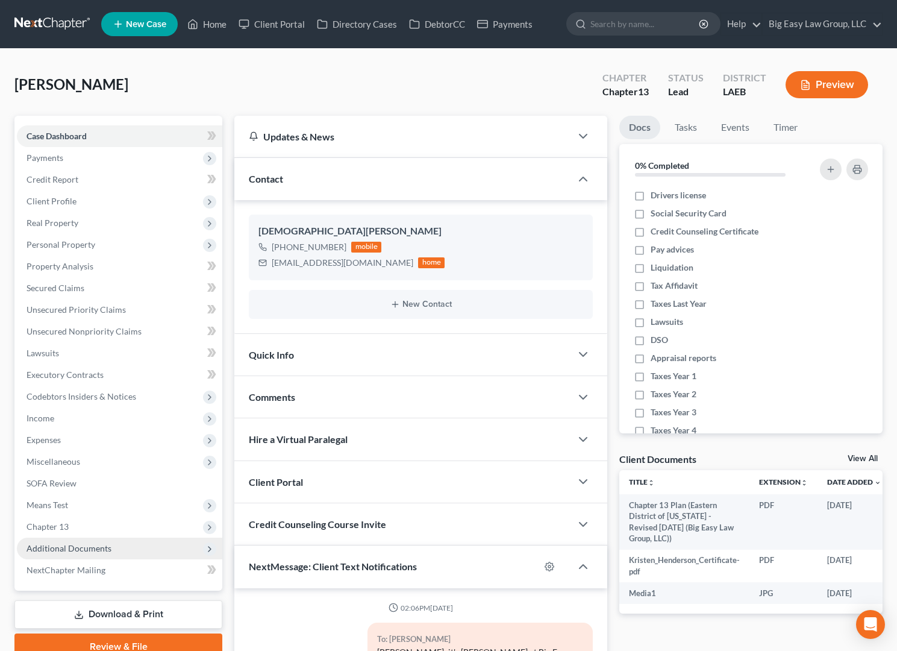
scroll to position [1348, 0]
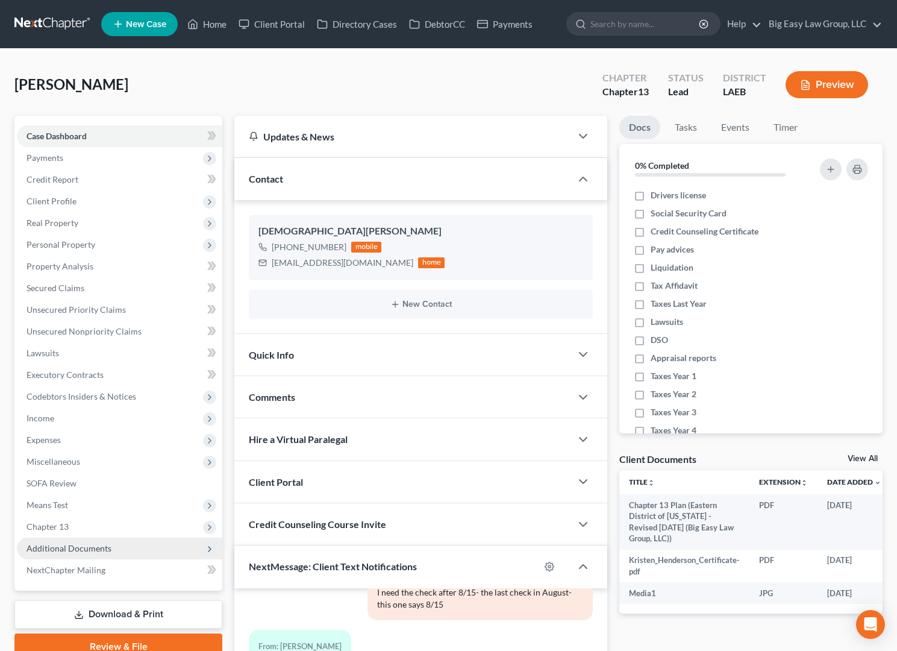
click at [115, 470] on span "Additional Documents" at bounding box center [119, 548] width 205 height 22
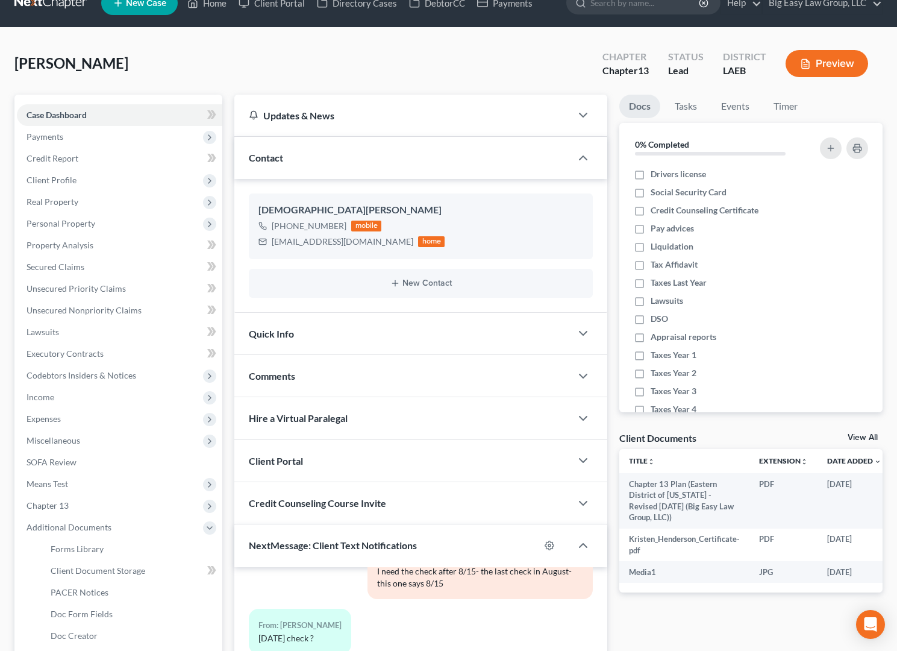
scroll to position [207, 0]
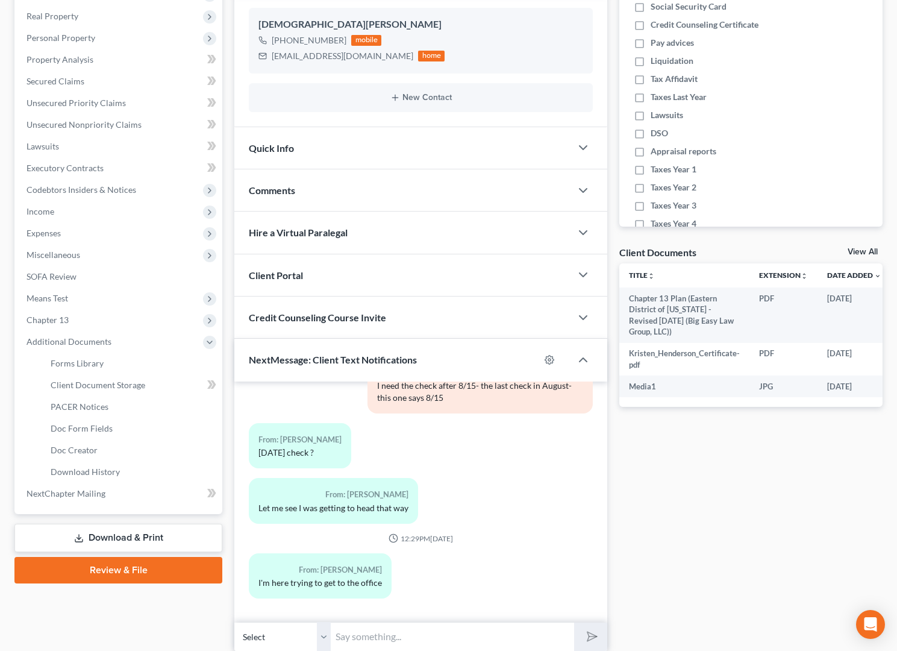
click at [146, 470] on link "Review & File" at bounding box center [118, 570] width 208 height 27
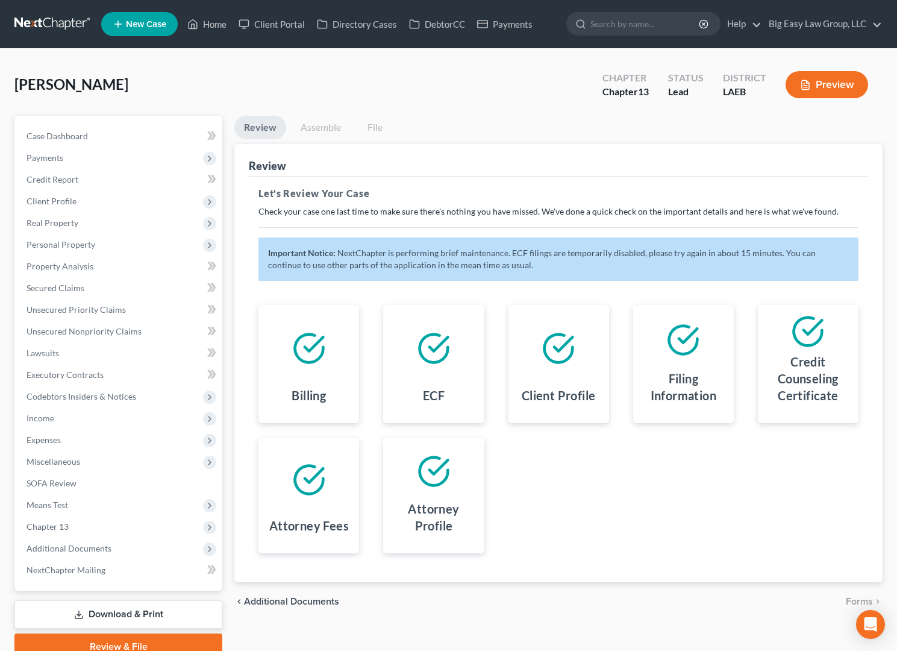
click at [330, 127] on link "Assemble" at bounding box center [321, 127] width 60 height 23
click at [222, 23] on link "Home" at bounding box center [206, 24] width 51 height 22
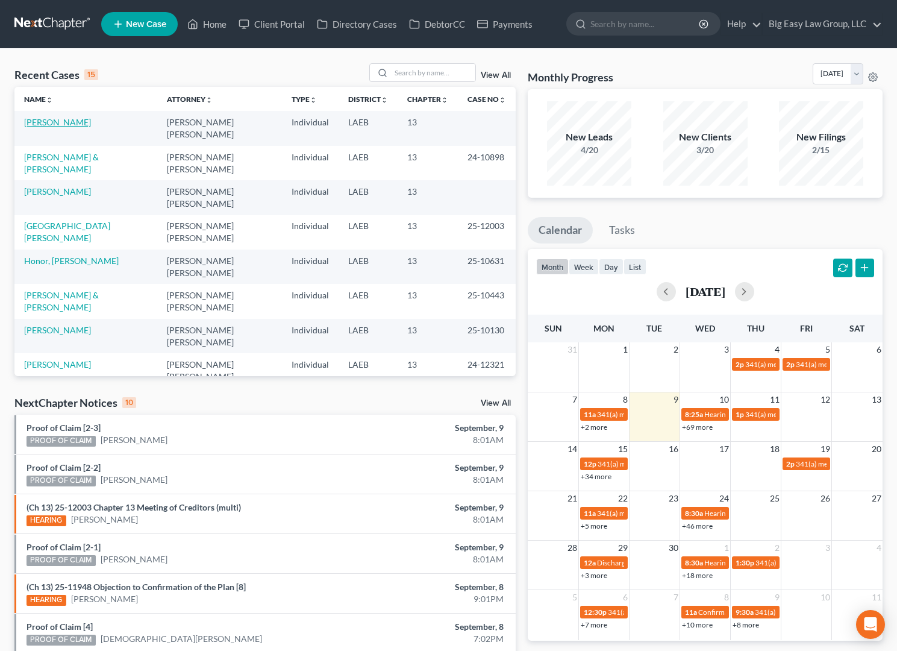
click at [85, 118] on link "[PERSON_NAME]" at bounding box center [57, 122] width 67 height 10
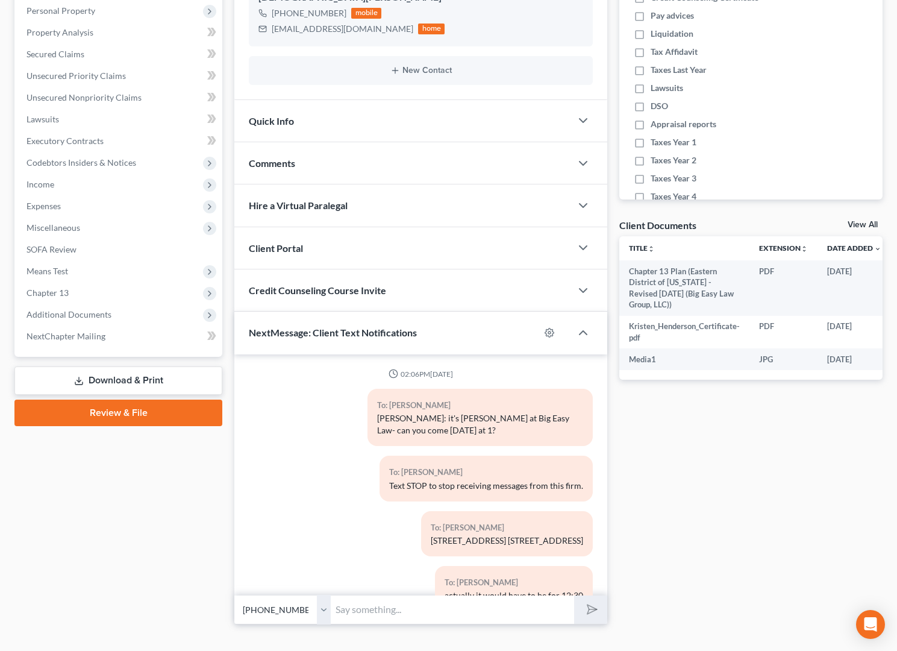
scroll to position [1348, 0]
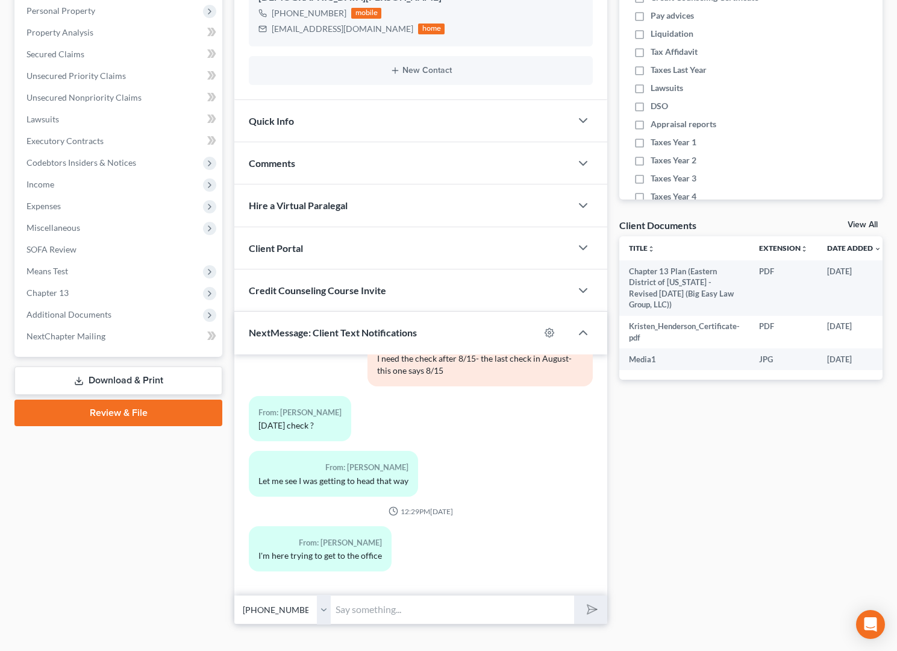
click at [143, 414] on link "Review & File" at bounding box center [118, 412] width 208 height 27
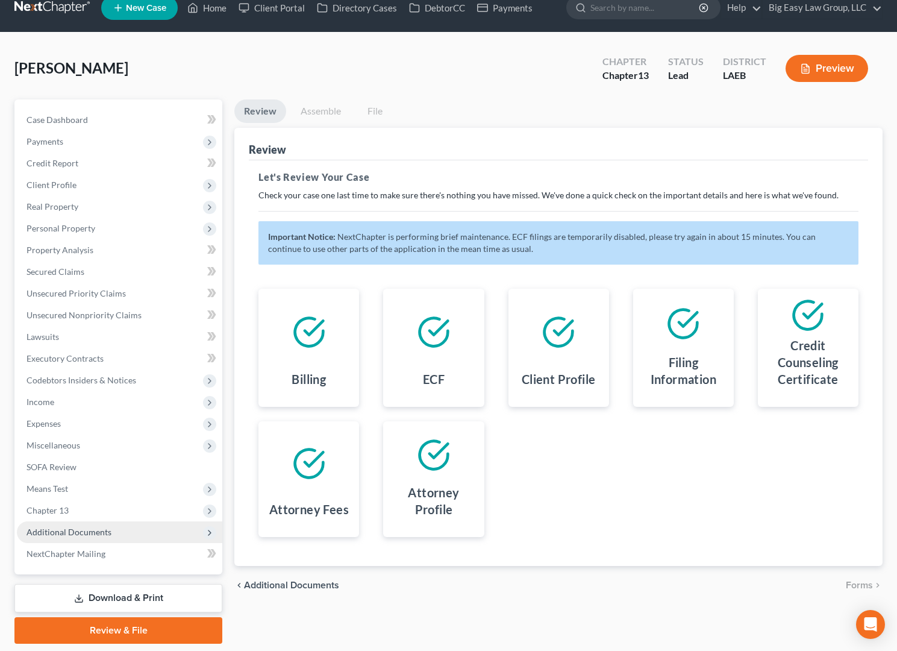
scroll to position [55, 0]
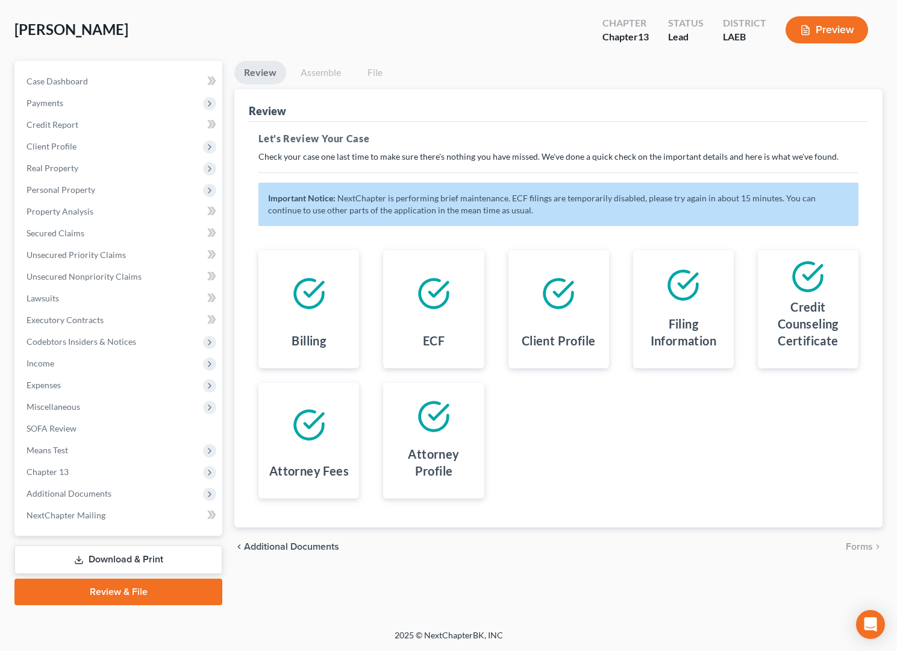
drag, startPoint x: 187, startPoint y: 584, endPoint x: 206, endPoint y: 563, distance: 28.6
click at [186, 470] on link "Review & File" at bounding box center [118, 591] width 208 height 27
click at [122, 92] on span "Payments" at bounding box center [119, 103] width 205 height 22
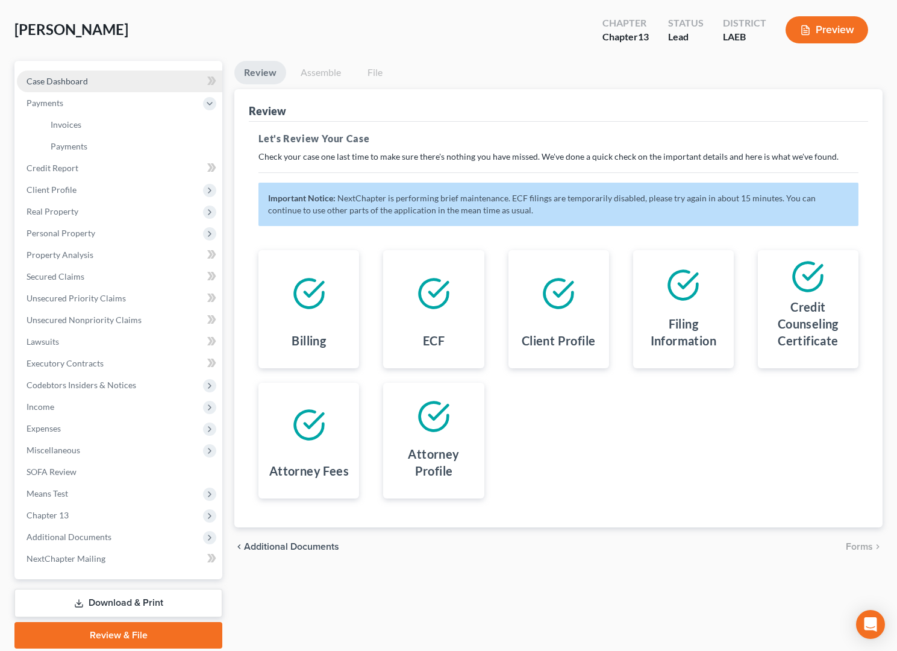
drag, startPoint x: 123, startPoint y: 86, endPoint x: 139, endPoint y: 72, distance: 20.9
click at [123, 86] on link "Case Dashboard" at bounding box center [119, 81] width 205 height 22
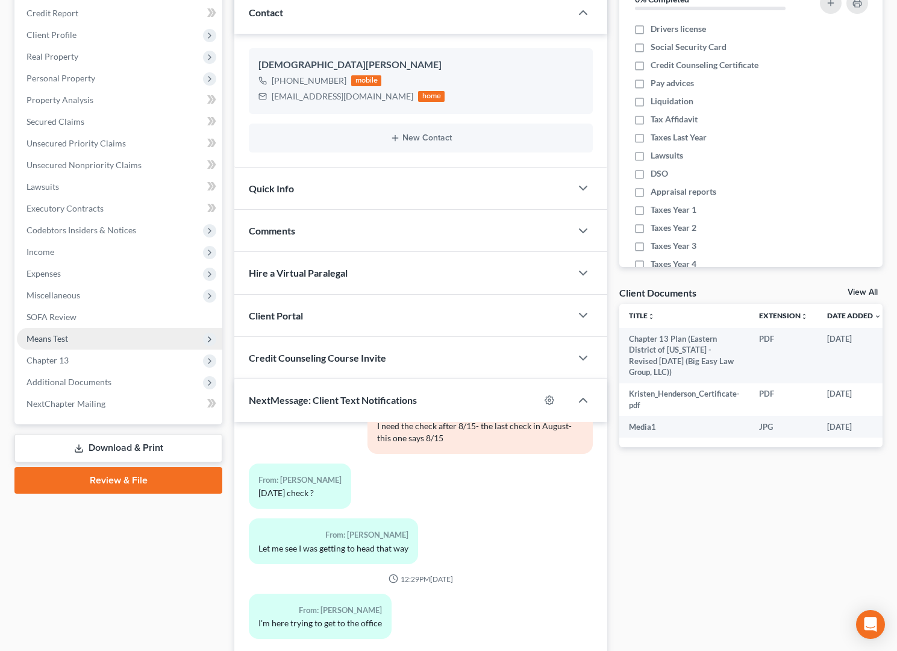
scroll to position [184, 0]
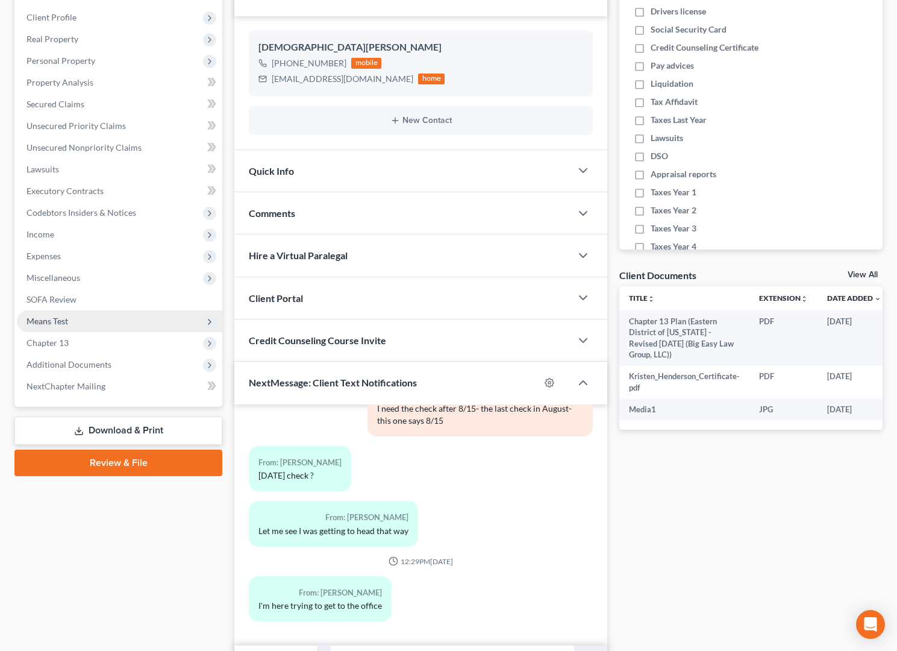
drag, startPoint x: 147, startPoint y: 464, endPoint x: 159, endPoint y: 455, distance: 14.7
click at [147, 463] on link "Review & File" at bounding box center [118, 462] width 208 height 27
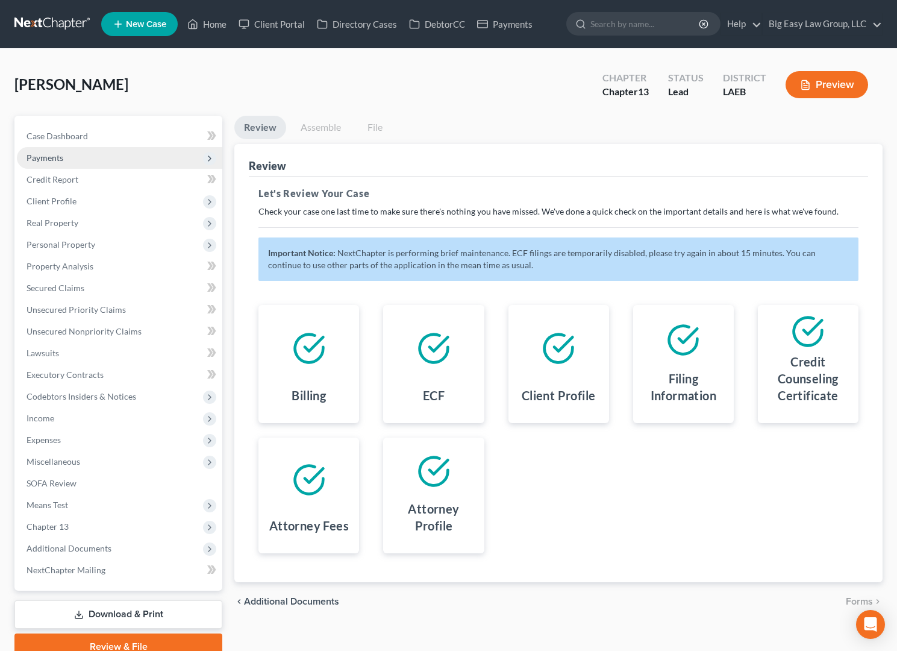
click at [132, 148] on span "Payments" at bounding box center [119, 158] width 205 height 22
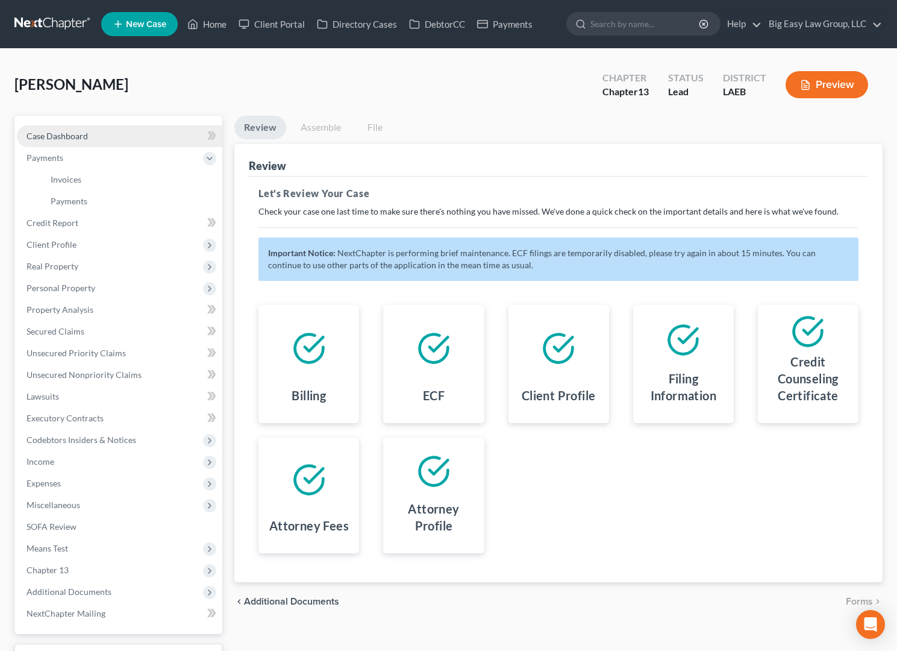
click at [130, 141] on link "Case Dashboard" at bounding box center [119, 136] width 205 height 22
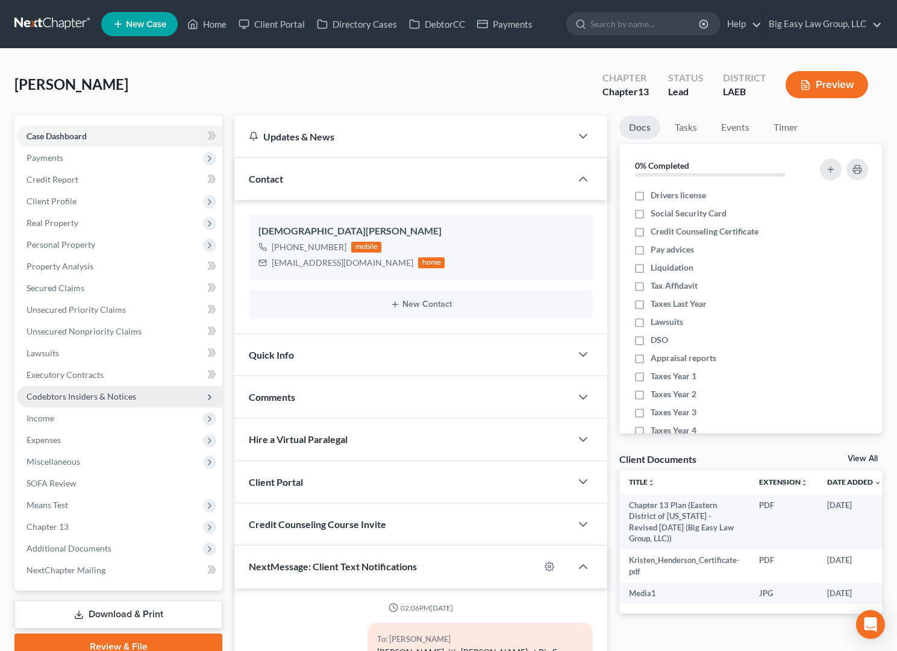
scroll to position [1348, 0]
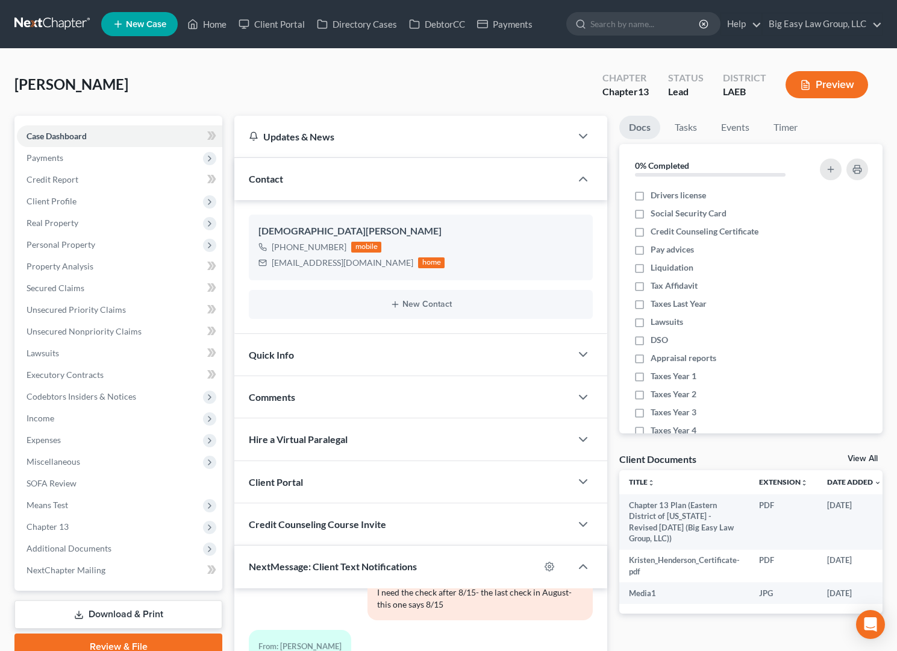
drag, startPoint x: 149, startPoint y: 637, endPoint x: 217, endPoint y: 302, distance: 341.3
click at [149, 470] on link "Review & File" at bounding box center [118, 646] width 208 height 27
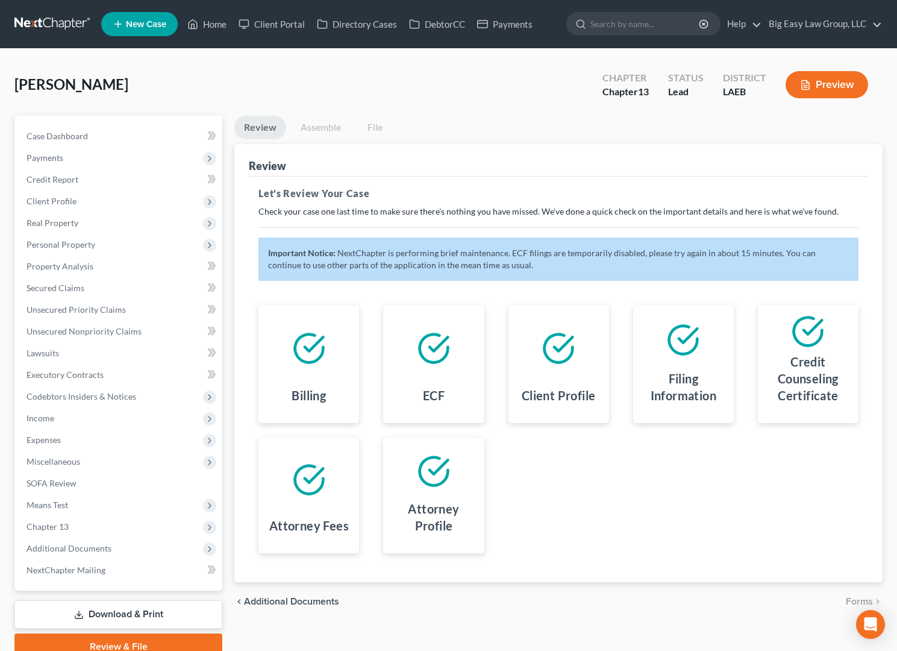
click at [322, 131] on link "Assemble" at bounding box center [321, 127] width 60 height 23
click at [220, 30] on link "Home" at bounding box center [206, 24] width 51 height 22
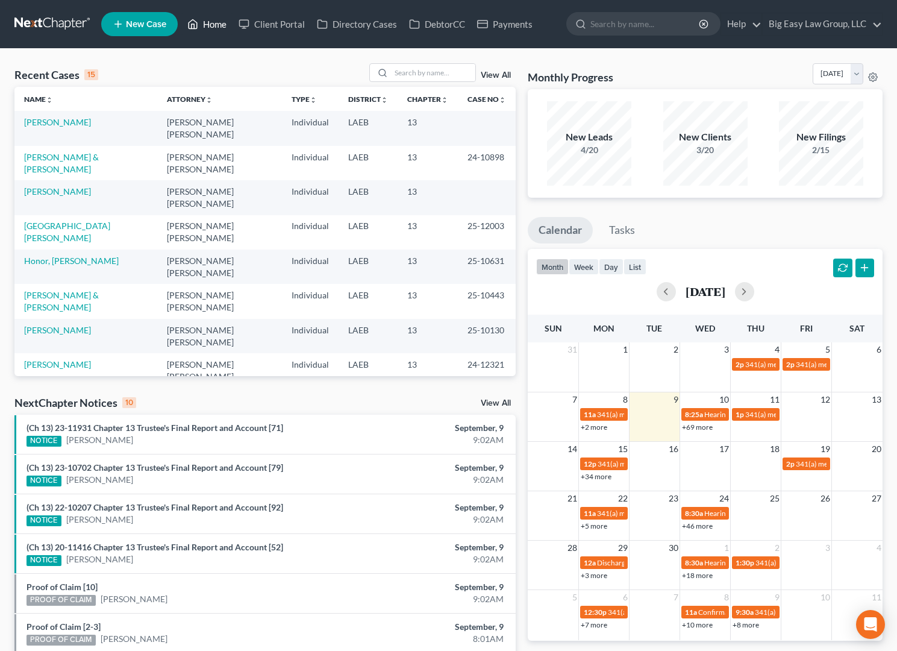
click at [207, 27] on link "Home" at bounding box center [206, 24] width 51 height 22
click at [219, 21] on link "Home" at bounding box center [206, 24] width 51 height 22
click at [216, 24] on link "Home" at bounding box center [206, 24] width 51 height 22
click at [74, 122] on link "[PERSON_NAME]" at bounding box center [57, 122] width 67 height 10
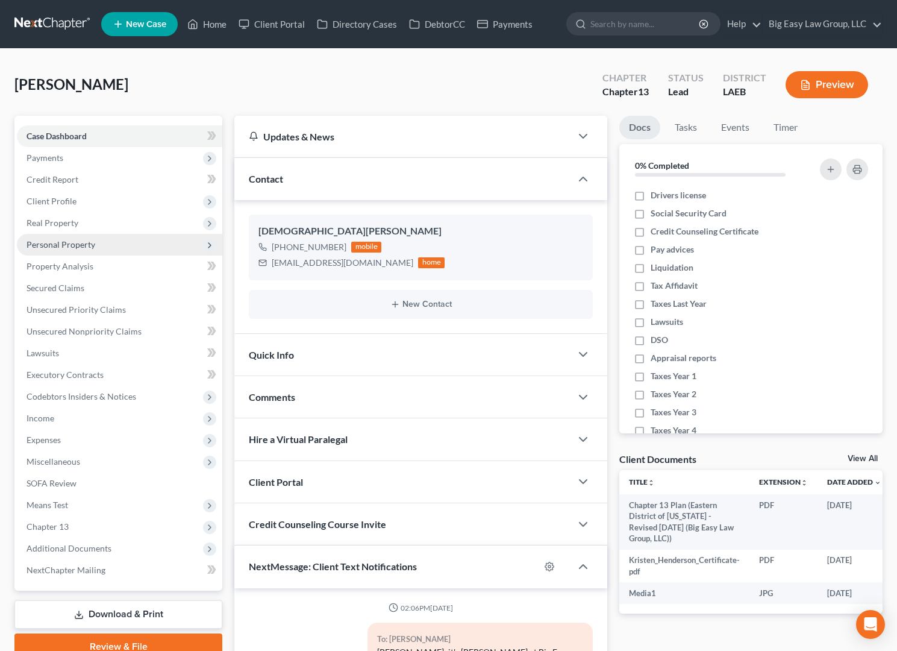
scroll to position [1348, 0]
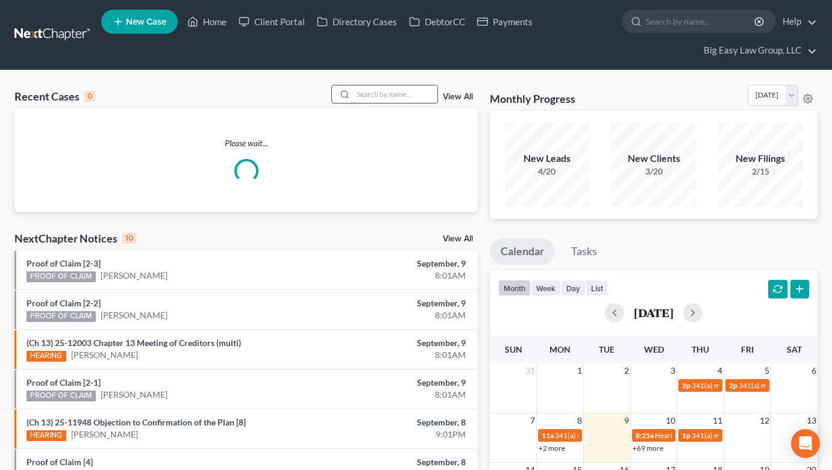
click at [391, 93] on input "search" at bounding box center [395, 94] width 84 height 17
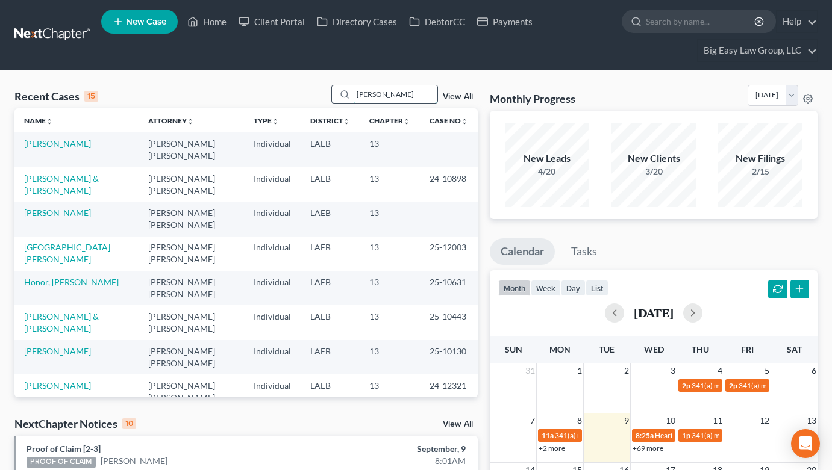
type input "henderson"
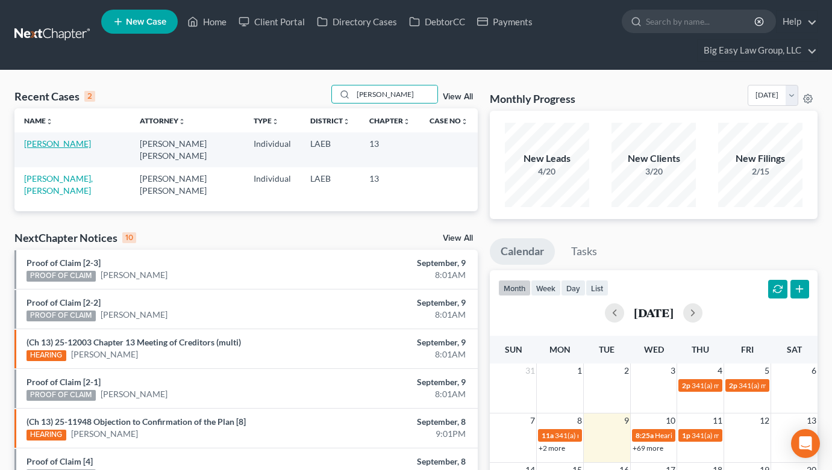
click at [74, 142] on link "[PERSON_NAME]" at bounding box center [57, 144] width 67 height 10
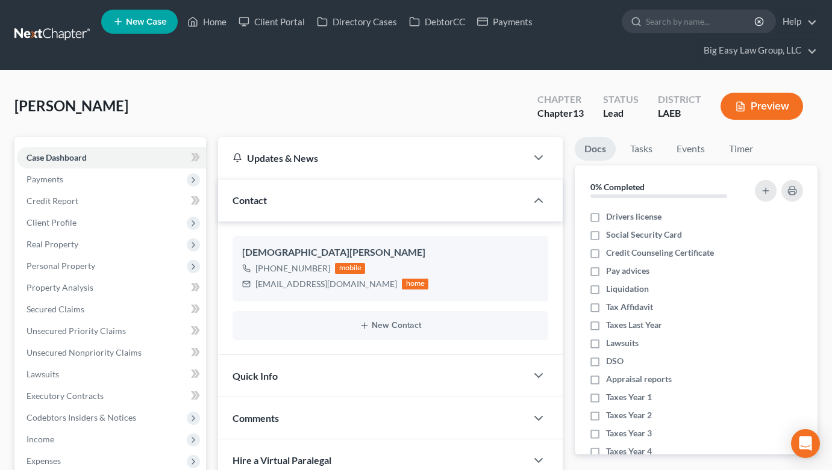
click at [768, 110] on button "Preview" at bounding box center [761, 106] width 83 height 27
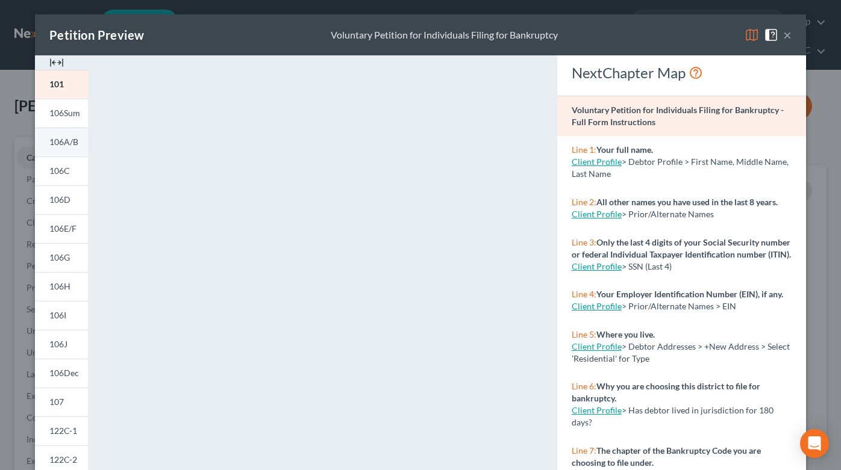
click at [53, 139] on span "106A/B" at bounding box center [63, 142] width 29 height 10
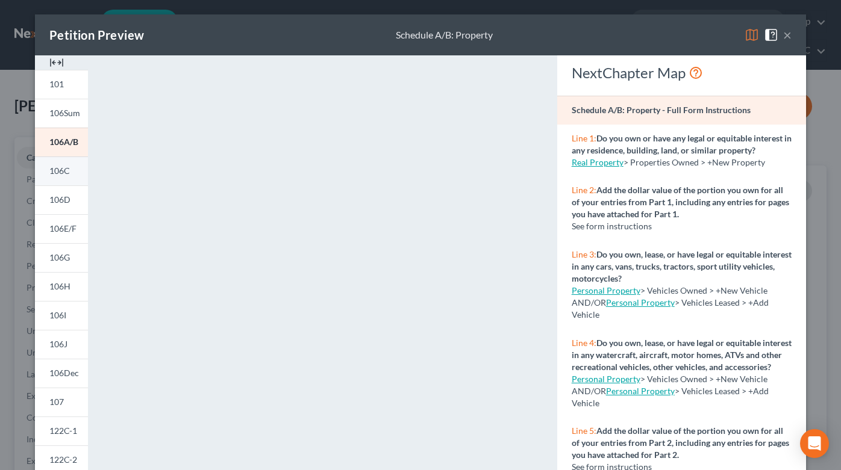
drag, startPoint x: 64, startPoint y: 167, endPoint x: 71, endPoint y: 167, distance: 6.6
click at [64, 167] on span "106C" at bounding box center [59, 171] width 20 height 10
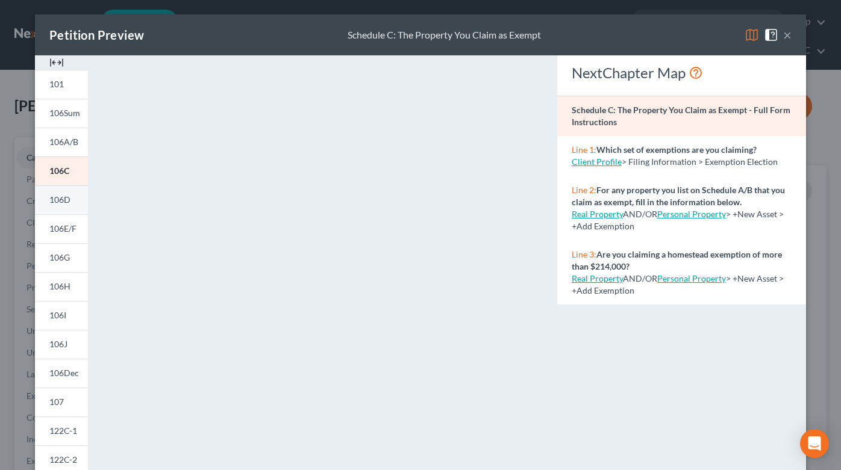
click at [61, 206] on link "106D" at bounding box center [61, 200] width 53 height 29
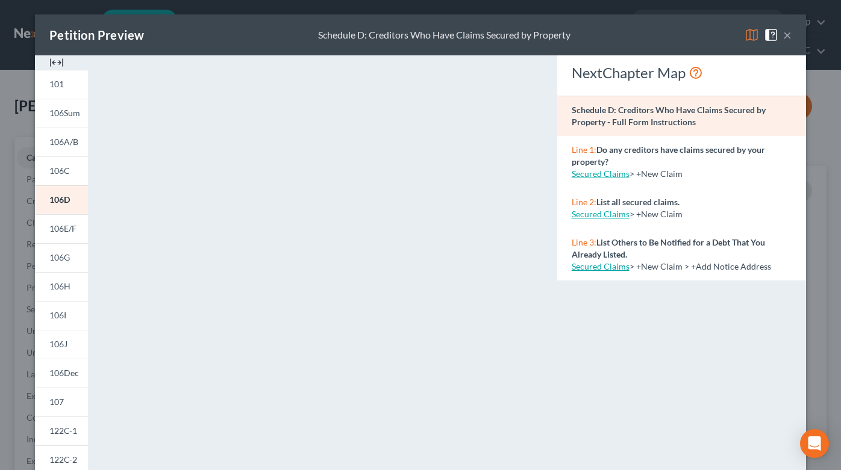
click at [786, 34] on button "×" at bounding box center [787, 35] width 8 height 14
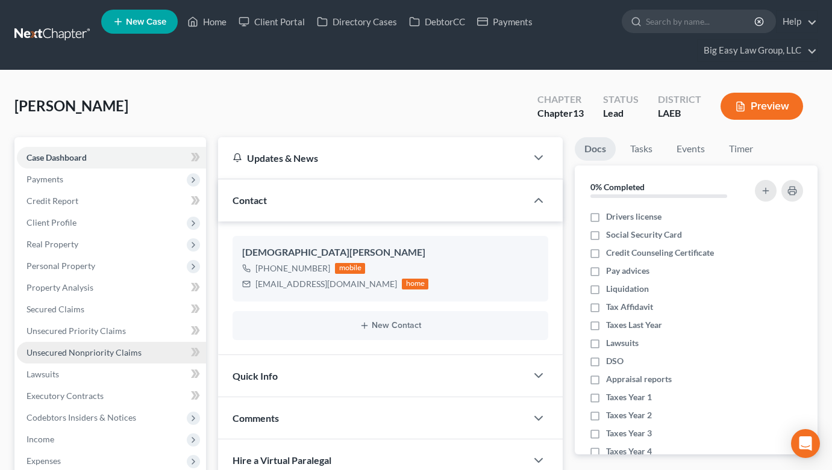
click at [158, 356] on link "Unsecured Nonpriority Claims" at bounding box center [111, 353] width 189 height 22
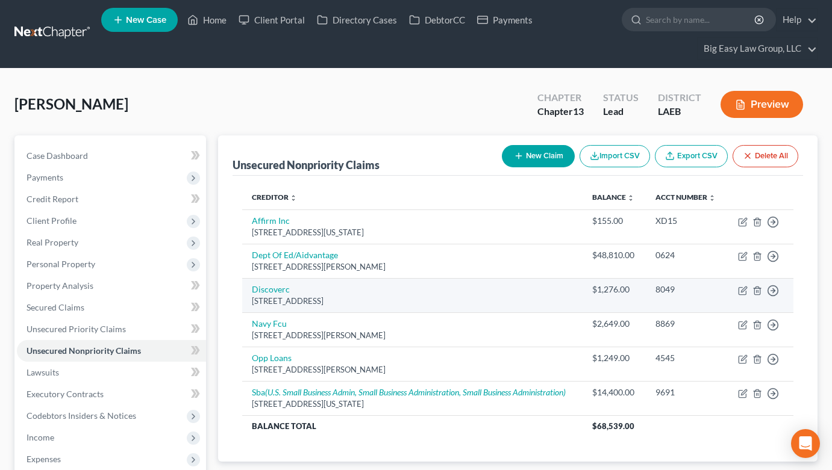
scroll to position [2, 0]
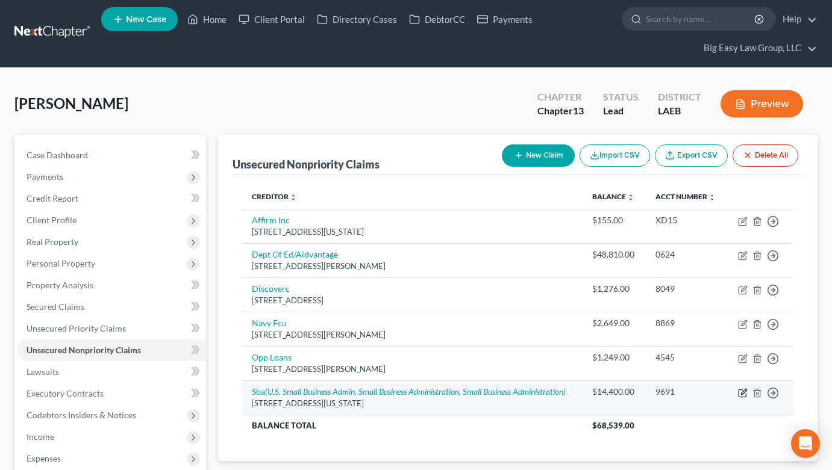
click at [743, 393] on icon "button" at bounding box center [743, 394] width 10 height 10
select select "8"
select select "0"
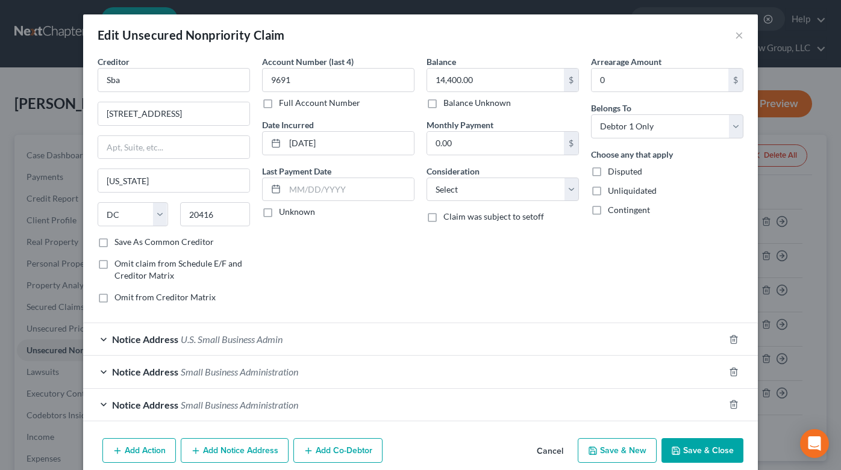
drag, startPoint x: 452, startPoint y: 120, endPoint x: 449, endPoint y: 112, distance: 8.2
click at [451, 119] on label "Monthly Payment" at bounding box center [459, 125] width 67 height 13
click at [451, 107] on label "Balance Unknown" at bounding box center [476, 103] width 67 height 12
click at [451, 105] on input "Balance Unknown" at bounding box center [452, 101] width 8 height 8
checkbox input "true"
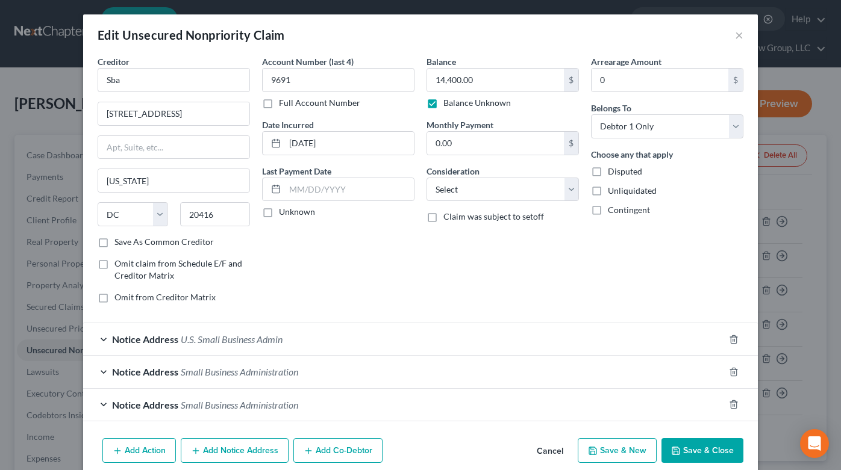
type input "0.00"
click at [668, 441] on button "Save & Close" at bounding box center [702, 451] width 82 height 25
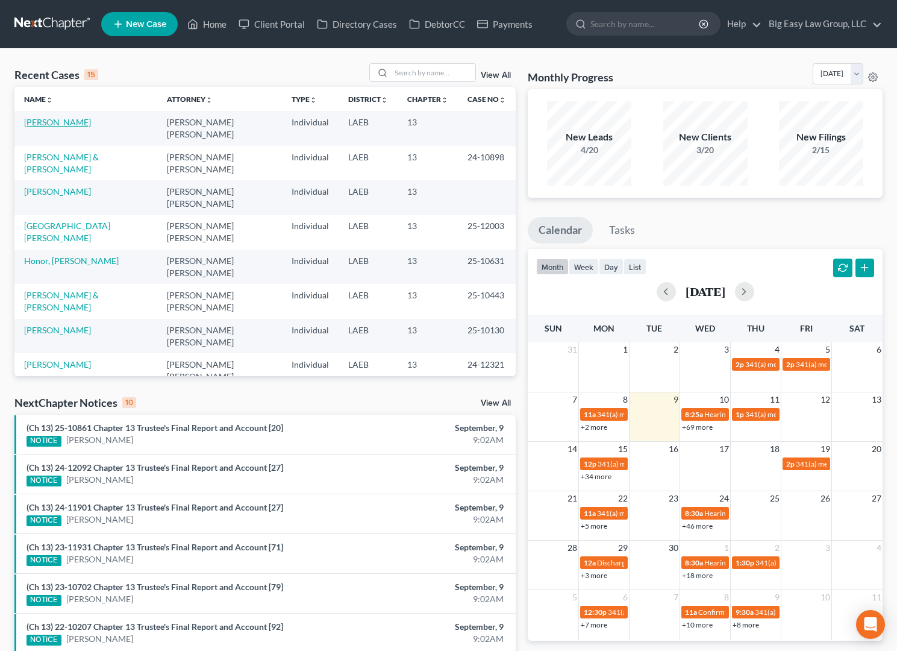
click at [91, 124] on link "[PERSON_NAME]" at bounding box center [57, 122] width 67 height 10
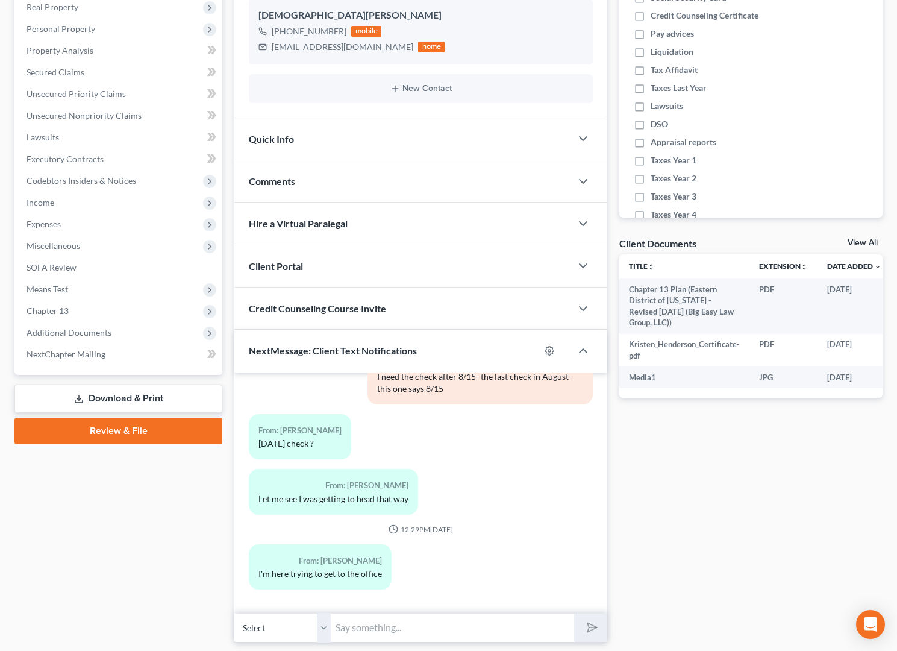
scroll to position [220, 0]
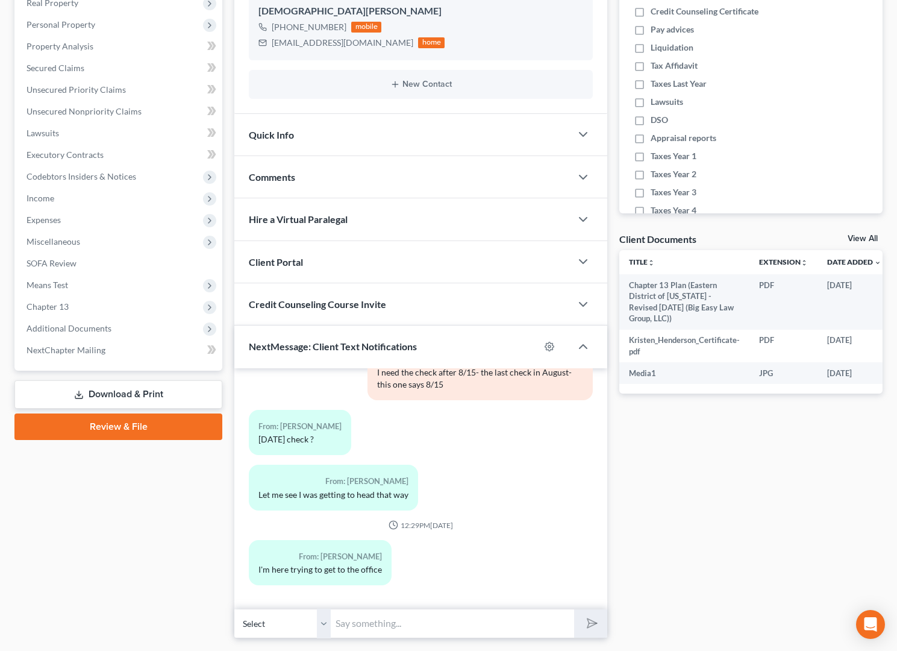
click at [149, 423] on link "Review & File" at bounding box center [118, 426] width 208 height 27
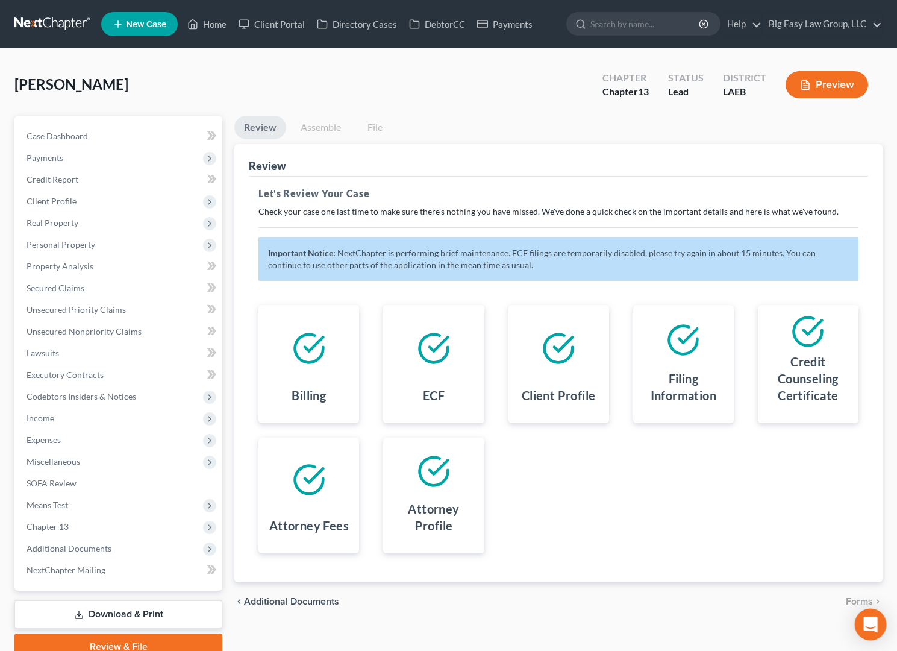
click at [869, 617] on icon "Open Intercom Messenger" at bounding box center [870, 624] width 14 height 16
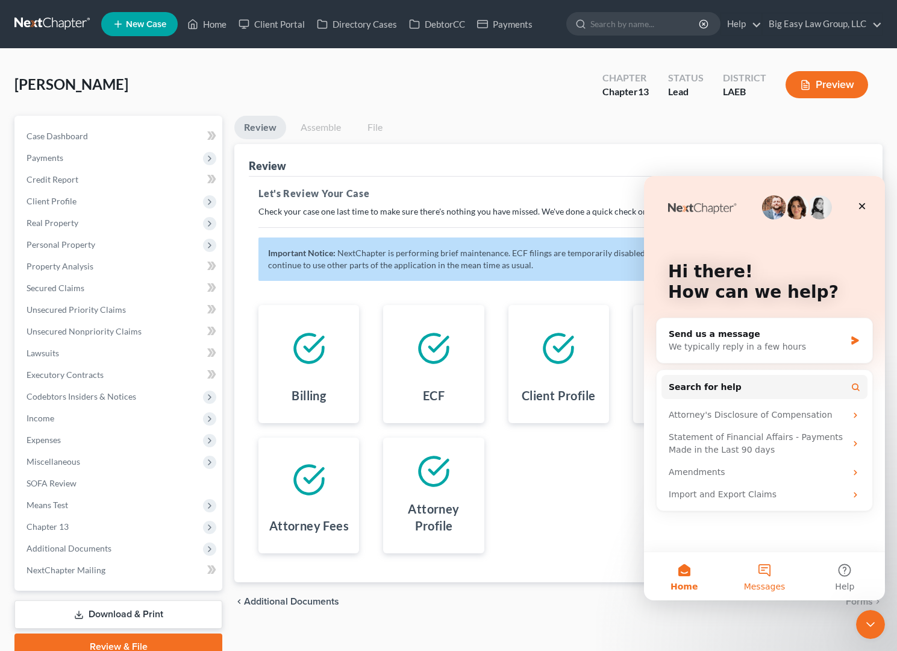
click at [762, 579] on button "Messages" at bounding box center [764, 576] width 80 height 48
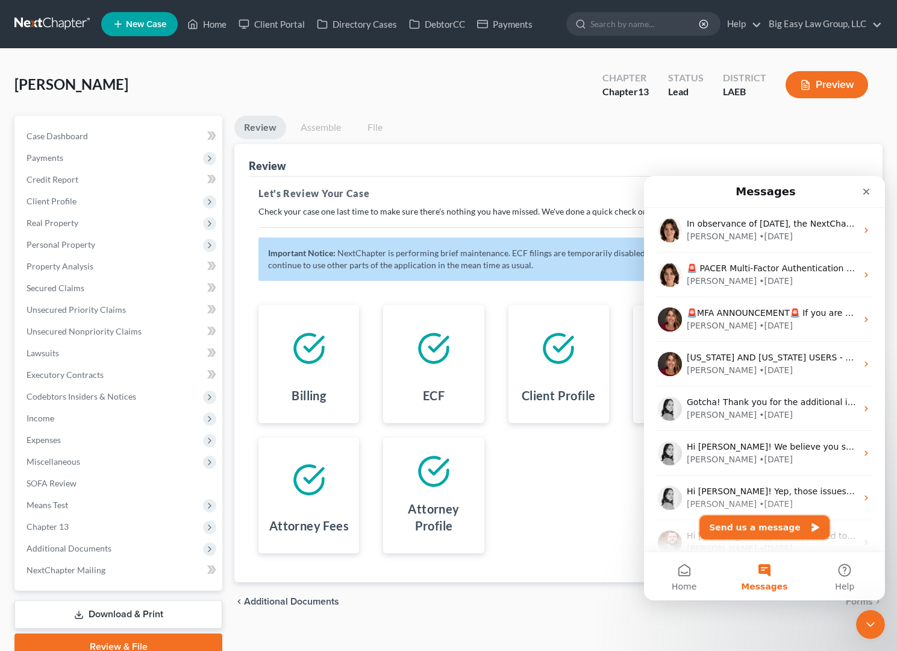
click at [775, 525] on button "Send us a message" at bounding box center [764, 527] width 130 height 24
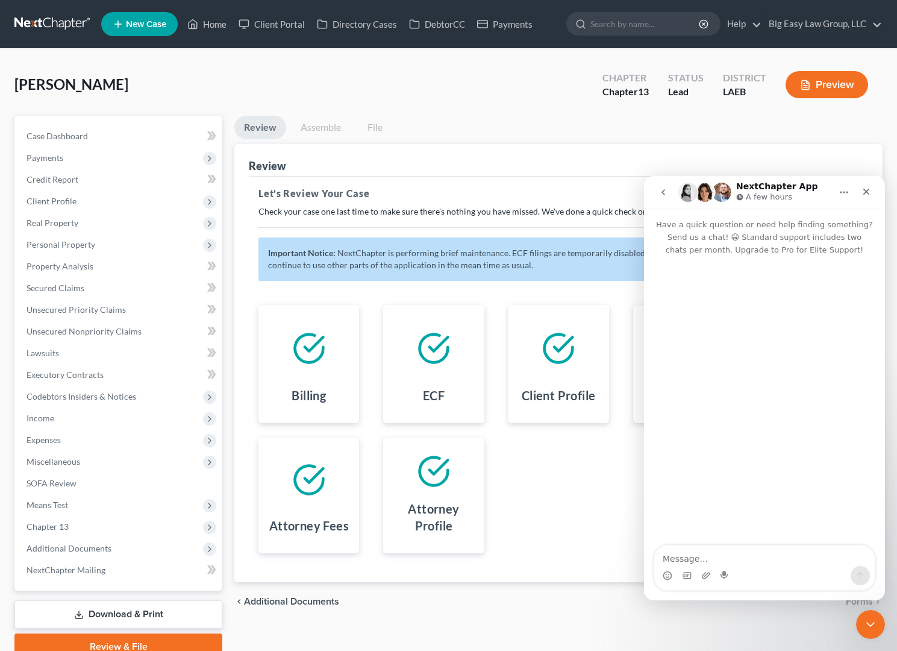
click at [796, 549] on textarea "Message…" at bounding box center [764, 555] width 220 height 20
type textarea "how much longer is this update?"
click at [859, 572] on icon "Send a message…" at bounding box center [860, 575] width 10 height 10
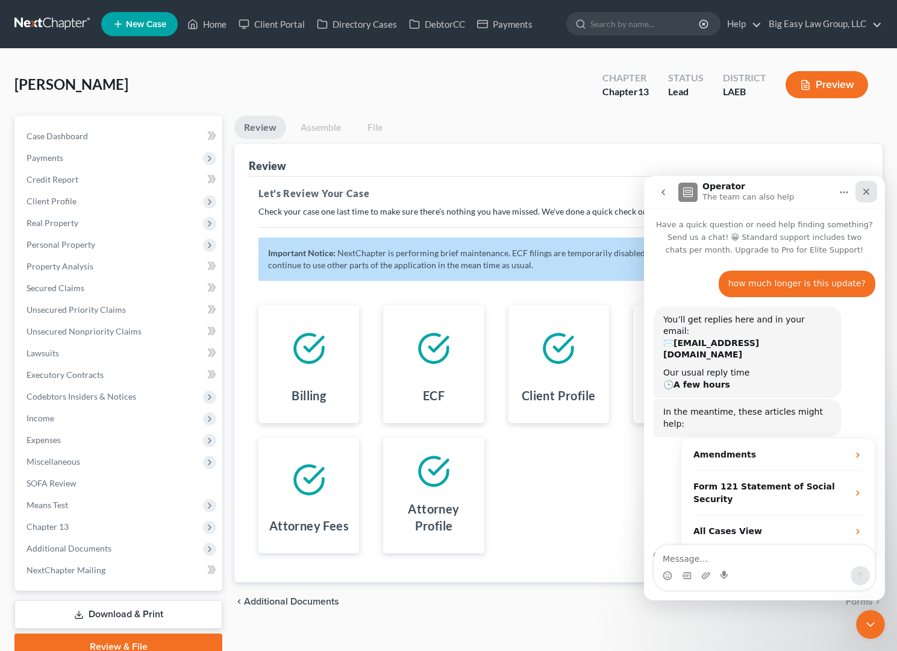
click at [869, 184] on div "Close" at bounding box center [866, 192] width 22 height 22
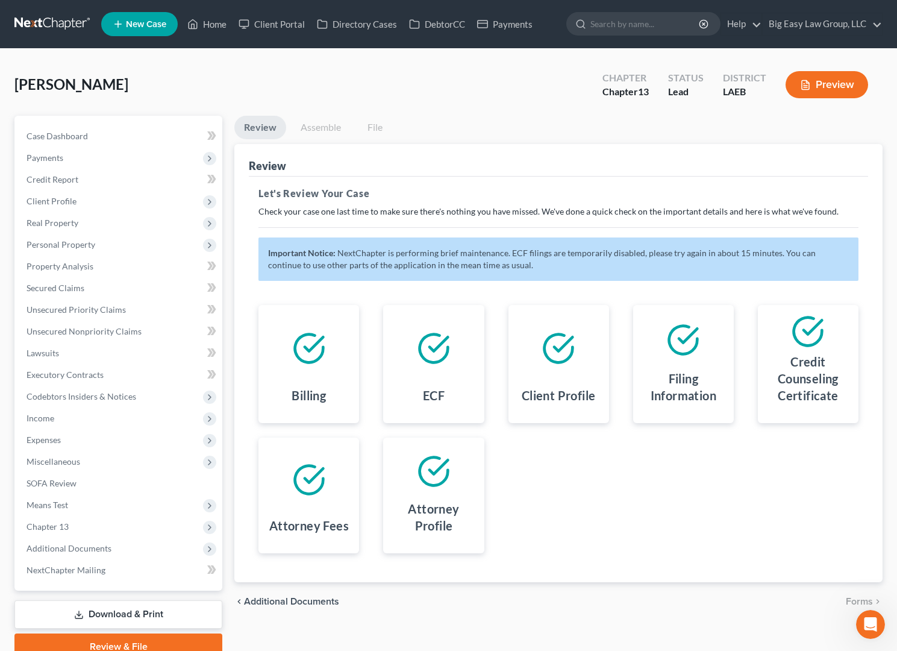
scroll to position [30, 0]
click at [391, 117] on li "File" at bounding box center [374, 130] width 39 height 28
click at [217, 31] on link "Home" at bounding box center [206, 24] width 51 height 22
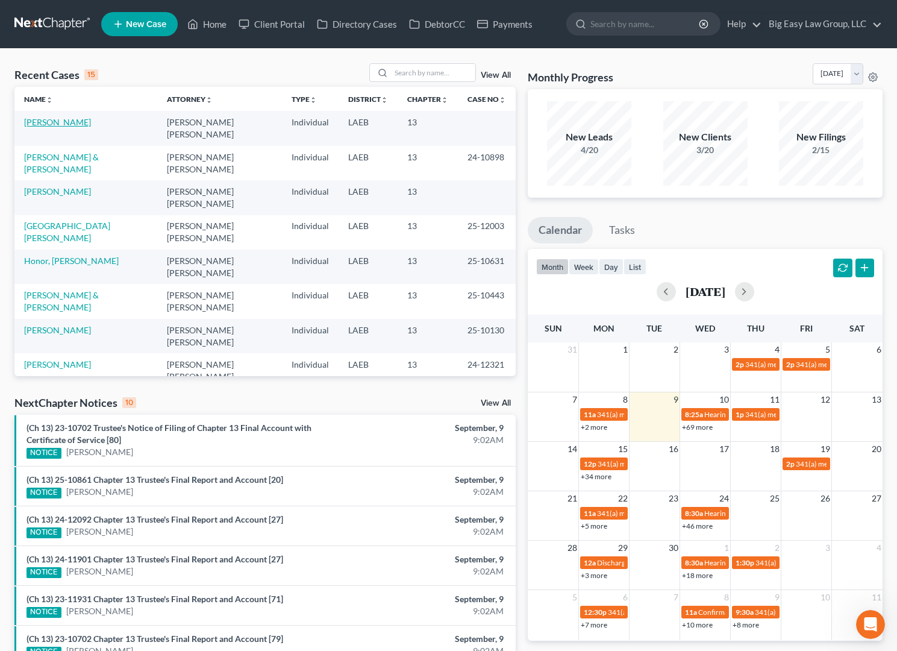
click at [69, 122] on link "[PERSON_NAME]" at bounding box center [57, 122] width 67 height 10
click at [71, 122] on link "[PERSON_NAME]" at bounding box center [57, 122] width 67 height 10
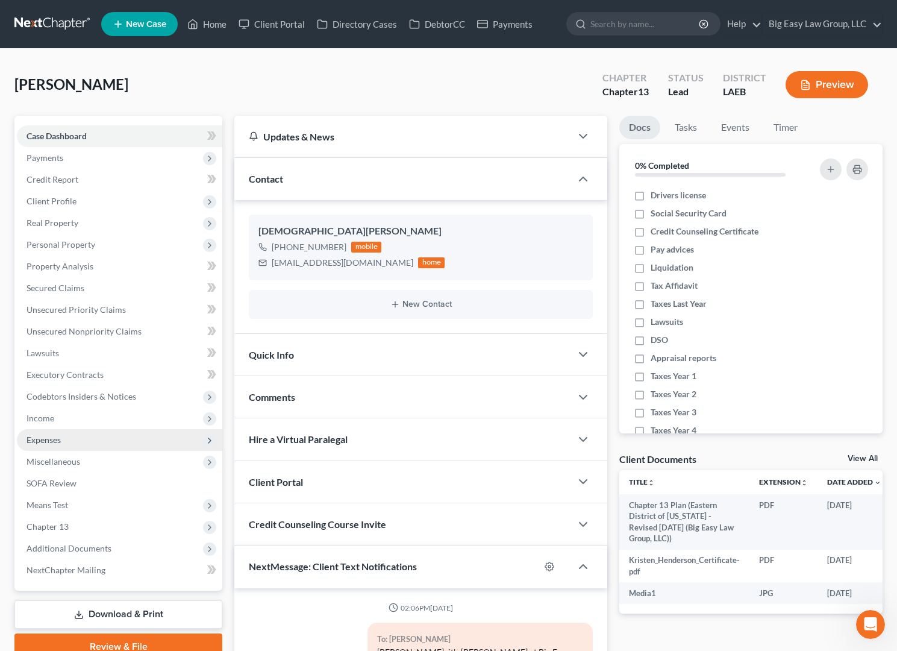
scroll to position [1348, 0]
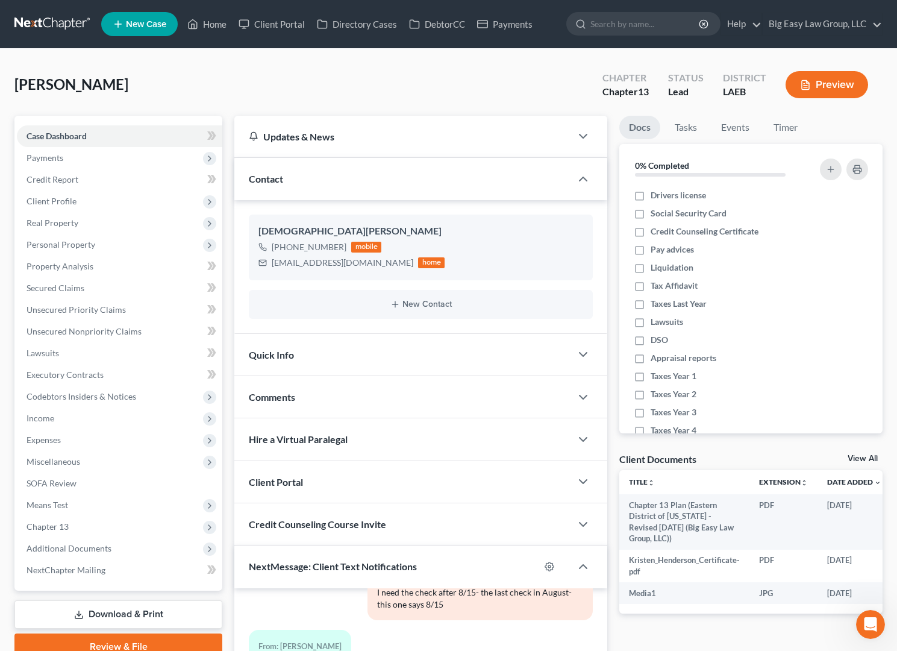
click at [140, 640] on link "Review & File" at bounding box center [118, 646] width 208 height 27
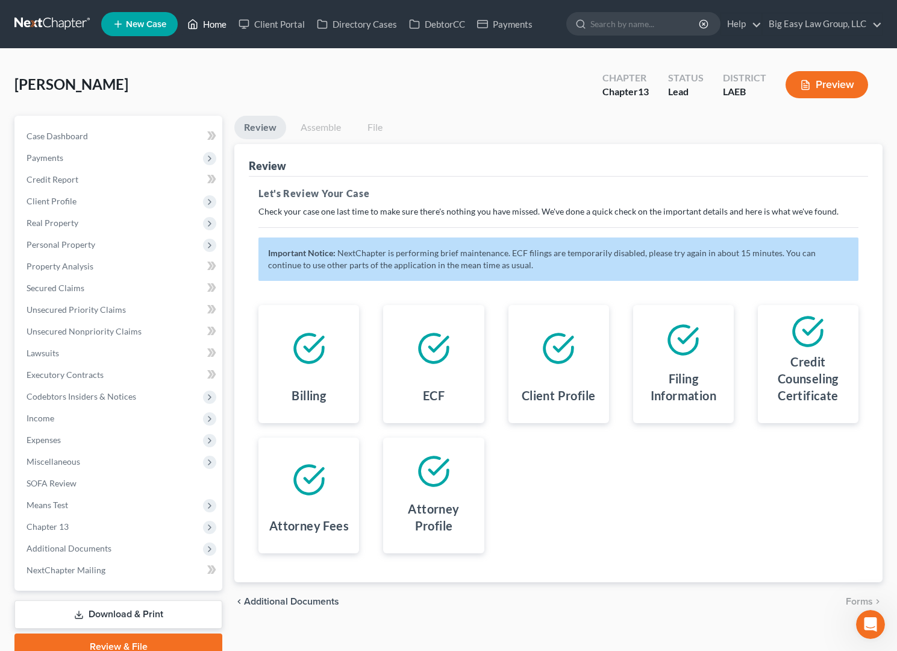
click at [205, 25] on link "Home" at bounding box center [206, 24] width 51 height 22
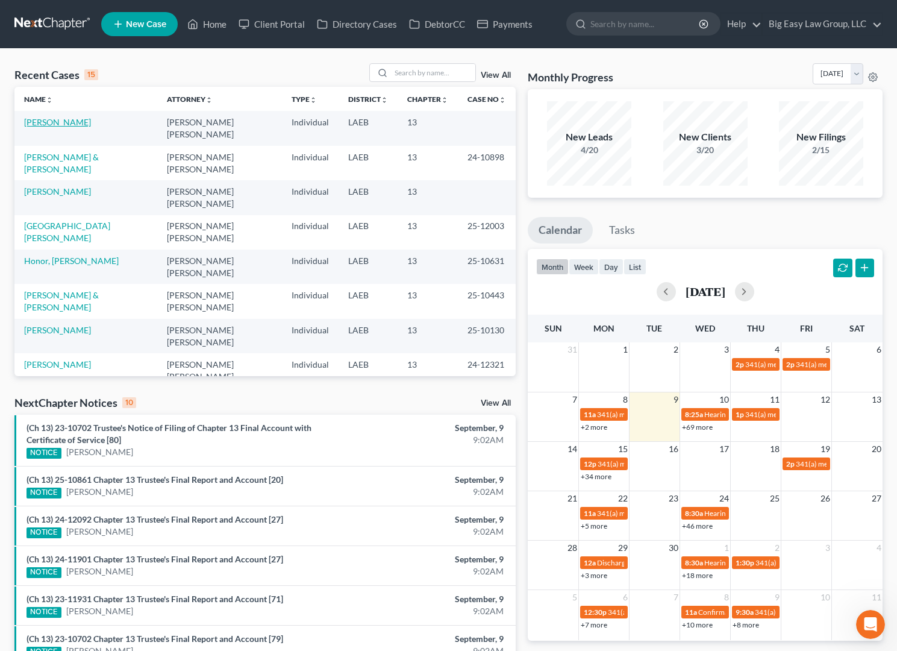
click at [76, 119] on link "[PERSON_NAME]" at bounding box center [57, 122] width 67 height 10
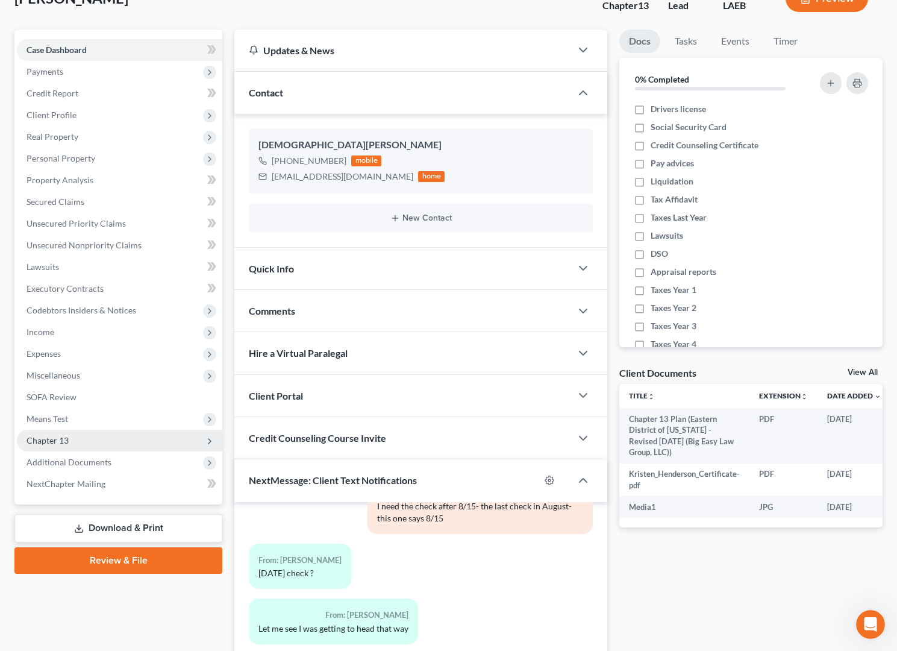
scroll to position [238, 0]
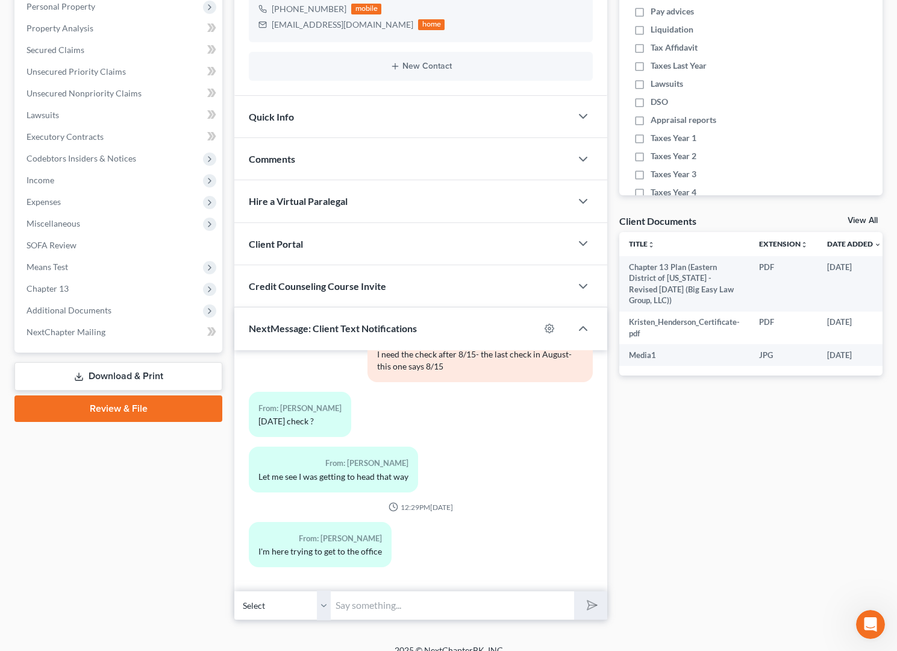
click at [134, 407] on link "Review & File" at bounding box center [118, 408] width 208 height 27
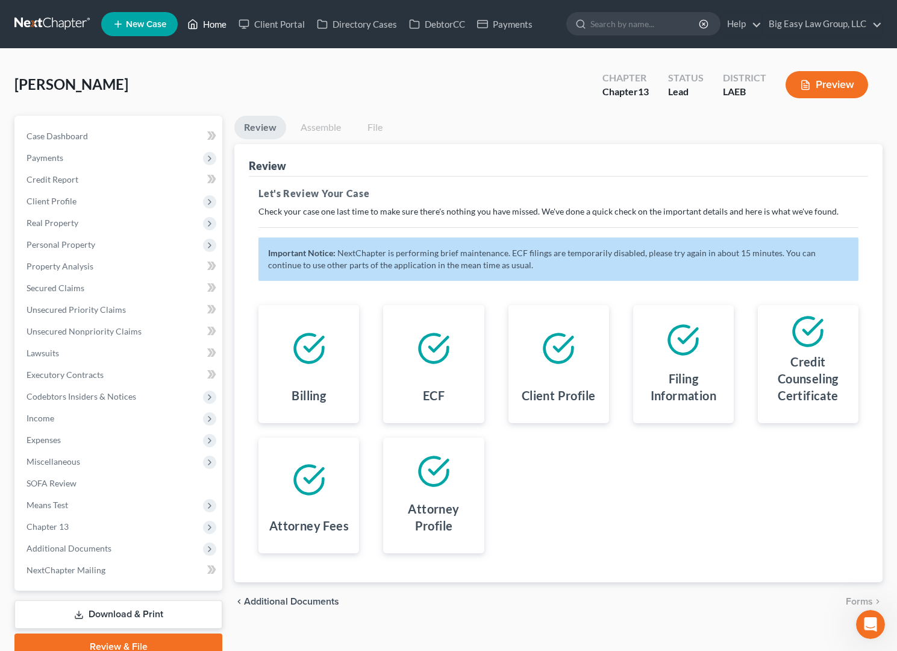
click at [213, 23] on link "Home" at bounding box center [206, 24] width 51 height 22
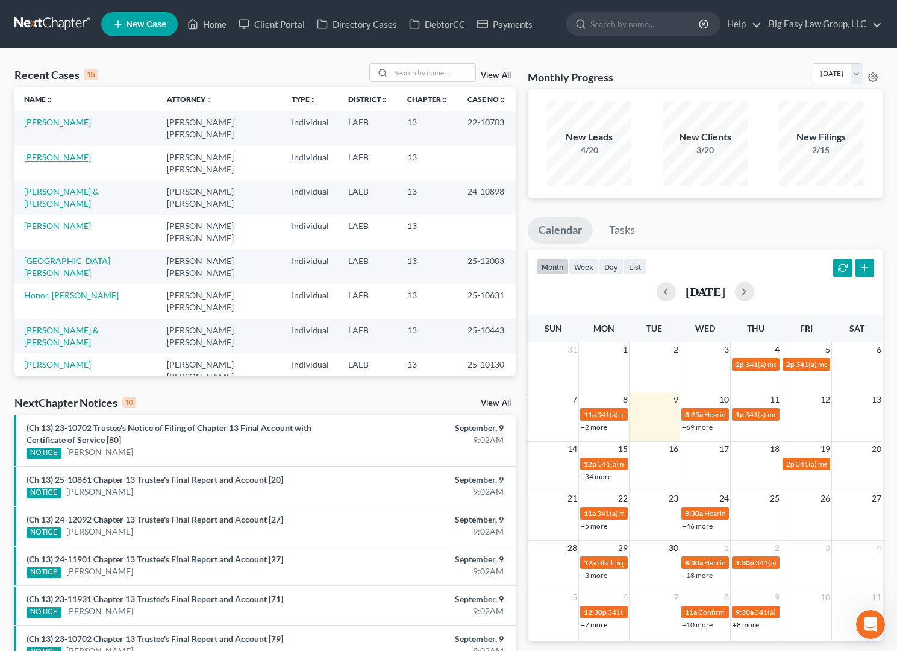
click at [61, 156] on link "[PERSON_NAME]" at bounding box center [57, 157] width 67 height 10
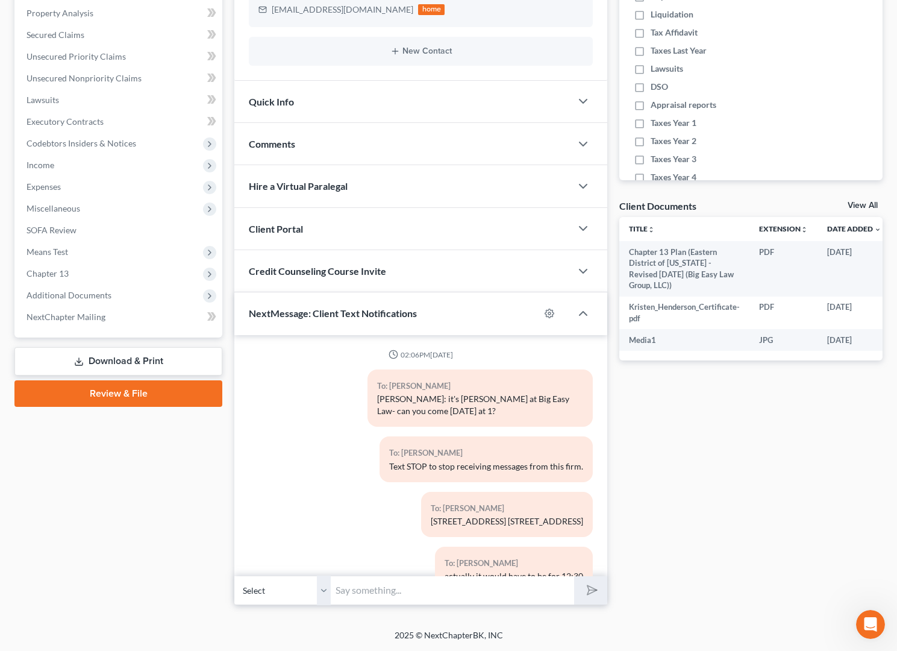
scroll to position [1348, 0]
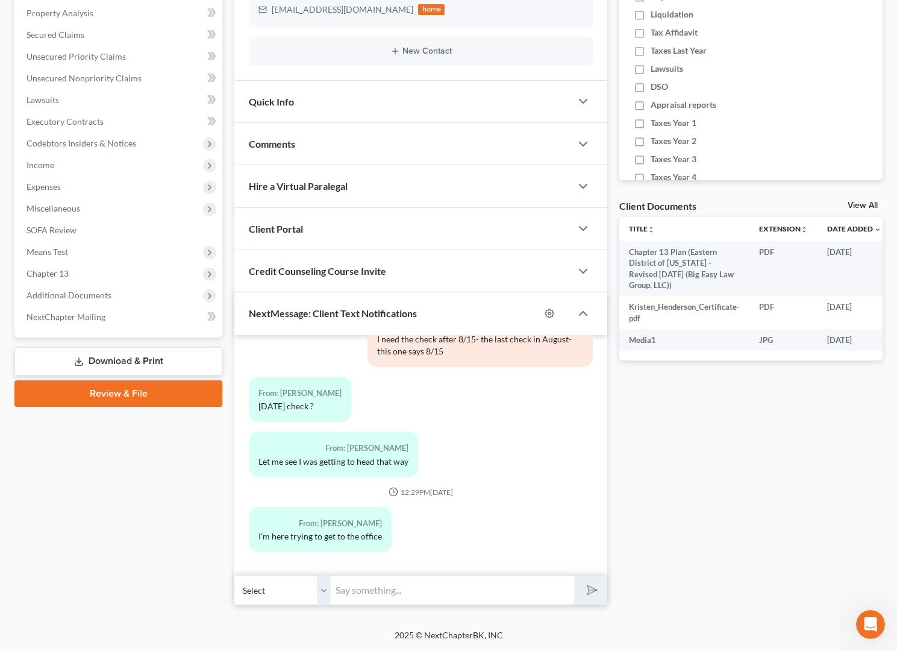
click at [128, 395] on link "Review & File" at bounding box center [118, 393] width 208 height 27
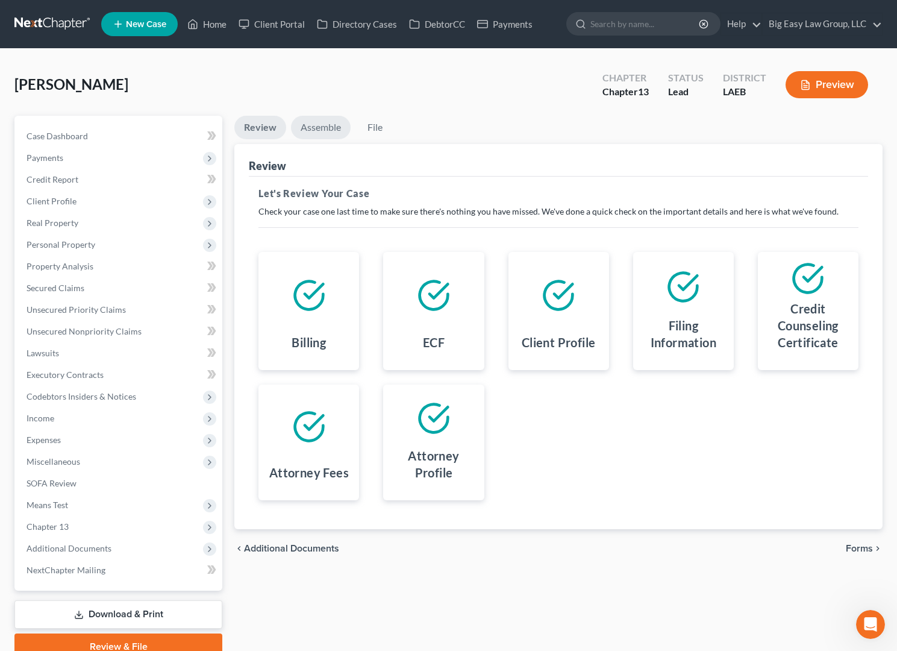
click at [327, 130] on link "Assemble" at bounding box center [321, 127] width 60 height 23
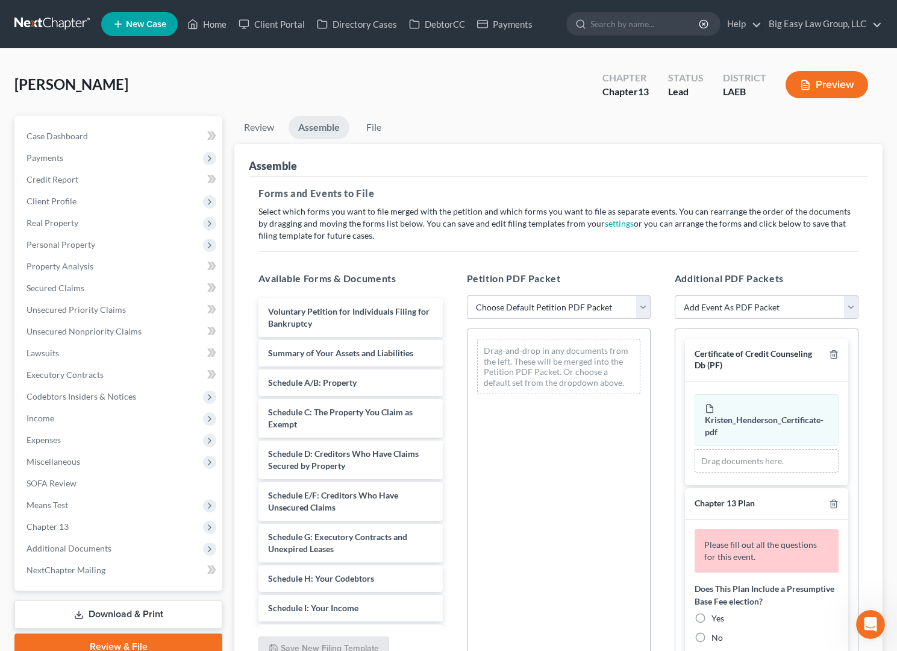
click at [572, 313] on select "Choose Default Petition PDF Packet Complete Bankruptcy Petition (all forms and …" at bounding box center [559, 307] width 184 height 24
select select "0"
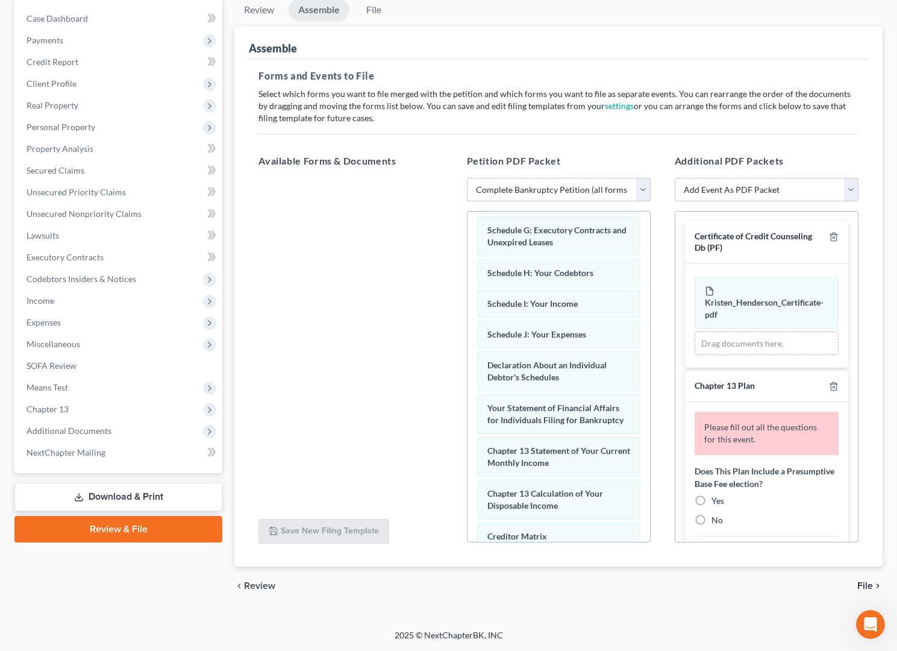
scroll to position [466, 0]
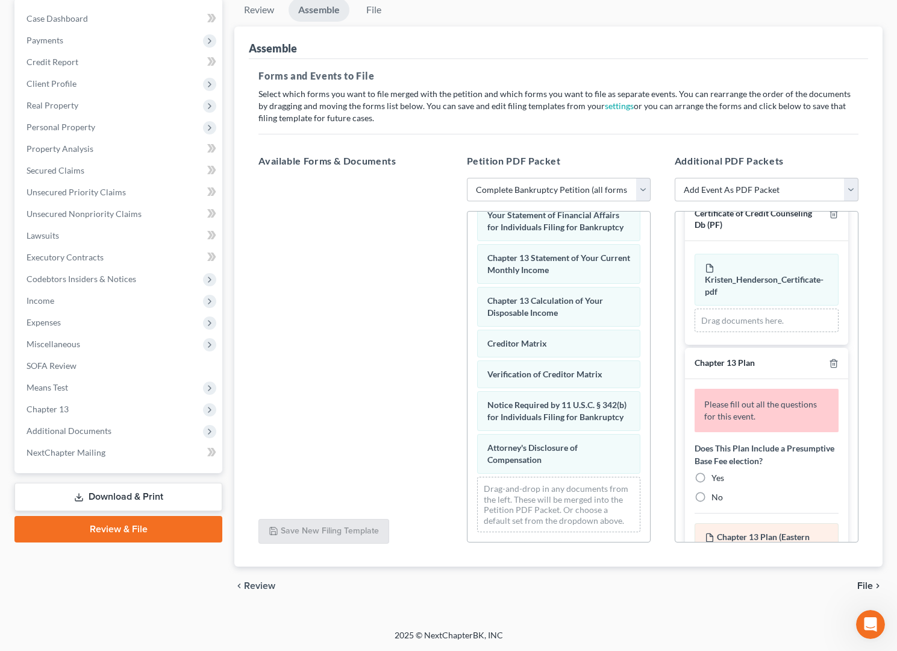
click at [711, 477] on label "Yes" at bounding box center [717, 478] width 13 height 12
click at [716, 477] on input "Yes" at bounding box center [720, 476] width 8 height 8
radio input "true"
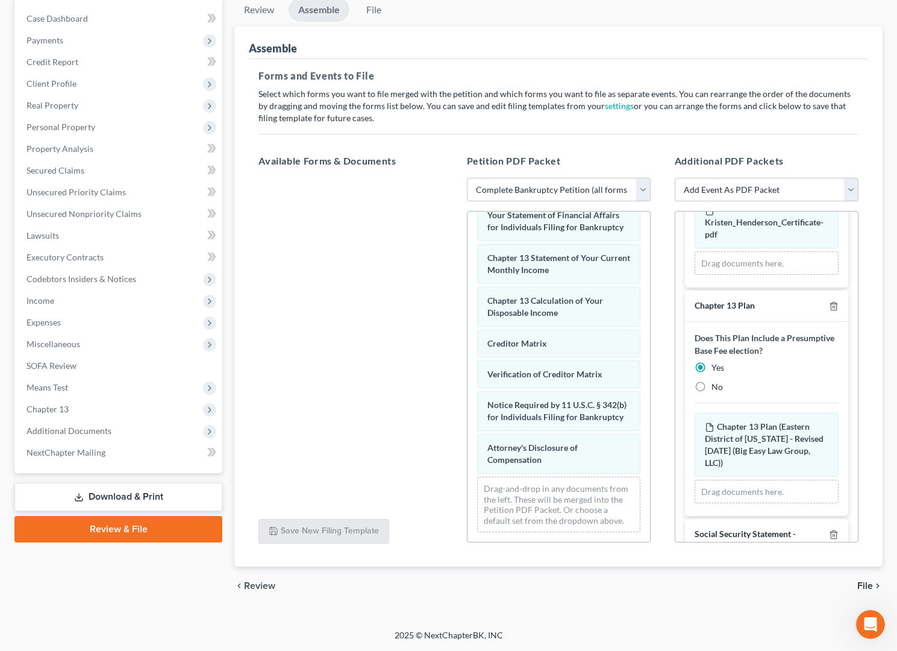
scroll to position [159, 0]
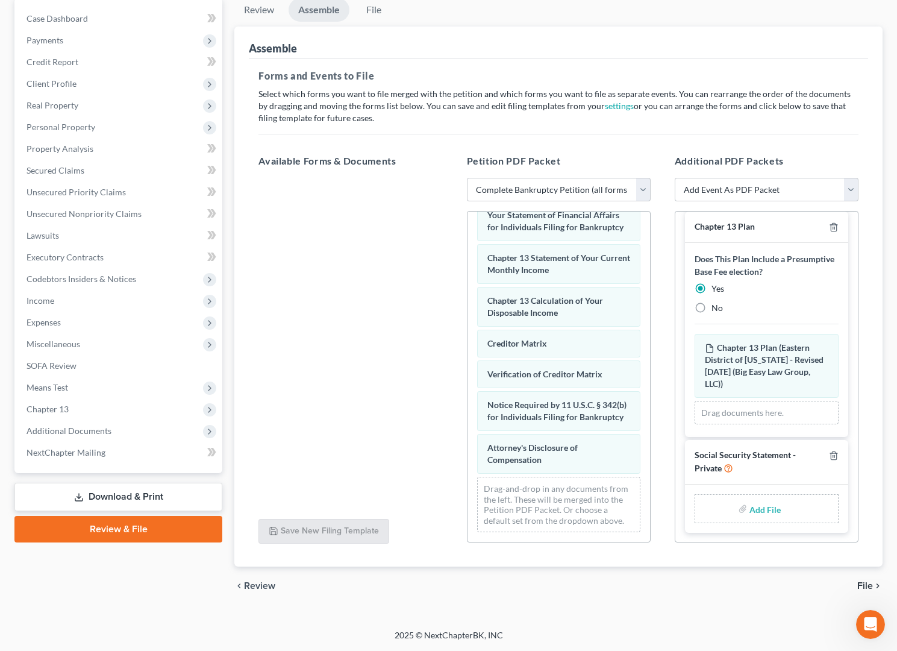
click at [772, 509] on input "file" at bounding box center [763, 509] width 29 height 22
type input "C:\fakepath\SSN.pdf"
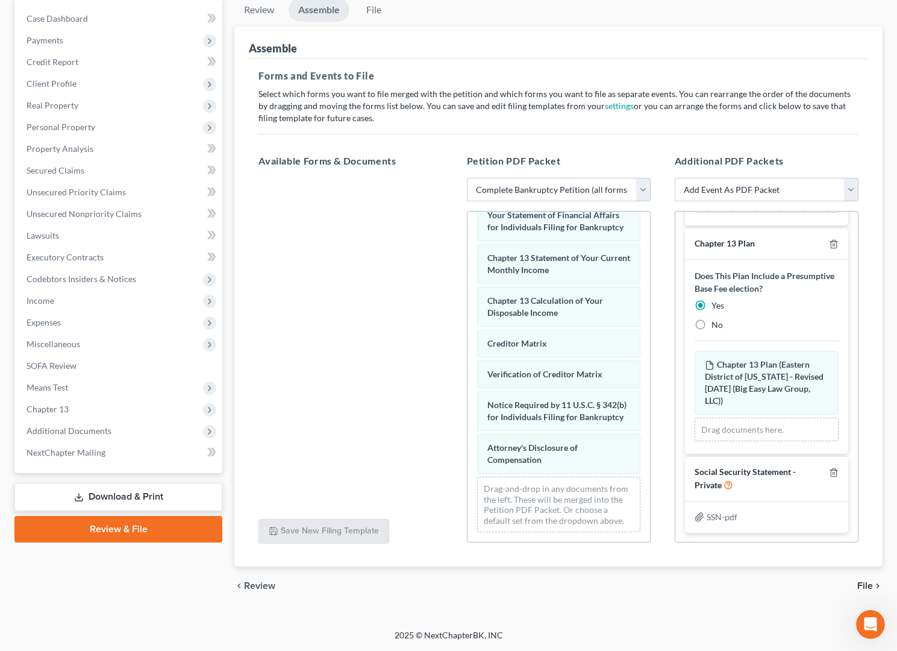
click at [861, 586] on span "File" at bounding box center [865, 586] width 16 height 10
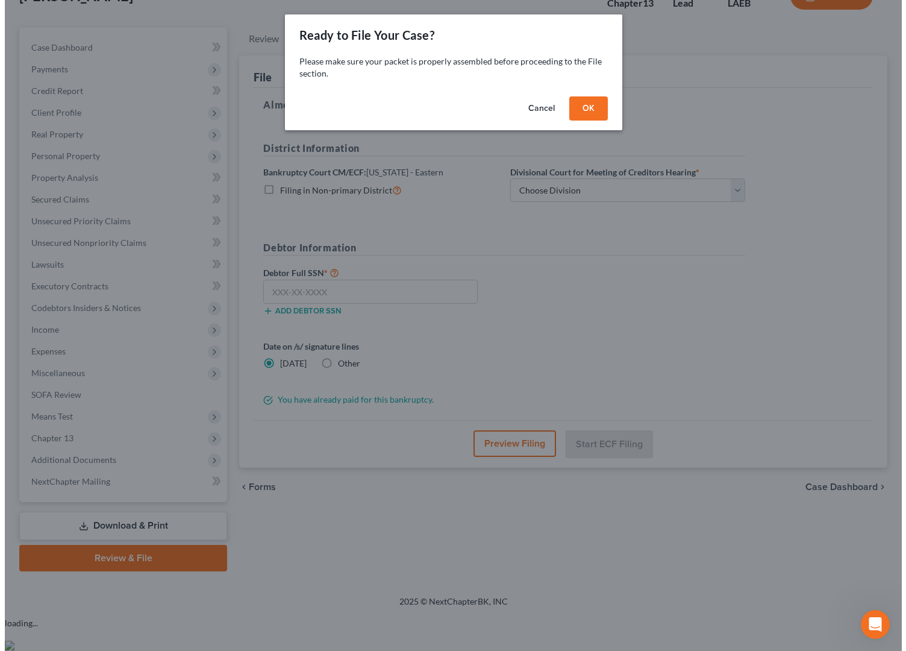
scroll to position [55, 0]
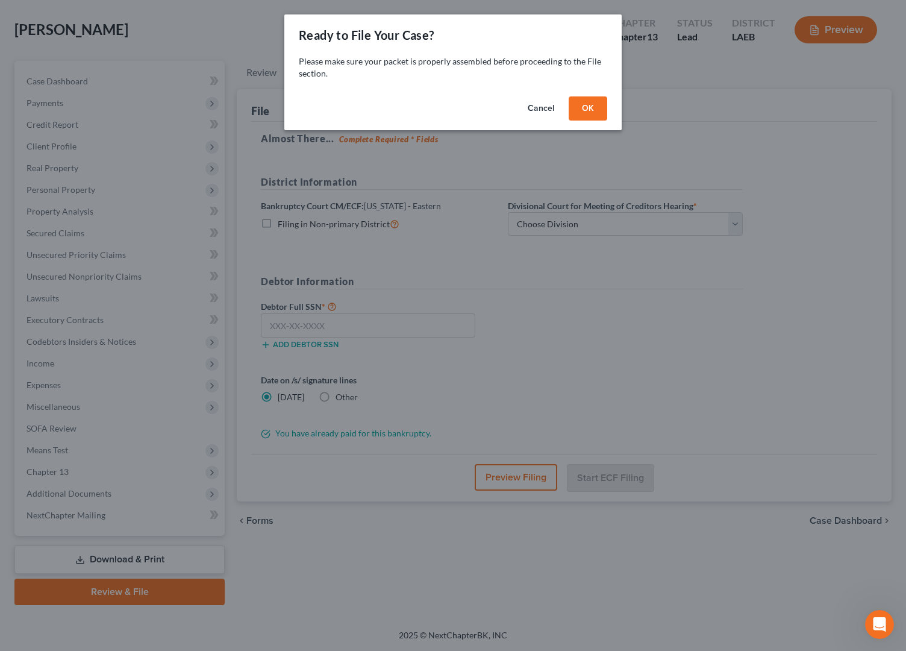
click at [861, 584] on div "Ready to File Your Case? Please make sure your packet is properly assembled bef…" at bounding box center [453, 325] width 906 height 651
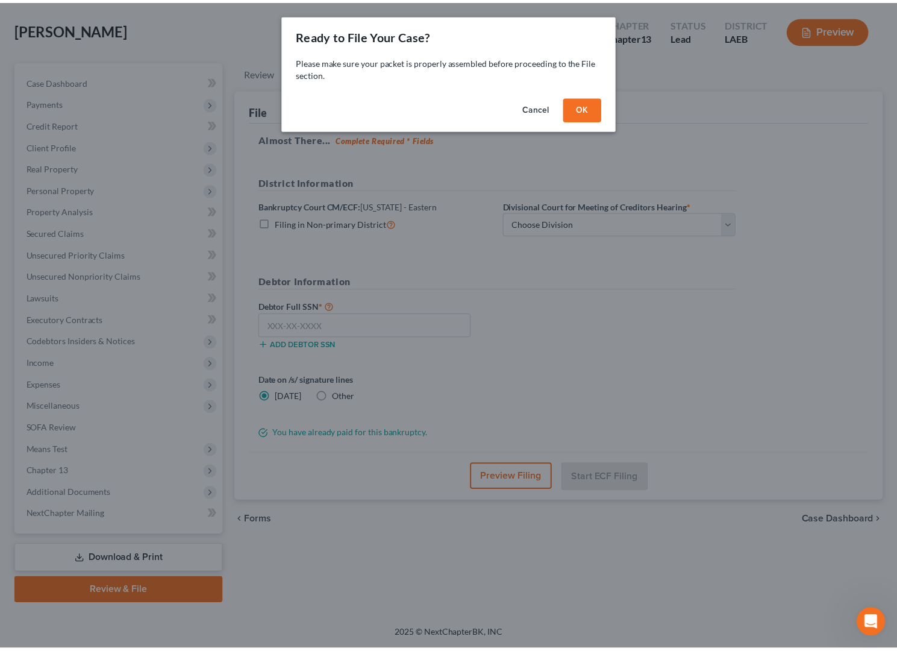
scroll to position [454, 0]
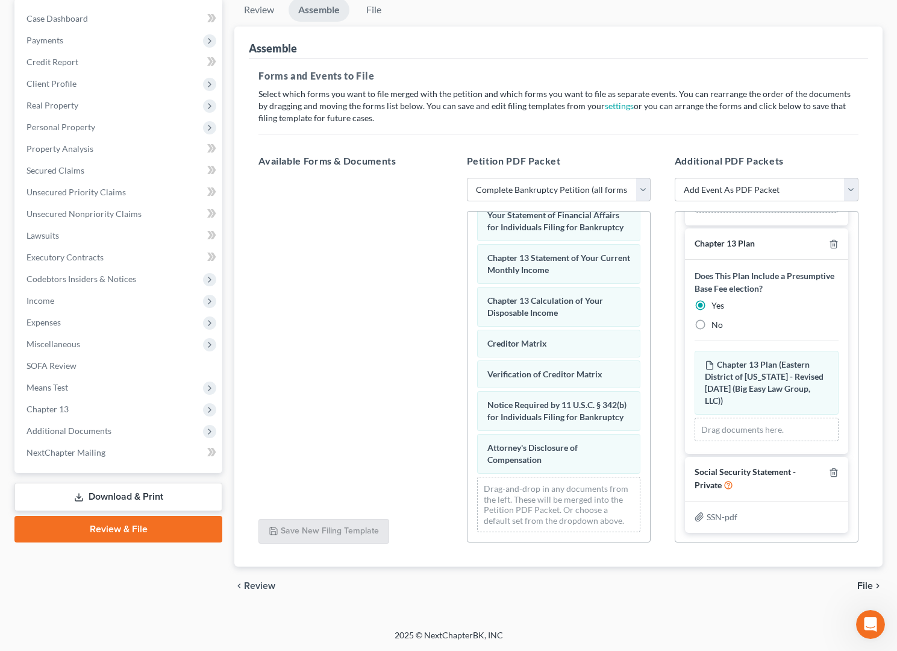
click at [870, 576] on div "chevron_left Review File chevron_right" at bounding box center [558, 585] width 648 height 39
click at [873, 583] on icon "chevron_right" at bounding box center [878, 586] width 10 height 10
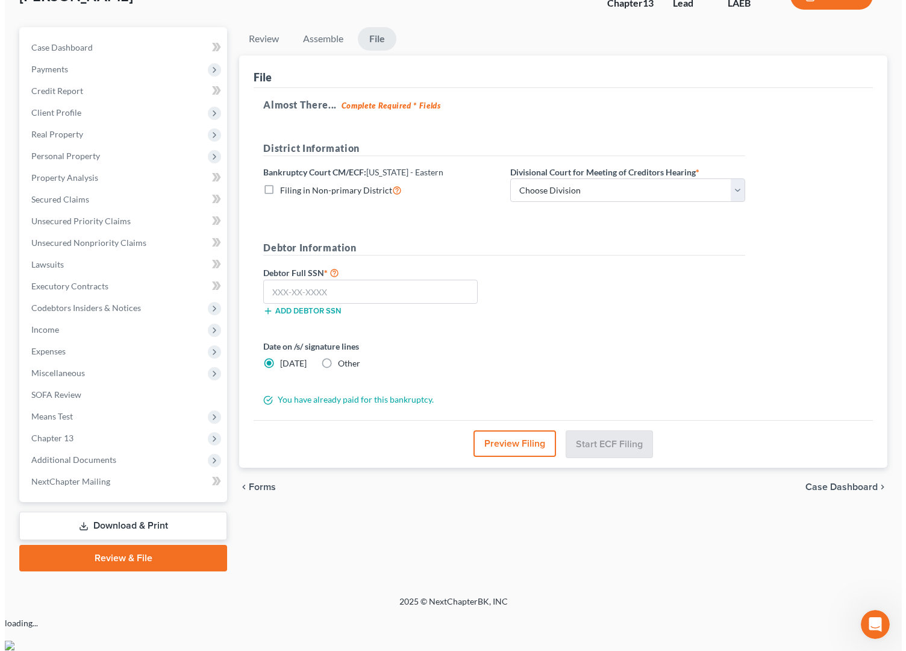
scroll to position [55, 0]
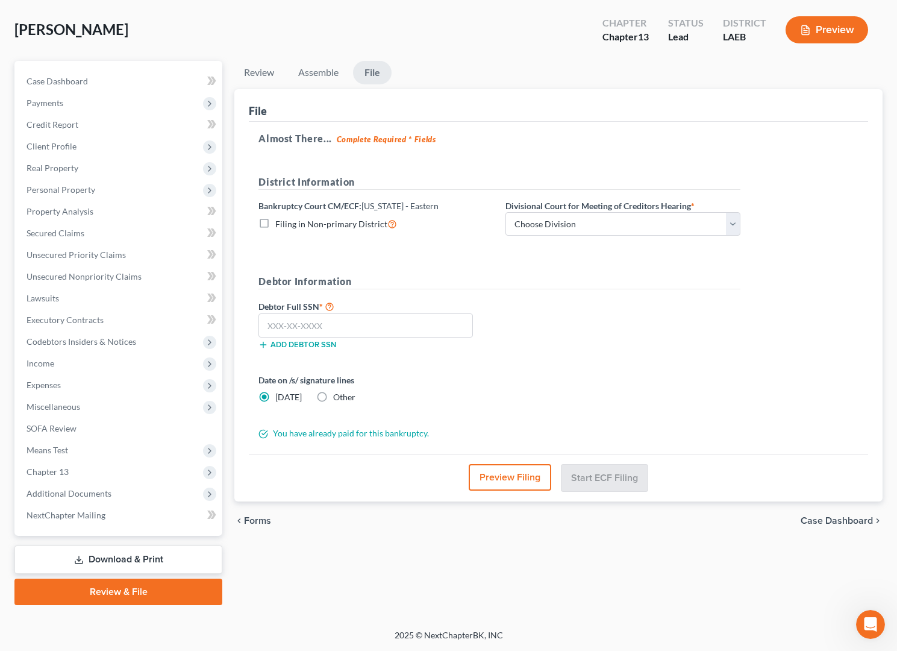
click at [526, 485] on button "Preview Filing" at bounding box center [510, 477] width 83 height 27
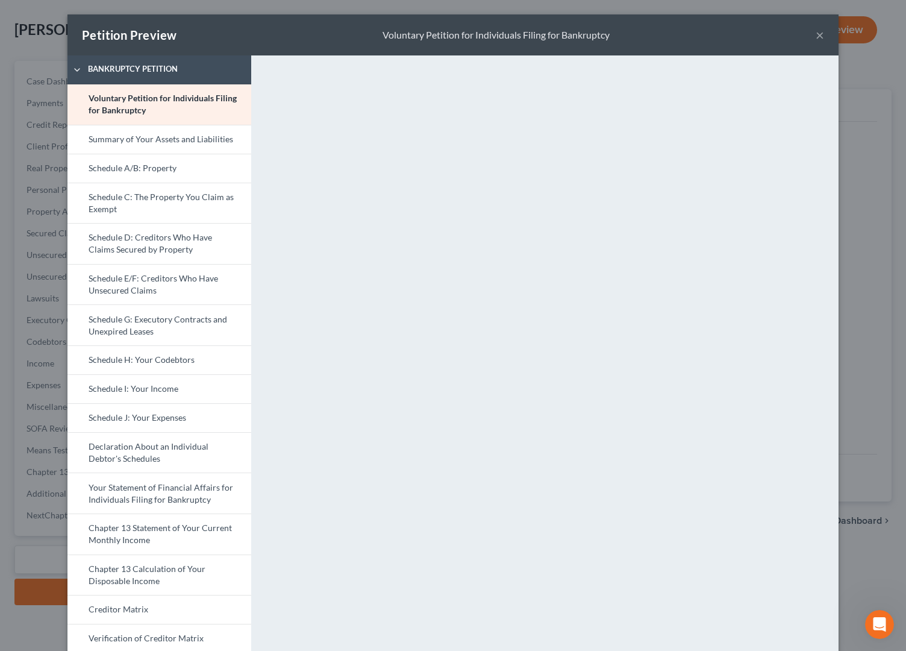
scroll to position [27, 0]
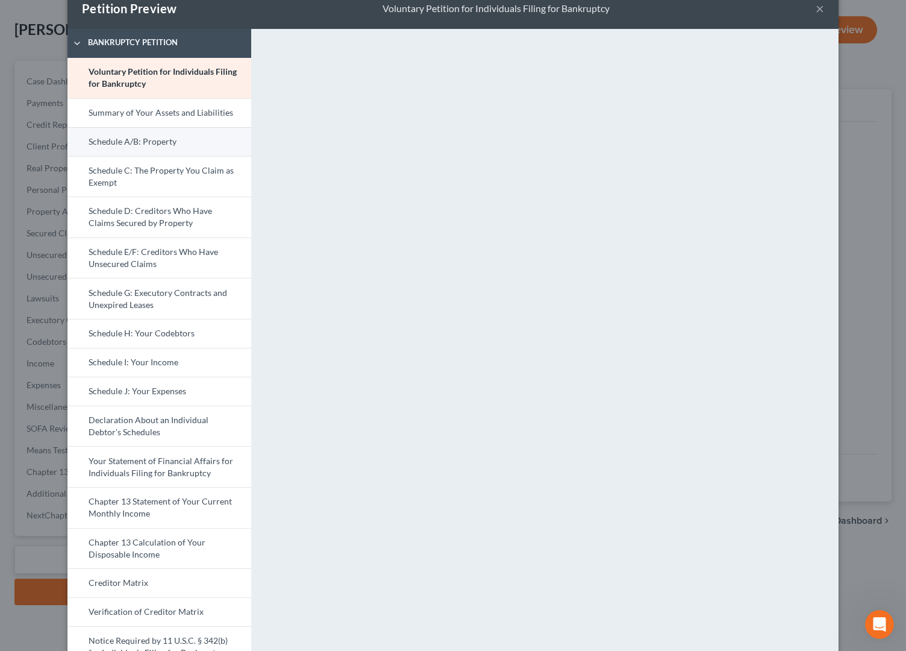
click at [198, 149] on link "Schedule A/B: Property" at bounding box center [159, 141] width 184 height 29
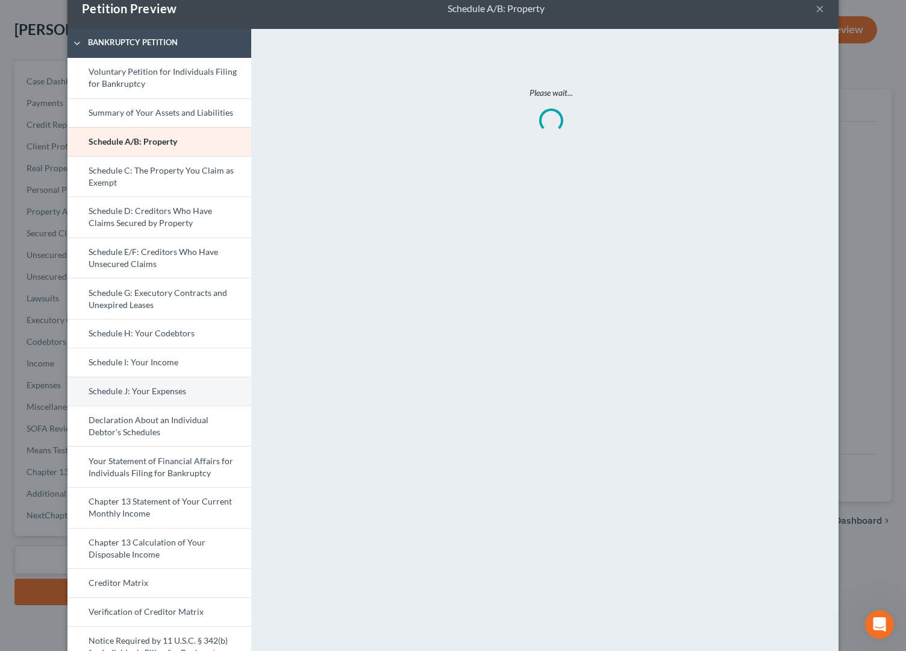
click at [192, 401] on link "Schedule J: Your Expenses" at bounding box center [159, 390] width 184 height 29
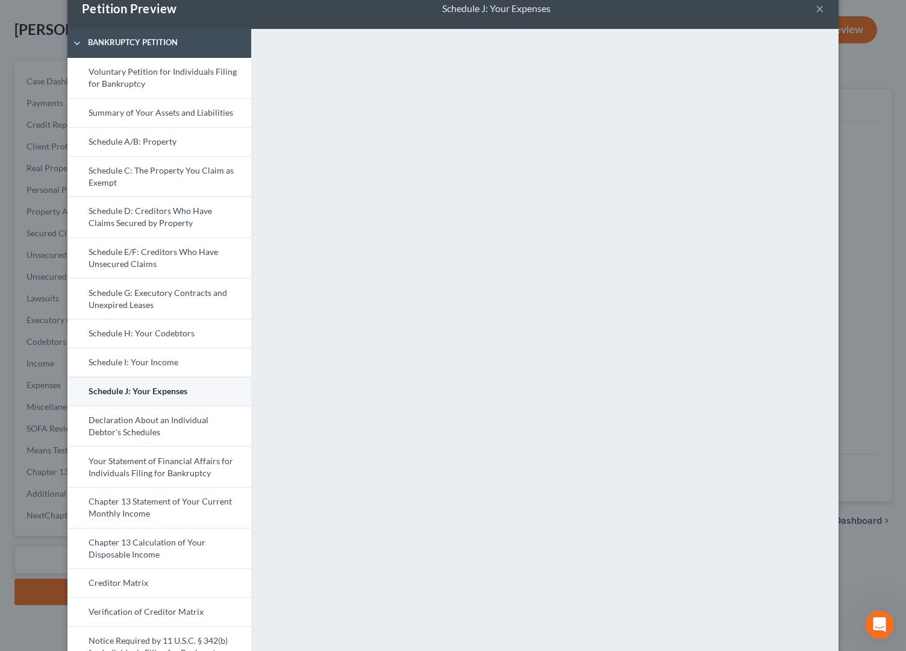
click at [157, 384] on link "Schedule J: Your Expenses" at bounding box center [159, 390] width 184 height 29
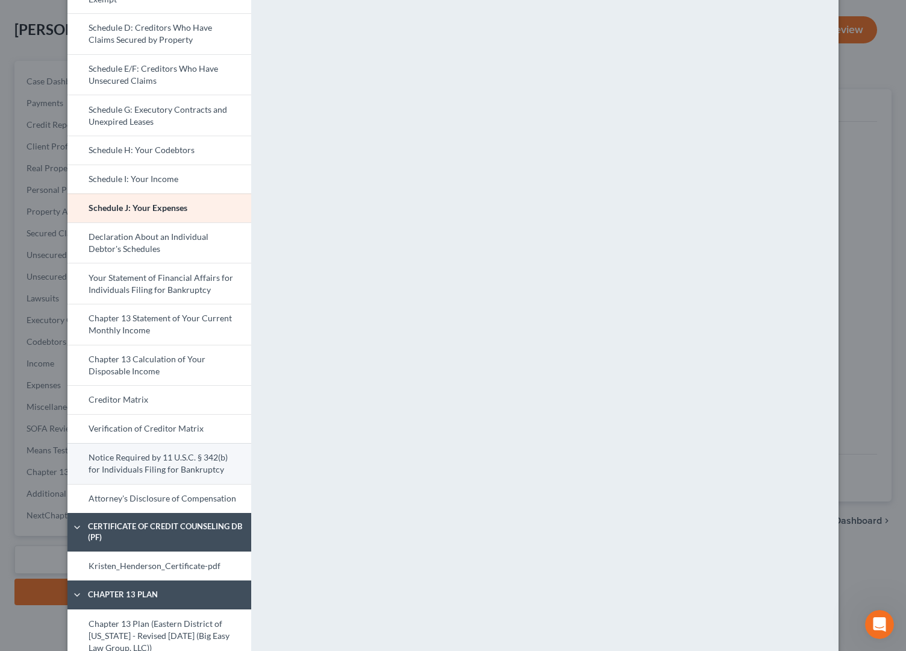
scroll to position [218, 0]
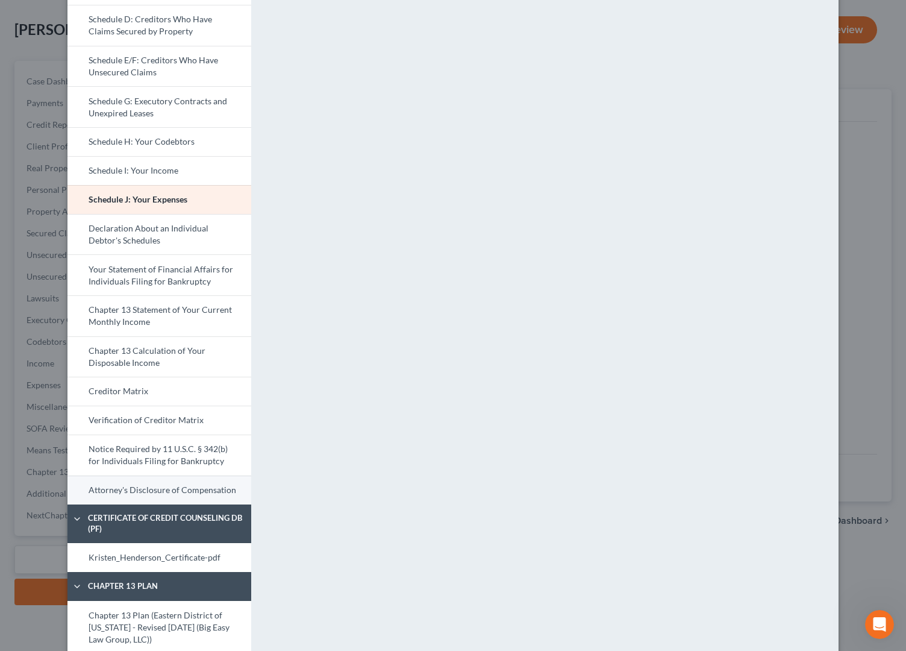
click at [214, 487] on link "Attorney's Disclosure of Compensation" at bounding box center [159, 489] width 184 height 29
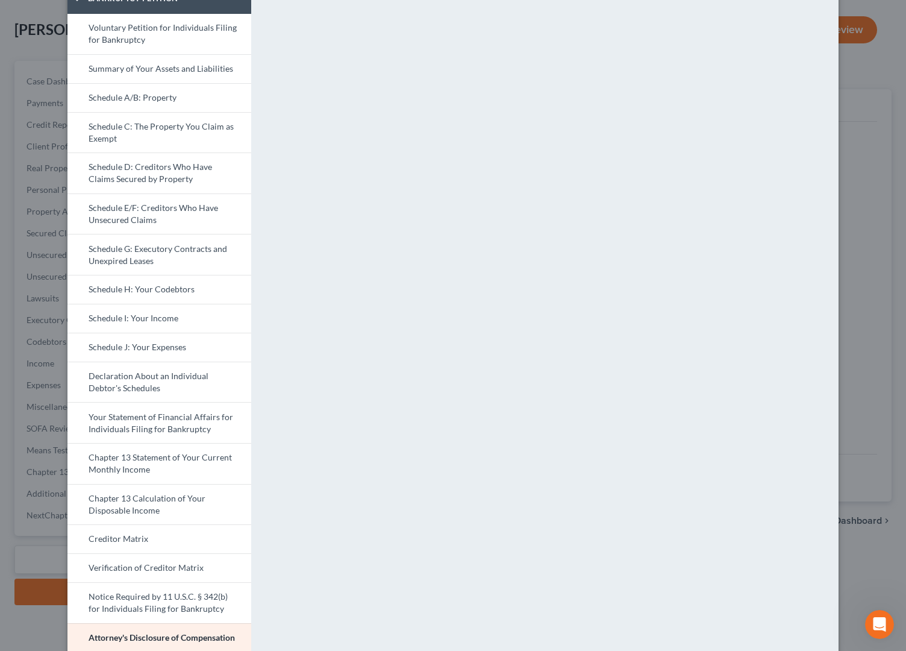
scroll to position [293, 0]
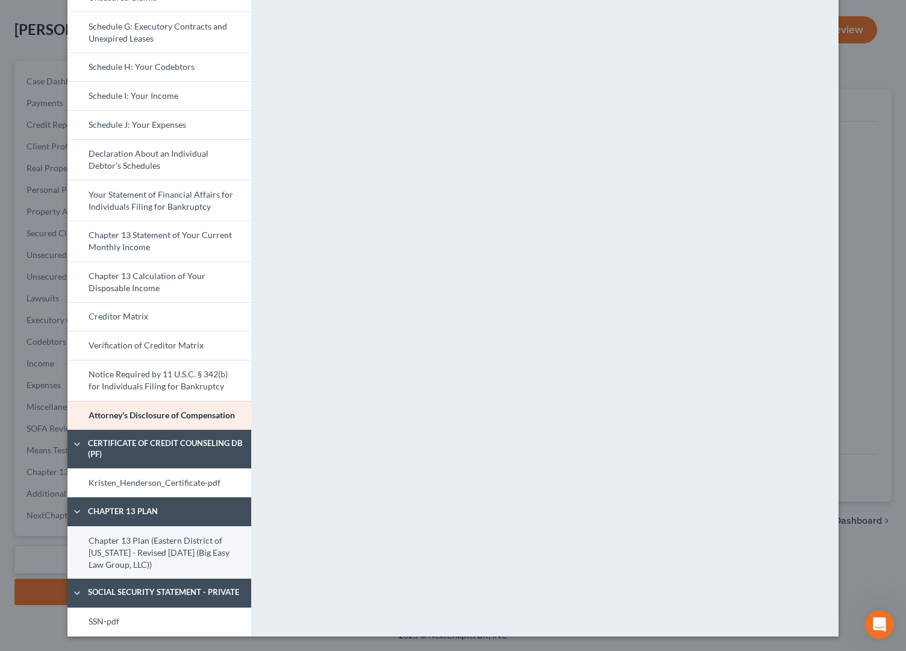
drag, startPoint x: 202, startPoint y: 561, endPoint x: 207, endPoint y: 554, distance: 8.2
click at [202, 560] on link "Chapter 13 Plan (Eastern District of [US_STATE] - Revised [DATE] (Big Easy Law …" at bounding box center [159, 552] width 184 height 52
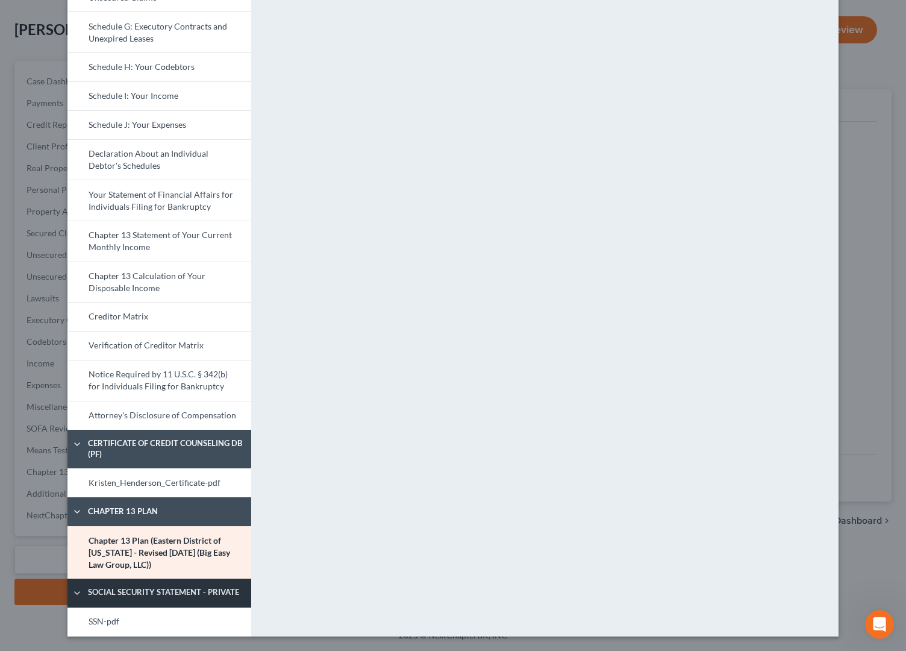
drag, startPoint x: 196, startPoint y: 616, endPoint x: 204, endPoint y: 602, distance: 16.4
click at [196, 616] on link "SSN-pdf" at bounding box center [159, 621] width 184 height 29
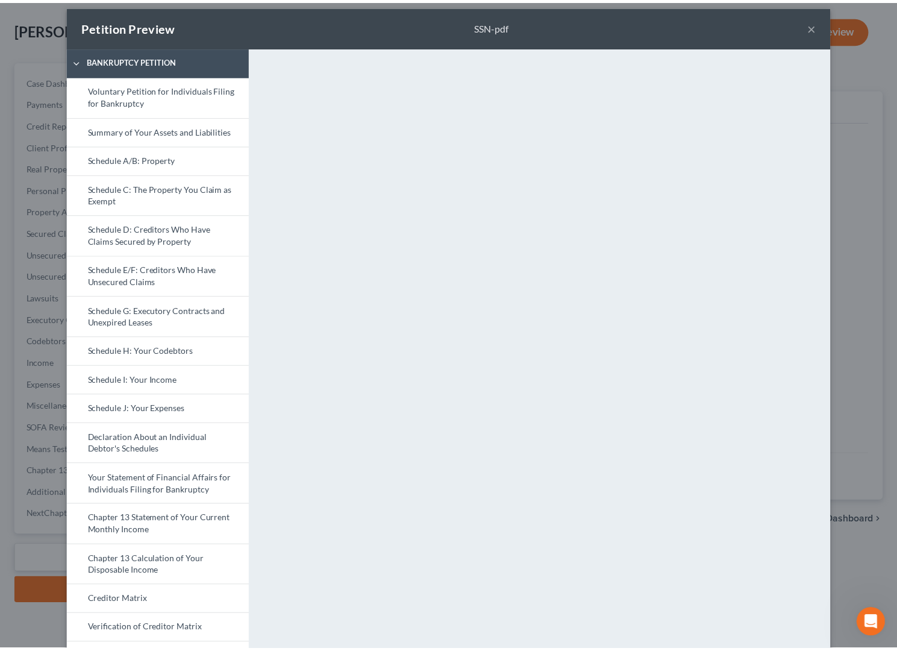
scroll to position [0, 0]
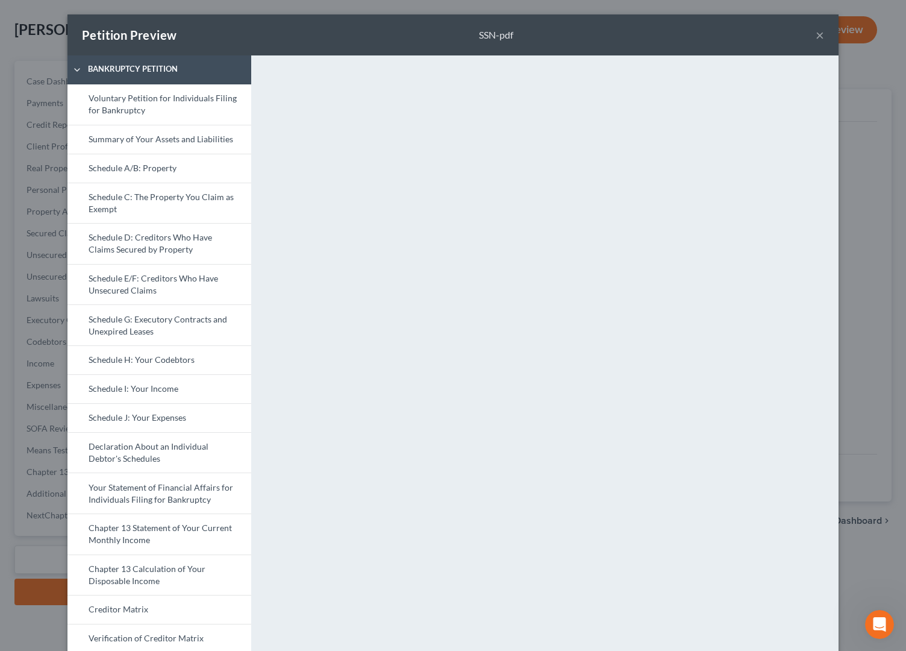
click at [816, 32] on button "×" at bounding box center [820, 35] width 8 height 14
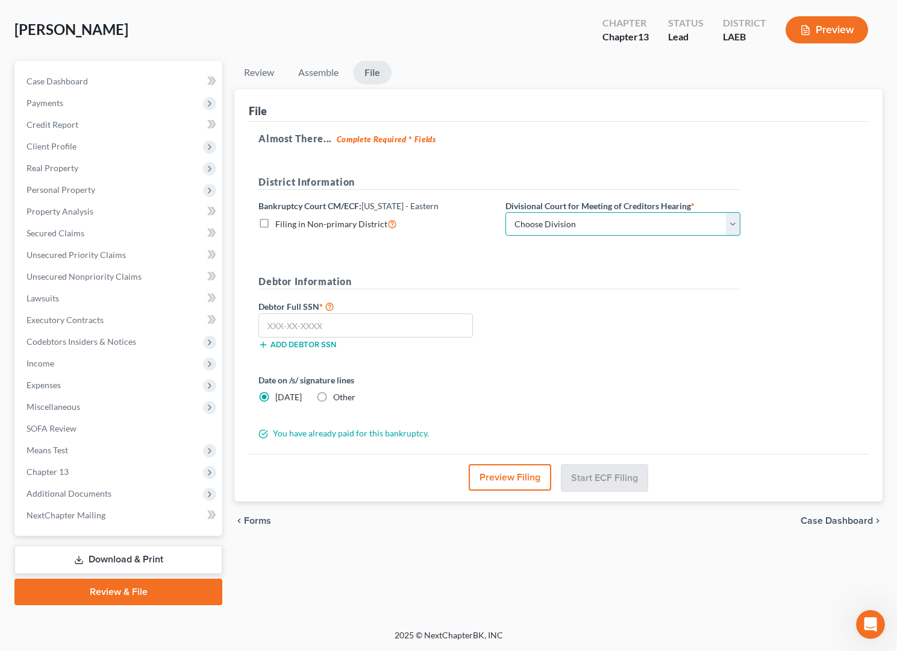
click at [581, 228] on select "Choose Division [GEOGRAPHIC_DATA]" at bounding box center [622, 224] width 235 height 24
select select "0"
click at [402, 330] on input "text" at bounding box center [365, 325] width 214 height 24
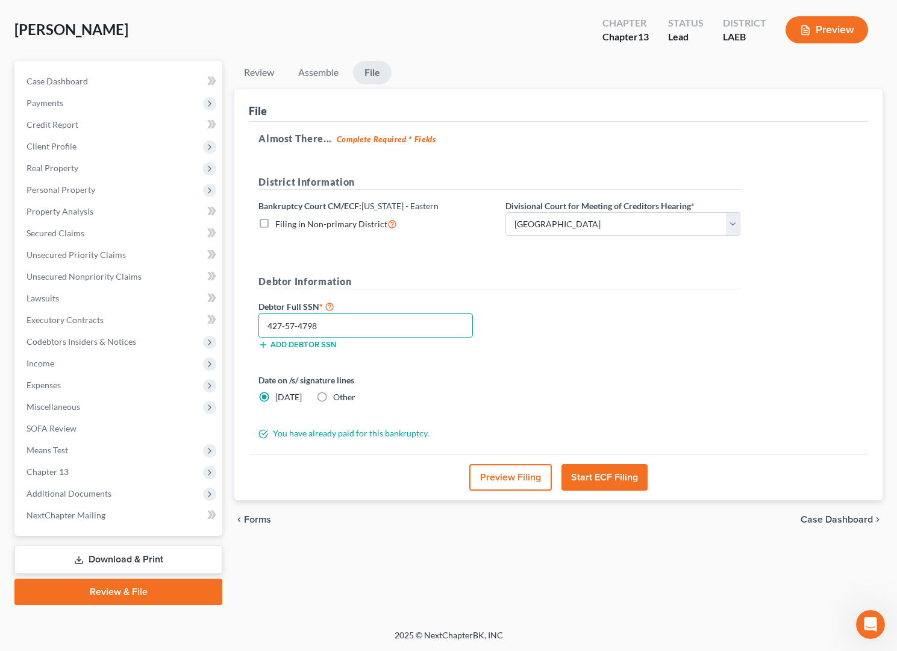
type input "427-57-4798"
click at [604, 478] on button "Start ECF Filing" at bounding box center [604, 477] width 86 height 27
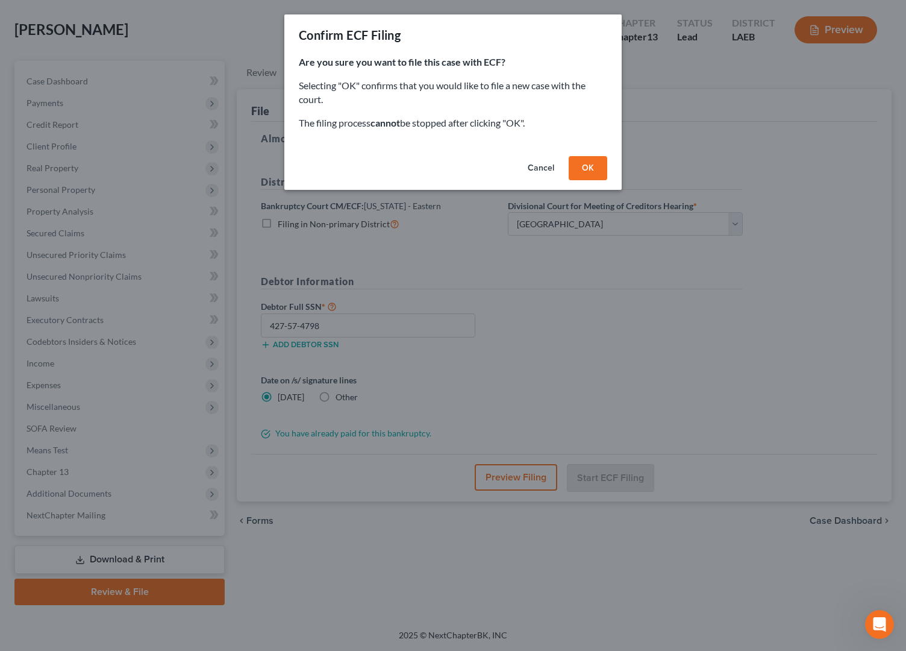
click at [585, 170] on button "OK" at bounding box center [588, 168] width 39 height 24
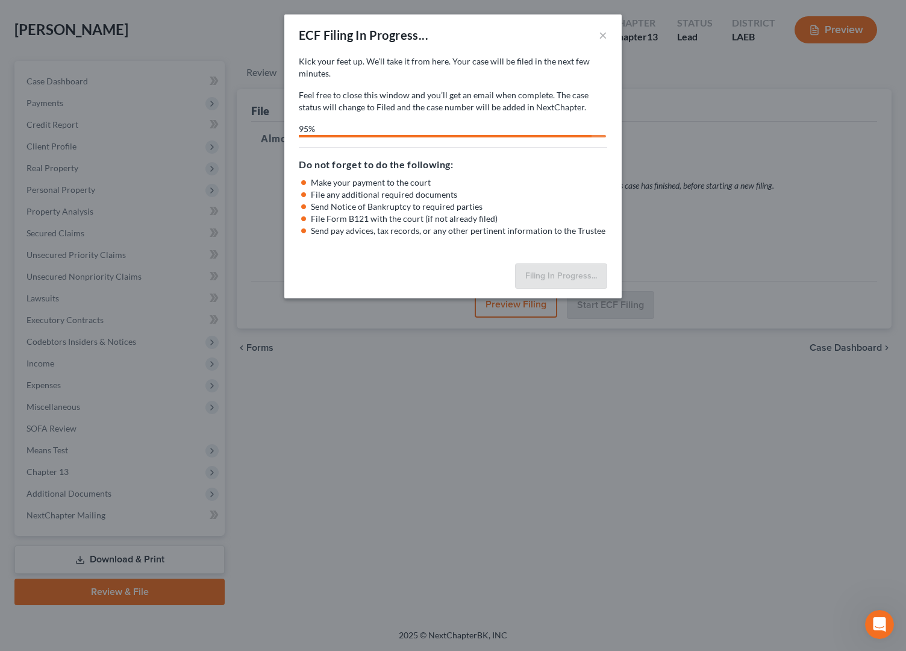
select select "0"
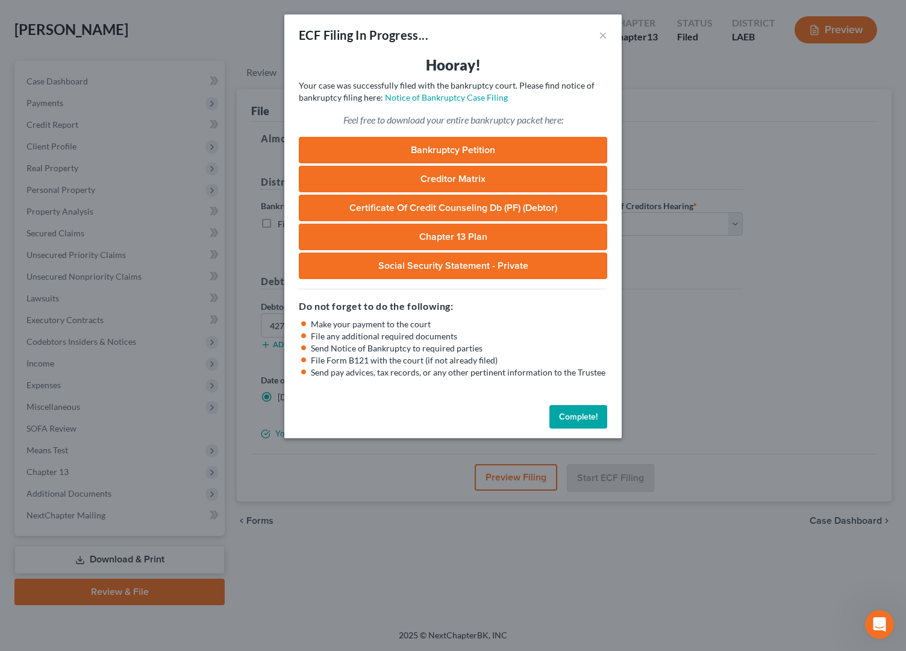
click at [559, 413] on button "Complete!" at bounding box center [578, 417] width 58 height 24
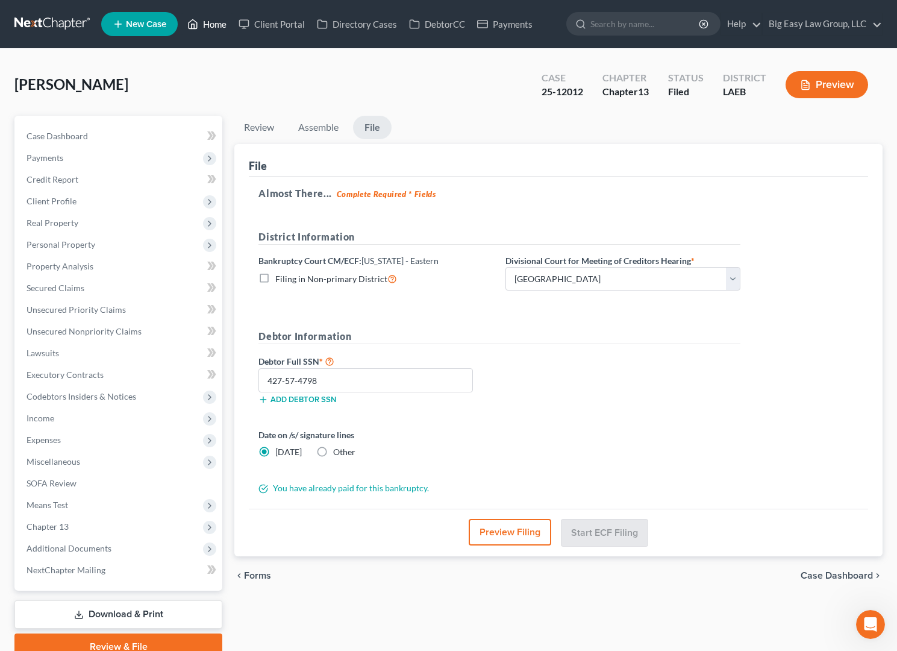
click at [210, 26] on link "Home" at bounding box center [206, 24] width 51 height 22
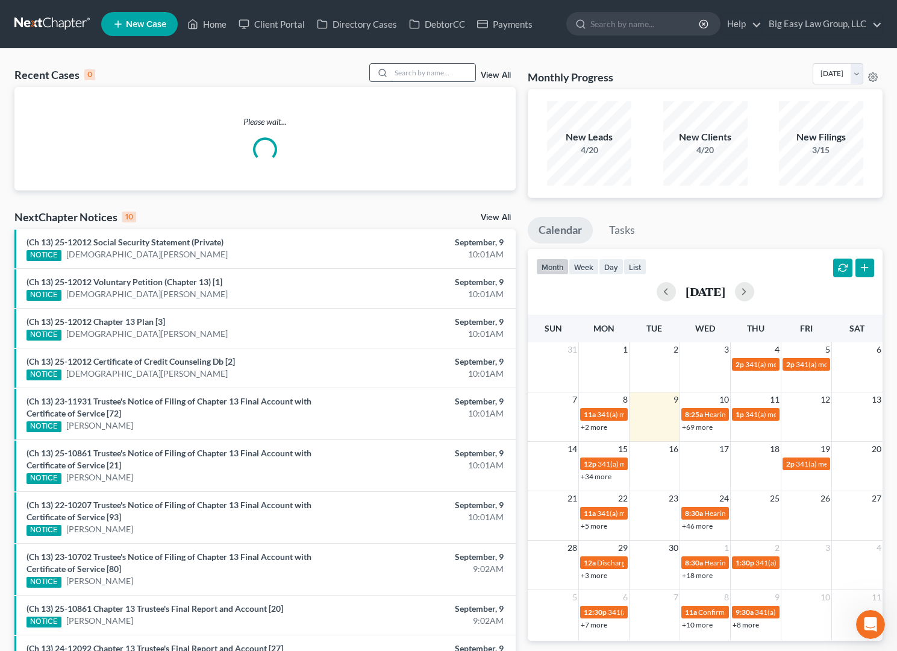
click at [407, 75] on input "search" at bounding box center [433, 72] width 84 height 17
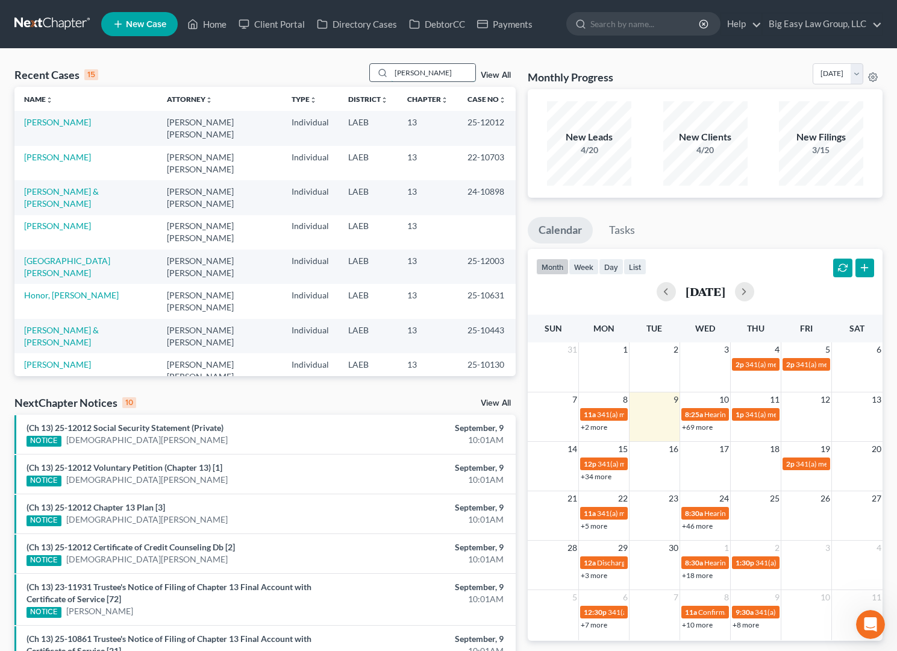
type input "[PERSON_NAME]"
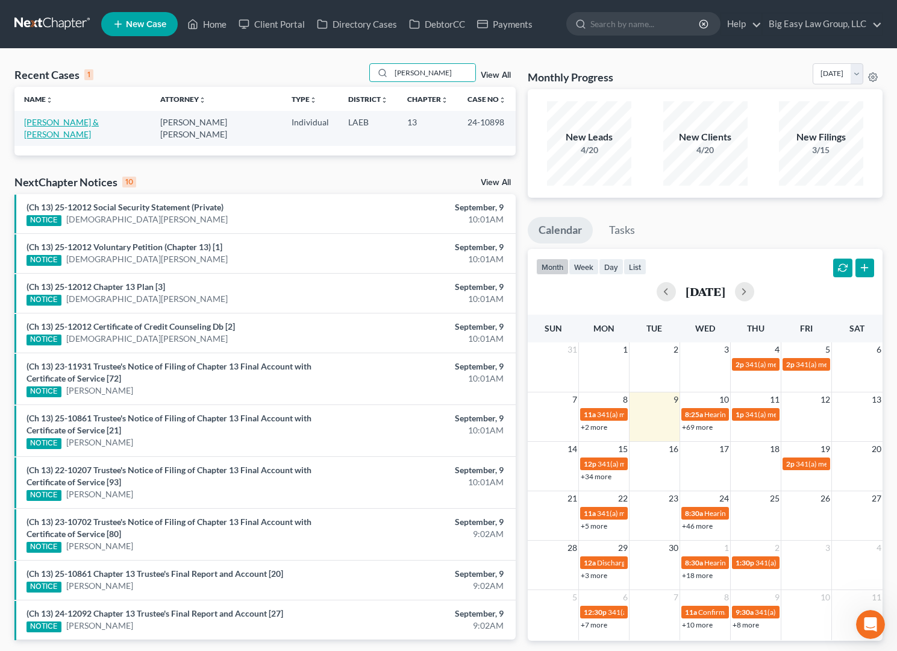
click at [50, 123] on link "[PERSON_NAME] & [PERSON_NAME]" at bounding box center [61, 128] width 75 height 22
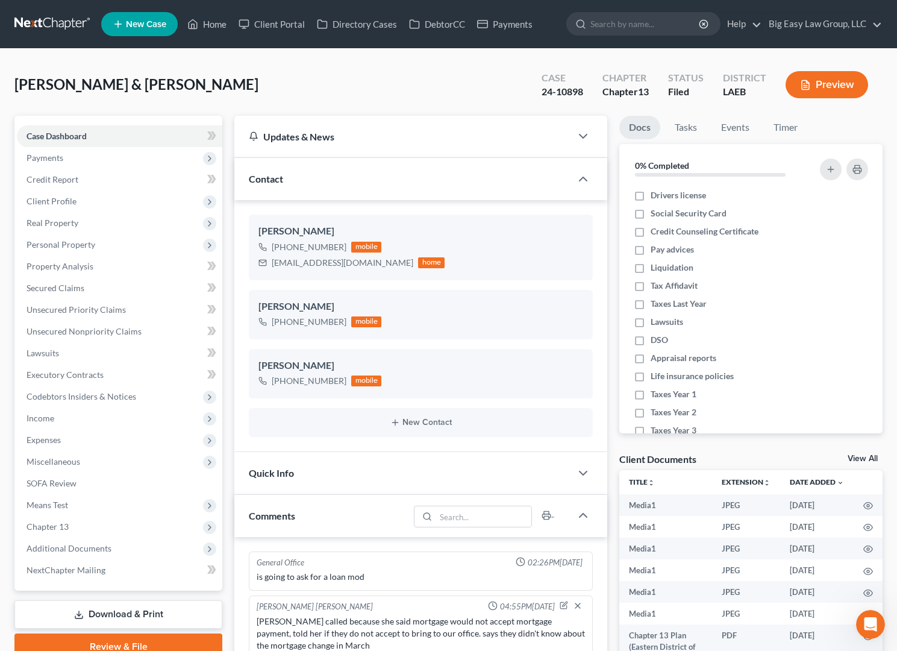
scroll to position [7945, 0]
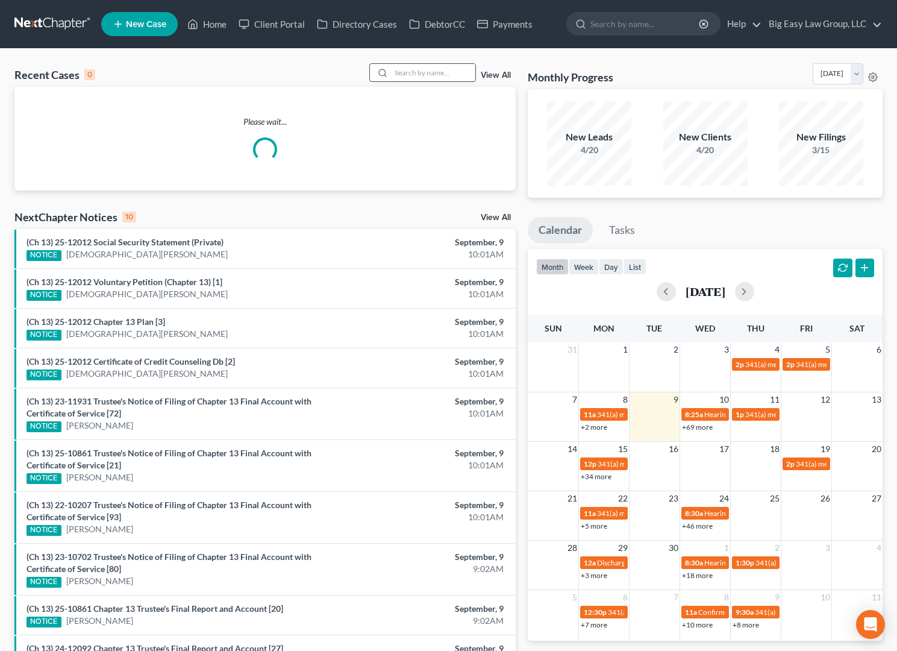
click at [394, 77] on input "search" at bounding box center [433, 72] width 84 height 17
